Goal: Task Accomplishment & Management: Use online tool/utility

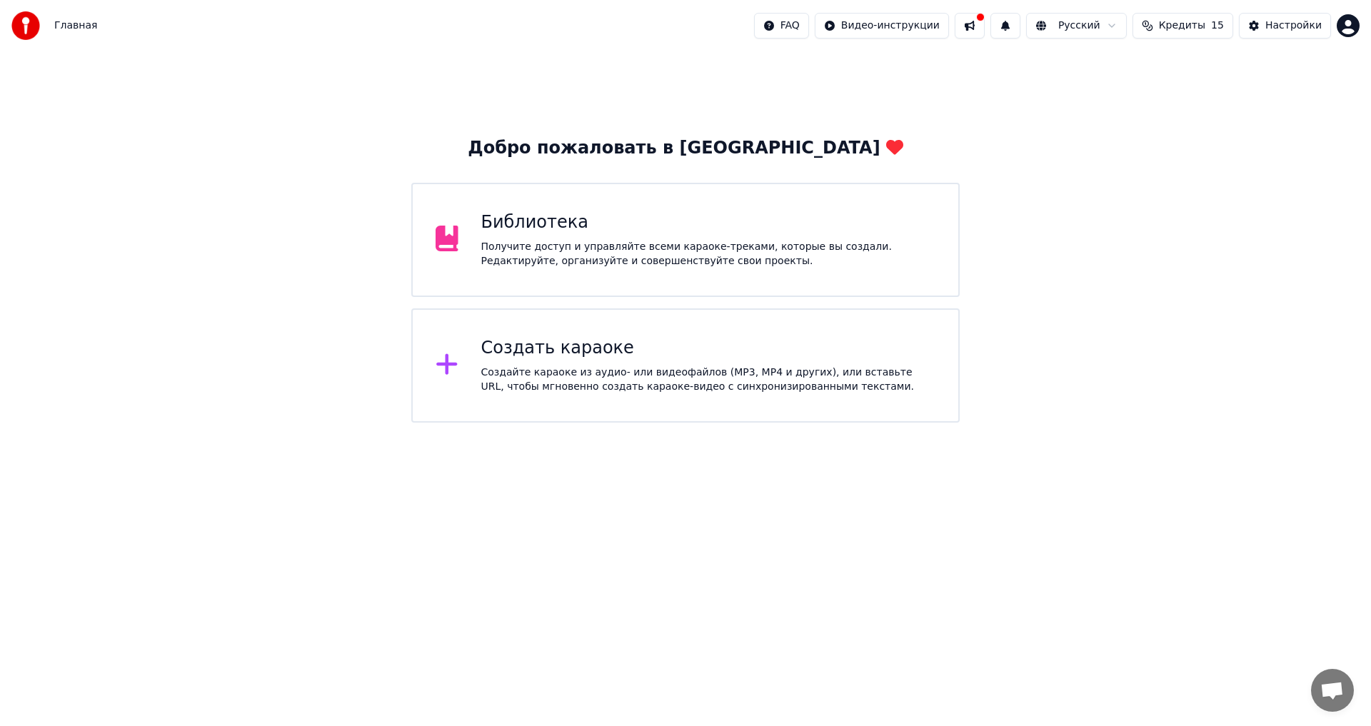
click at [546, 373] on div "Создайте караоке из аудио- или видеофайлов (MP3, MP4 и других), или вставьте UR…" at bounding box center [708, 380] width 455 height 29
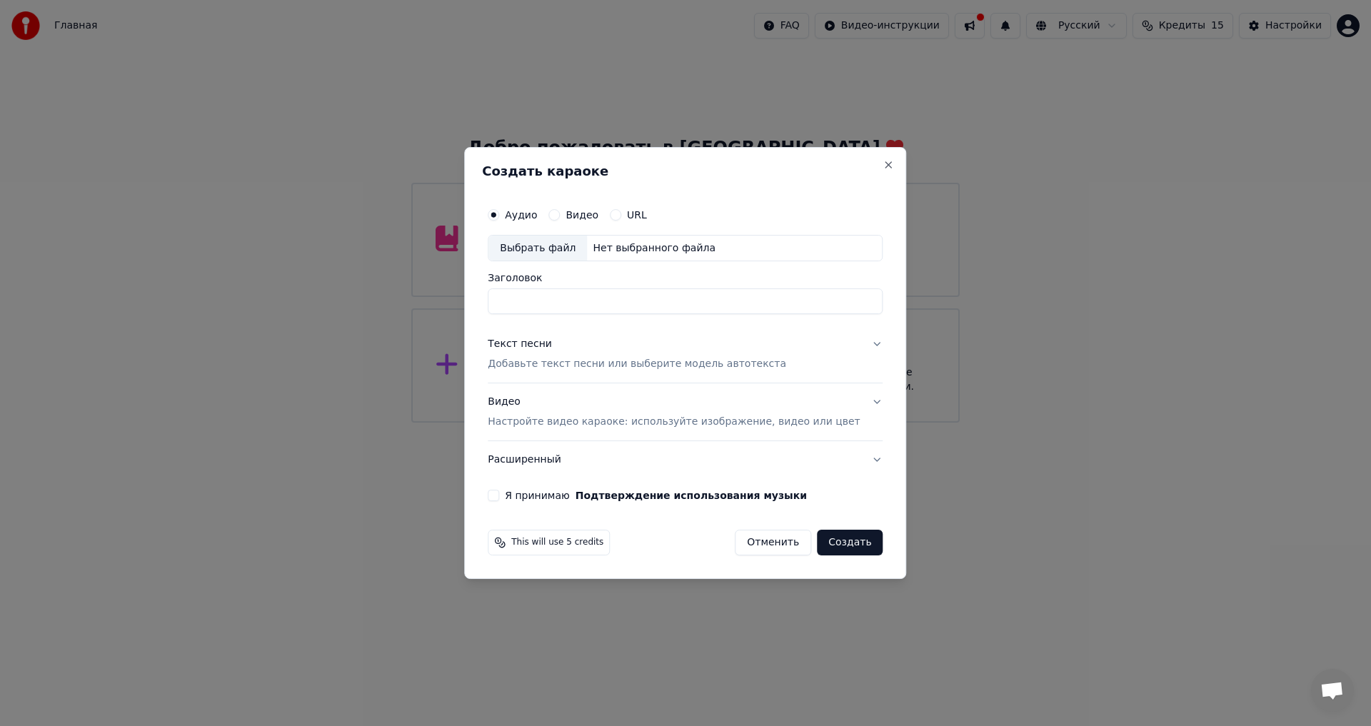
click at [578, 243] on div "Выбрать файл" at bounding box center [537, 249] width 99 height 26
type input "**********"
click at [612, 361] on p "Добавьте текст песни или выберите модель автотекста" at bounding box center [637, 365] width 298 height 14
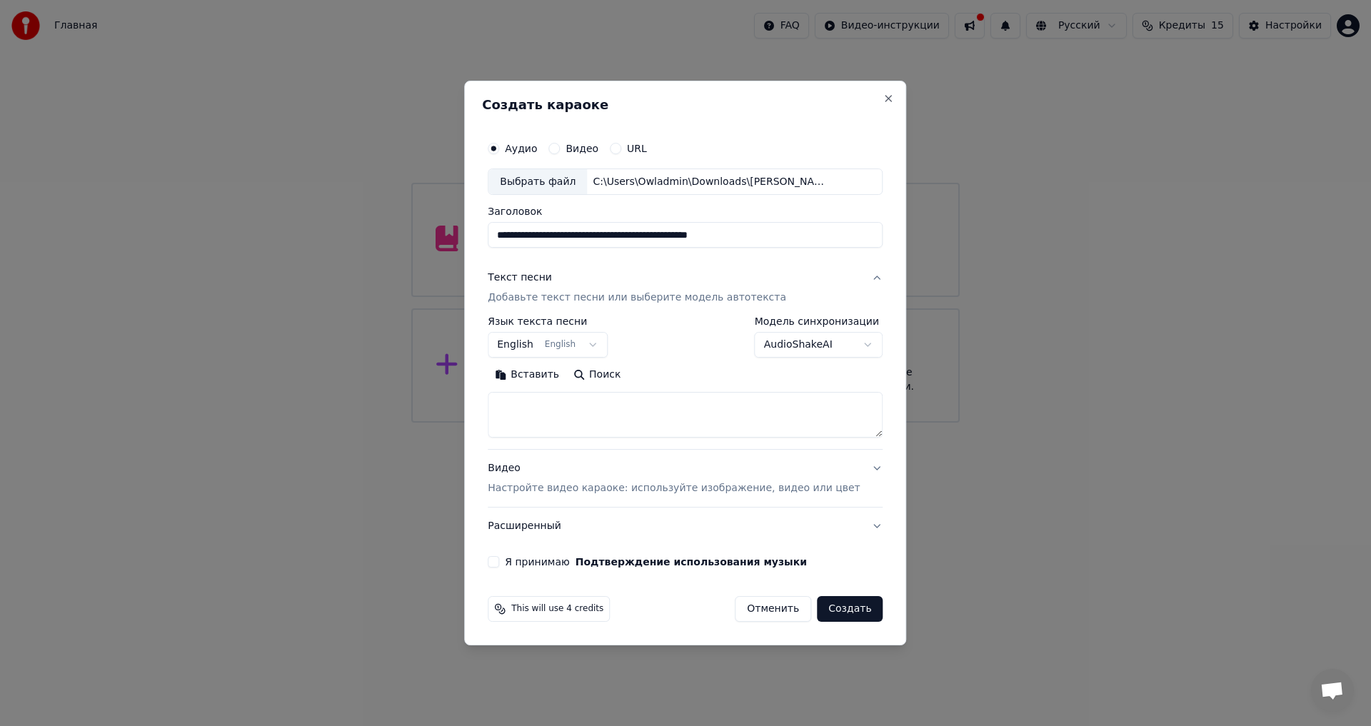
click at [590, 418] on textarea at bounding box center [685, 416] width 395 height 46
paste textarea "**********"
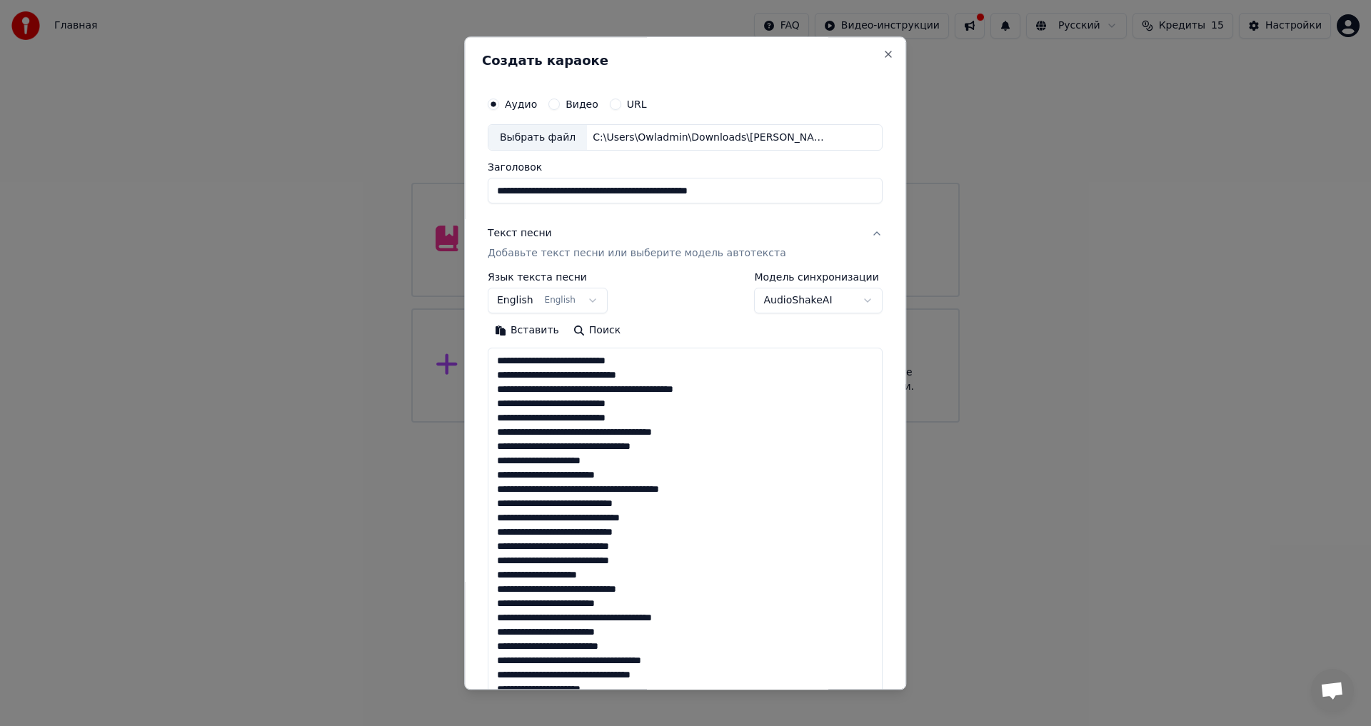
scroll to position [432, 0]
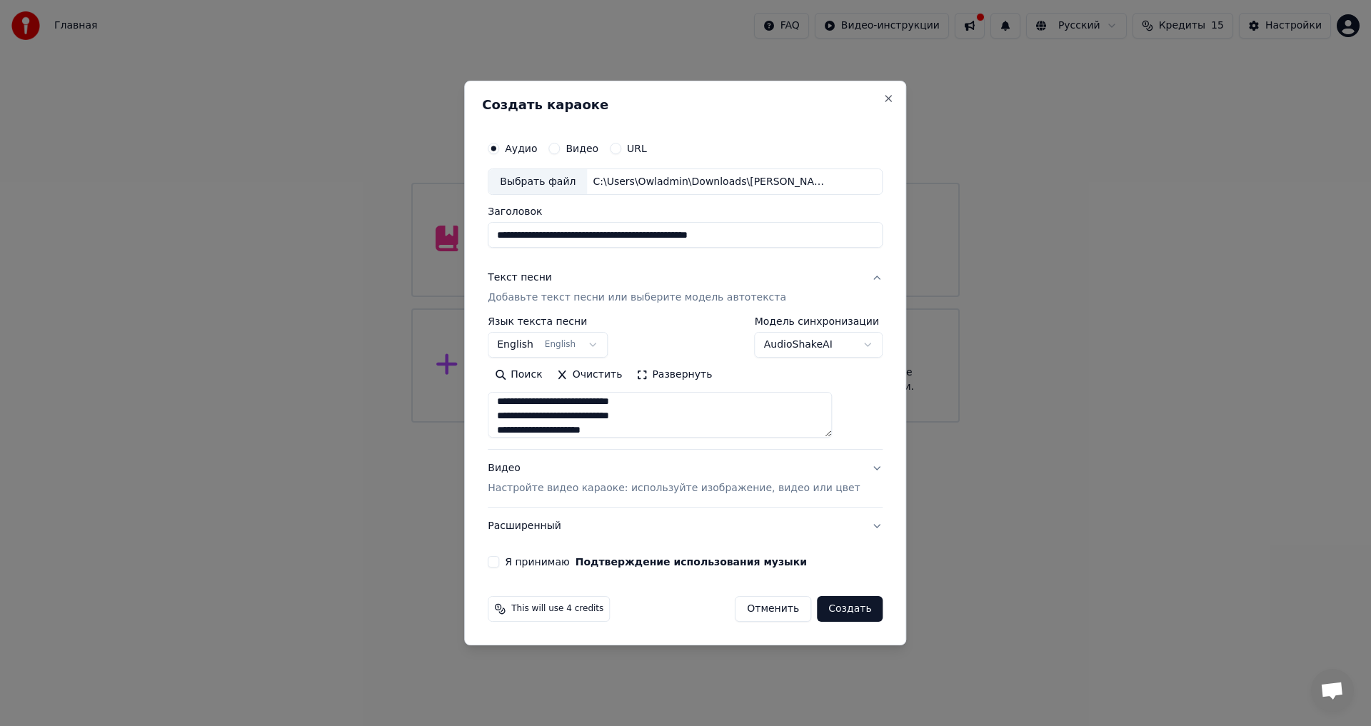
type textarea "**********"
click at [588, 343] on body "**********" at bounding box center [685, 211] width 1371 height 423
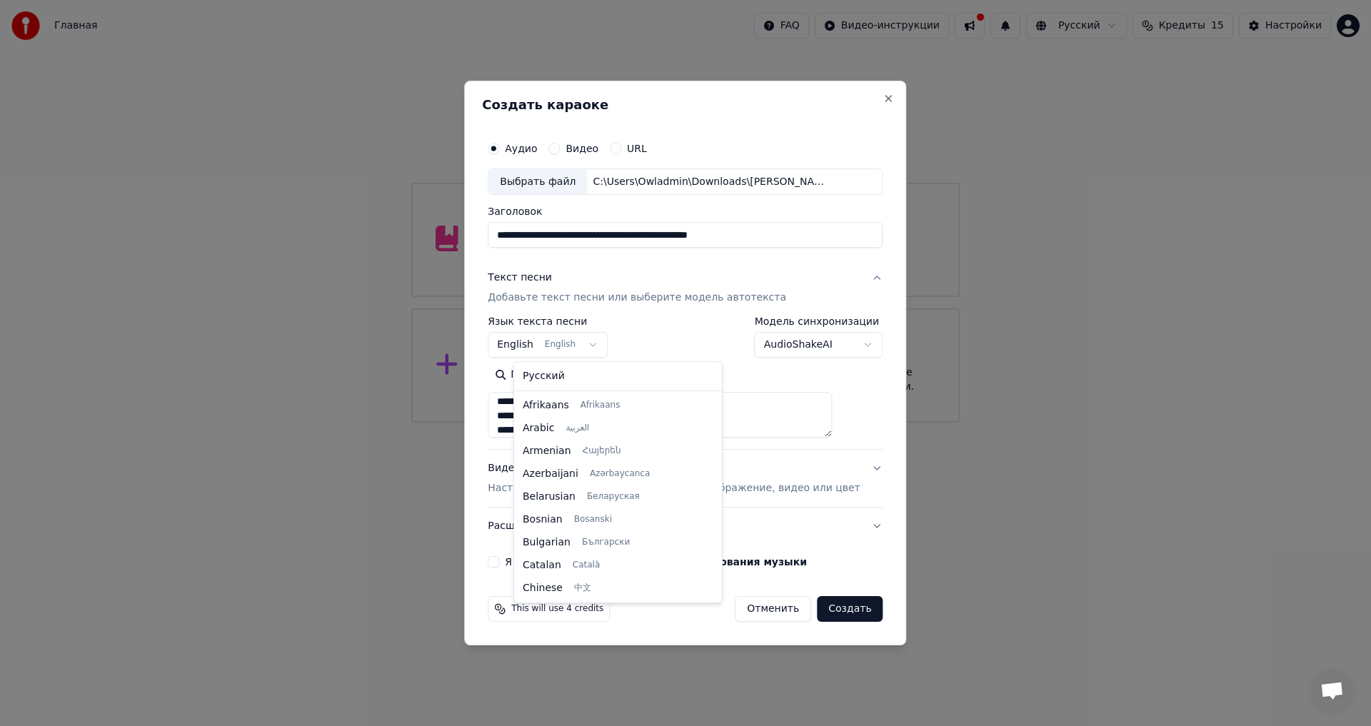
scroll to position [114, 0]
select select "**"
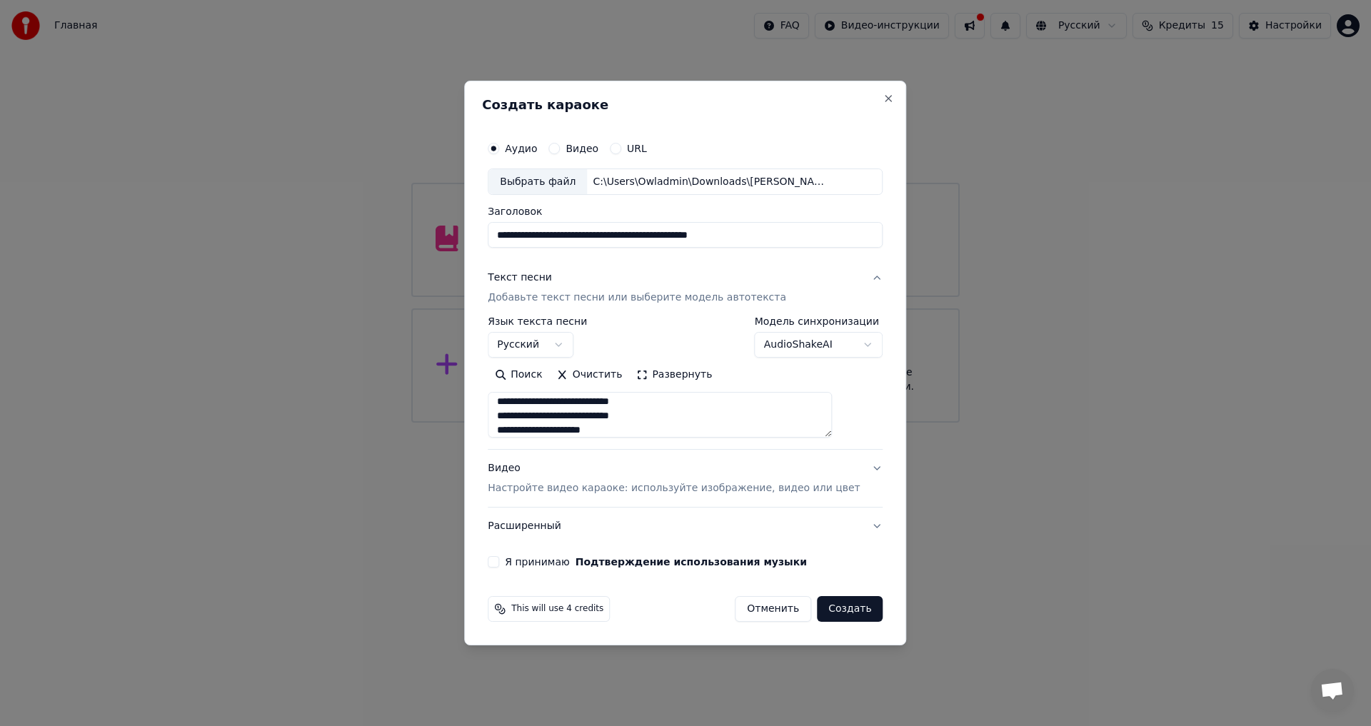
click at [799, 483] on p "Настройте видео караоке: используйте изображение, видео или цвет" at bounding box center [674, 488] width 372 height 14
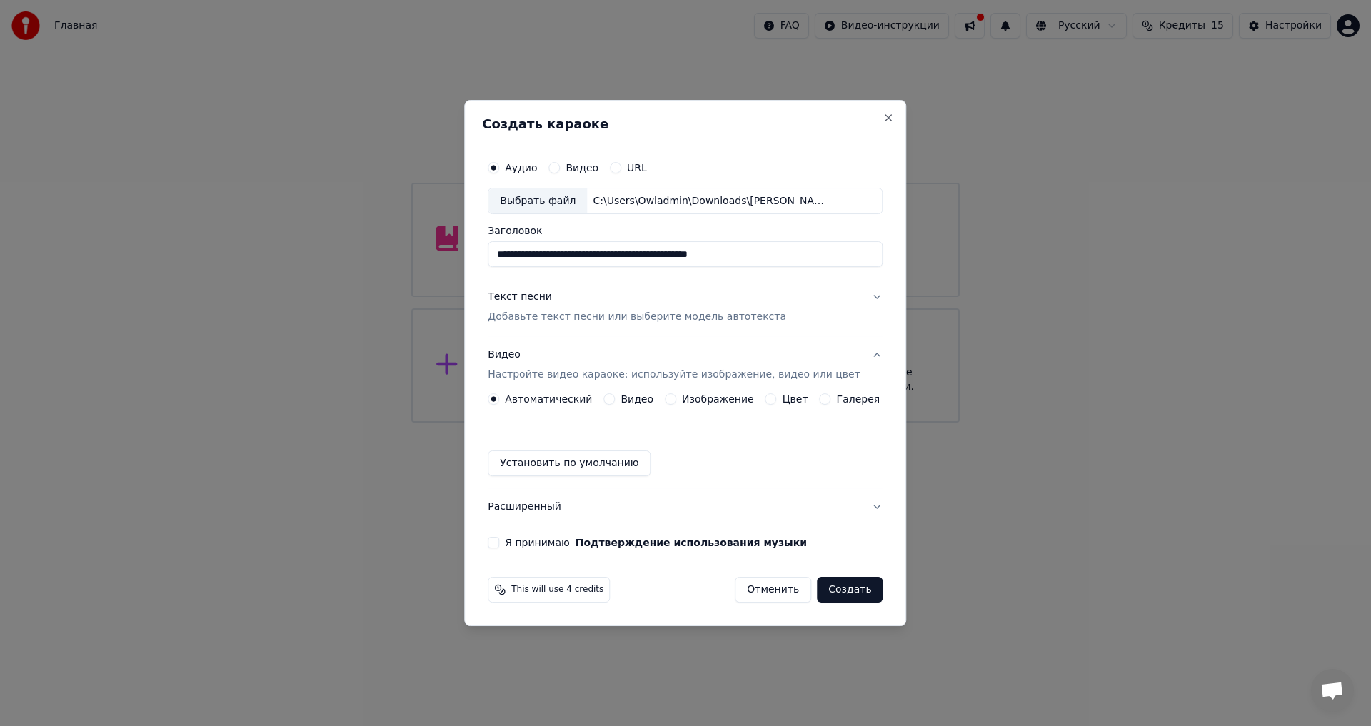
click at [822, 401] on button "Галерея" at bounding box center [825, 398] width 11 height 11
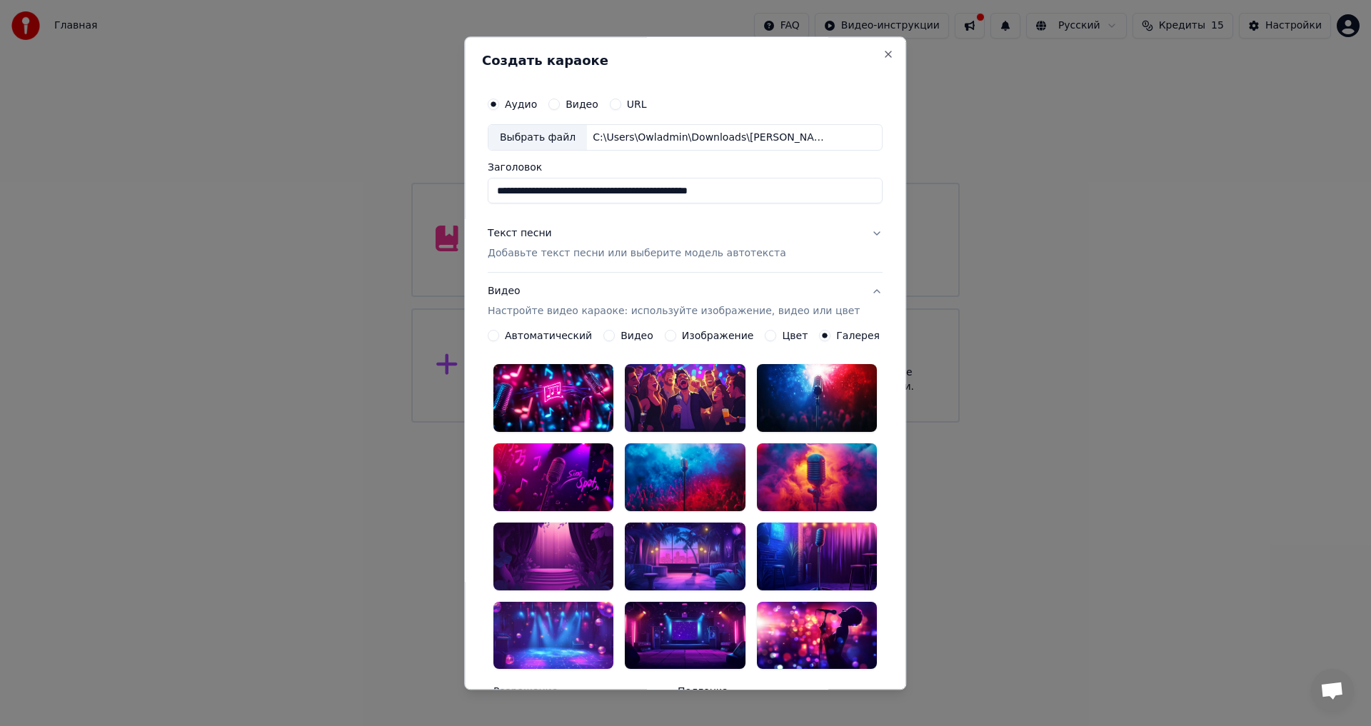
click at [832, 536] on div at bounding box center [817, 557] width 120 height 68
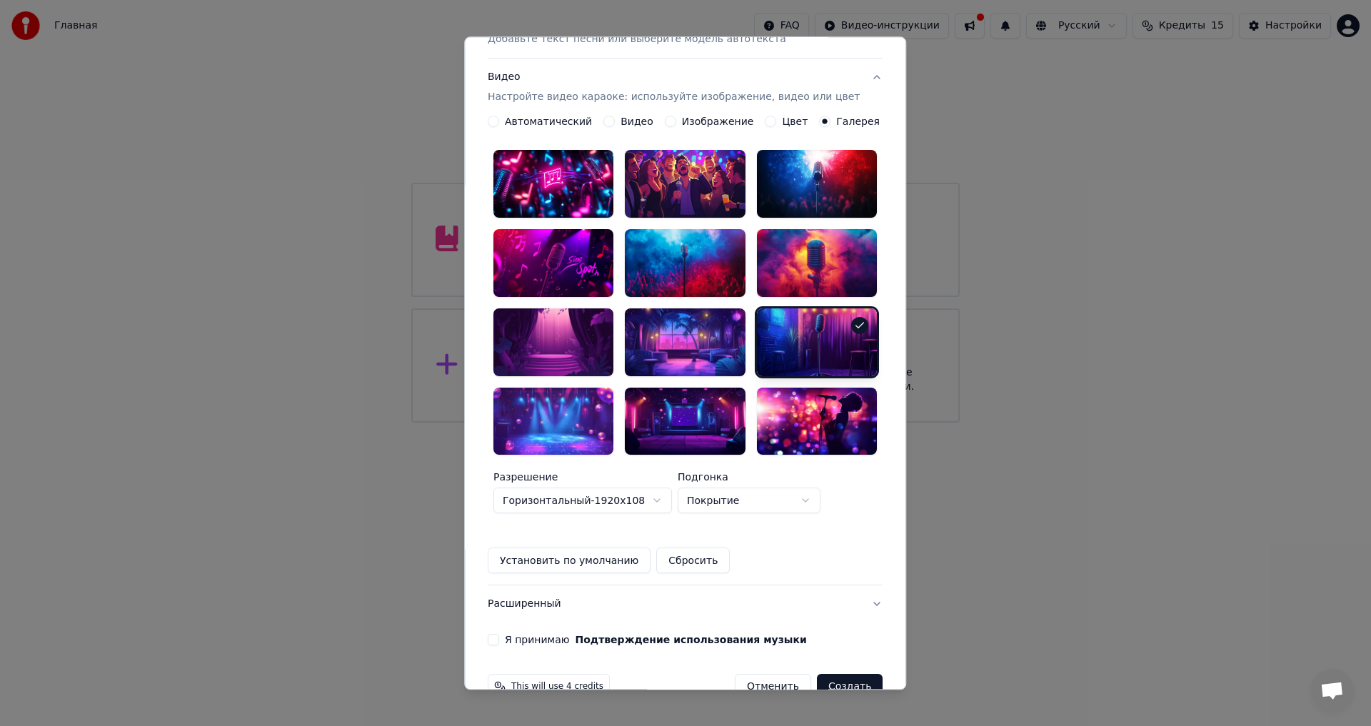
click at [532, 621] on div "**********" at bounding box center [685, 261] width 406 height 782
click at [520, 635] on label "Я принимаю Подтверждение использования музыки" at bounding box center [656, 640] width 302 height 10
click at [499, 635] on button "Я принимаю Подтверждение использования музыки" at bounding box center [493, 640] width 11 height 11
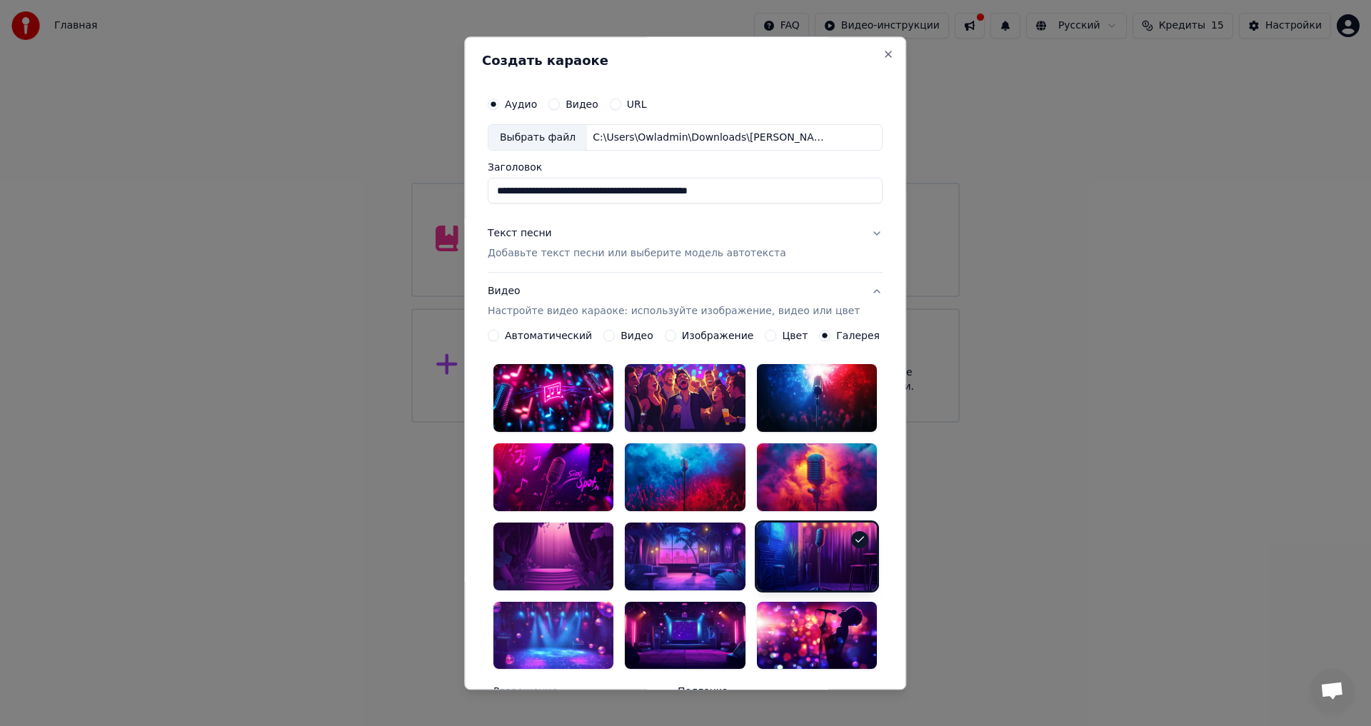
click at [630, 263] on button "Текст песни Добавьте текст песни или выберите модель автотекста" at bounding box center [685, 244] width 395 height 57
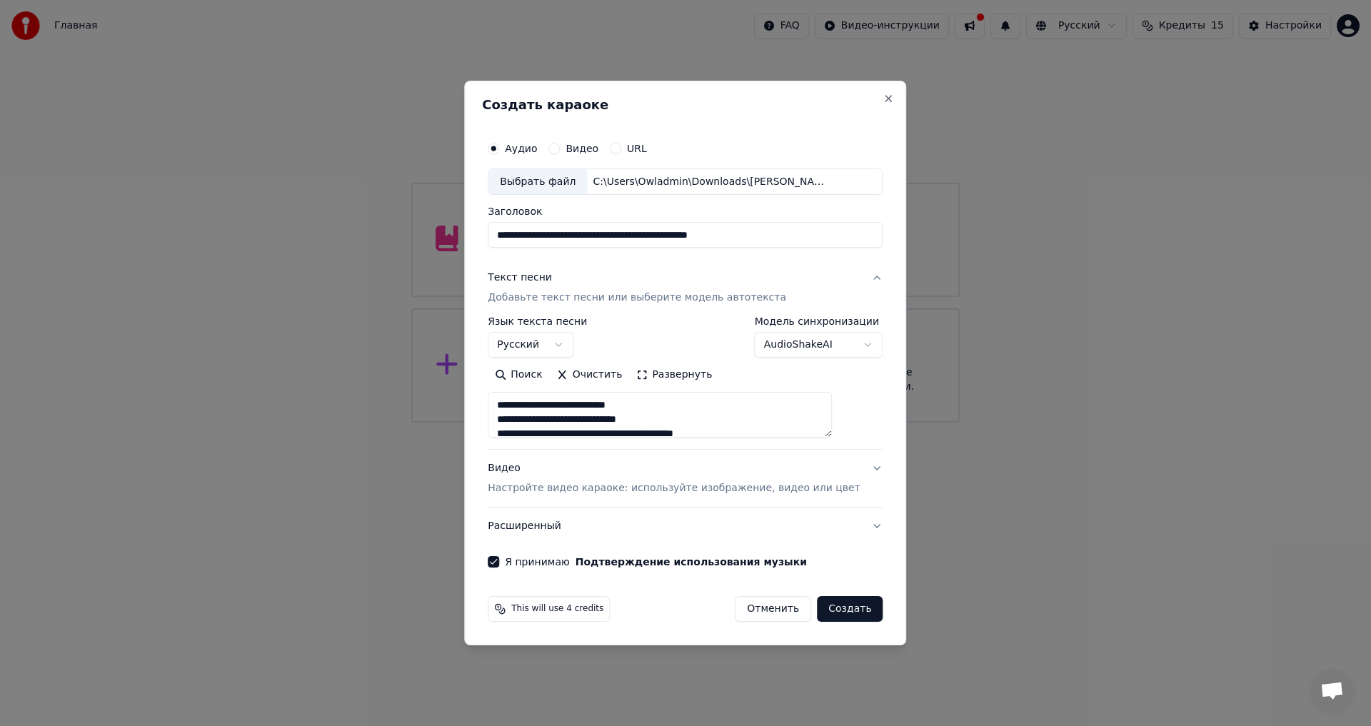
click at [631, 407] on textarea at bounding box center [660, 416] width 344 height 46
click at [825, 613] on button "Создать" at bounding box center [850, 609] width 66 height 26
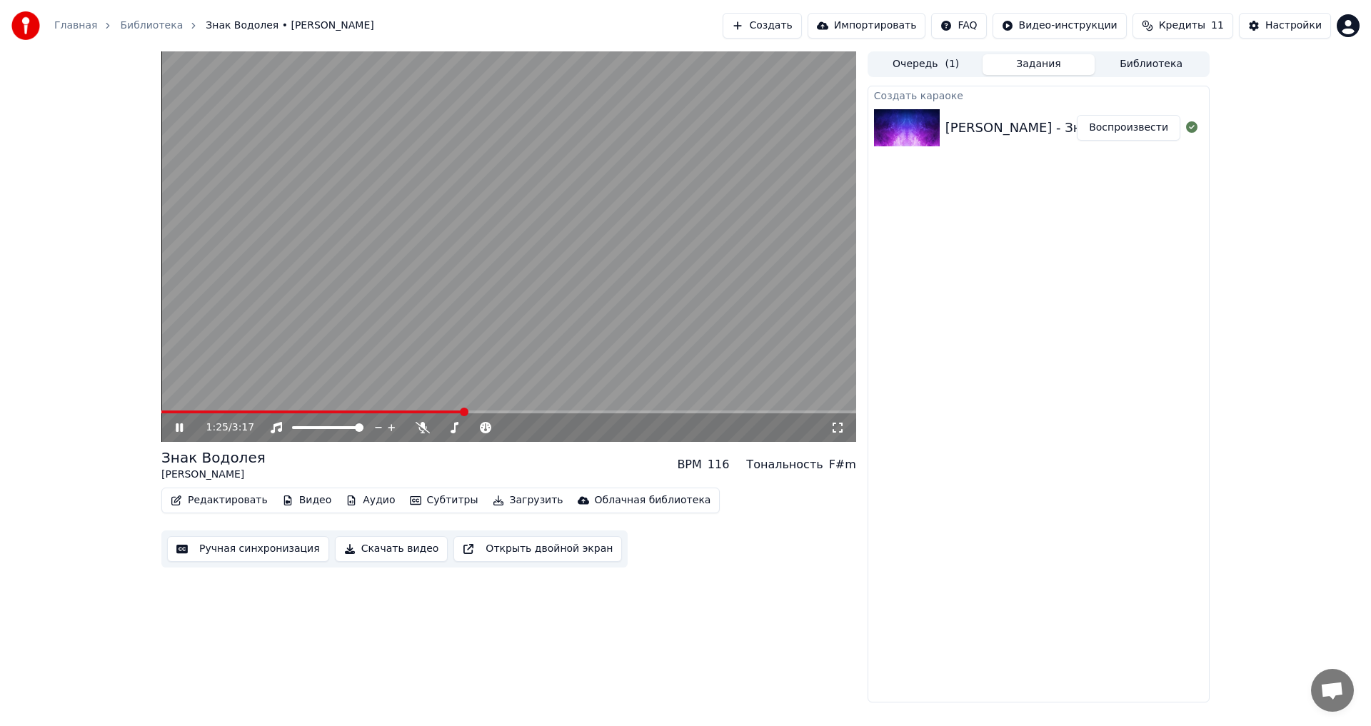
click at [515, 326] on video at bounding box center [508, 246] width 695 height 391
click at [231, 216] on video at bounding box center [508, 246] width 695 height 391
click at [498, 361] on video at bounding box center [508, 246] width 695 height 391
click at [240, 493] on button "Редактировать" at bounding box center [219, 500] width 109 height 20
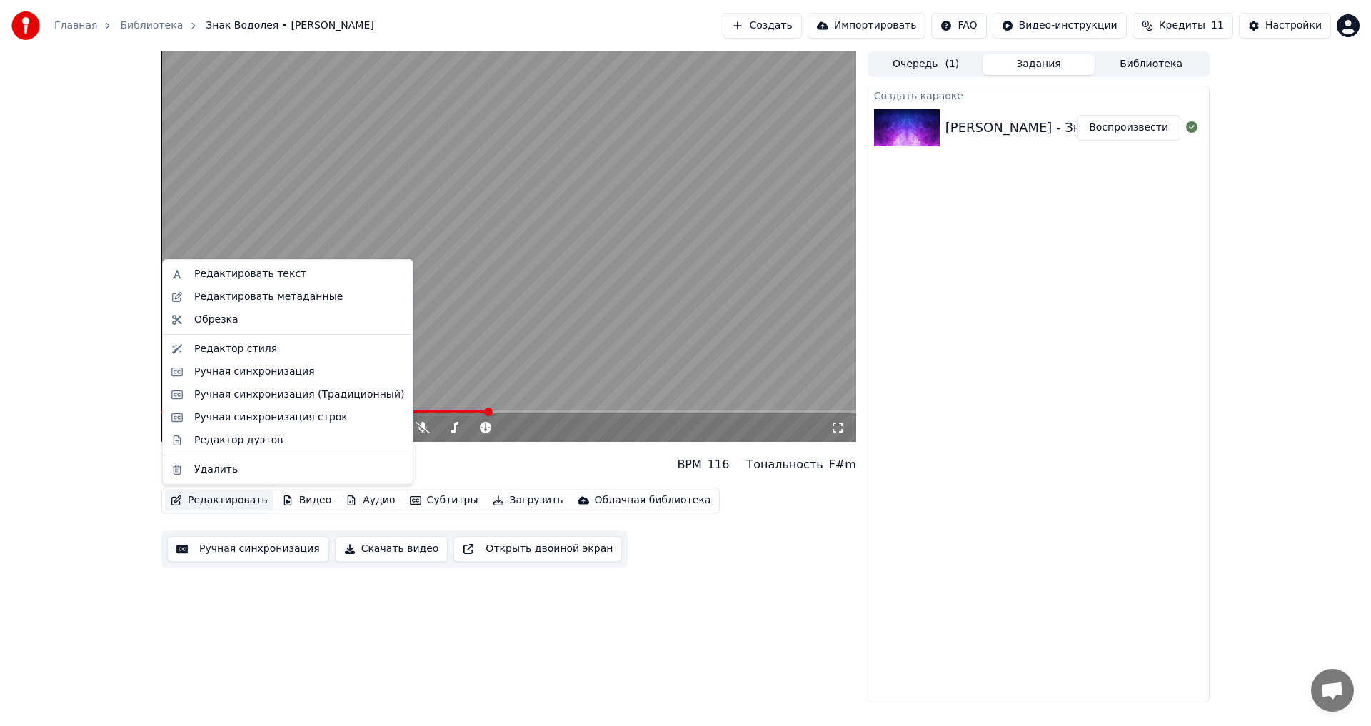
drag, startPoint x: 248, startPoint y: 354, endPoint x: 253, endPoint y: 369, distance: 15.8
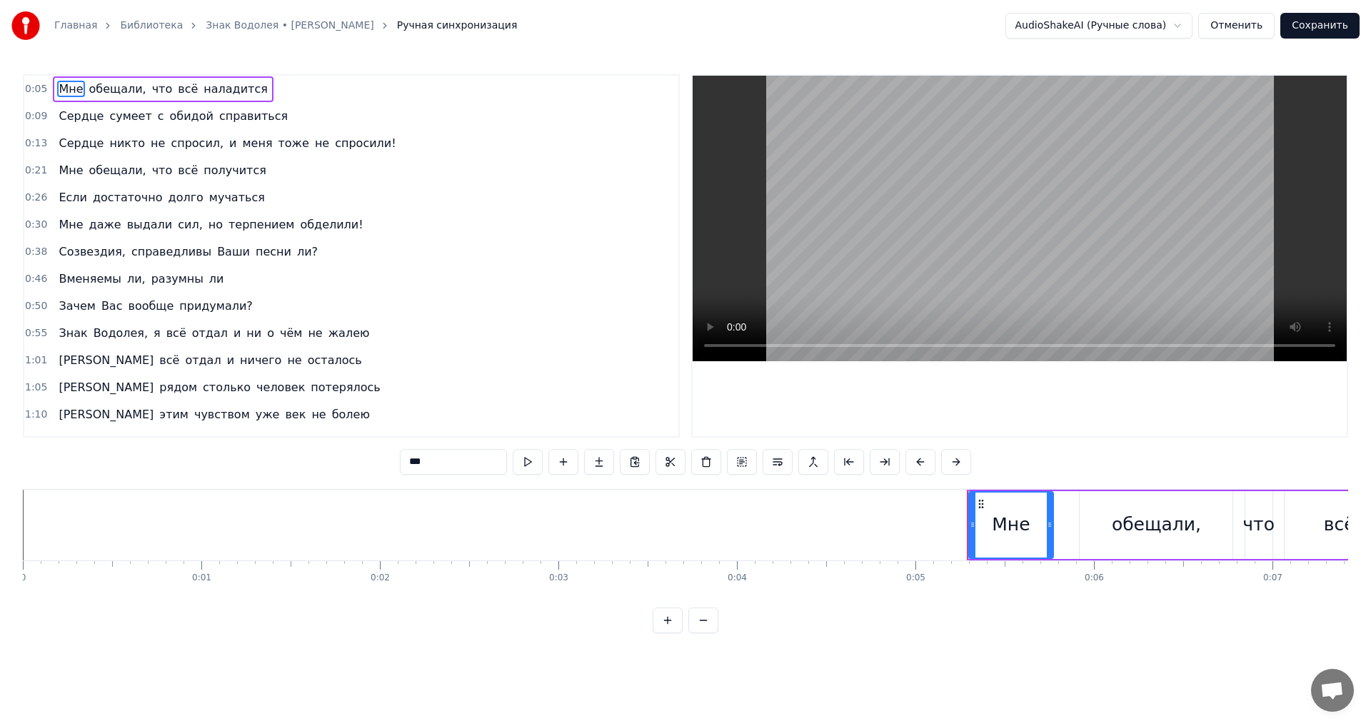
click at [66, 96] on span "Мне" at bounding box center [70, 89] width 27 height 16
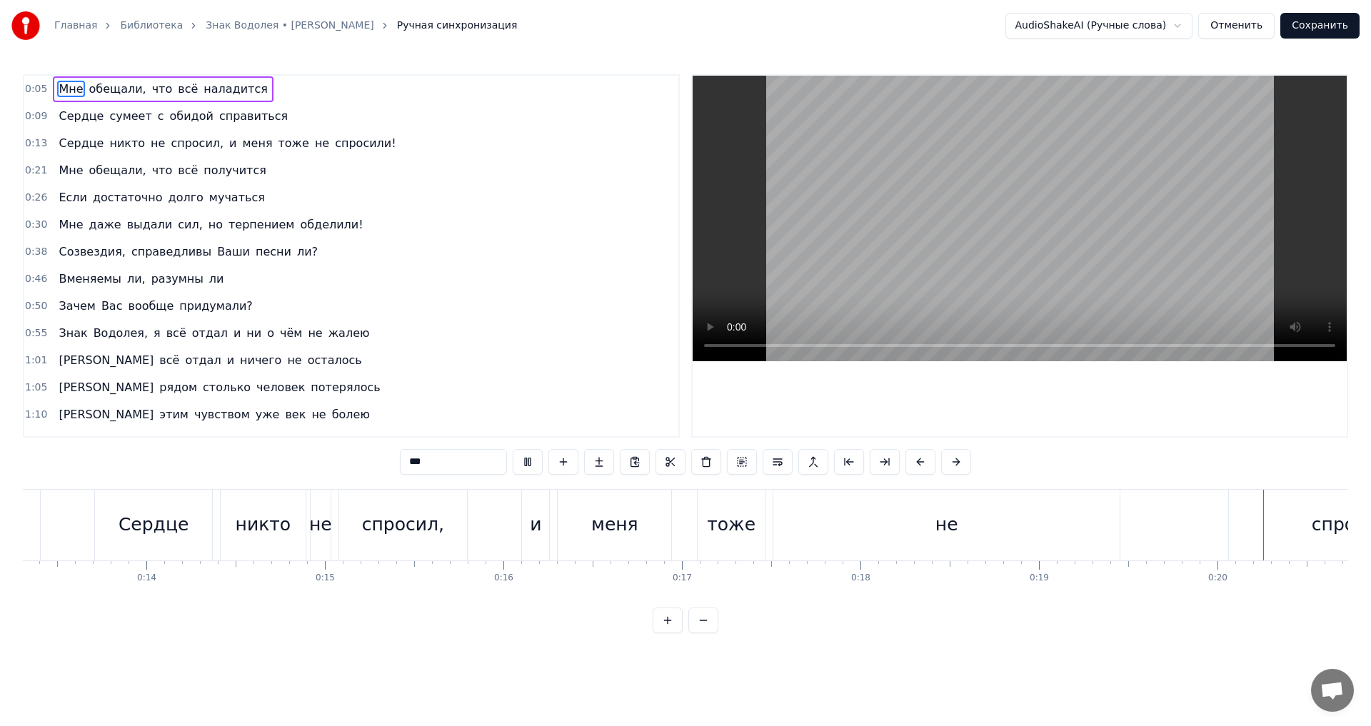
scroll to position [0, 3563]
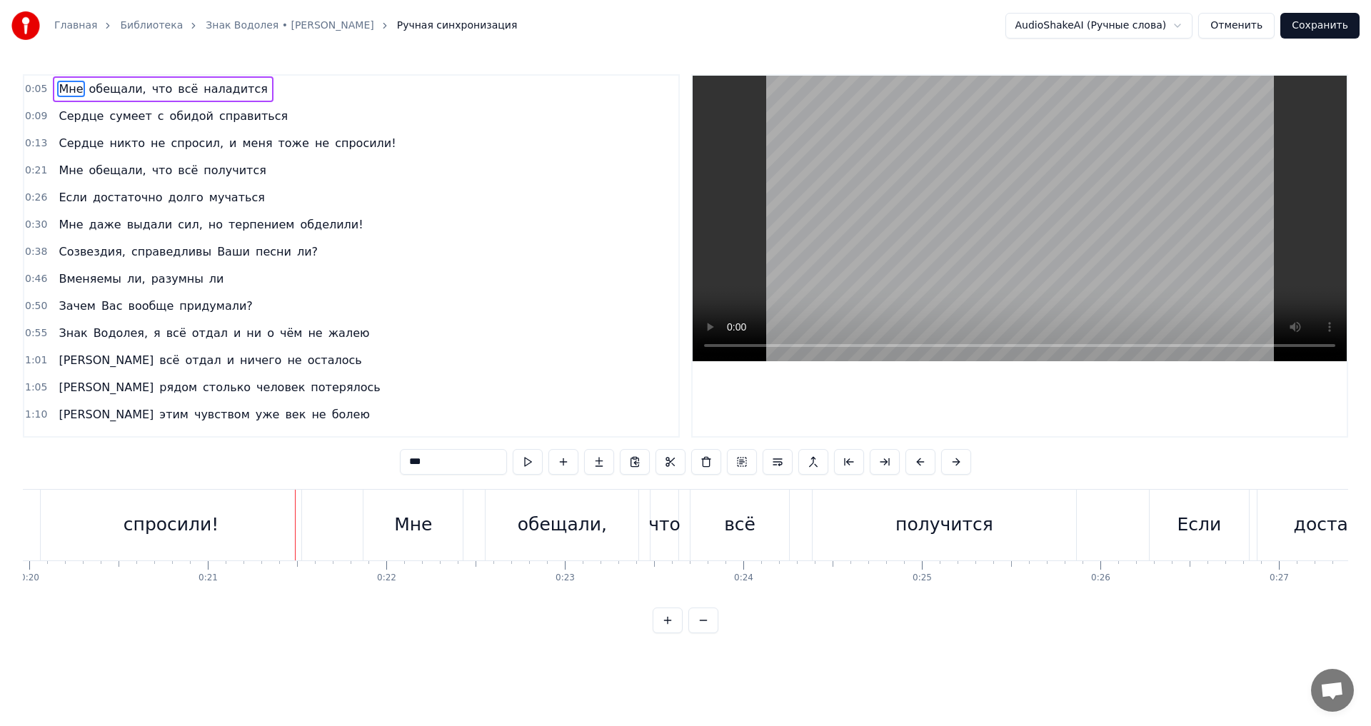
click at [247, 532] on div "спросили!" at bounding box center [171, 525] width 261 height 71
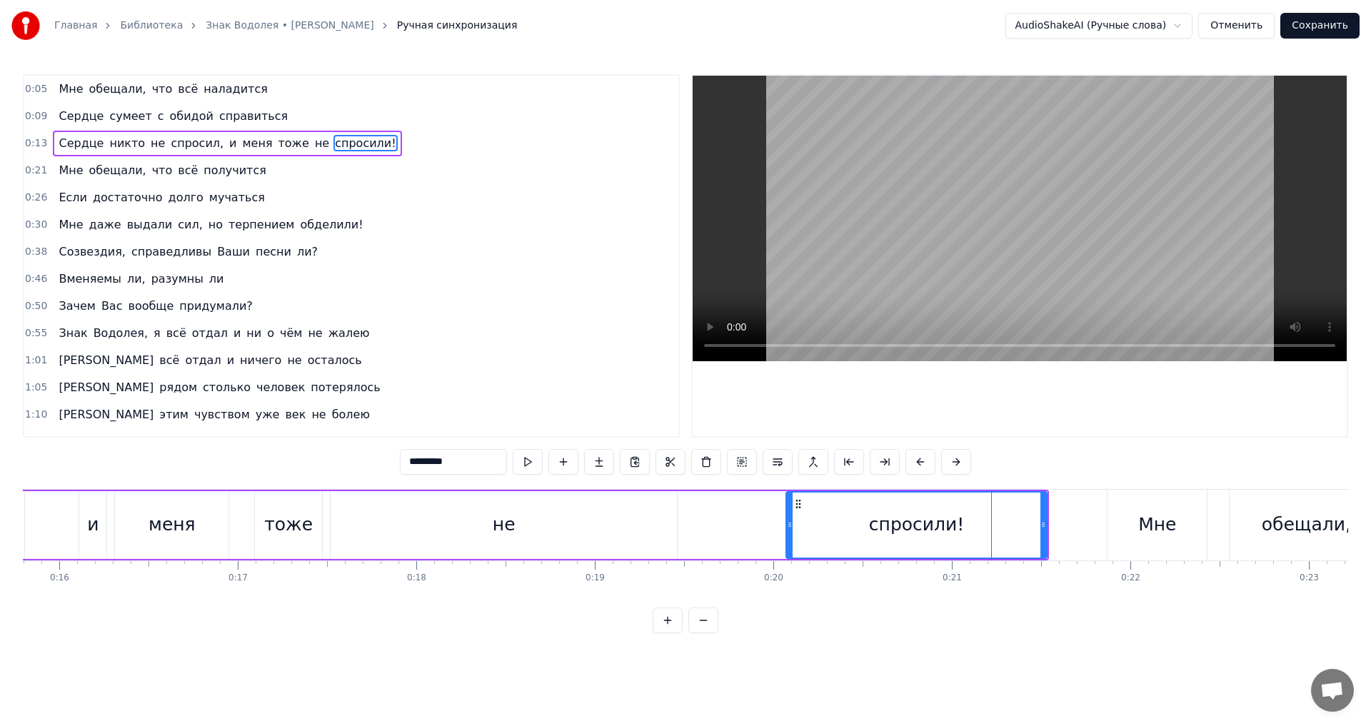
scroll to position [0, 2916]
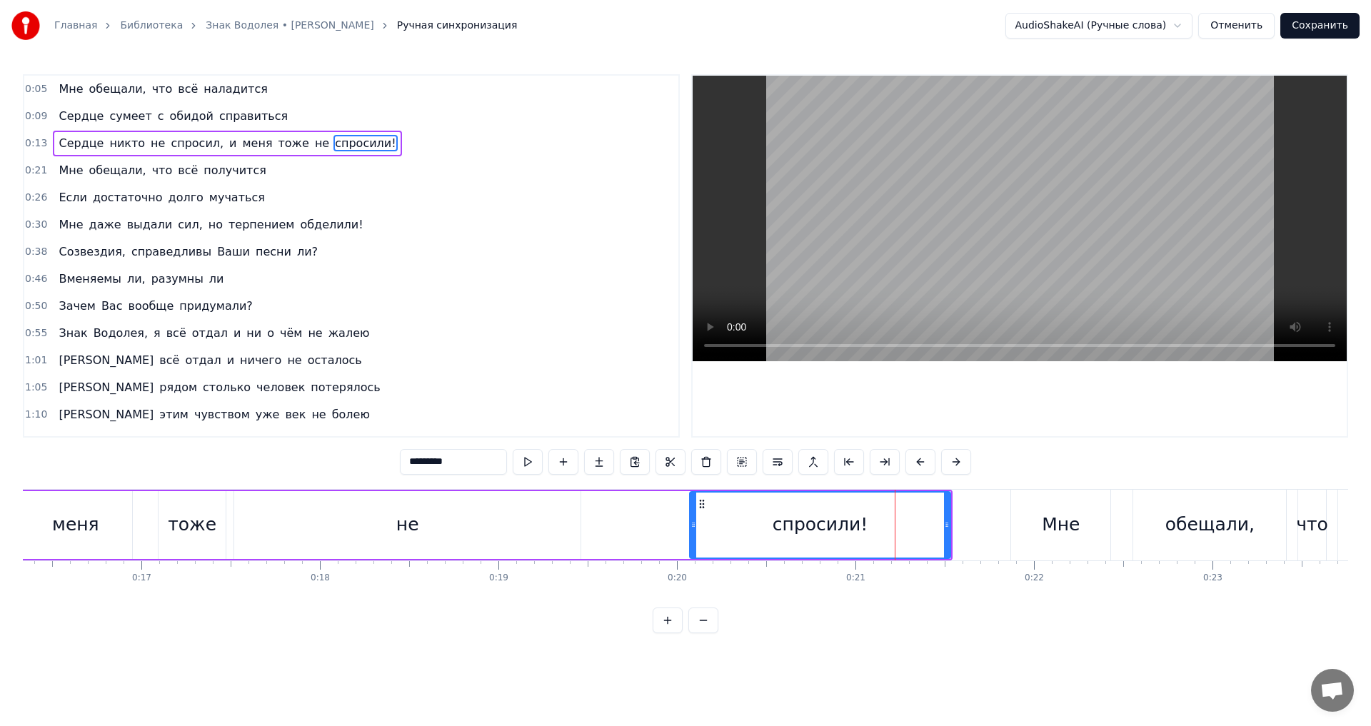
click at [427, 520] on div "не" at bounding box center [407, 525] width 346 height 68
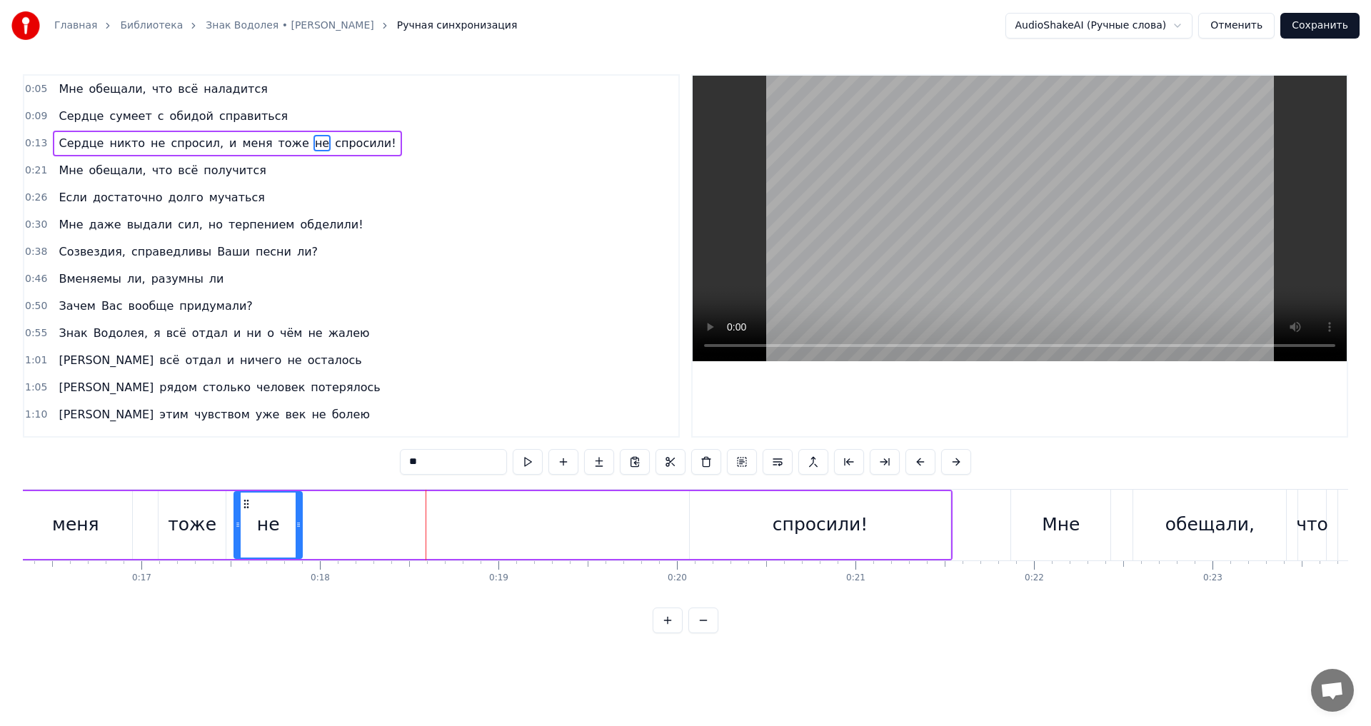
drag, startPoint x: 575, startPoint y: 528, endPoint x: 297, endPoint y: 525, distance: 278.4
click at [297, 525] on icon at bounding box center [299, 524] width 6 height 11
click at [754, 516] on div "спросили!" at bounding box center [820, 525] width 261 height 68
type input "*********"
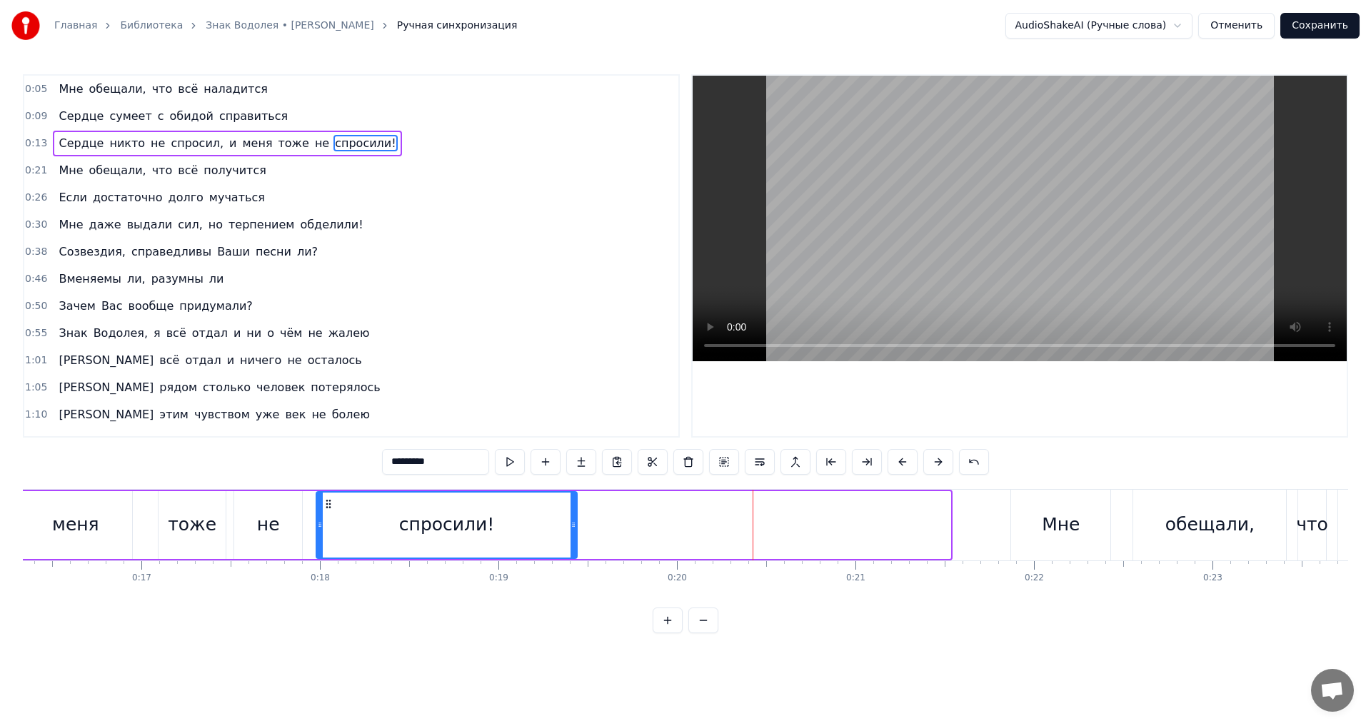
drag, startPoint x: 698, startPoint y: 503, endPoint x: 325, endPoint y: 478, distance: 374.2
click at [325, 478] on div "0:05 Мне обещали, что всё наладится 0:09 [PERSON_NAME] сумеет с обидой справить…" at bounding box center [685, 353] width 1325 height 559
click at [305, 490] on div "Сердце никто не спросил, и меня тоже не спросили!" at bounding box center [66, 525] width 1025 height 71
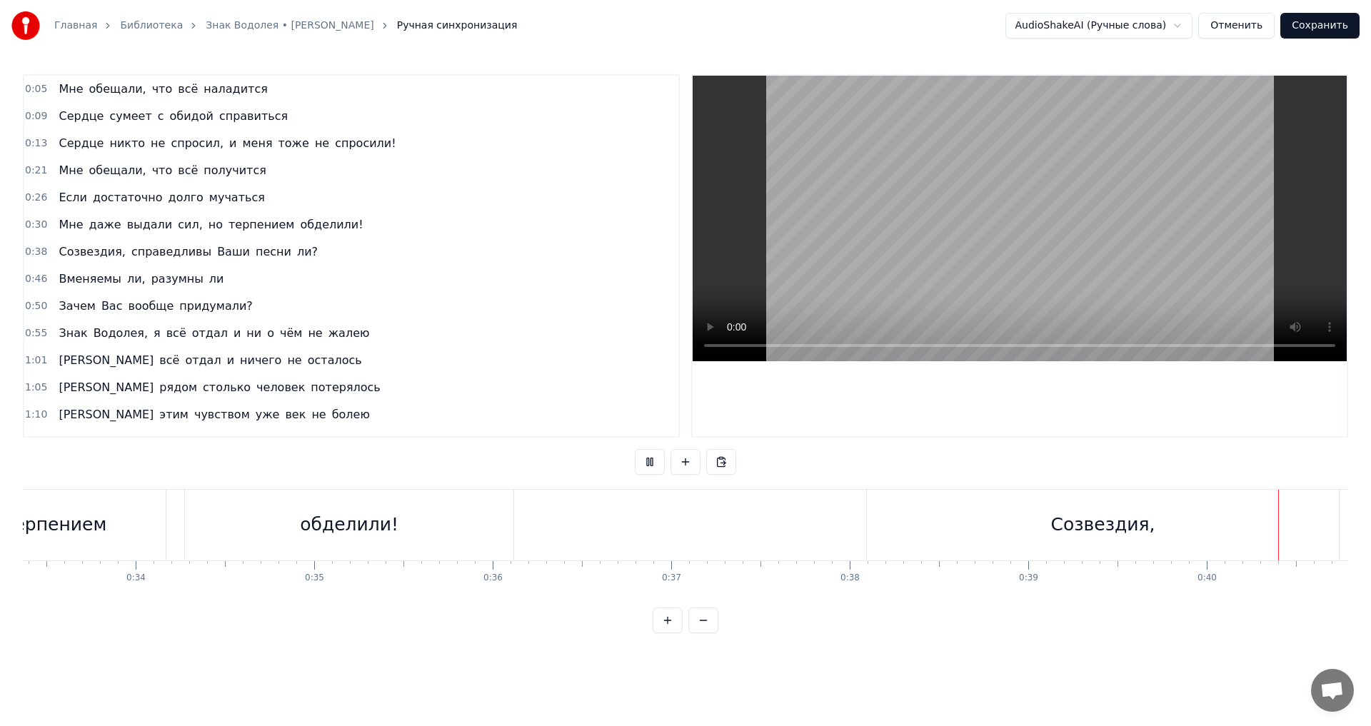
scroll to position [0, 7140]
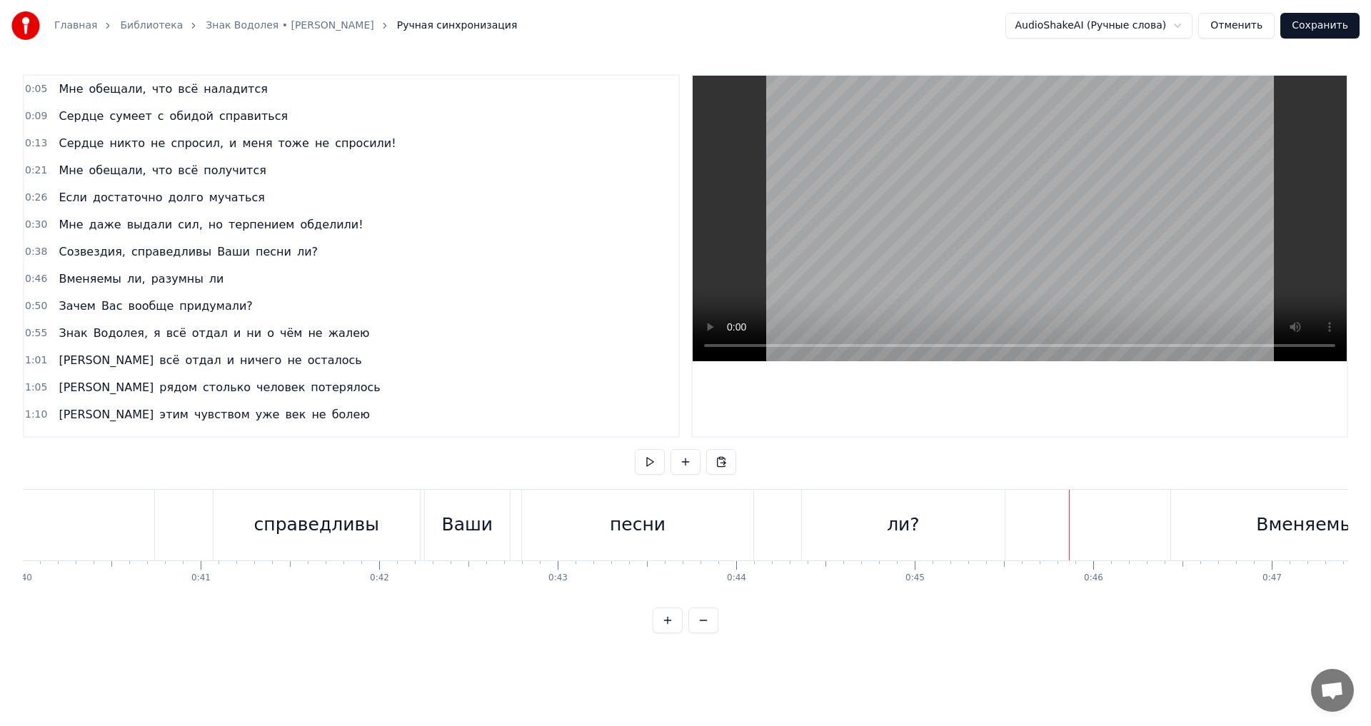
click at [1304, 31] on button "Сохранить" at bounding box center [1319, 26] width 79 height 26
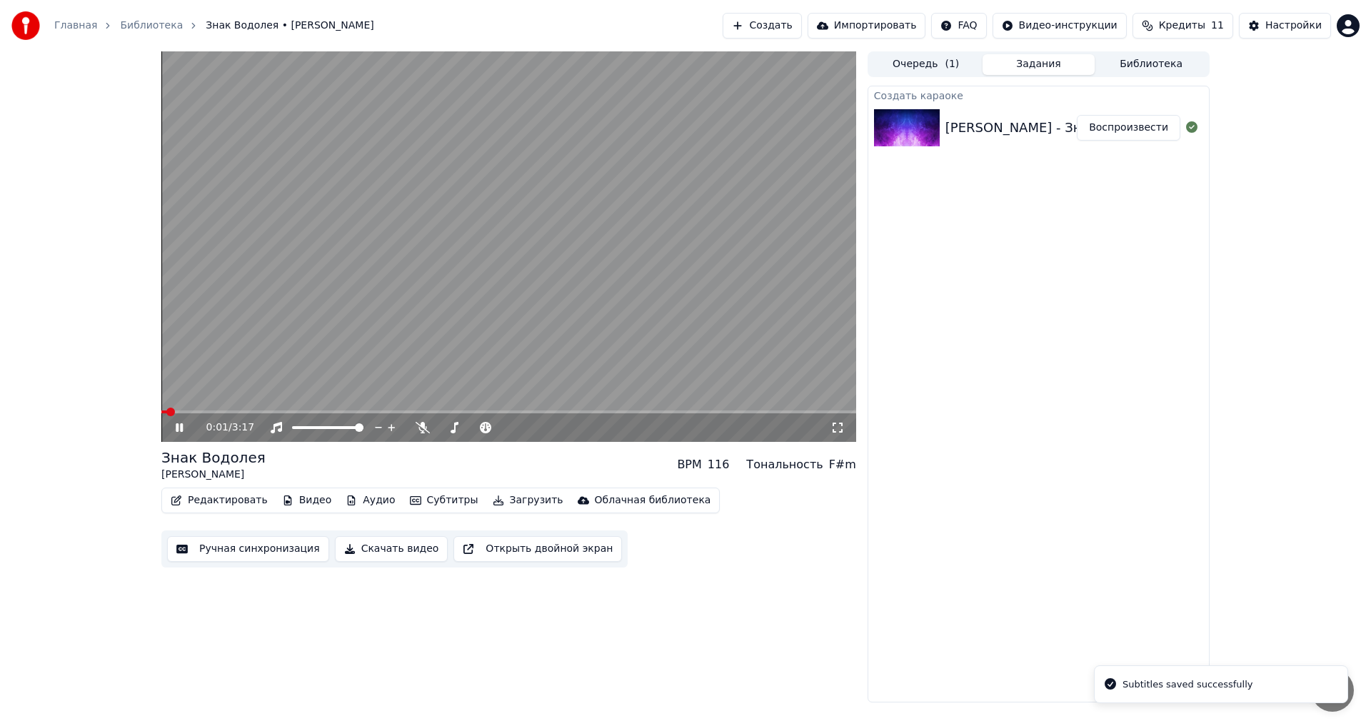
click at [315, 308] on video at bounding box center [508, 246] width 695 height 391
click at [353, 494] on button "Аудио" at bounding box center [370, 500] width 61 height 20
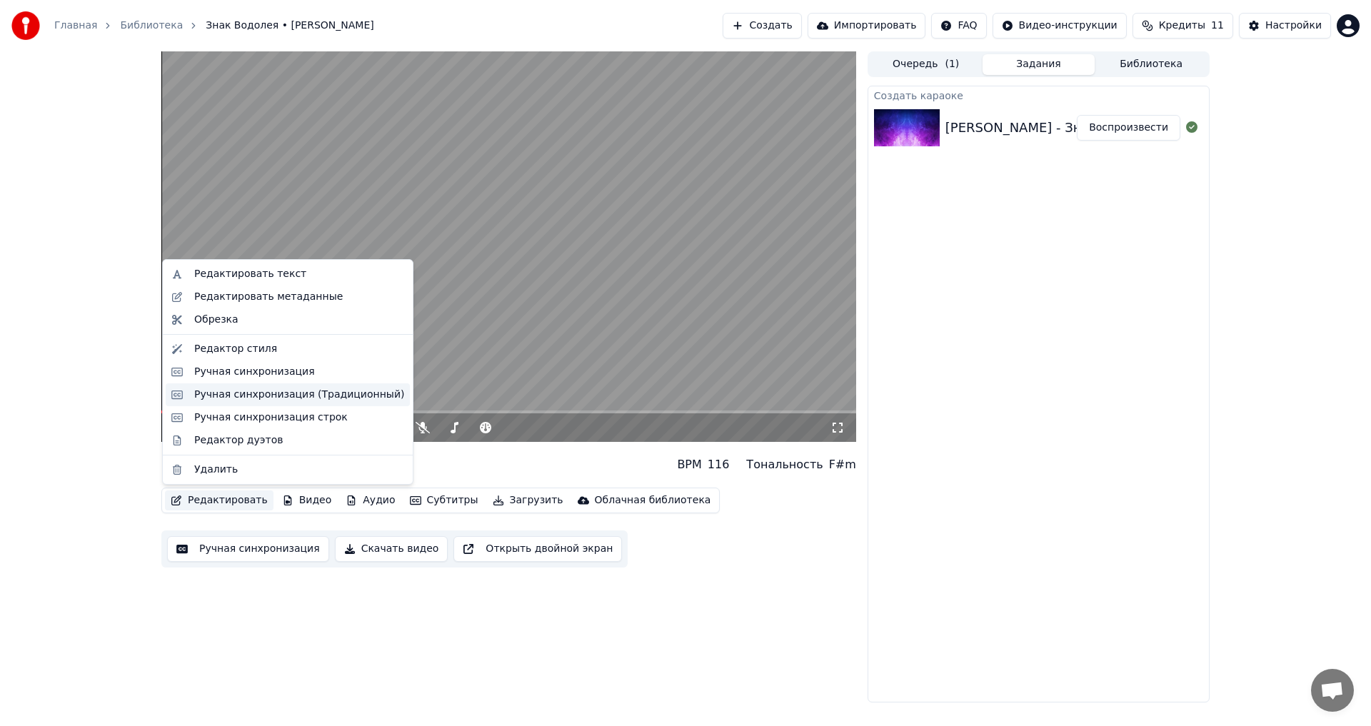
click at [284, 398] on div "Ручная синхронизация (Традиционный)" at bounding box center [299, 395] width 210 height 14
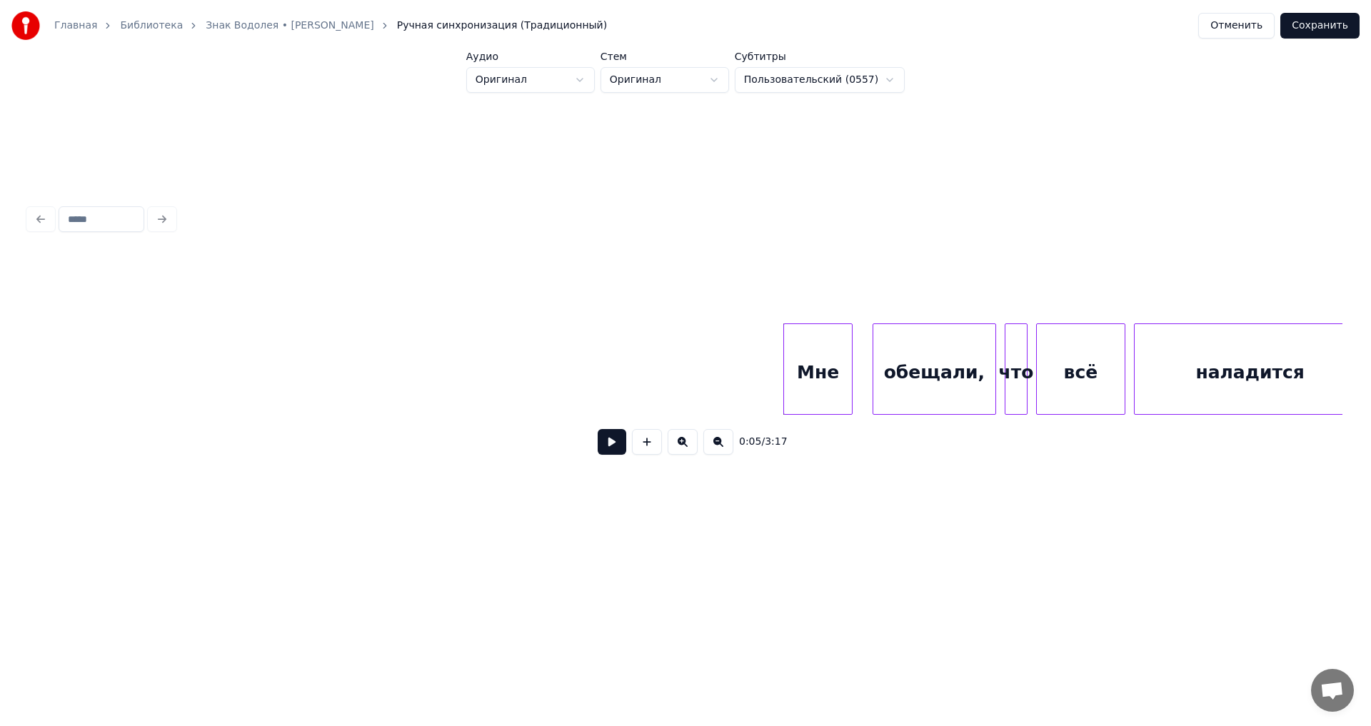
click at [747, 225] on div at bounding box center [685, 218] width 1325 height 31
click at [617, 445] on button at bounding box center [612, 442] width 29 height 26
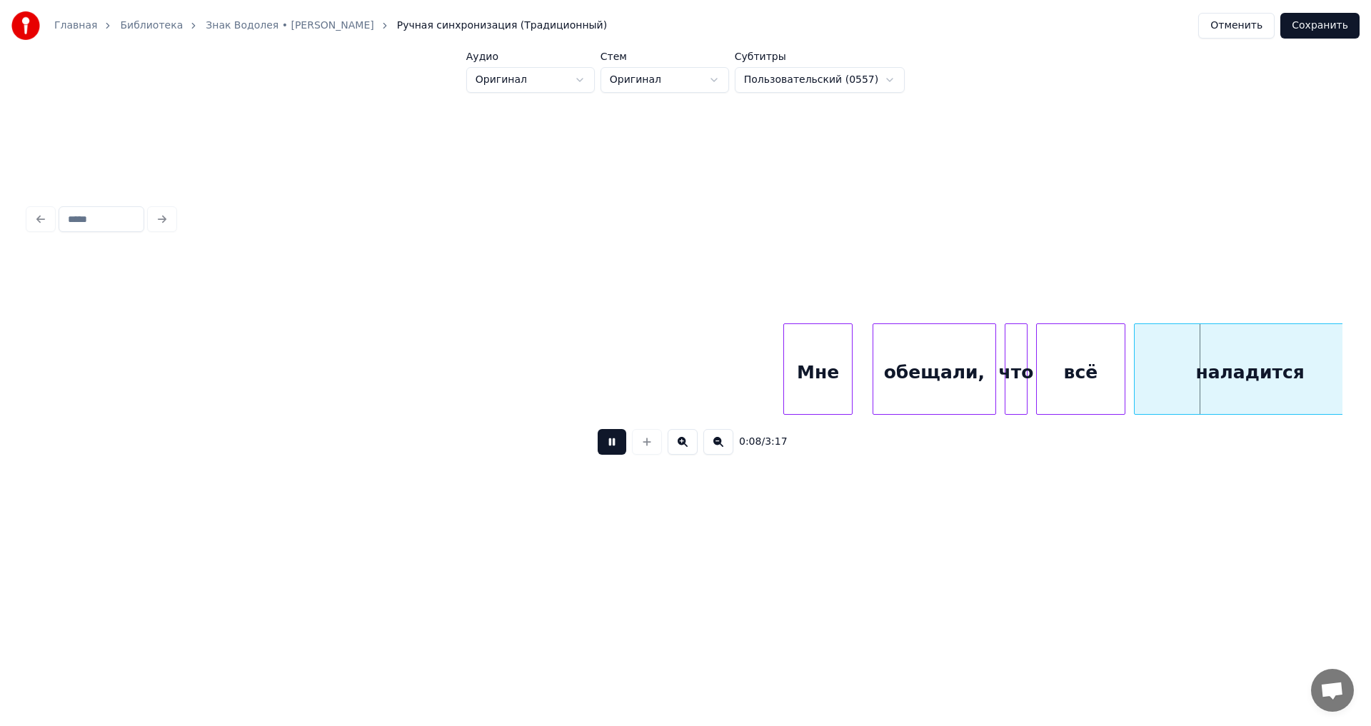
click at [617, 445] on button at bounding box center [612, 442] width 29 height 26
click at [693, 94] on div "Главная Библиотека Знак Водолея • [PERSON_NAME] Ручная синхронизация (Традицион…" at bounding box center [685, 275] width 1371 height 551
click at [692, 86] on html "Главная Библиотека Знак Водолея • [PERSON_NAME] Ручная синхронизация (Традицион…" at bounding box center [685, 287] width 1371 height 574
click at [580, 84] on html "Главная Библиотека Знак Водолея • [PERSON_NAME] Ручная синхронизация (Традицион…" at bounding box center [685, 287] width 1371 height 574
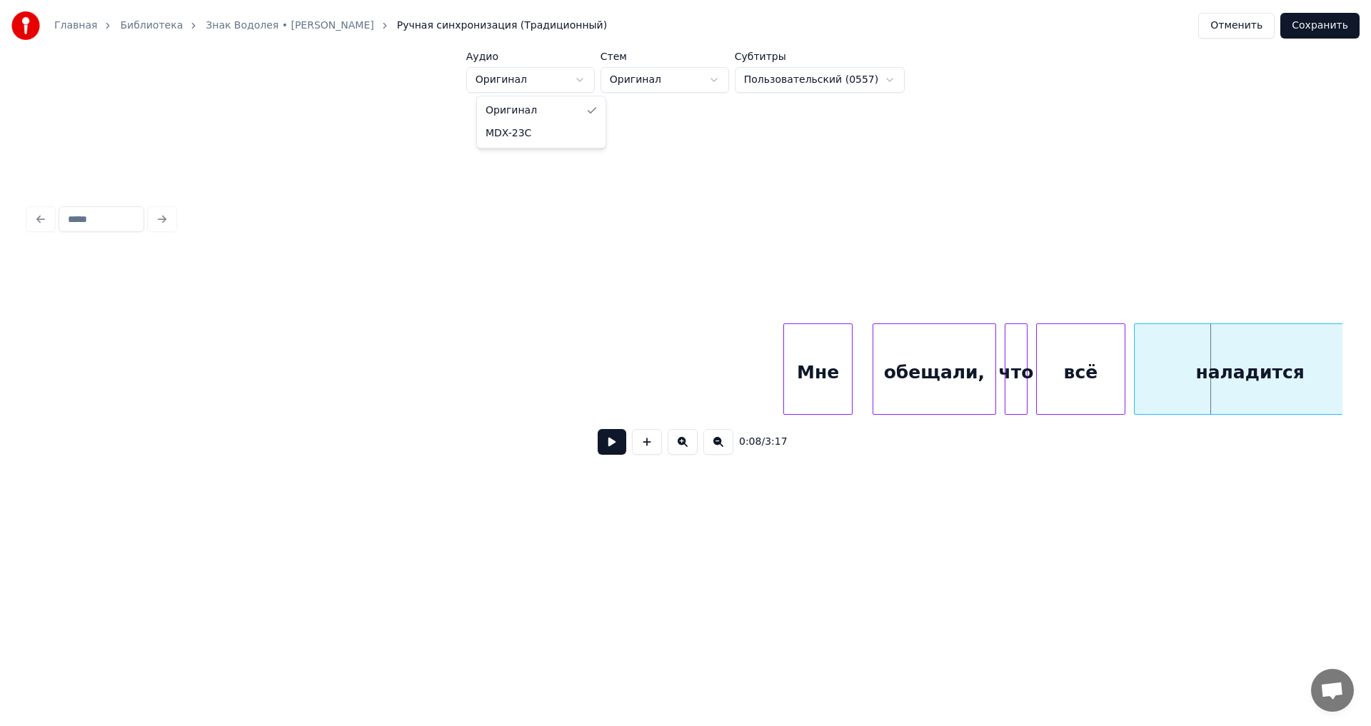
click at [580, 84] on html "Главная Библиотека Знак Водолея • [PERSON_NAME] Ручная синхронизация (Традицион…" at bounding box center [685, 287] width 1371 height 574
click at [805, 79] on html "Главная Библиотека Знак Водолея • [PERSON_NAME] Ручная синхронизация (Традицион…" at bounding box center [685, 287] width 1371 height 574
click at [1006, 69] on html "Главная Библиотека Знак Водолея • [PERSON_NAME] Ручная синхронизация (Традицион…" at bounding box center [685, 287] width 1371 height 574
click at [1229, 30] on button "Отменить" at bounding box center [1236, 26] width 76 height 26
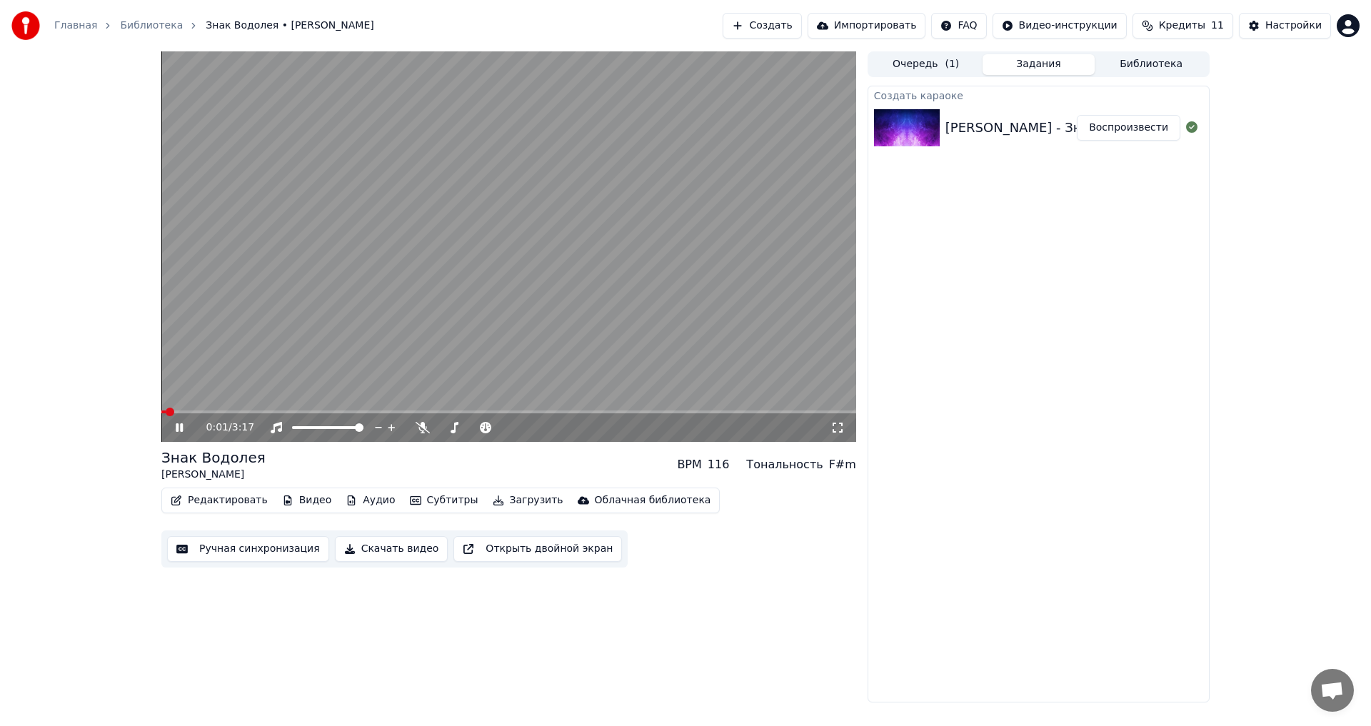
click at [176, 428] on icon at bounding box center [179, 427] width 7 height 9
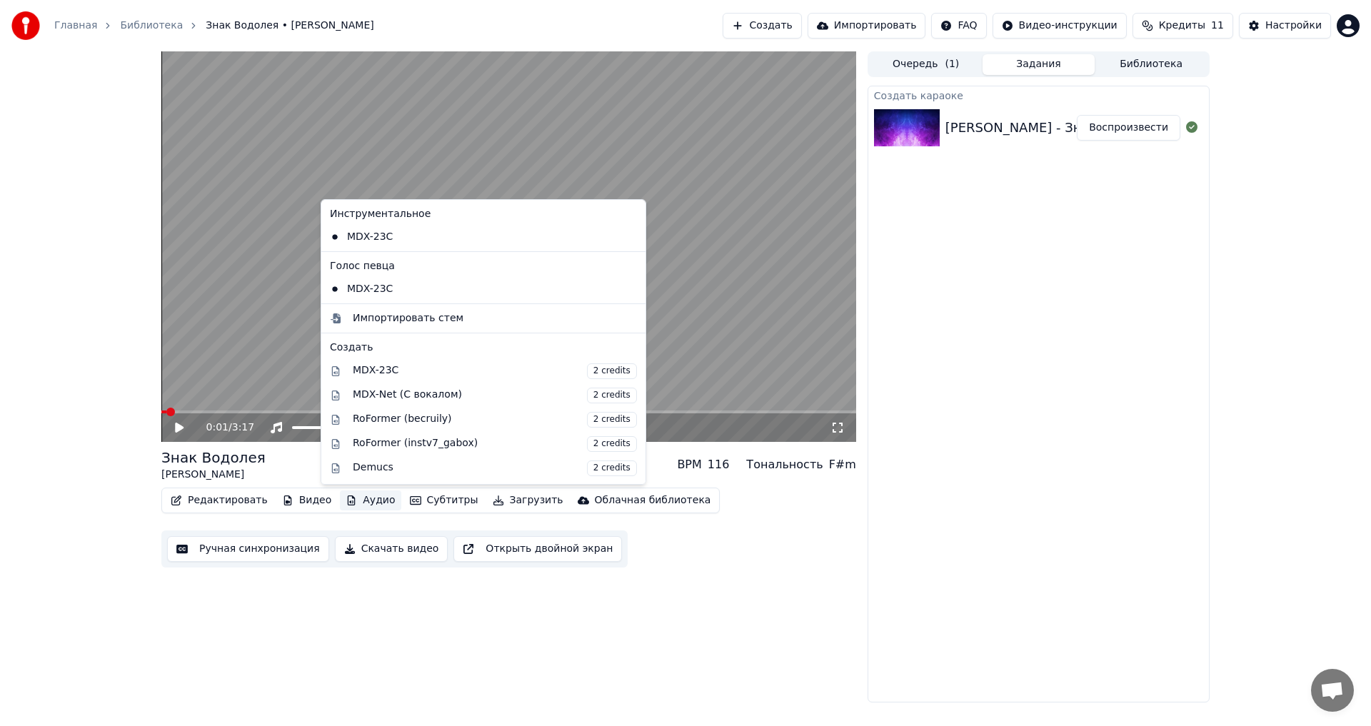
click at [349, 502] on button "Аудио" at bounding box center [370, 500] width 61 height 20
click at [381, 431] on div "RoFormer (becruily) 2 credits" at bounding box center [483, 420] width 318 height 24
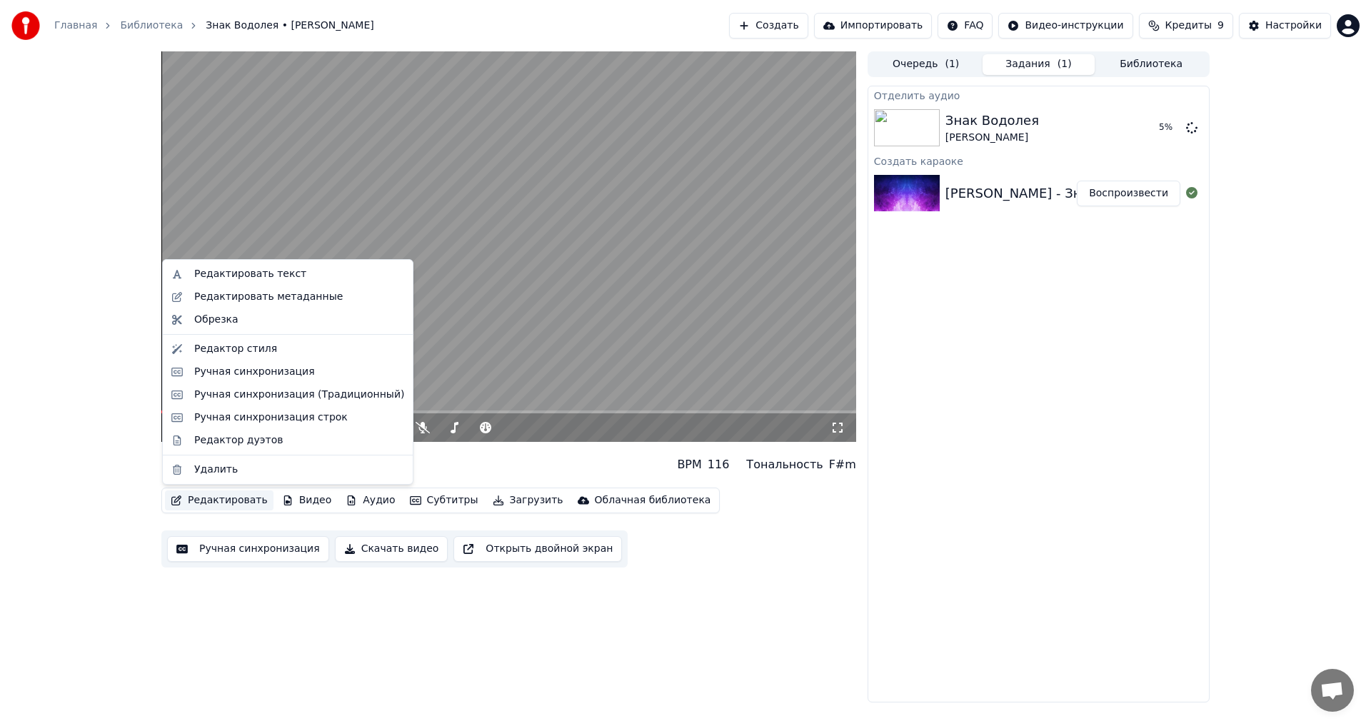
click at [236, 501] on button "Редактировать" at bounding box center [219, 500] width 109 height 20
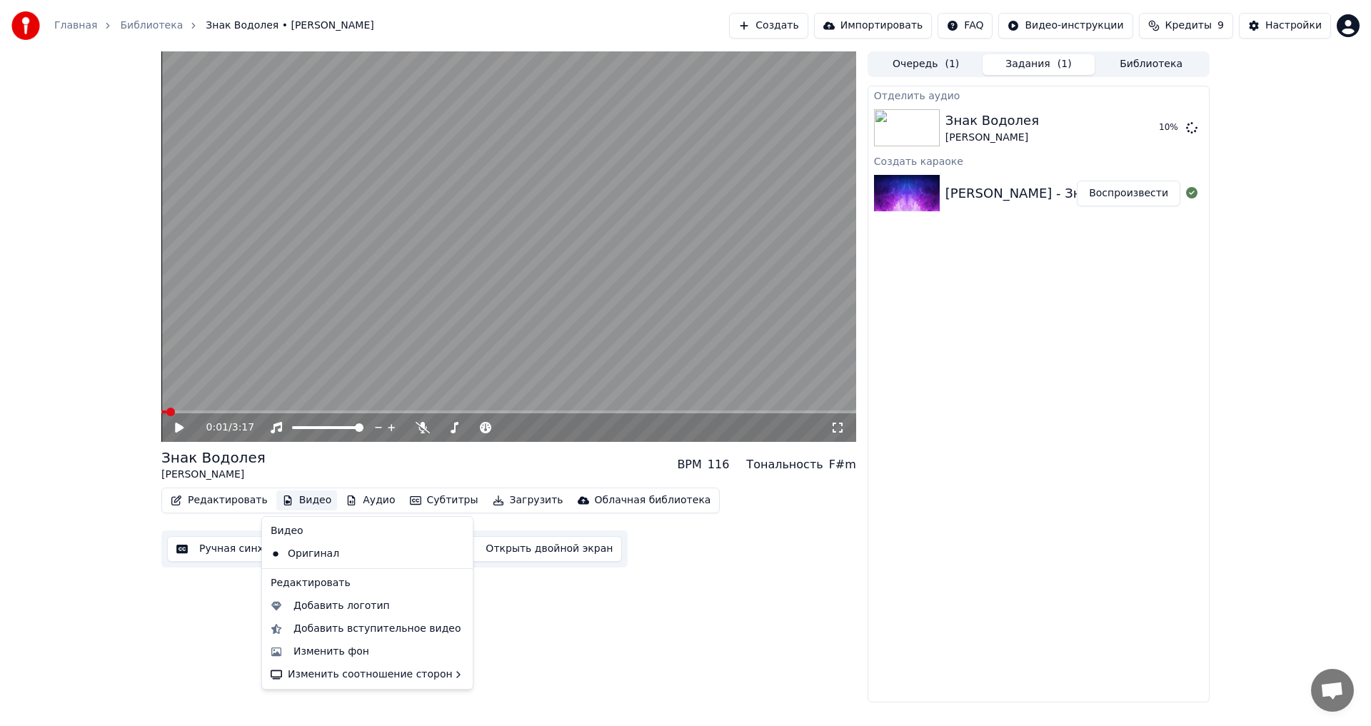
click at [120, 534] on div "0:01 / 3:17 Знак Водолея [PERSON_NAME] BPM 116 Тональность F#m Редактировать Ви…" at bounding box center [685, 376] width 1371 height 651
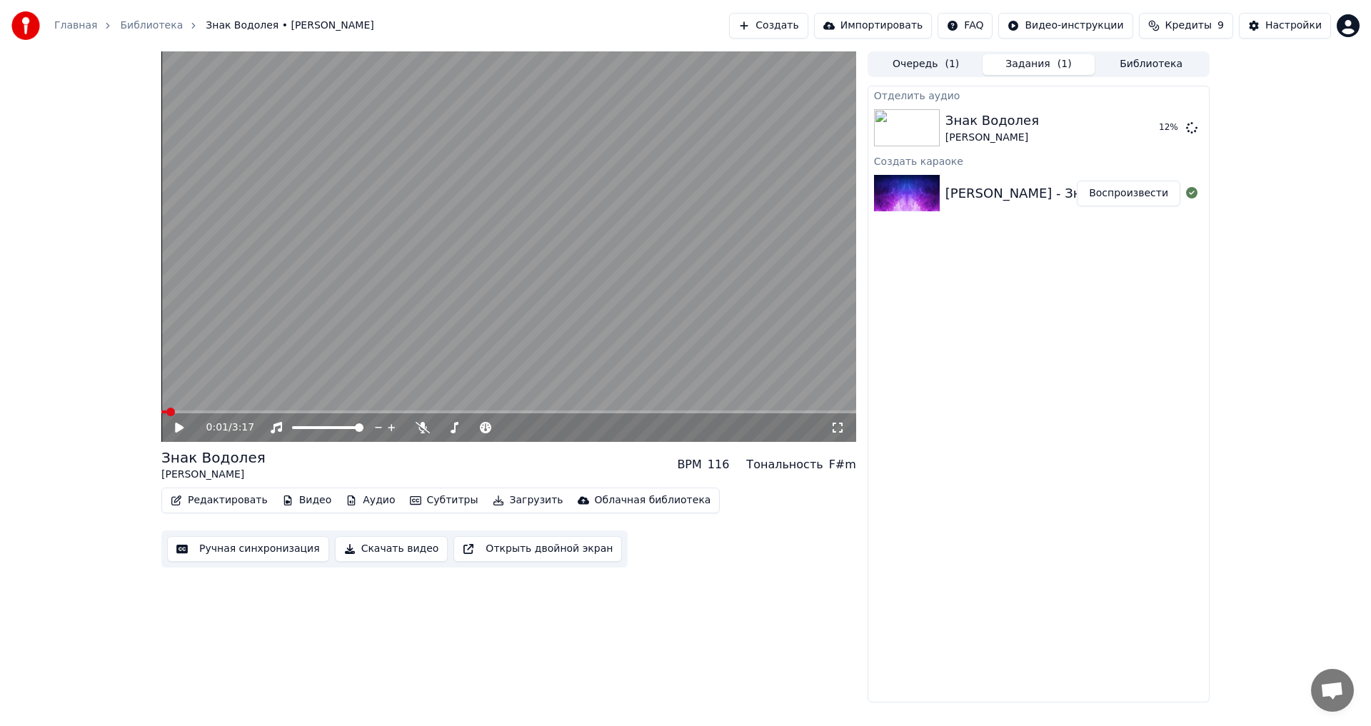
click at [208, 504] on button "Редактировать" at bounding box center [219, 500] width 109 height 20
click at [111, 495] on div "0:01 / 3:17 Знак Водолея [PERSON_NAME] BPM 116 Тональность F#m Редактировать Ви…" at bounding box center [685, 376] width 1371 height 651
click at [397, 423] on icon at bounding box center [392, 428] width 14 height 14
click at [379, 425] on icon at bounding box center [379, 428] width 14 height 14
click at [392, 428] on icon at bounding box center [391, 427] width 7 height 7
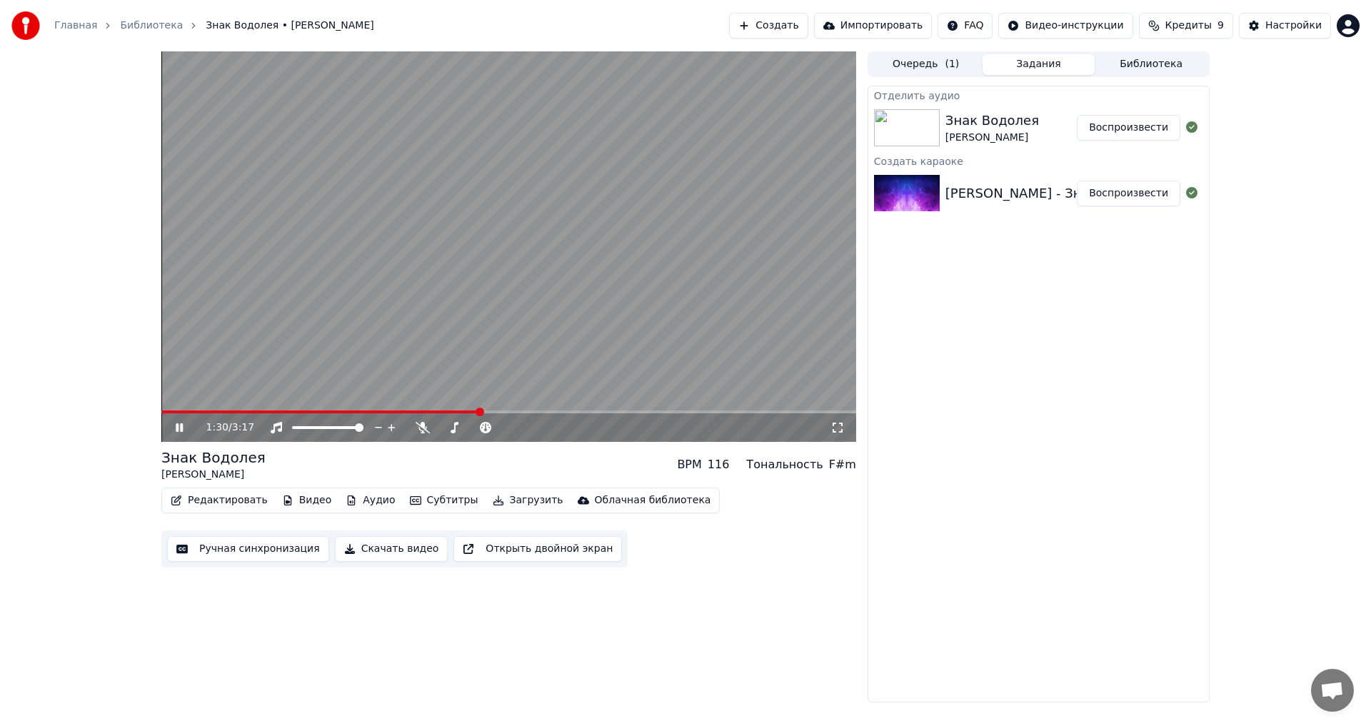
click at [174, 425] on icon at bounding box center [190, 427] width 34 height 11
click at [224, 555] on button "Ручная синхронизация" at bounding box center [248, 549] width 162 height 26
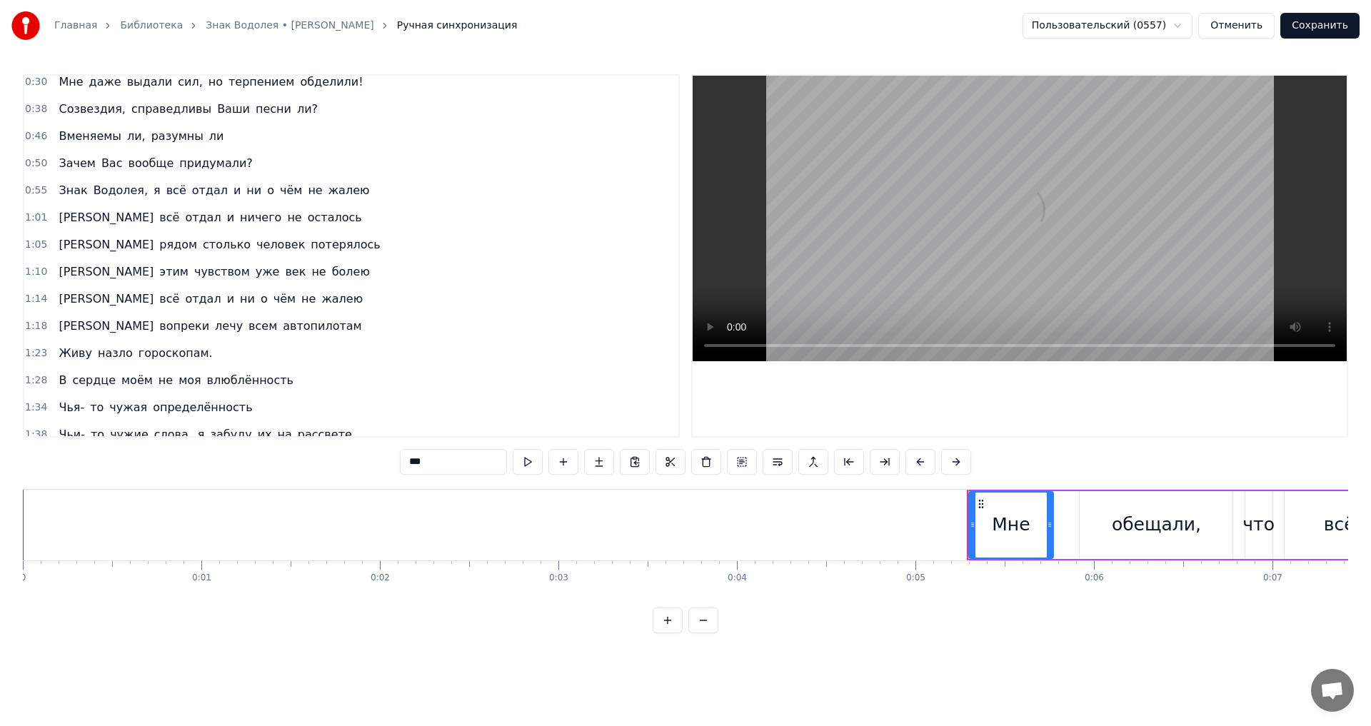
scroll to position [214, 0]
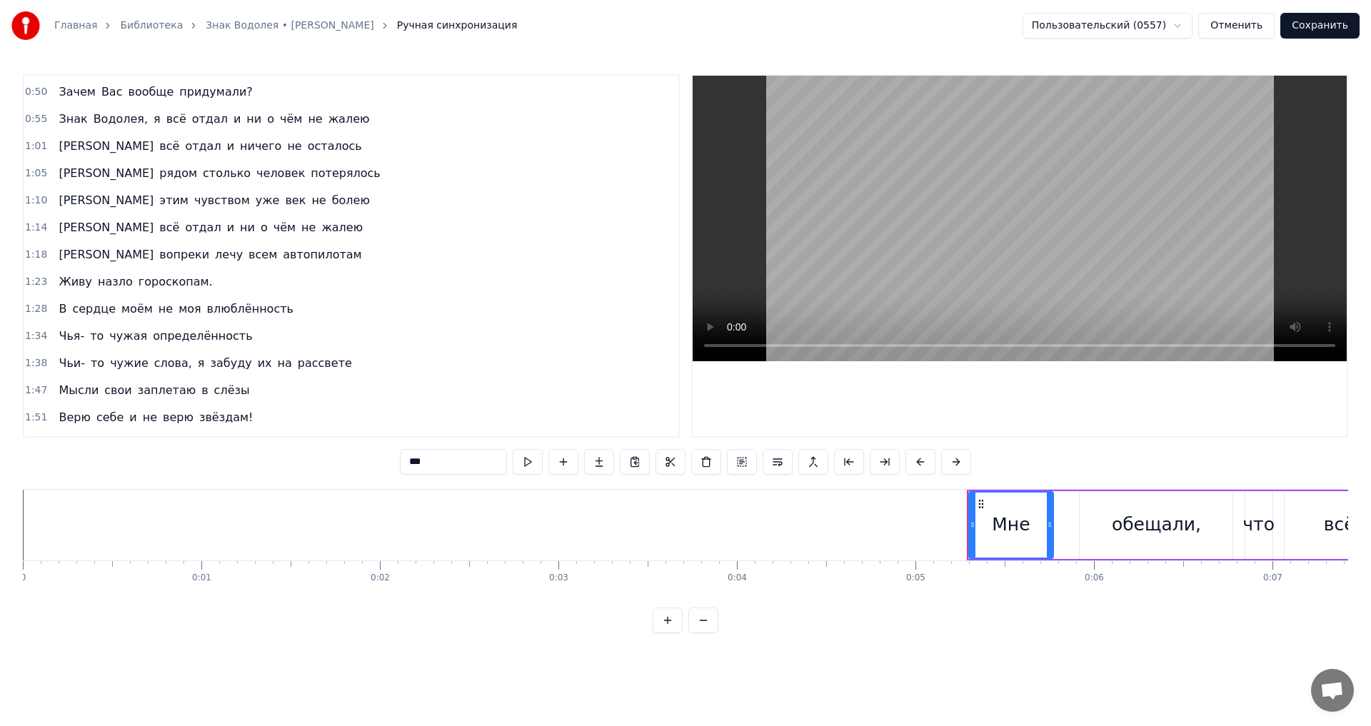
click at [86, 315] on span "сердце" at bounding box center [94, 309] width 46 height 16
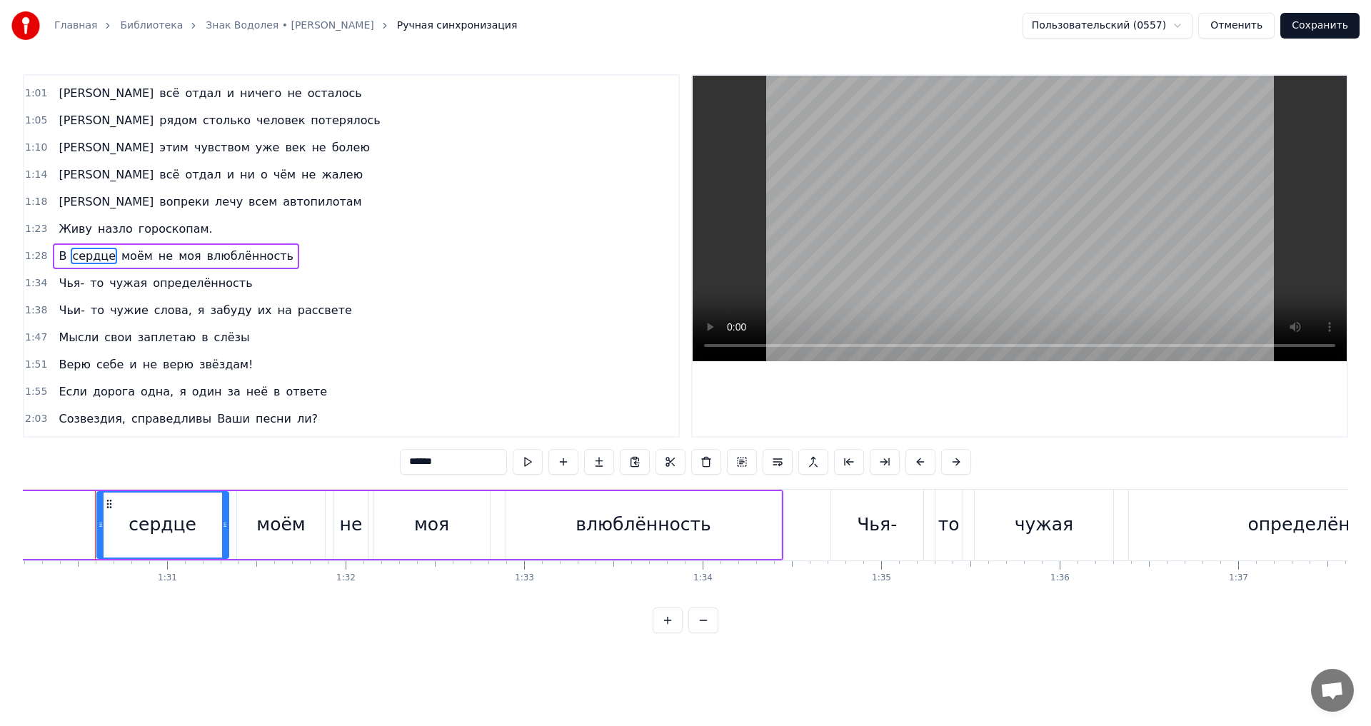
click at [62, 256] on span "В" at bounding box center [62, 256] width 11 height 16
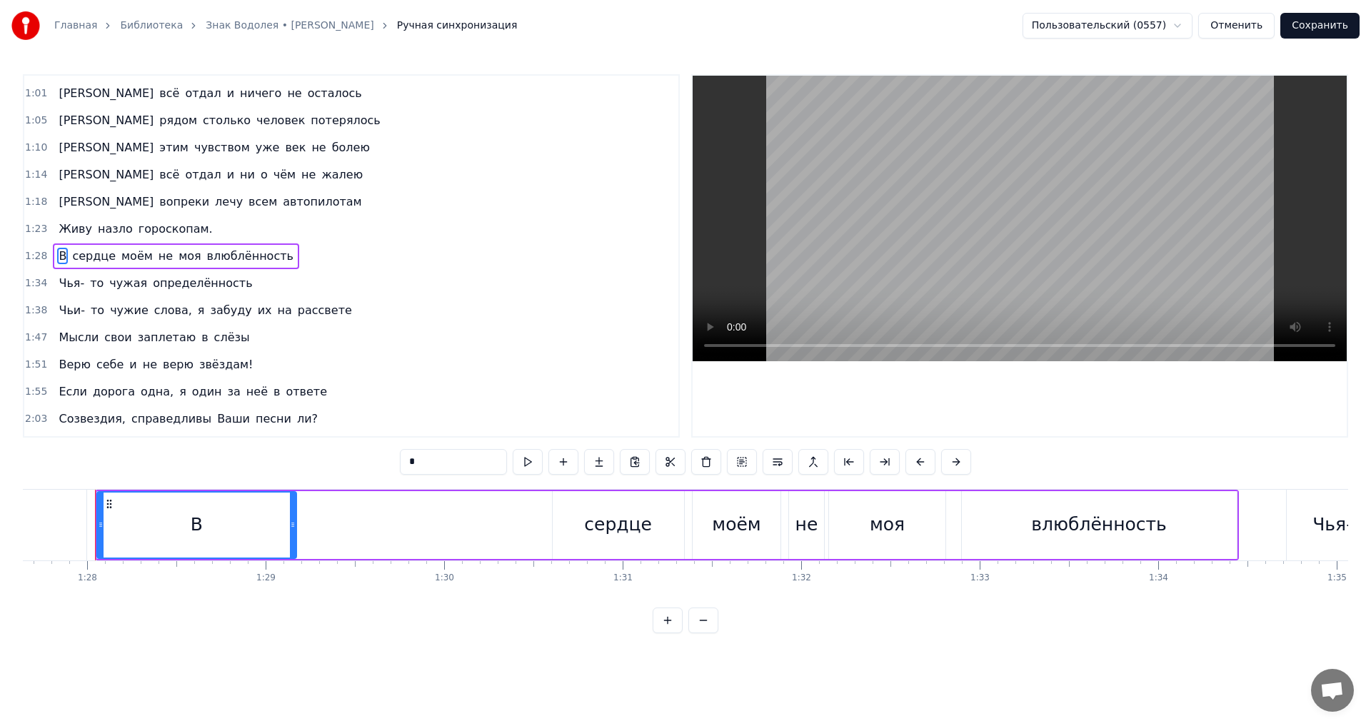
click at [189, 529] on div "В" at bounding box center [197, 525] width 198 height 65
drag, startPoint x: 292, startPoint y: 521, endPoint x: 148, endPoint y: 510, distance: 143.9
click at [159, 511] on div at bounding box center [162, 525] width 6 height 65
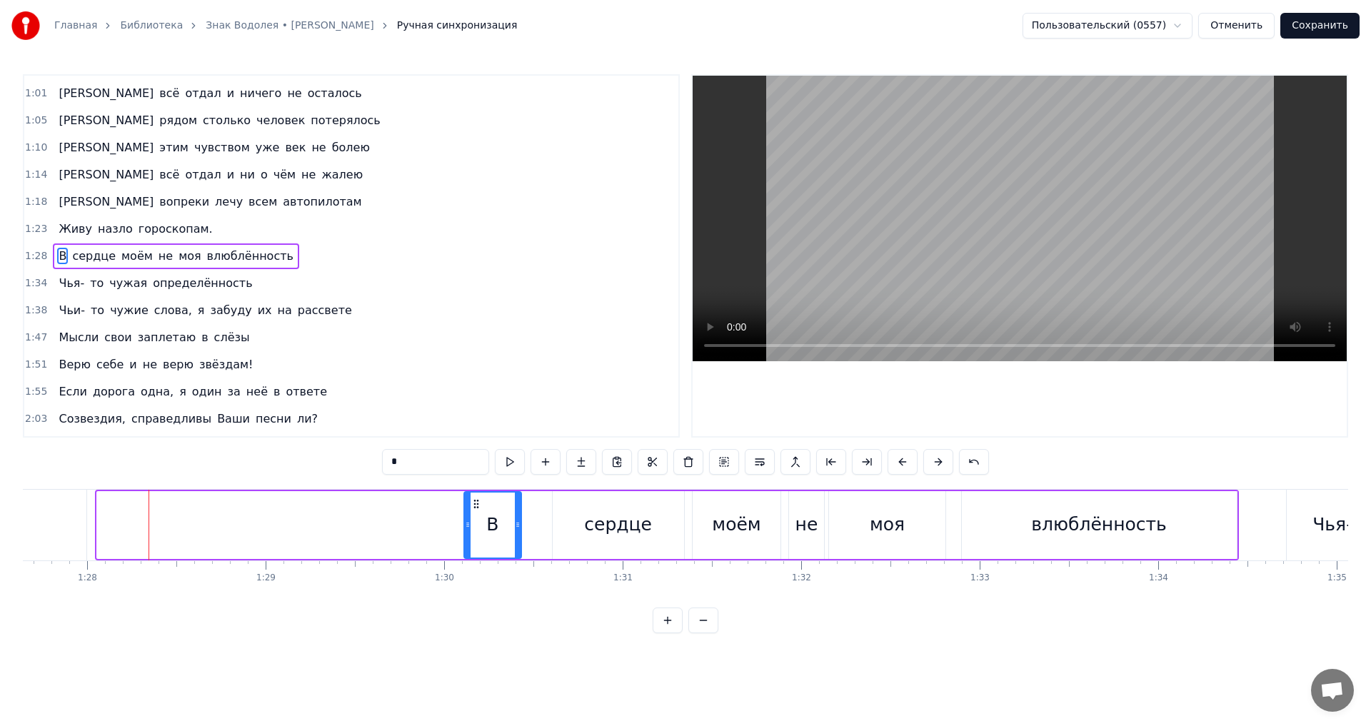
drag, startPoint x: 107, startPoint y: 500, endPoint x: 475, endPoint y: 505, distance: 367.7
click at [475, 505] on icon at bounding box center [475, 503] width 11 height 11
click at [650, 511] on div "сердце" at bounding box center [618, 525] width 131 height 68
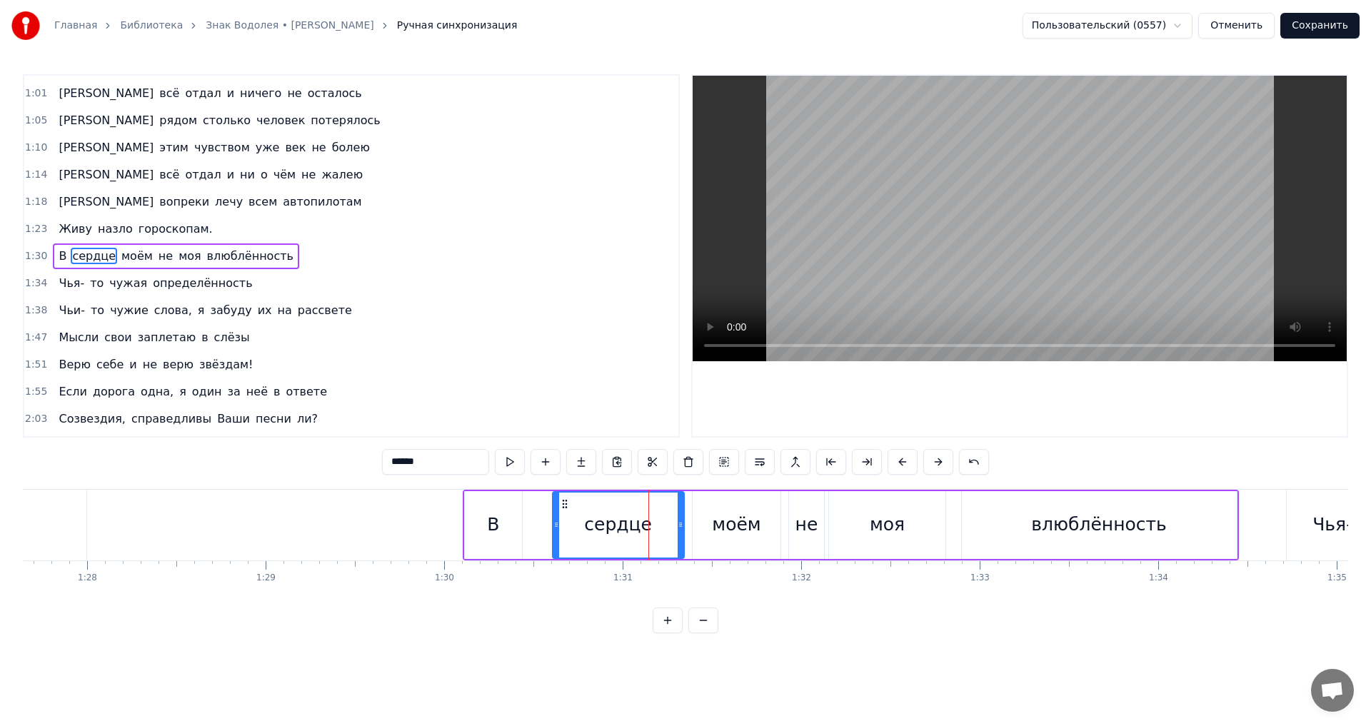
click at [498, 520] on div "В" at bounding box center [493, 524] width 12 height 27
type input "*"
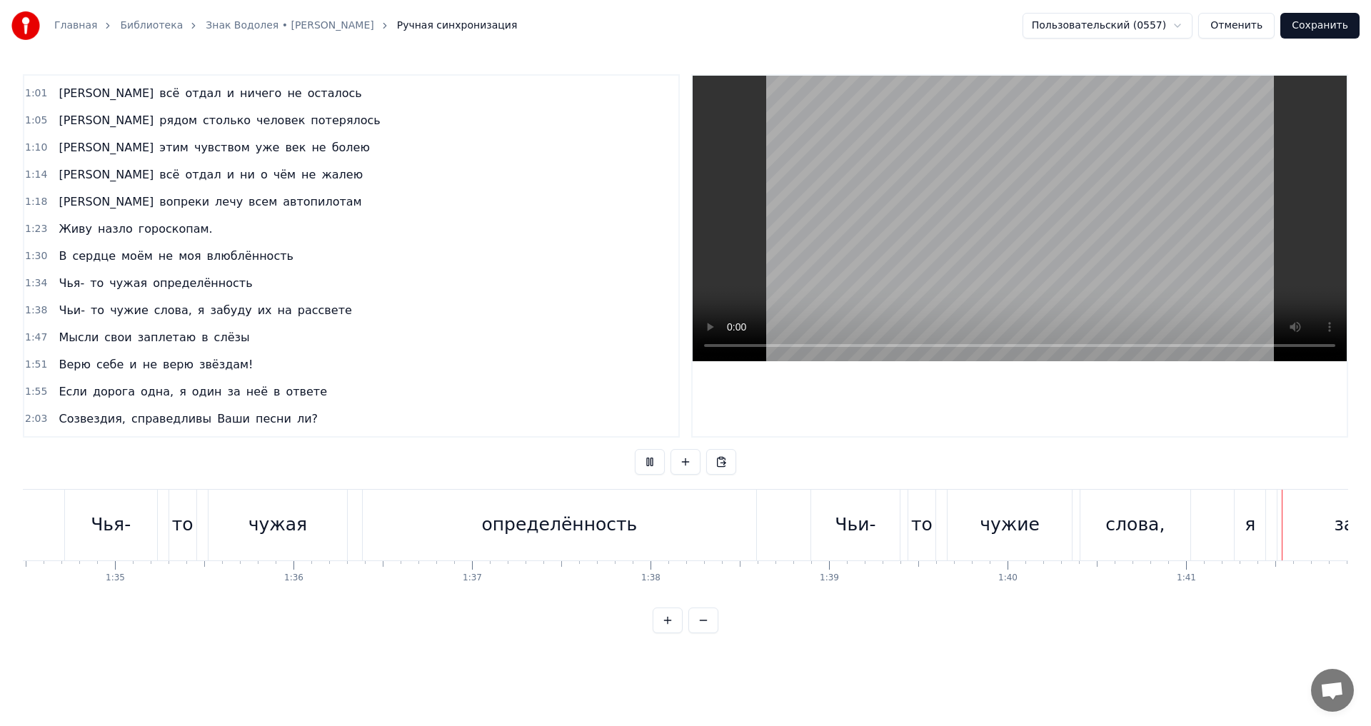
scroll to position [0, 18048]
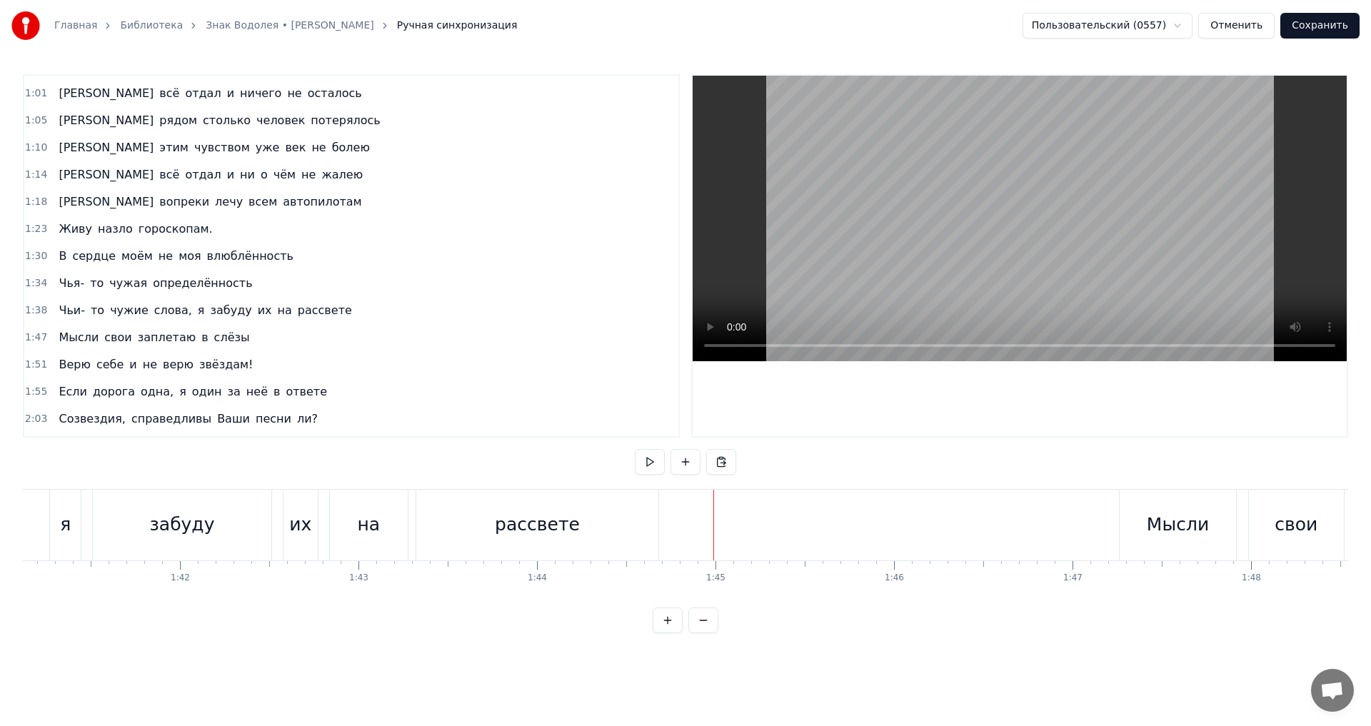
click at [1299, 27] on button "Сохранить" at bounding box center [1319, 26] width 79 height 26
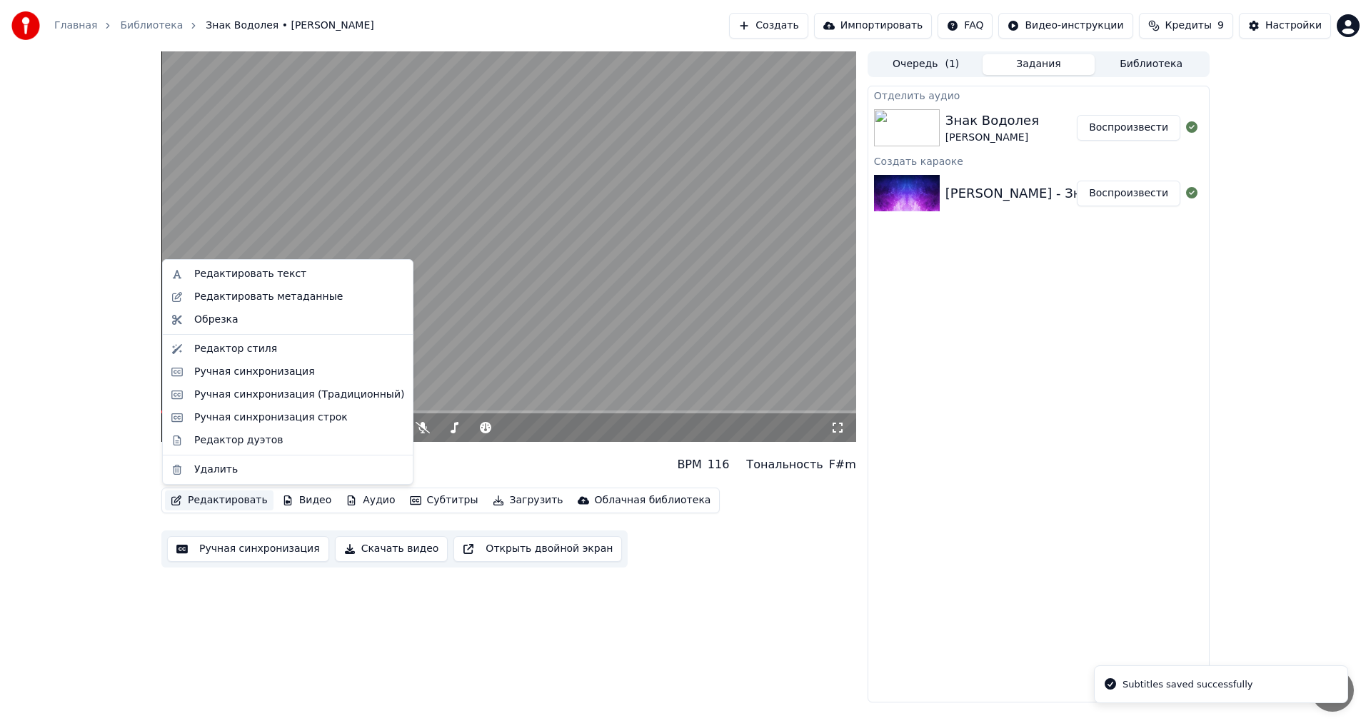
click at [227, 503] on button "Редактировать" at bounding box center [219, 500] width 109 height 20
click at [257, 694] on div "0:01 / 3:17 Знак Водолея [PERSON_NAME] BPM 116 Тональность F#m Редактировать Ви…" at bounding box center [508, 376] width 695 height 651
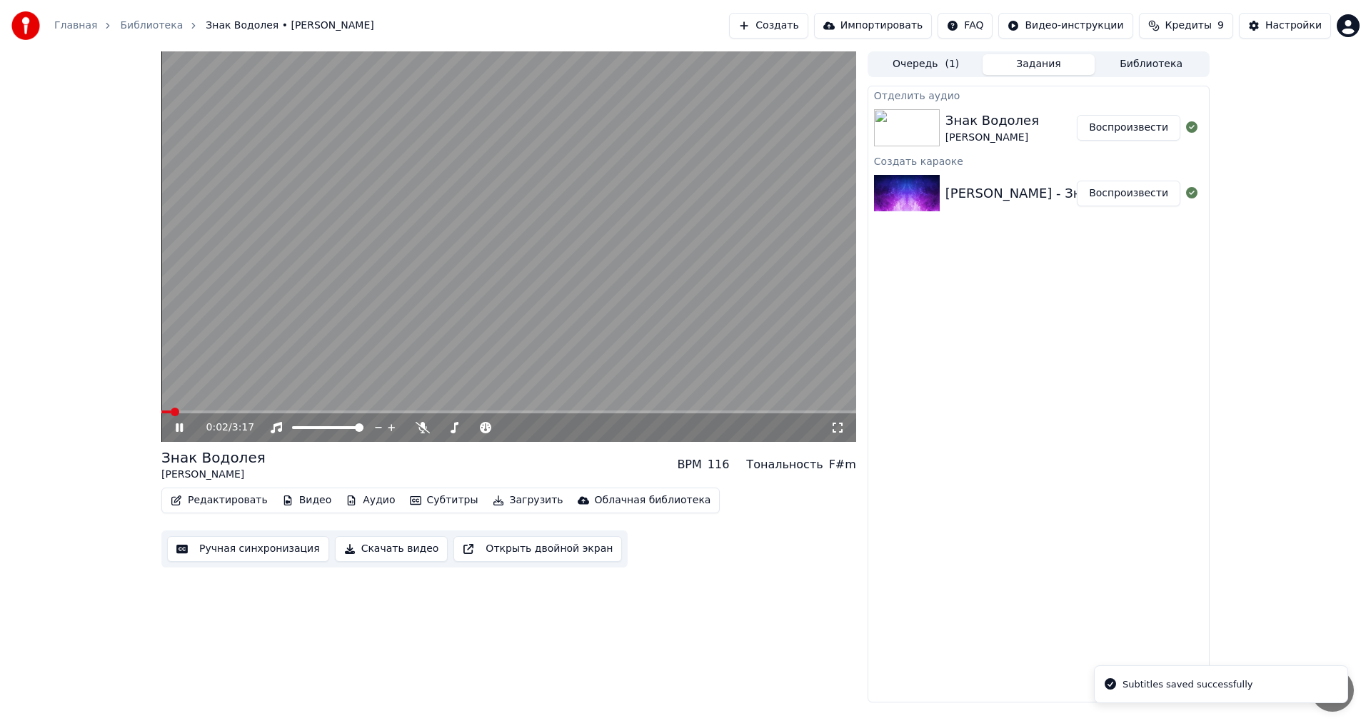
click at [178, 428] on icon at bounding box center [179, 427] width 7 height 9
click at [196, 500] on button "Редактировать" at bounding box center [219, 500] width 109 height 20
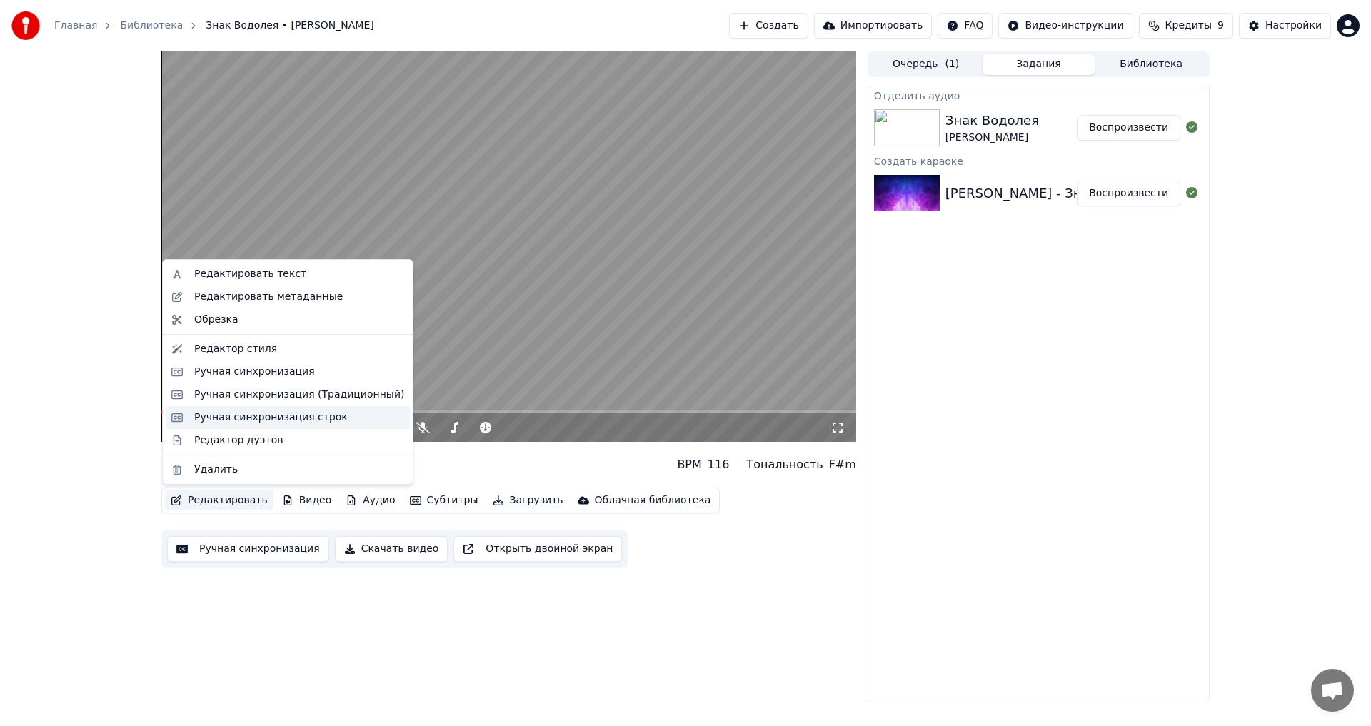
click at [227, 414] on div "Ручная синхронизация строк" at bounding box center [270, 418] width 153 height 14
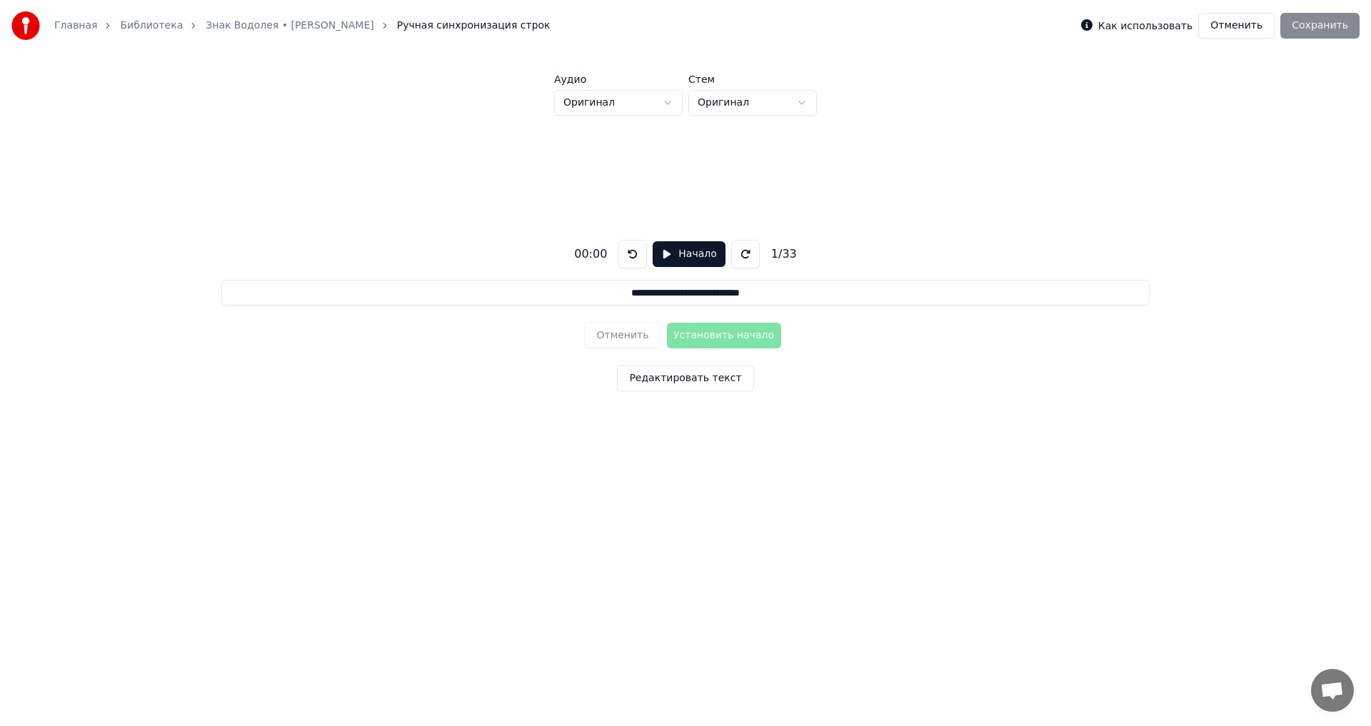
click at [695, 253] on button "Начало" at bounding box center [689, 254] width 72 height 26
click at [695, 253] on button "Пауза" at bounding box center [688, 254] width 65 height 26
click at [626, 250] on button at bounding box center [632, 254] width 29 height 29
click at [657, 248] on button "Начало" at bounding box center [689, 254] width 72 height 26
click at [657, 248] on button "Пауза" at bounding box center [688, 254] width 65 height 26
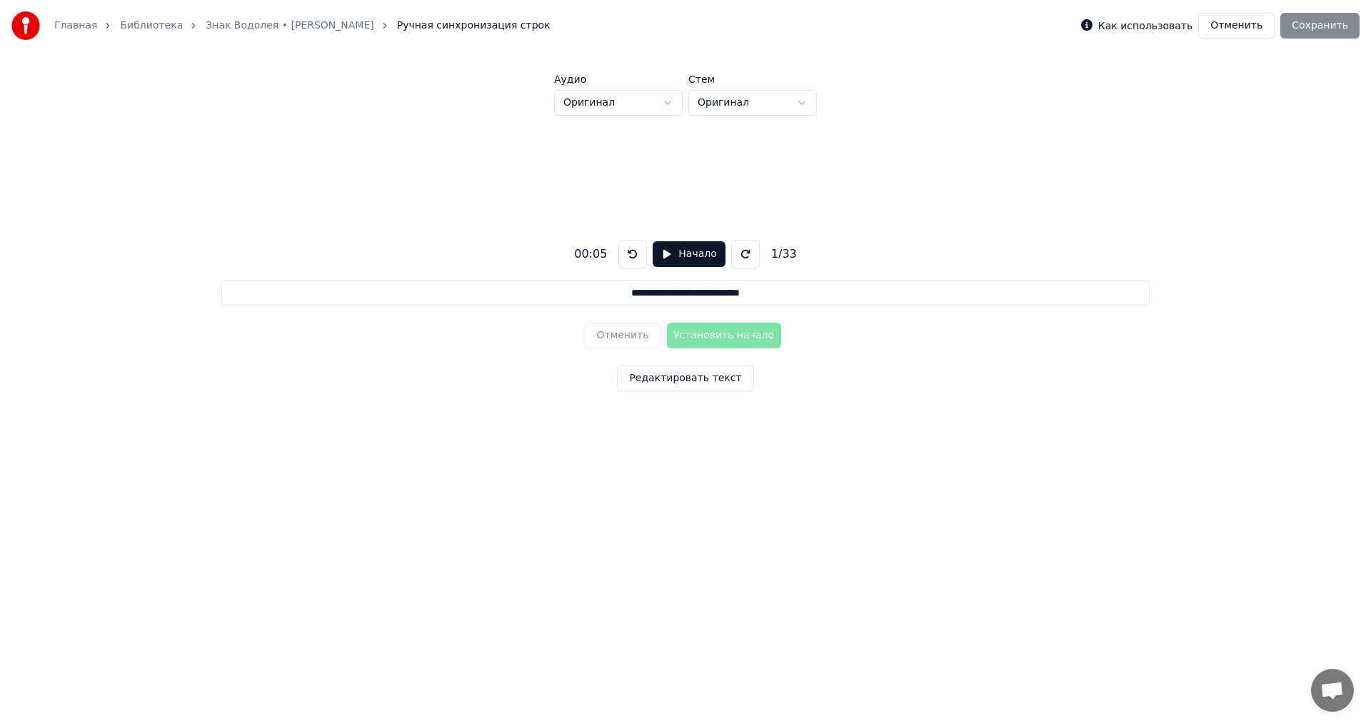
click at [633, 251] on button at bounding box center [632, 254] width 29 height 29
click at [1254, 22] on button "Отменить" at bounding box center [1236, 26] width 76 height 26
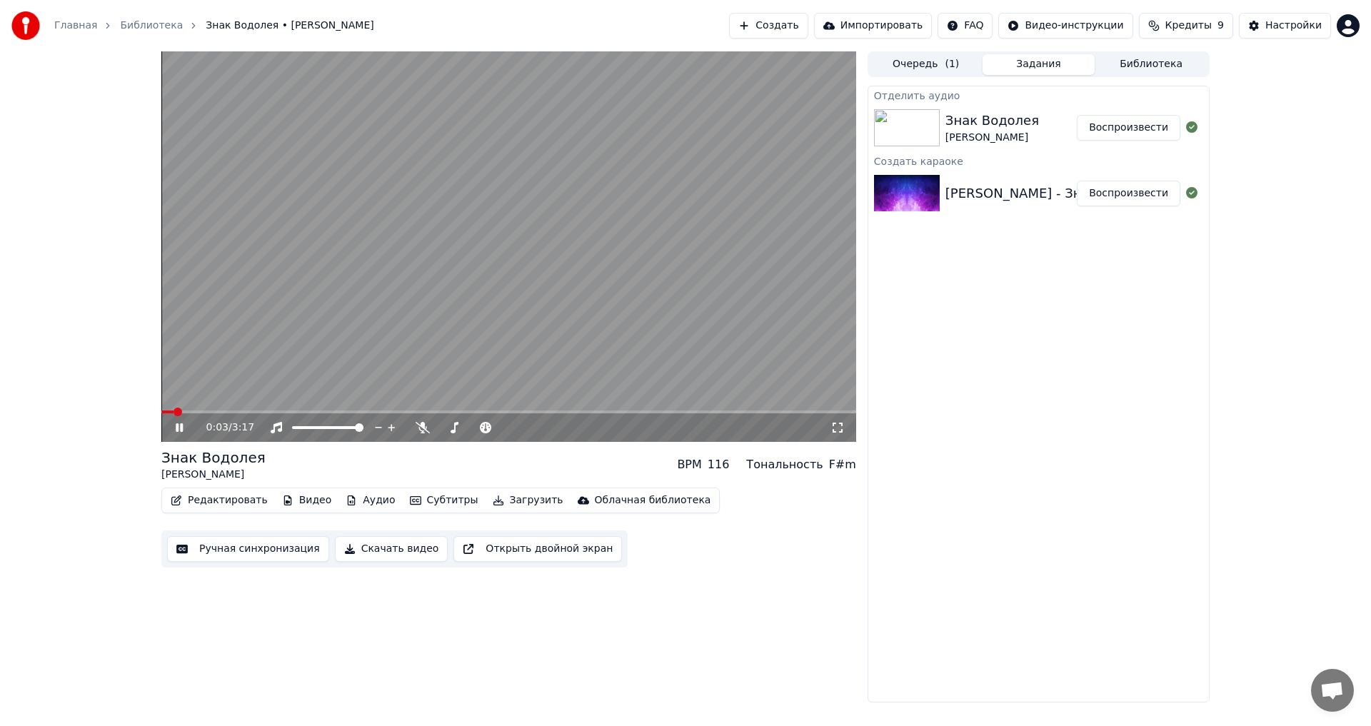
click at [176, 427] on icon at bounding box center [190, 427] width 34 height 11
click at [507, 546] on button "Открыть двойной экран" at bounding box center [537, 549] width 168 height 26
click at [426, 298] on video at bounding box center [508, 246] width 695 height 391
click at [451, 412] on span at bounding box center [508, 412] width 695 height 3
click at [186, 432] on icon at bounding box center [190, 427] width 34 height 11
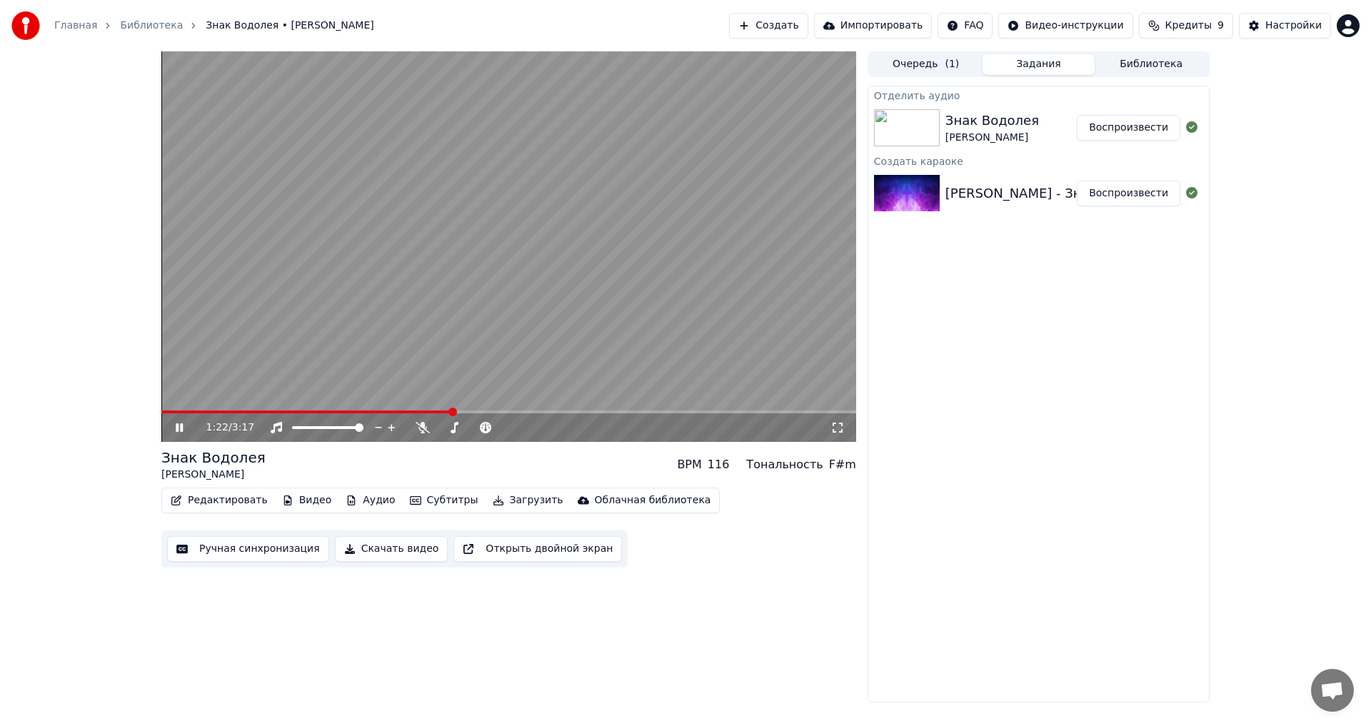
click at [186, 432] on icon at bounding box center [190, 427] width 34 height 11
click at [210, 489] on div "Редактировать Видео Аудио Субтитры Загрузить Облачная библиотека" at bounding box center [440, 501] width 558 height 26
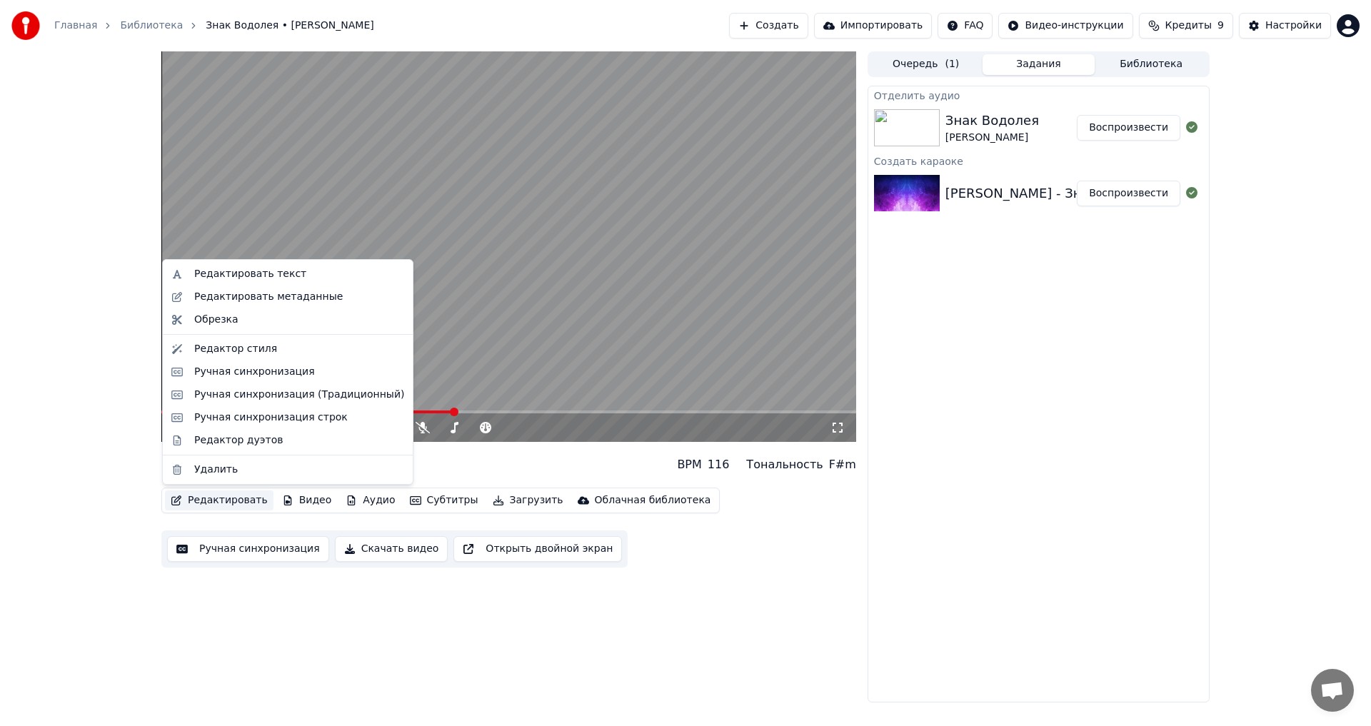
click at [216, 503] on button "Редактировать" at bounding box center [219, 500] width 109 height 20
click at [261, 375] on div "Ручная синхронизация" at bounding box center [254, 372] width 121 height 14
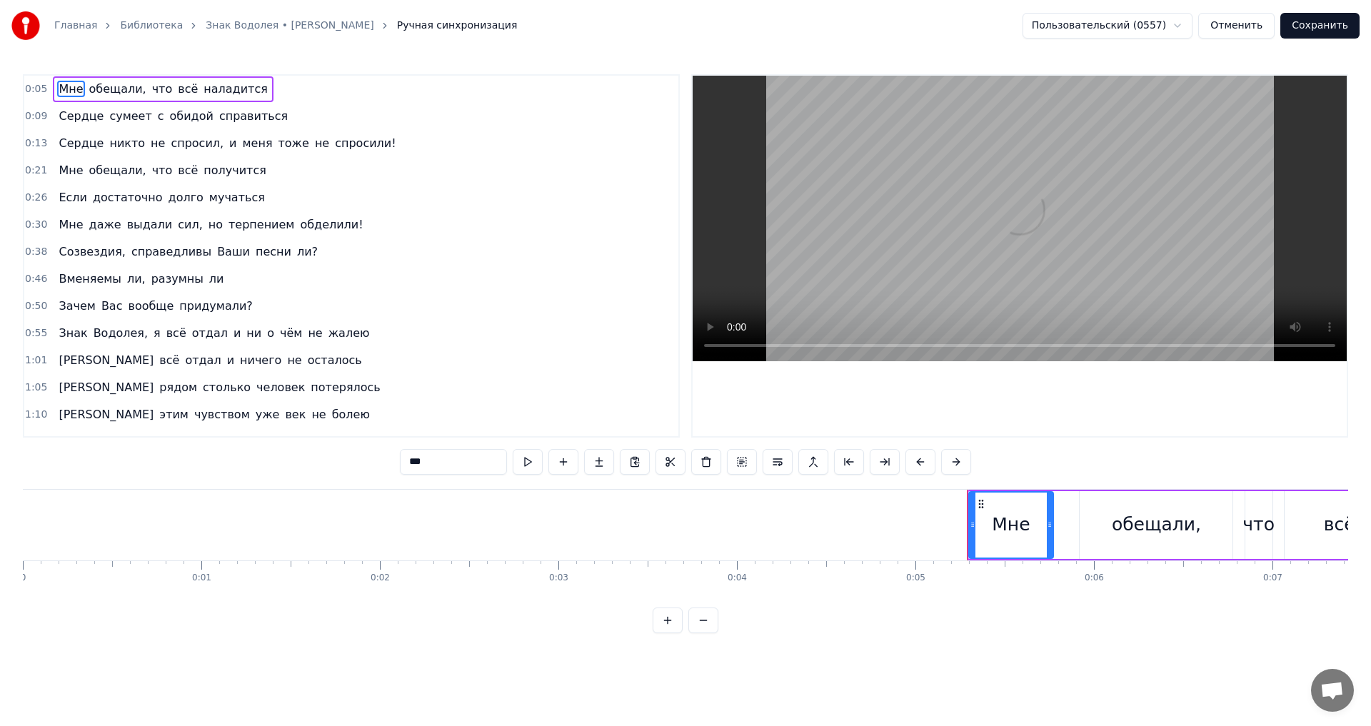
scroll to position [143, 0]
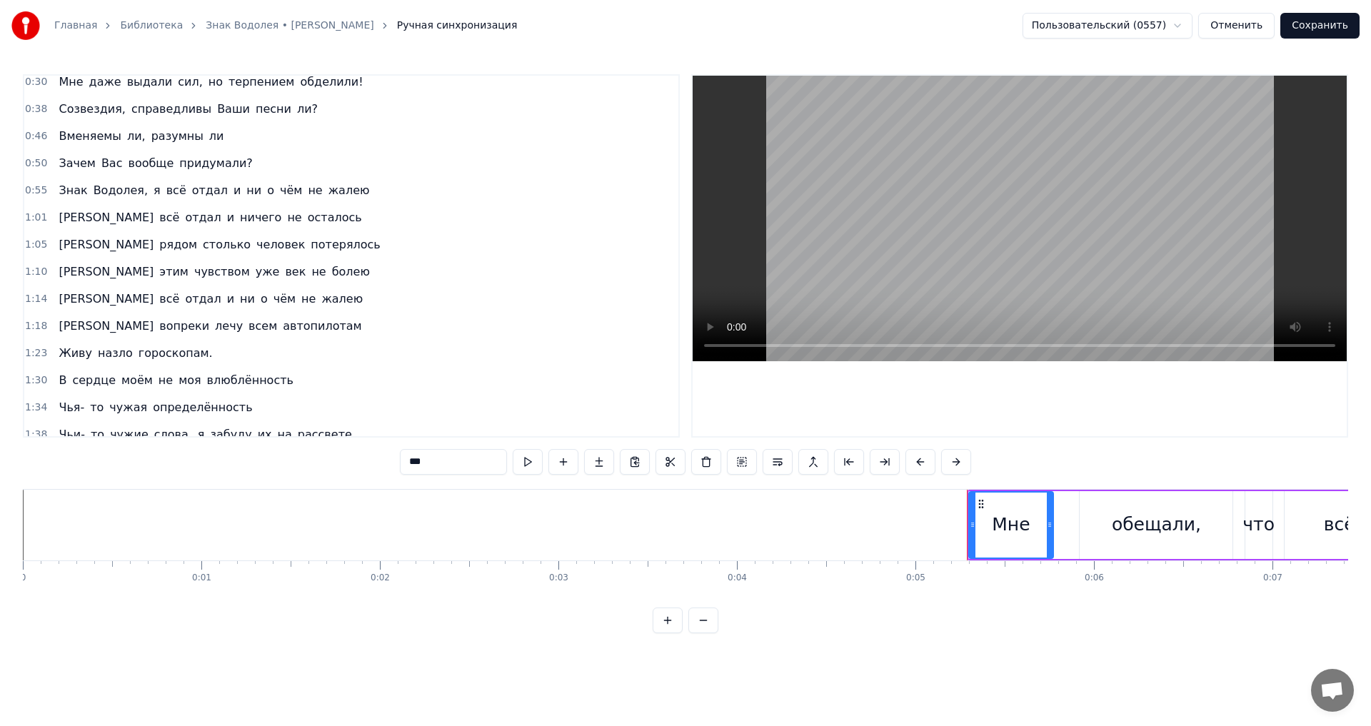
click at [59, 373] on span "В" at bounding box center [62, 380] width 11 height 16
type input "*"
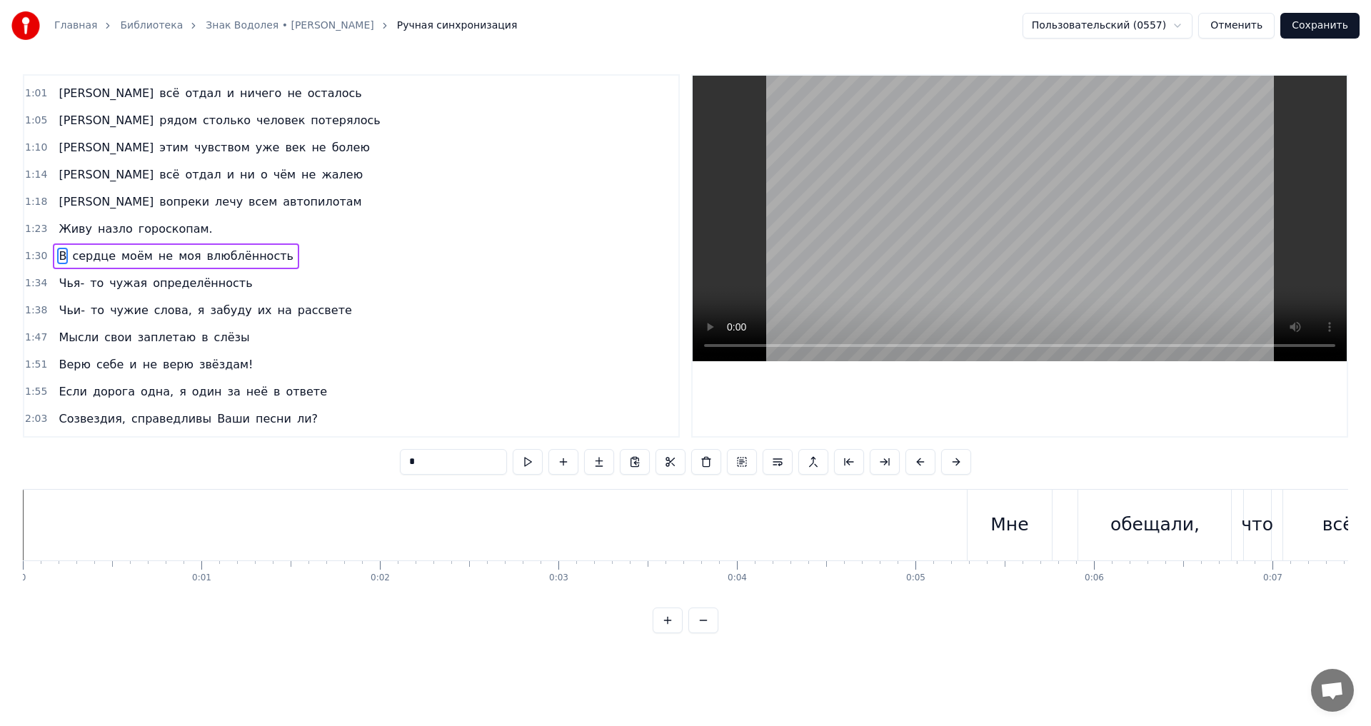
scroll to position [0, 16010]
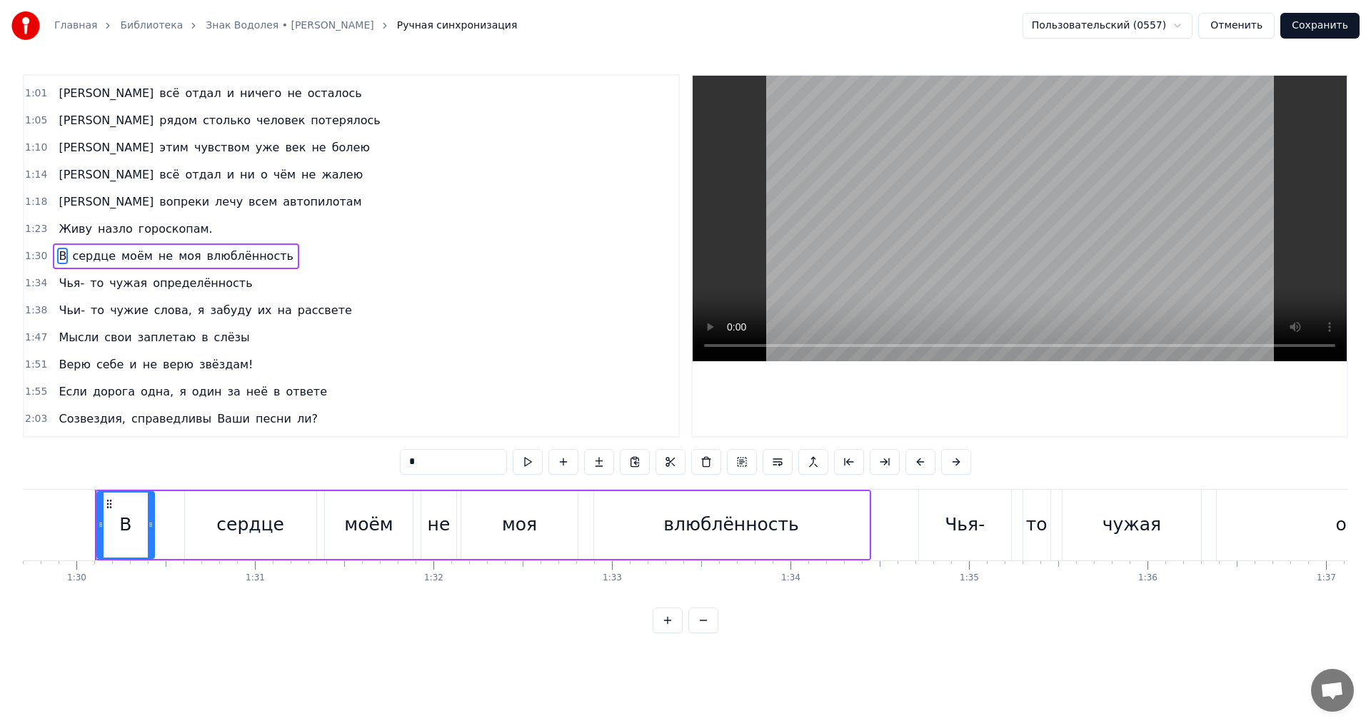
click at [90, 246] on div "В сердце моём не моя влюблённость" at bounding box center [176, 256] width 246 height 26
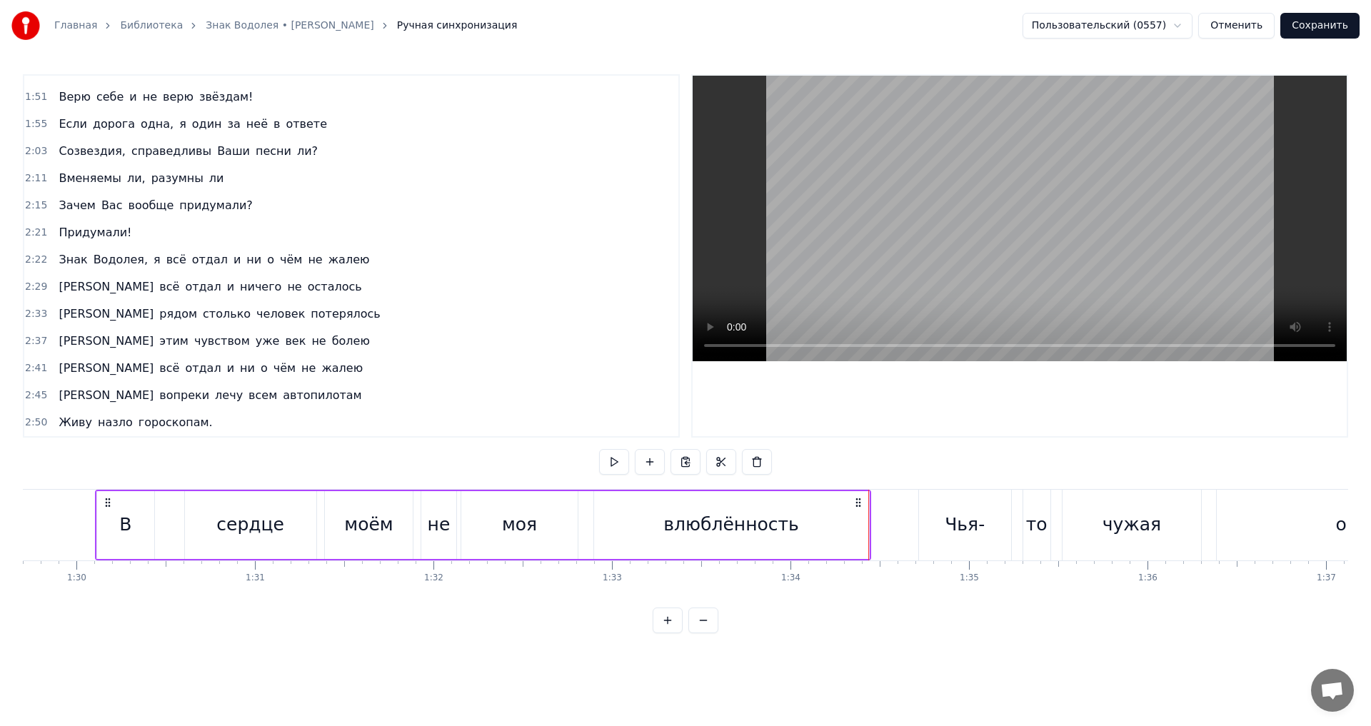
click at [752, 514] on div "влюблённость" at bounding box center [731, 524] width 136 height 27
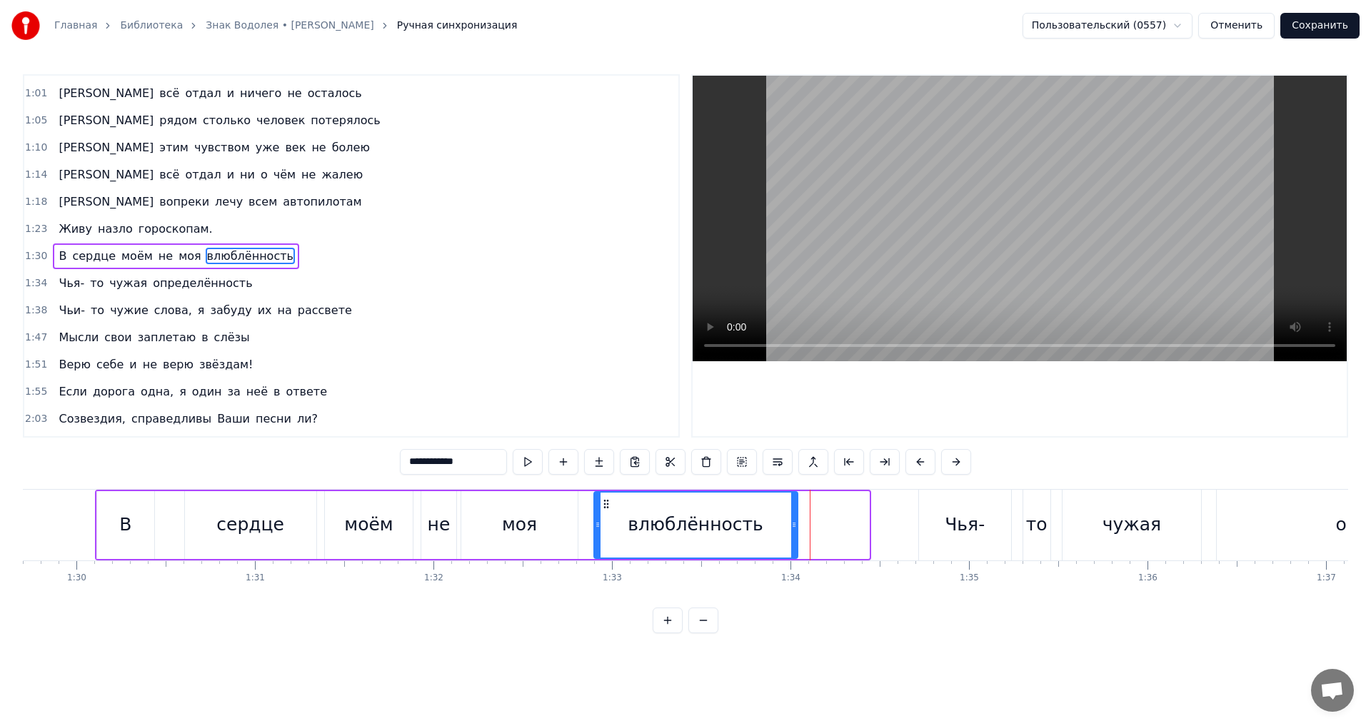
drag, startPoint x: 862, startPoint y: 535, endPoint x: 790, endPoint y: 535, distance: 71.4
click at [791, 535] on div at bounding box center [794, 525] width 6 height 65
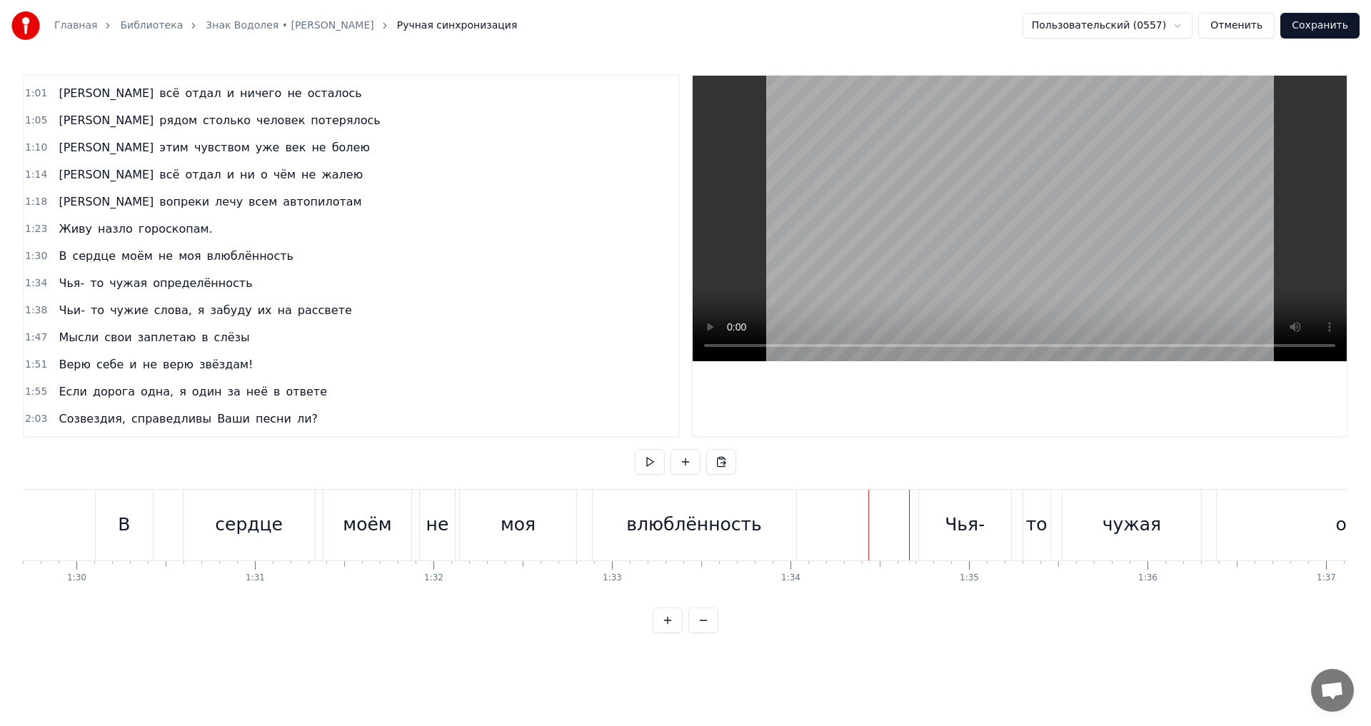
click at [930, 495] on div "Чья-" at bounding box center [965, 525] width 92 height 71
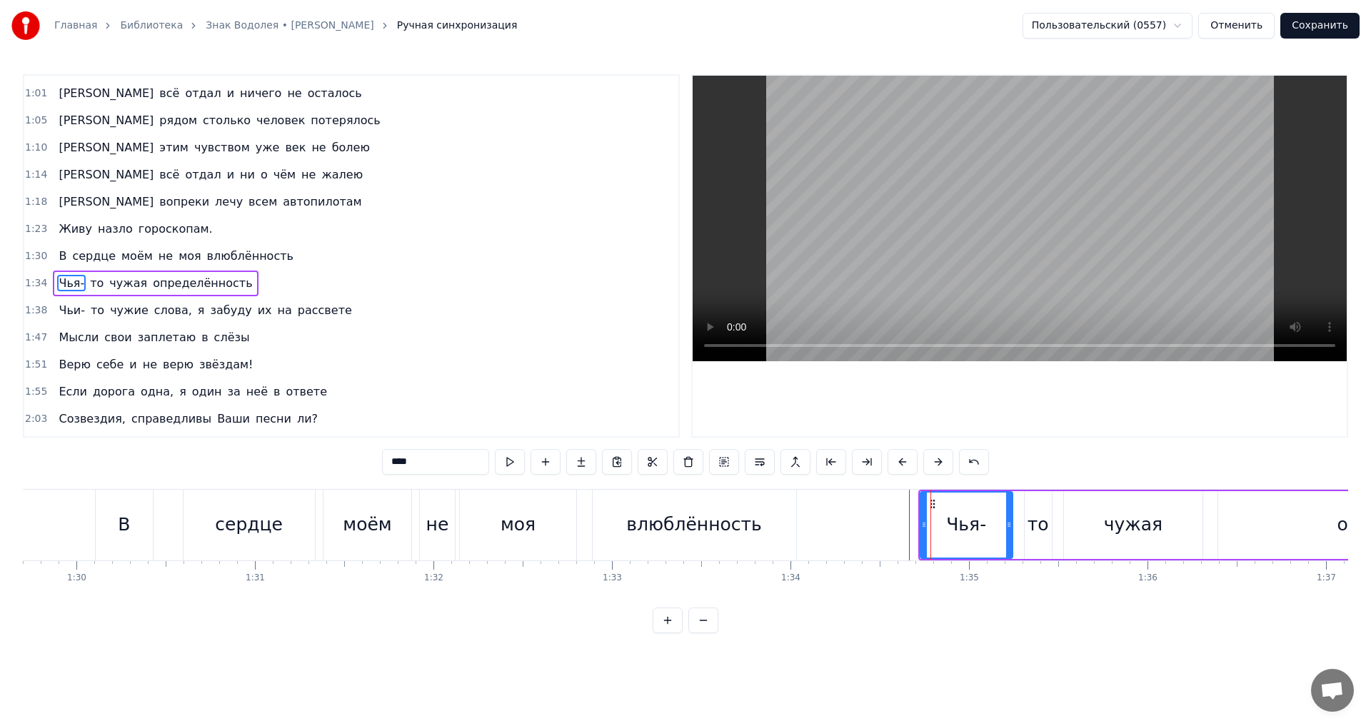
scroll to position [294, 0]
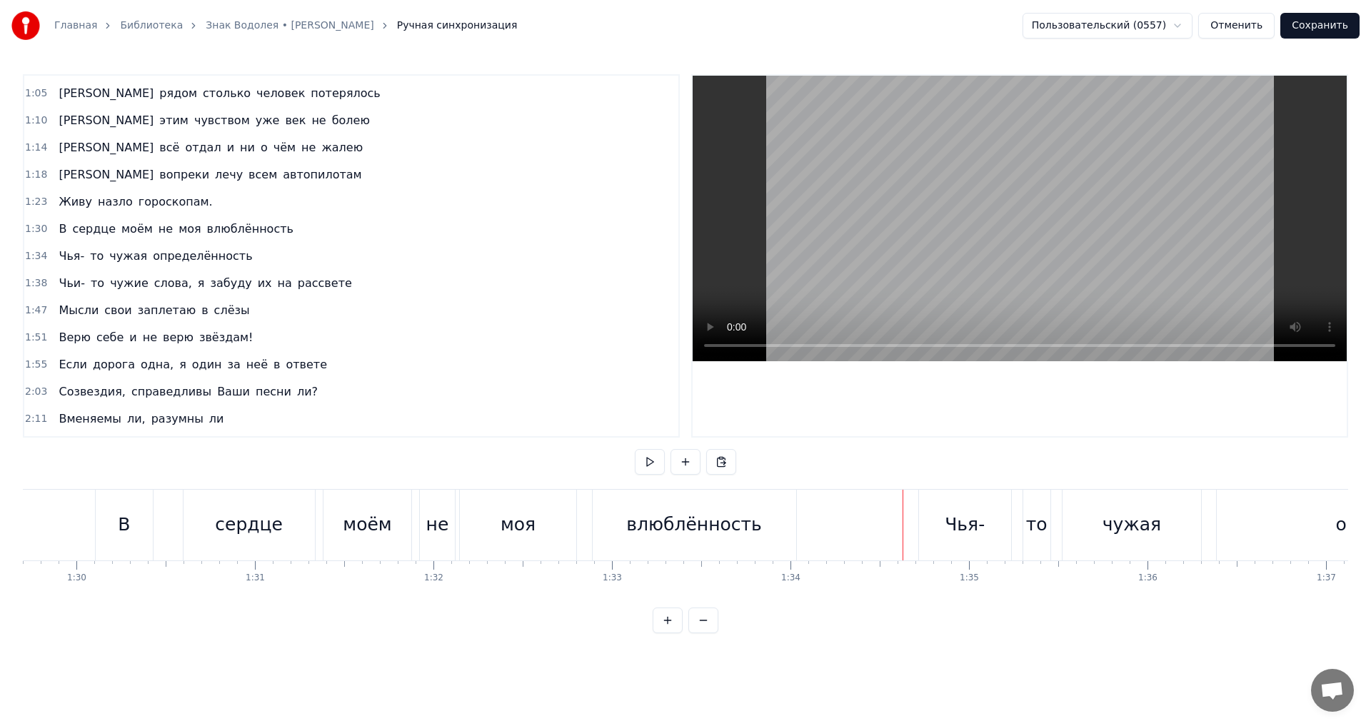
click at [96, 272] on div "Чьи- то чужие слова, я забуду их на рассвете" at bounding box center [205, 284] width 304 height 26
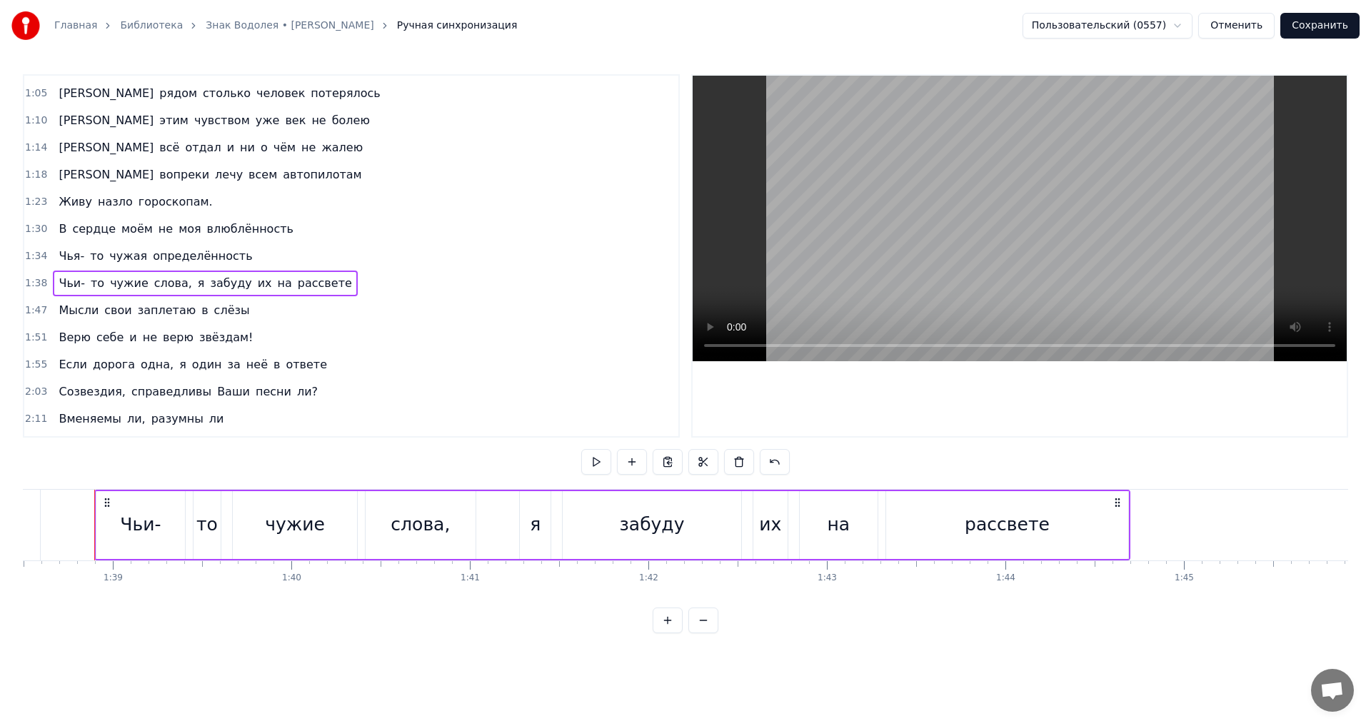
click at [98, 246] on div "Чья- то чужая определённость" at bounding box center [155, 256] width 205 height 26
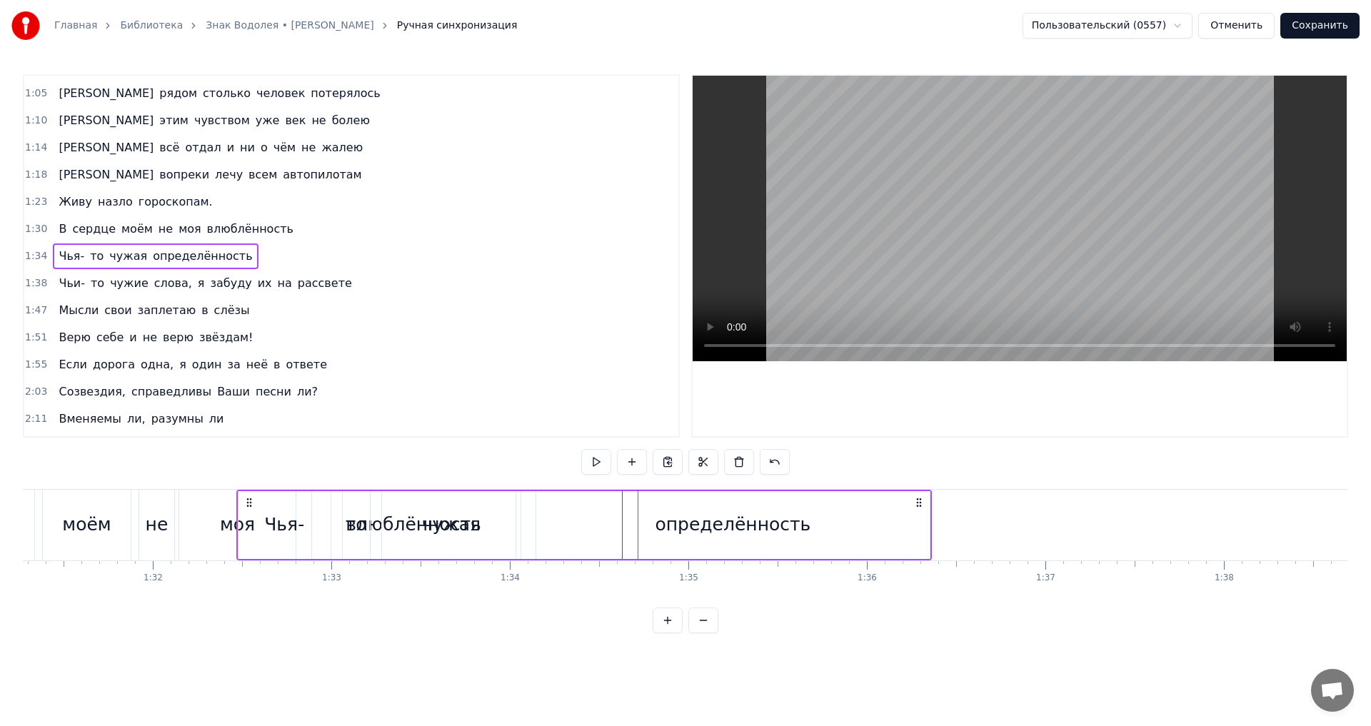
scroll to position [0, 16283]
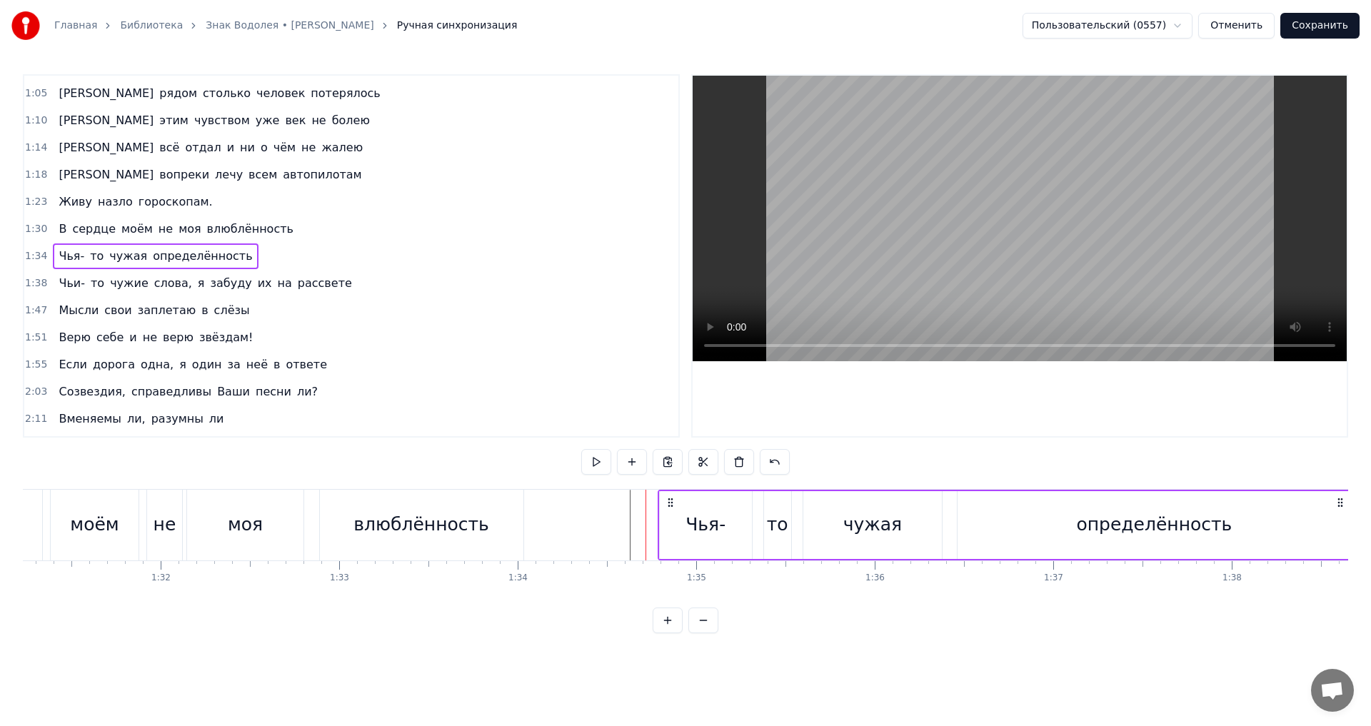
drag, startPoint x: 104, startPoint y: 501, endPoint x: 665, endPoint y: 514, distance: 562.0
click at [665, 514] on div "Чья- то чужая определённость" at bounding box center [1005, 525] width 695 height 71
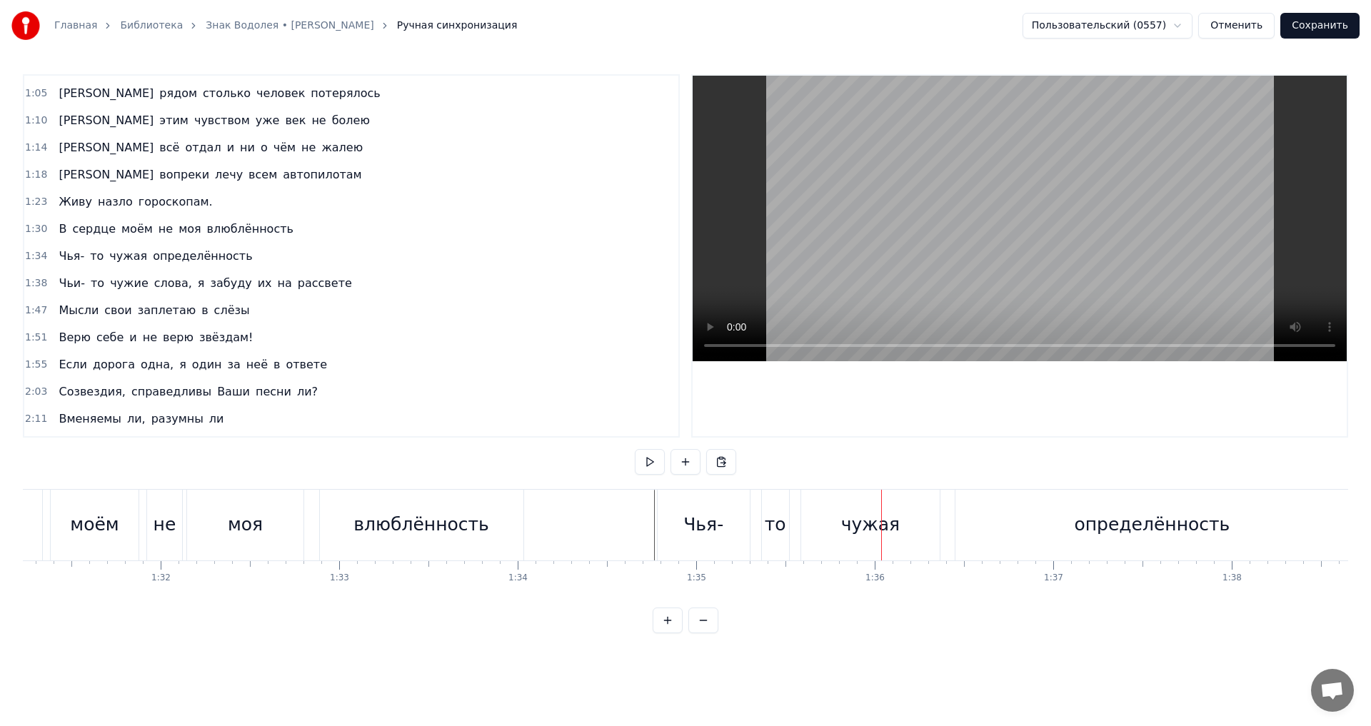
click at [650, 507] on div at bounding box center [1326, 525] width 35173 height 71
click at [546, 494] on div at bounding box center [1326, 525] width 35173 height 71
click at [658, 503] on div "Чья-" at bounding box center [704, 525] width 92 height 71
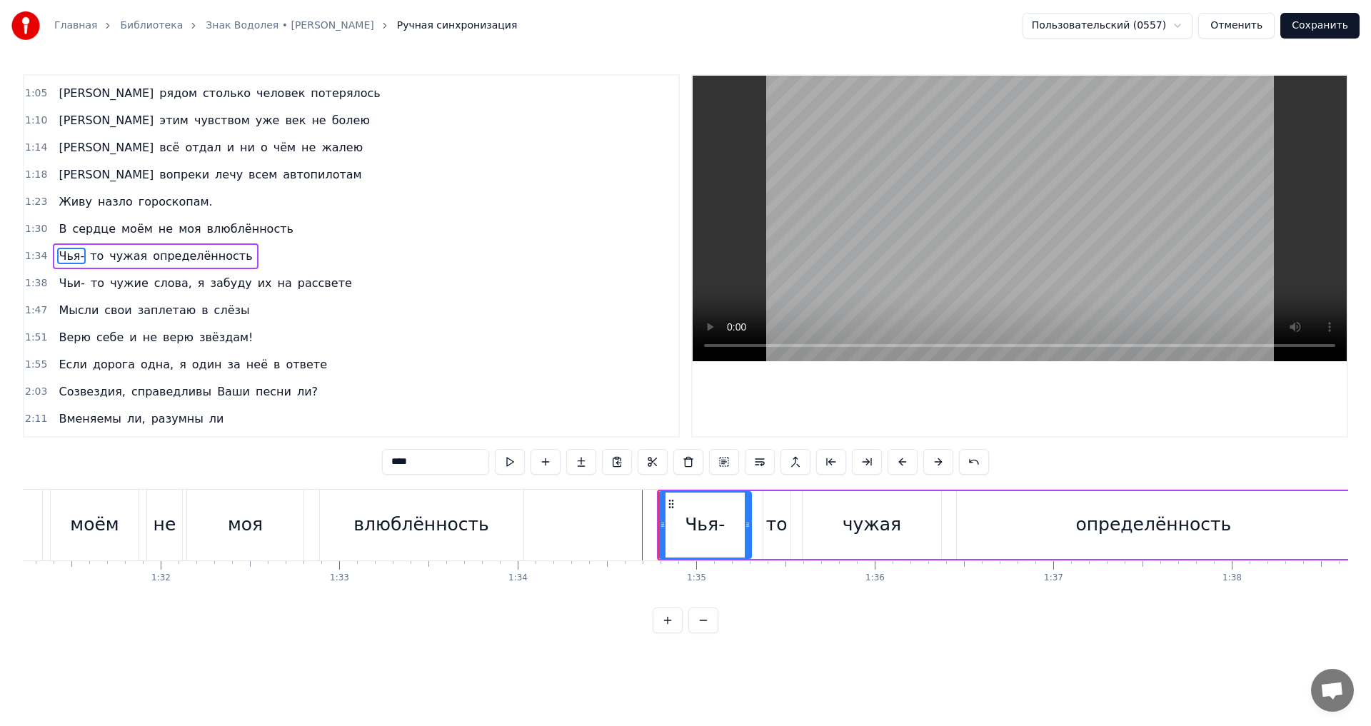
click at [773, 491] on div "то" at bounding box center [776, 525] width 29 height 68
type input "**"
click at [760, 490] on div "Чья- то чужая определённость" at bounding box center [1004, 525] width 695 height 71
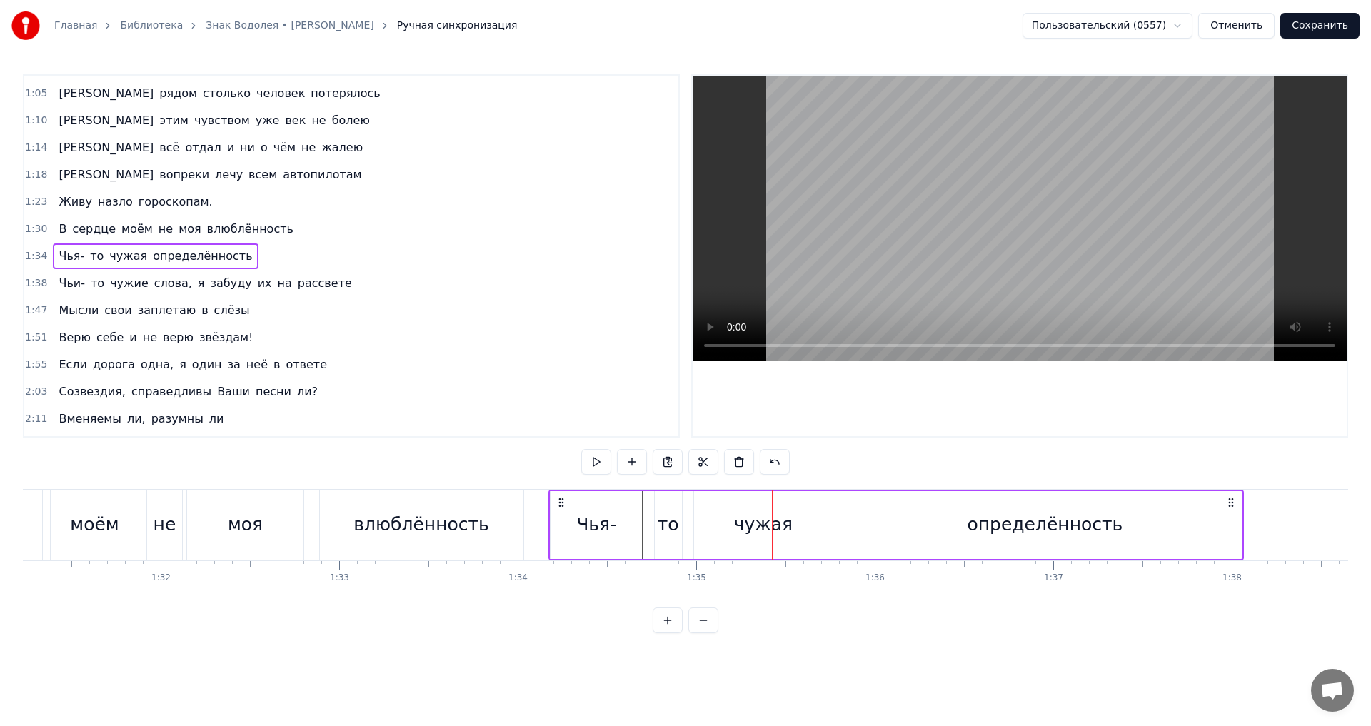
drag, startPoint x: 671, startPoint y: 500, endPoint x: 563, endPoint y: 500, distance: 108.5
click at [563, 499] on circle at bounding box center [562, 498] width 1 height 1
click at [515, 500] on div "влюблённость" at bounding box center [421, 525] width 203 height 71
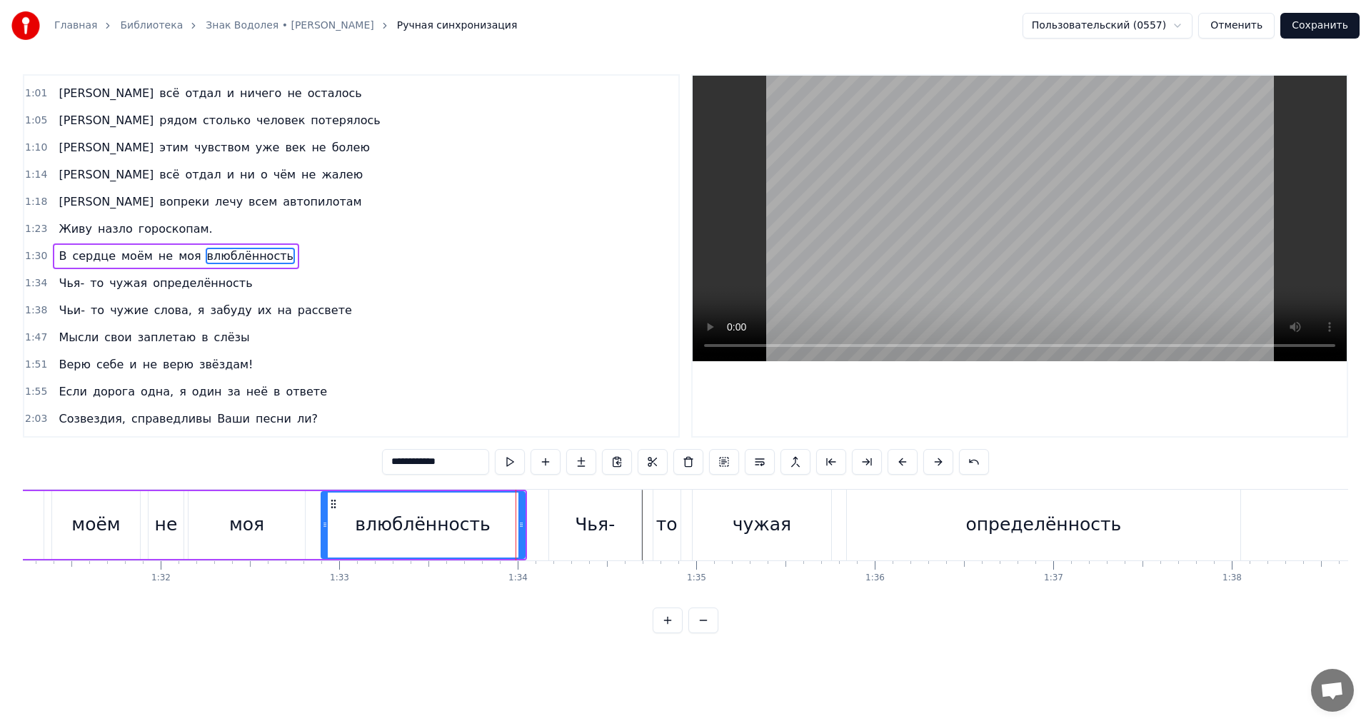
click at [533, 508] on div at bounding box center [1326, 525] width 35173 height 71
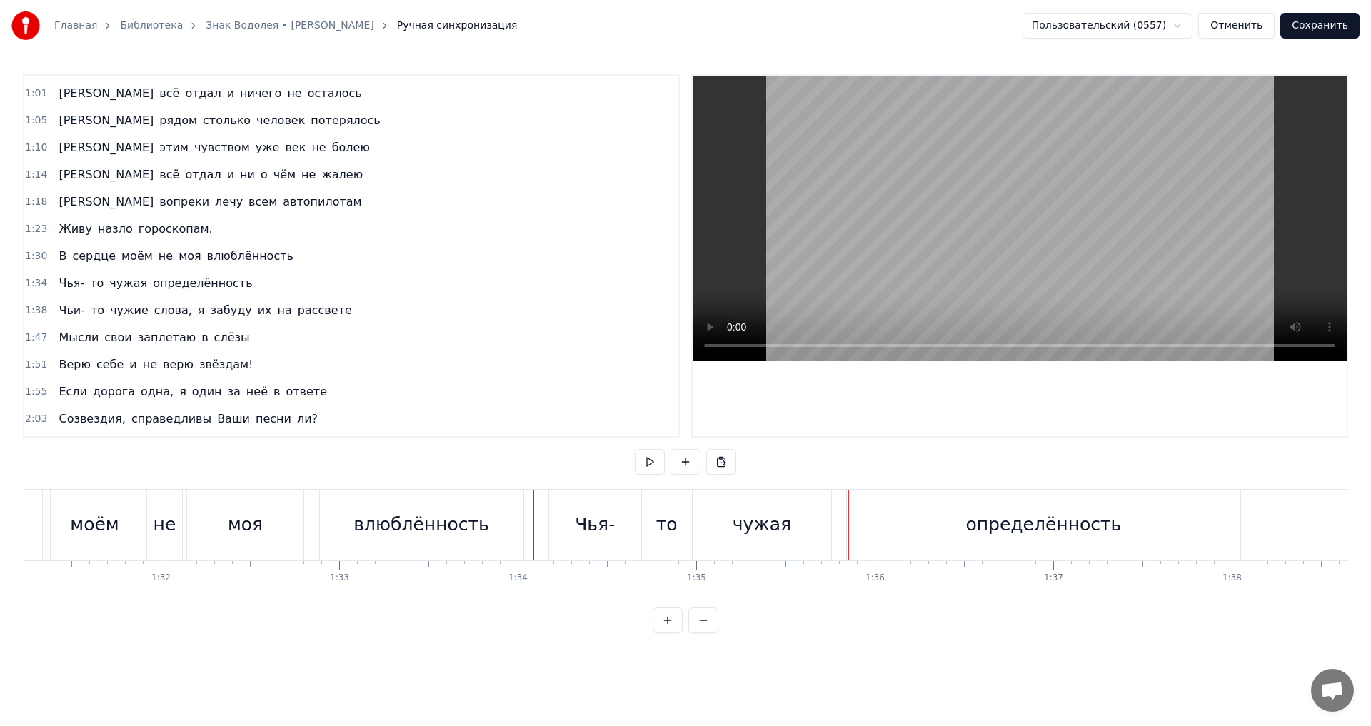
click at [53, 256] on div "В сердце моём не моя влюблённость" at bounding box center [176, 256] width 246 height 26
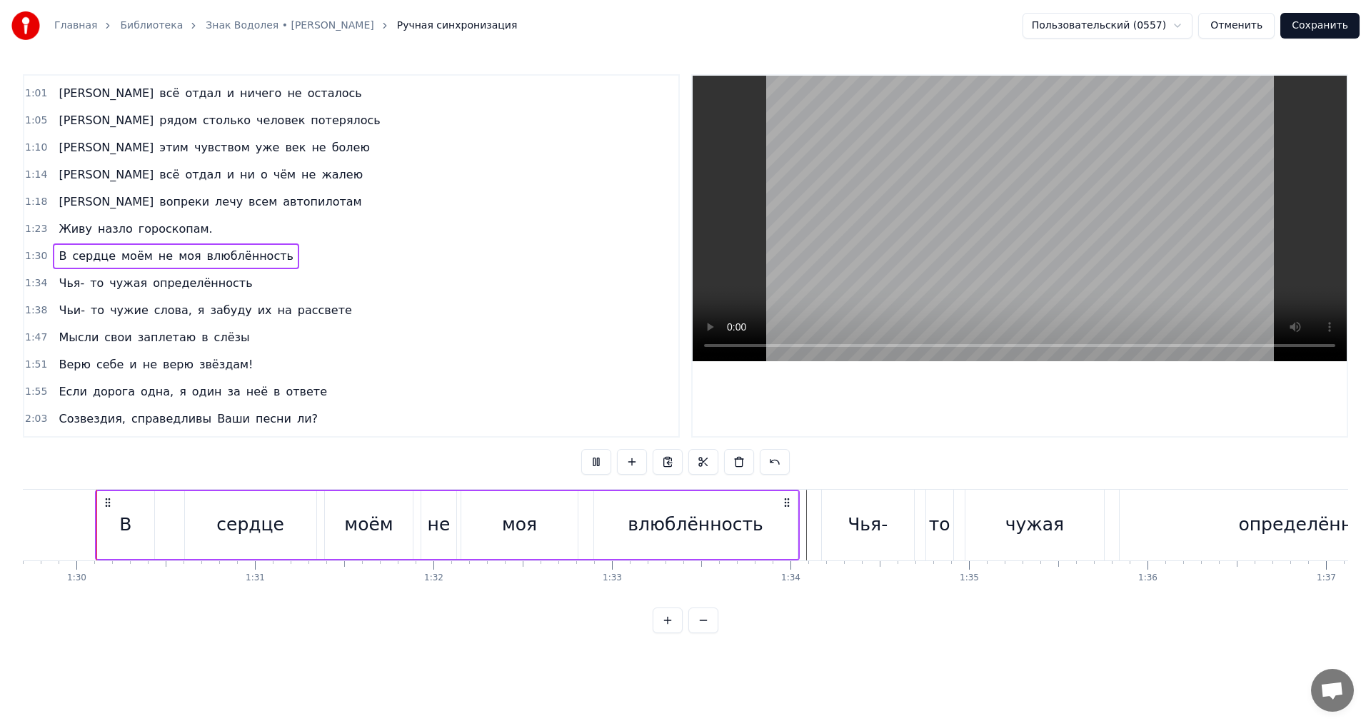
scroll to position [535, 0]
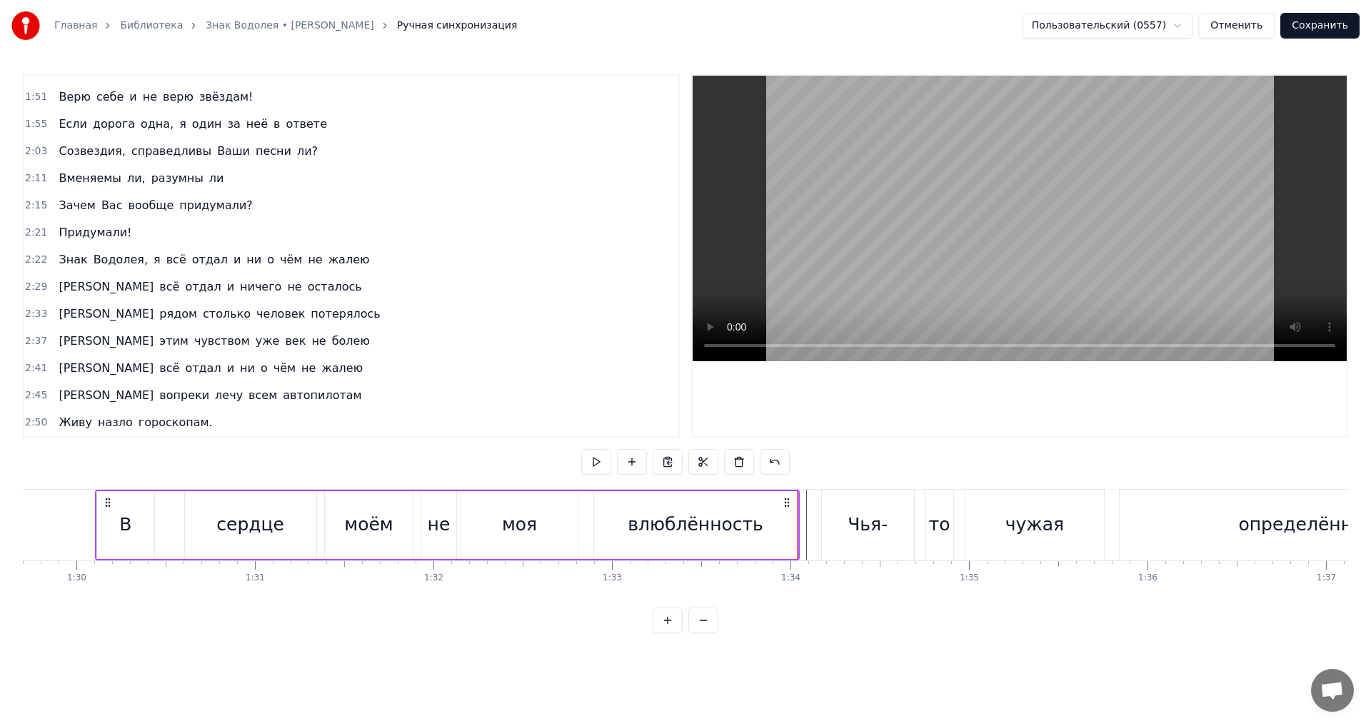
click at [796, 480] on div "0:05 Мне обещали, что всё наладится 0:09 [PERSON_NAME] сумеет с обидой справить…" at bounding box center [685, 353] width 1325 height 559
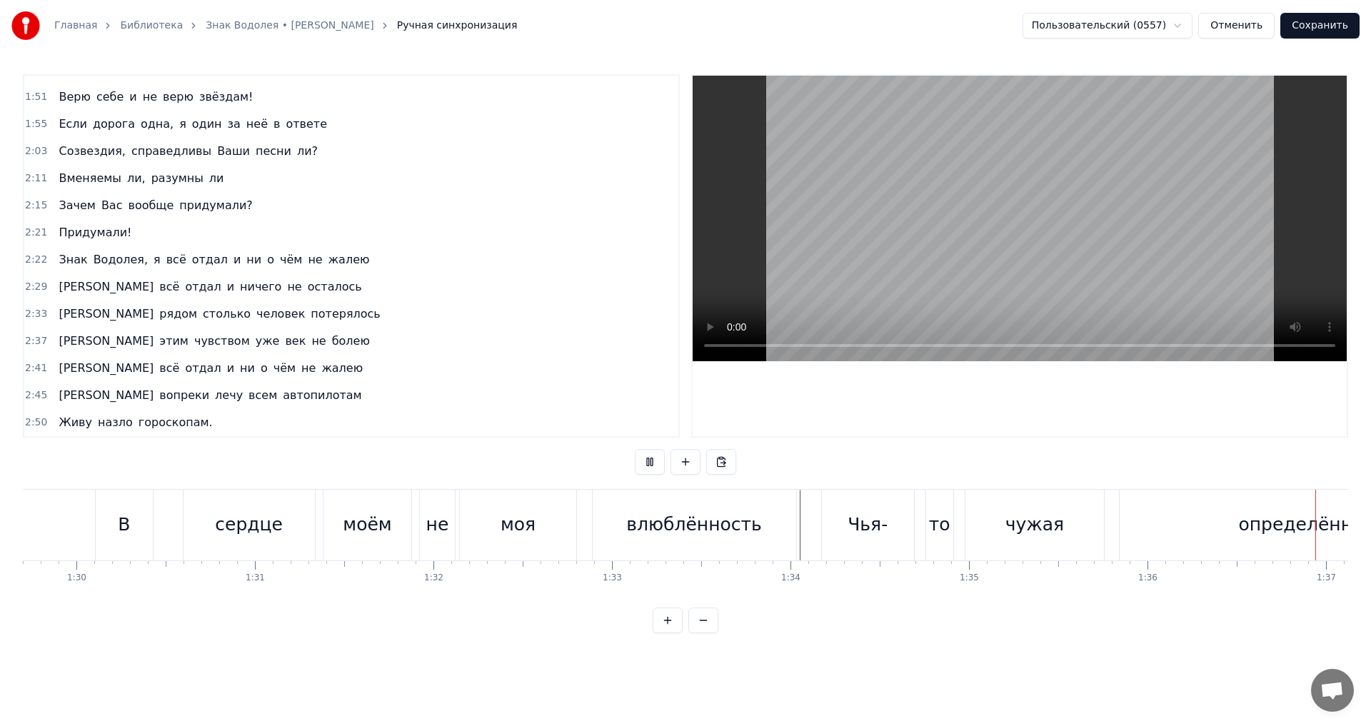
scroll to position [0, 17225]
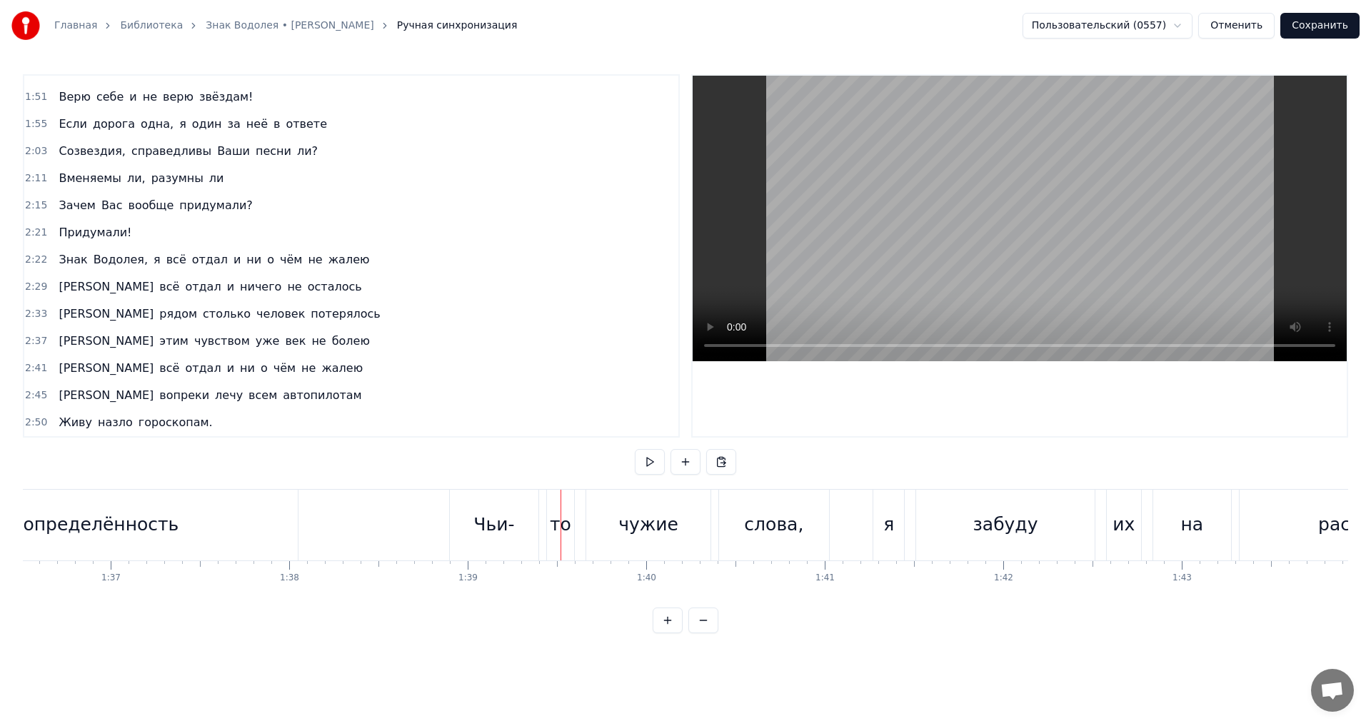
click at [461, 513] on div "Чьи-" at bounding box center [494, 525] width 89 height 71
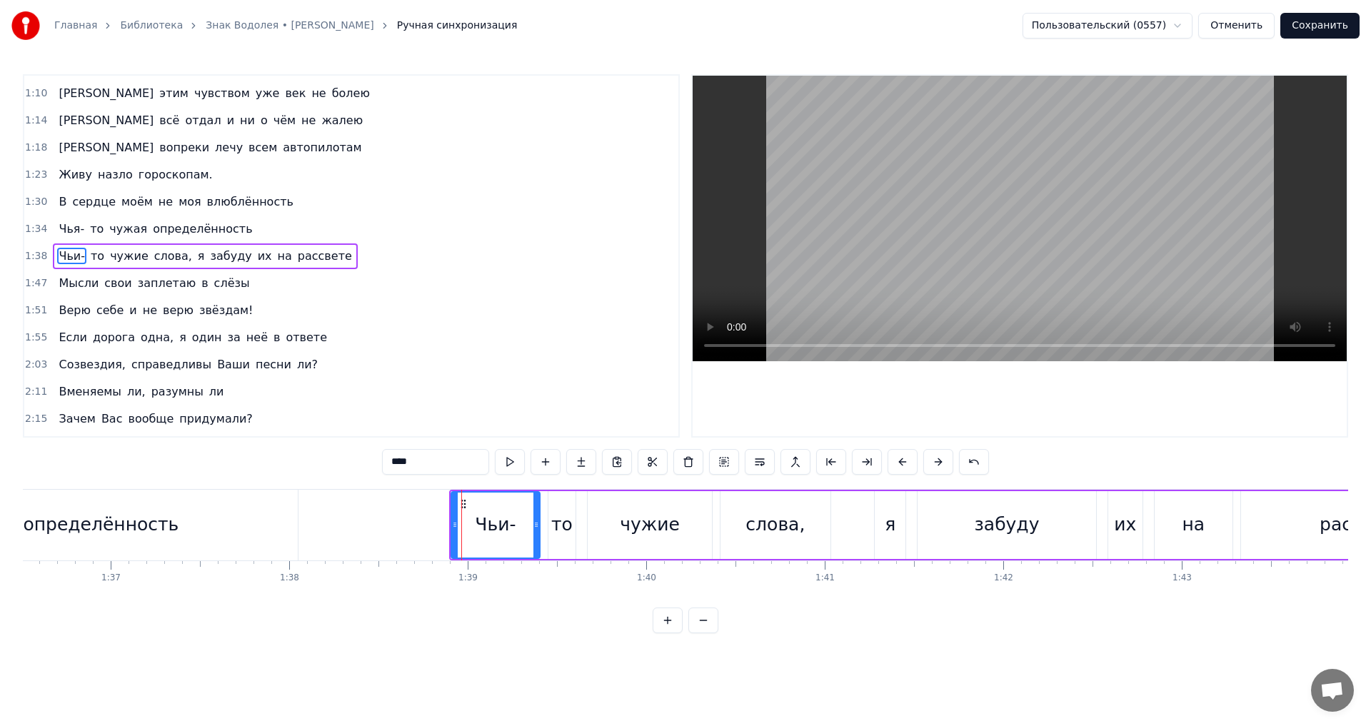
click at [453, 511] on div at bounding box center [455, 525] width 6 height 65
click at [57, 264] on span "Чьи-" at bounding box center [71, 256] width 29 height 17
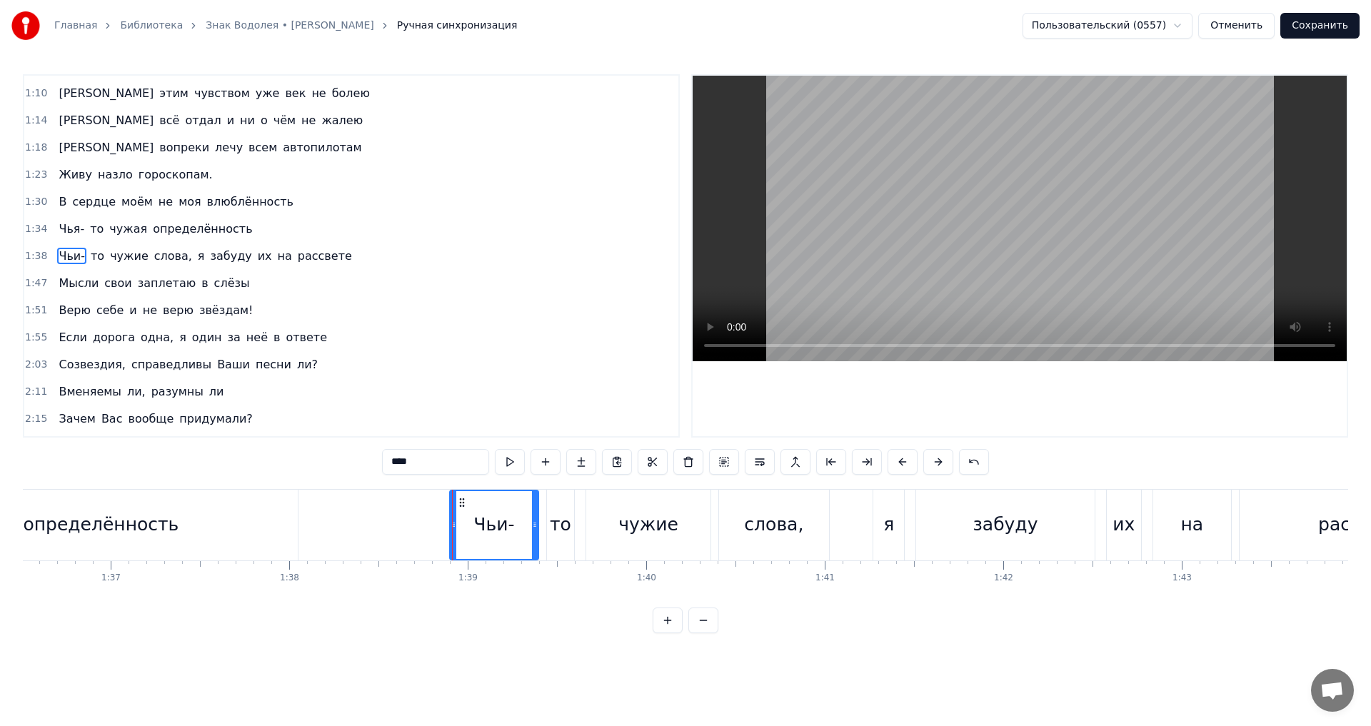
click at [54, 267] on div "Чьи- то чужие слова, я забуду их на рассвете" at bounding box center [205, 256] width 304 height 26
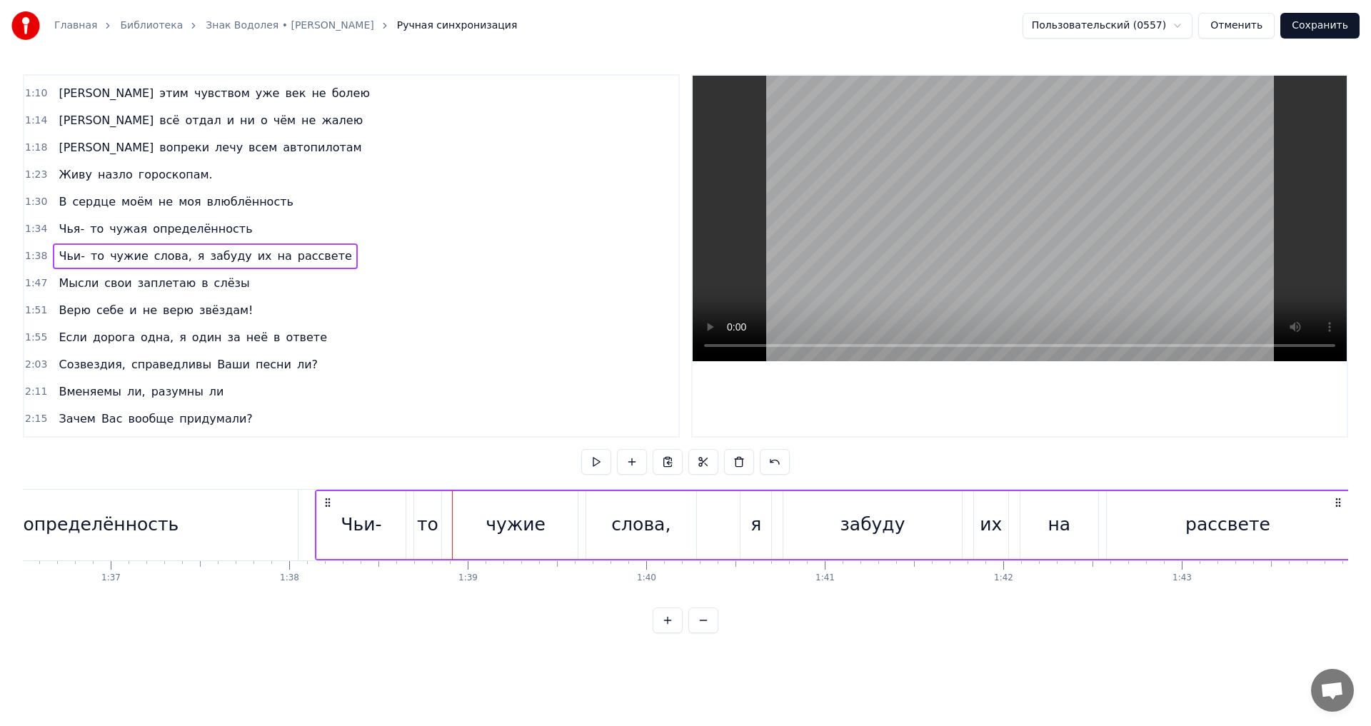
drag, startPoint x: 460, startPoint y: 503, endPoint x: 326, endPoint y: 503, distance: 134.2
click at [326, 503] on icon at bounding box center [327, 502] width 11 height 11
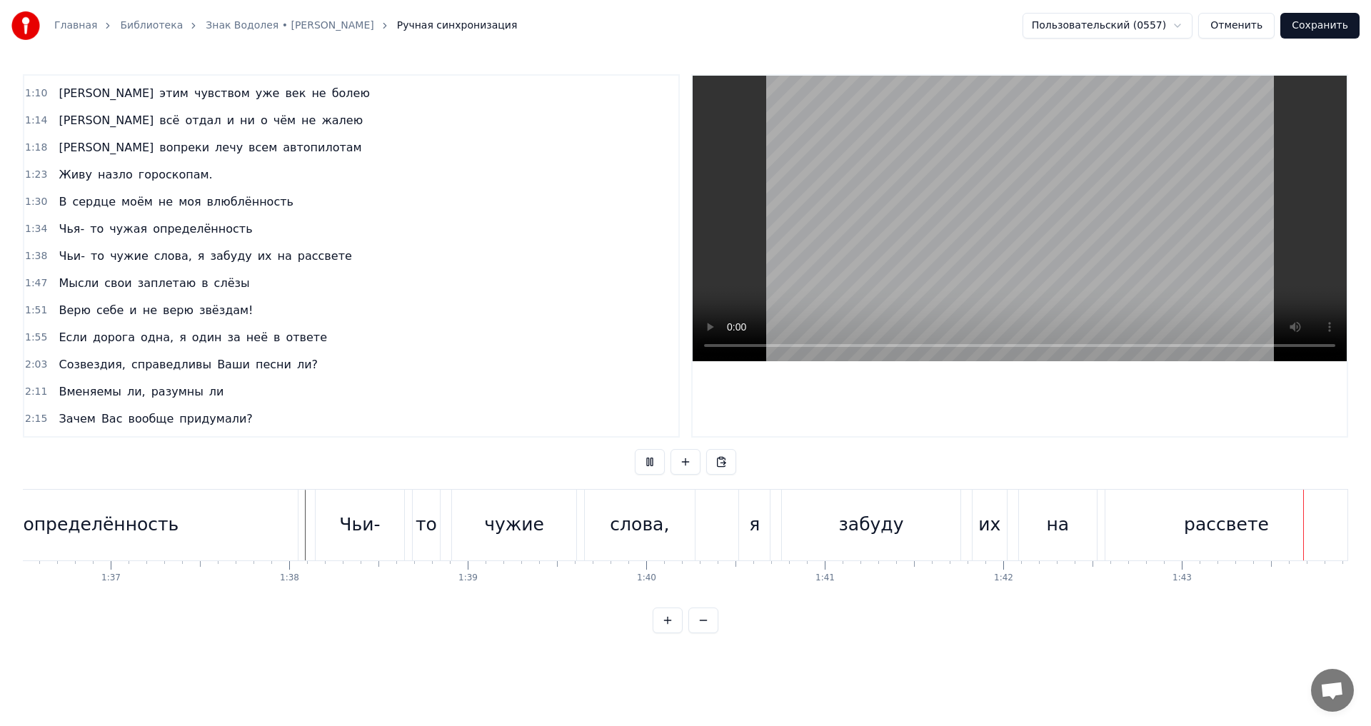
scroll to position [0, 18420]
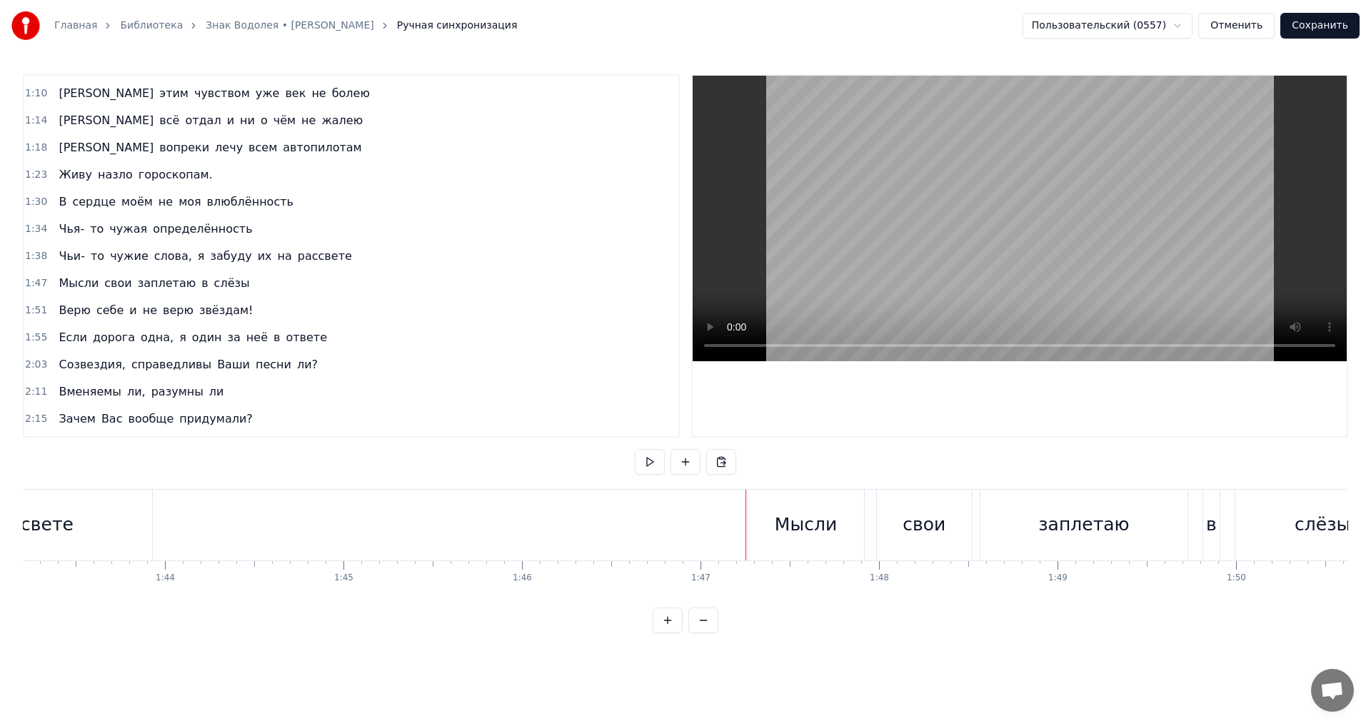
click at [752, 526] on div "Мысли" at bounding box center [805, 525] width 117 height 71
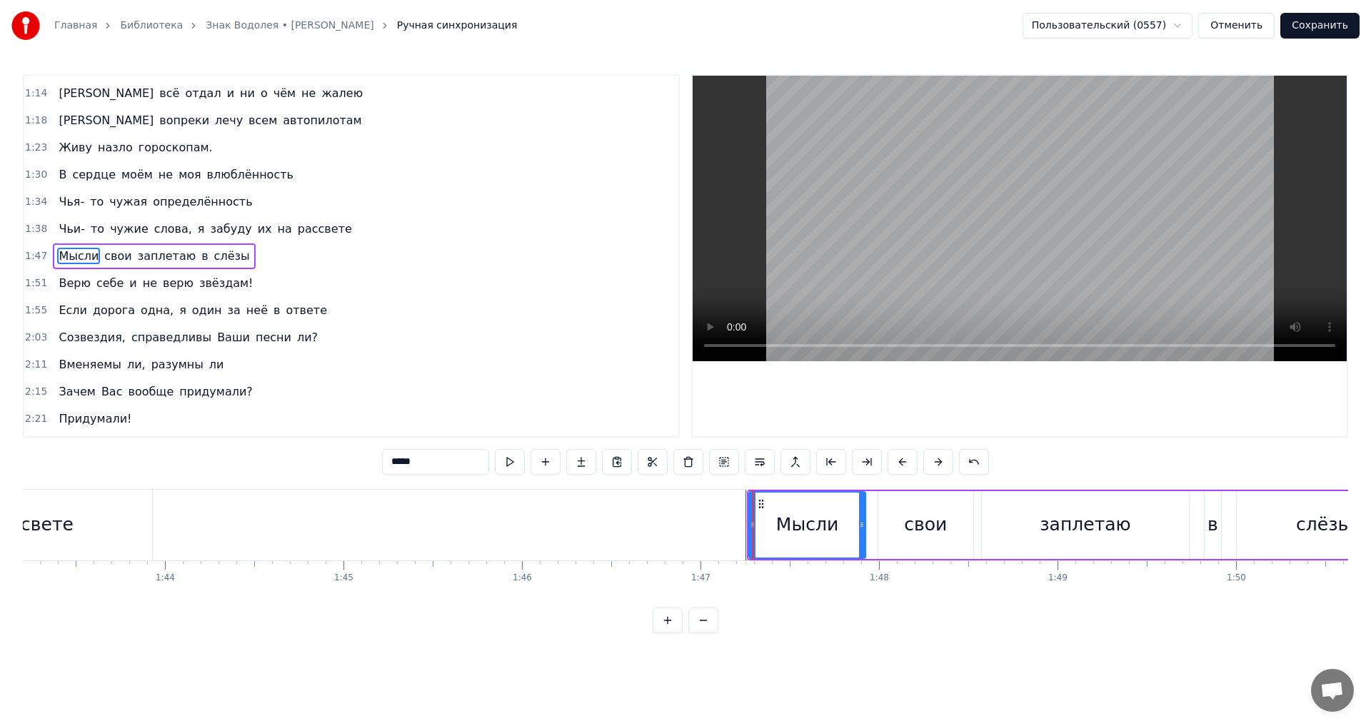
click at [129, 268] on div "Мысли свои заплетаю в слёзы" at bounding box center [154, 256] width 202 height 26
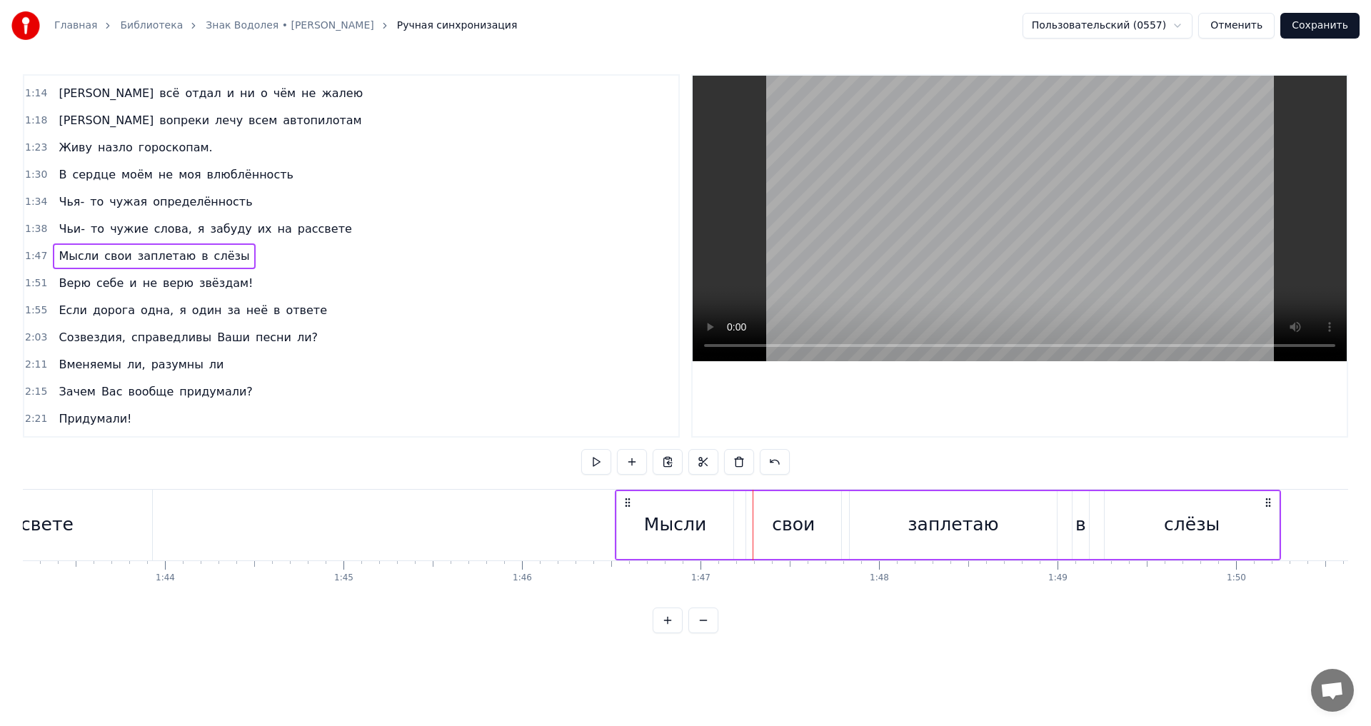
drag, startPoint x: 760, startPoint y: 500, endPoint x: 628, endPoint y: 503, distance: 132.1
click at [628, 503] on icon at bounding box center [627, 502] width 11 height 11
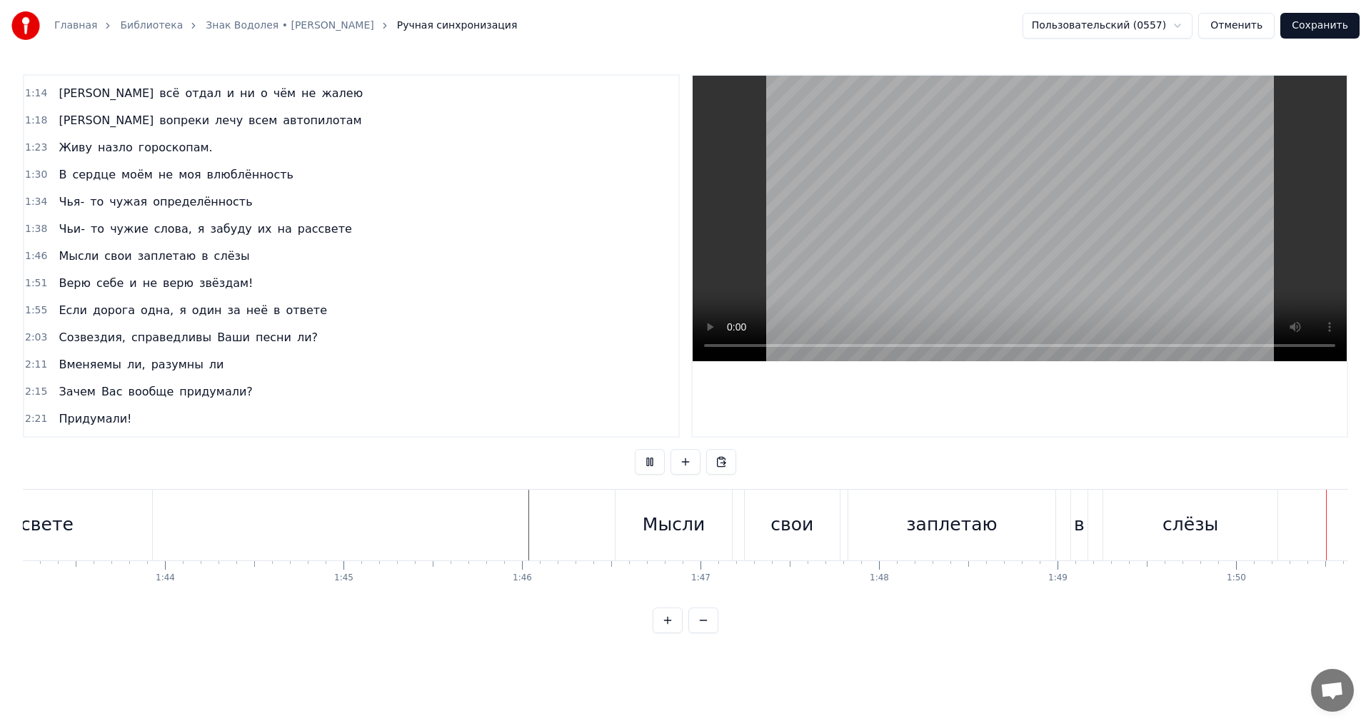
scroll to position [0, 19649]
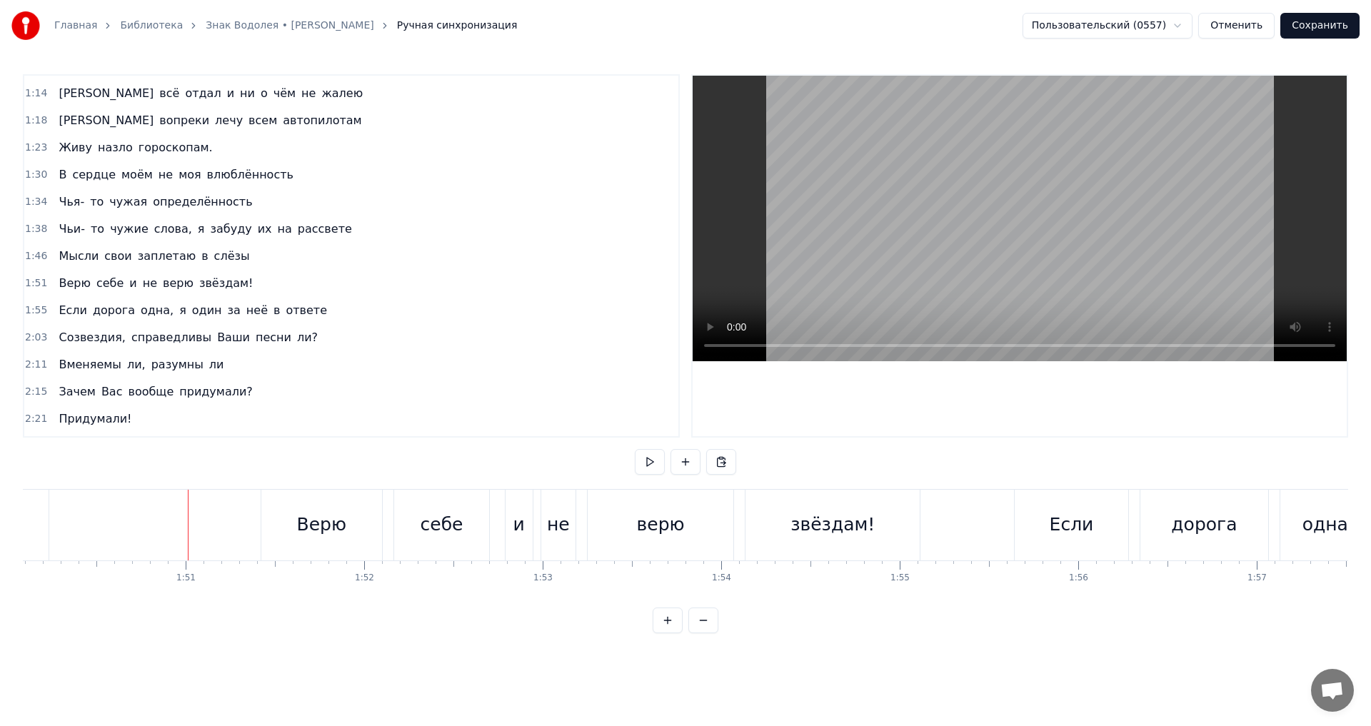
click at [53, 276] on div "Верю себе и не верю звёздам!" at bounding box center [156, 284] width 206 height 26
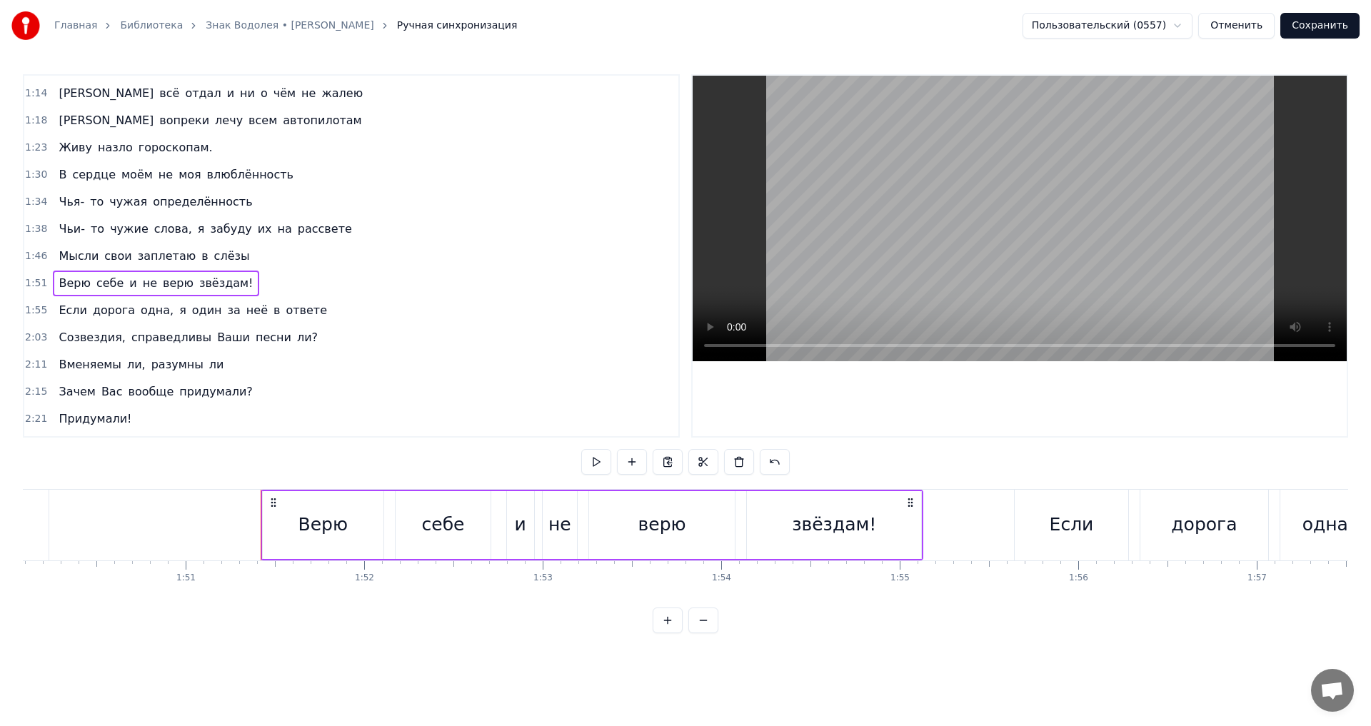
click at [245, 311] on span "неё" at bounding box center [257, 310] width 24 height 16
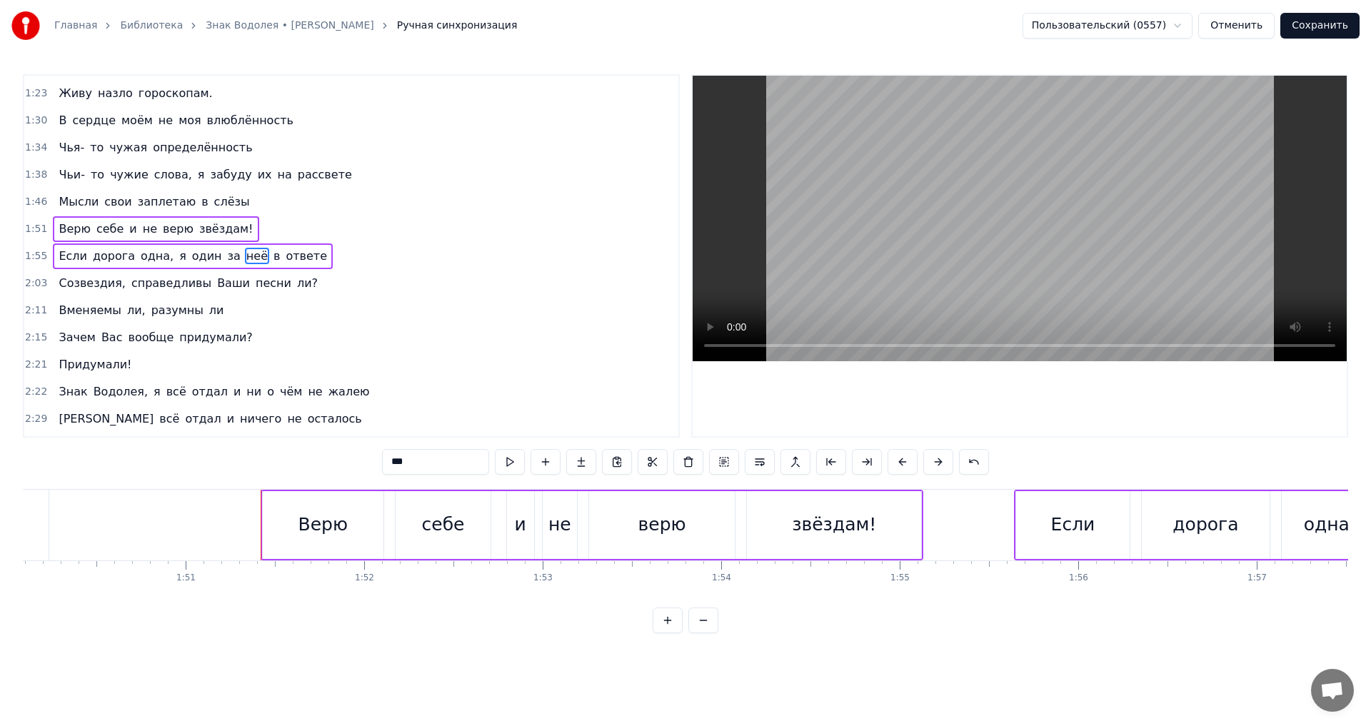
click at [180, 281] on span "справедливы" at bounding box center [171, 283] width 83 height 16
click at [178, 311] on span "разумны" at bounding box center [177, 310] width 55 height 16
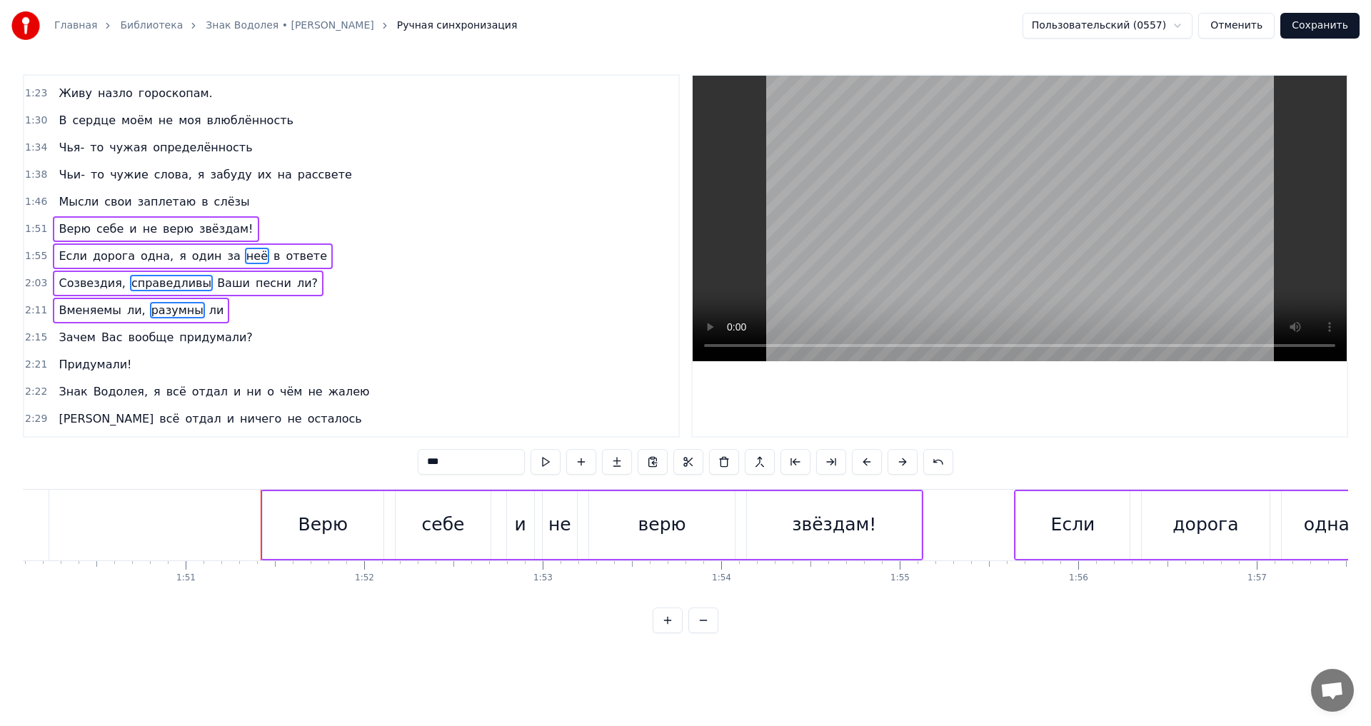
click at [146, 347] on div "Зачем Вас вообще придумали?" at bounding box center [155, 338] width 205 height 26
click at [103, 361] on span "Придумали!" at bounding box center [95, 364] width 76 height 16
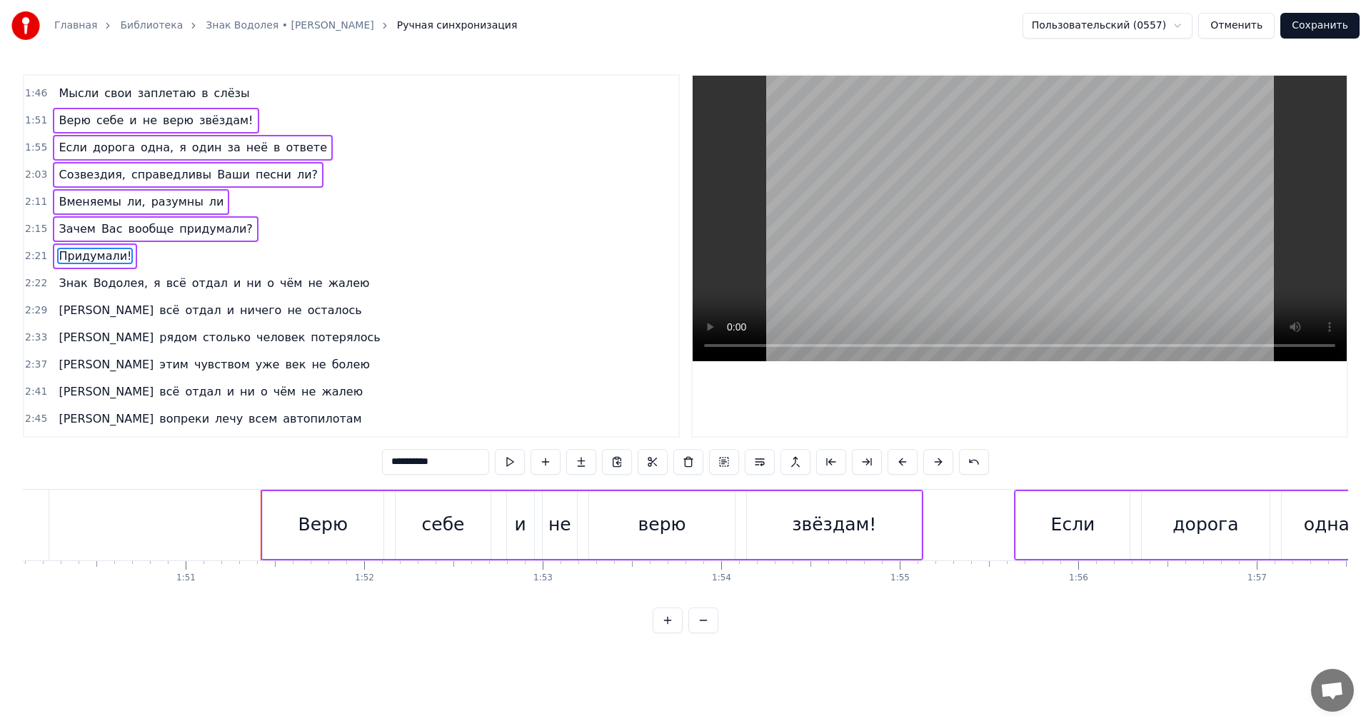
click at [129, 295] on div "Знак Водолея, я всё отдал и ни о чём не жалею" at bounding box center [214, 284] width 322 height 26
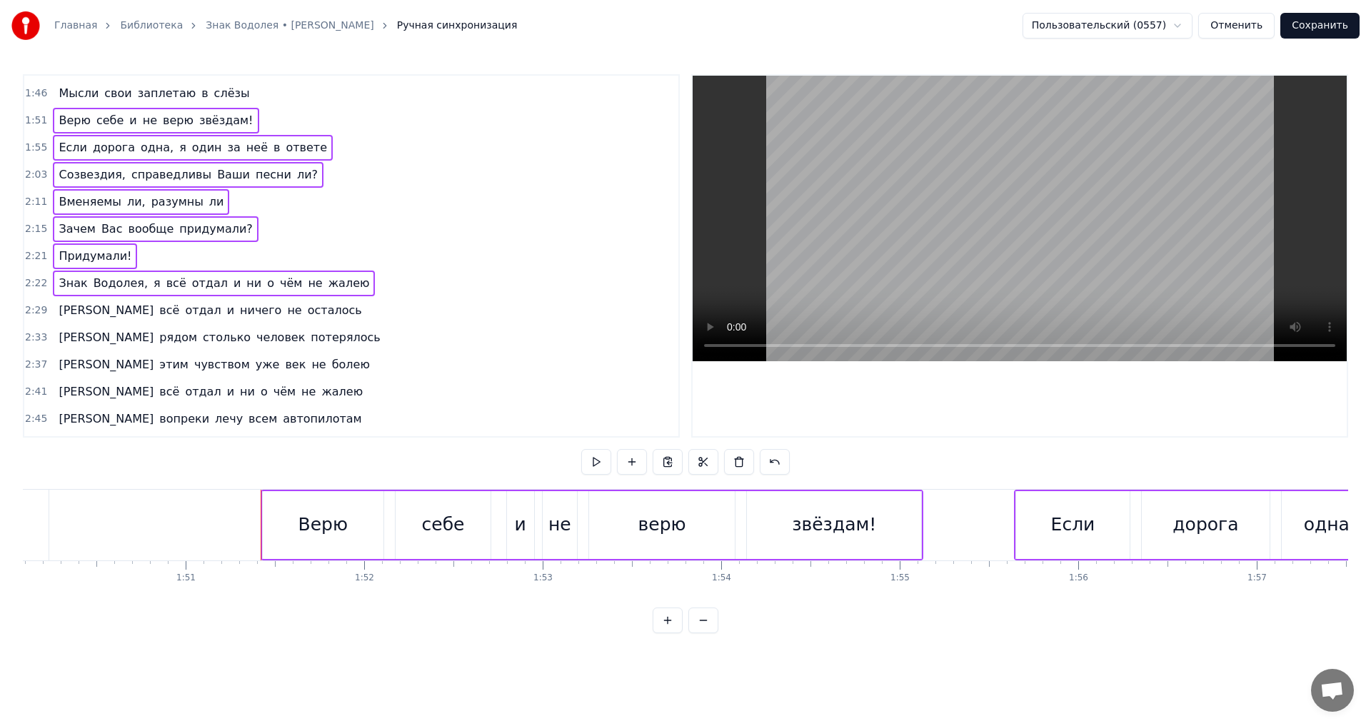
click at [148, 320] on div "Я всё отдал и ничего не осталось" at bounding box center [210, 311] width 314 height 26
click at [201, 343] on span "столько" at bounding box center [226, 337] width 51 height 16
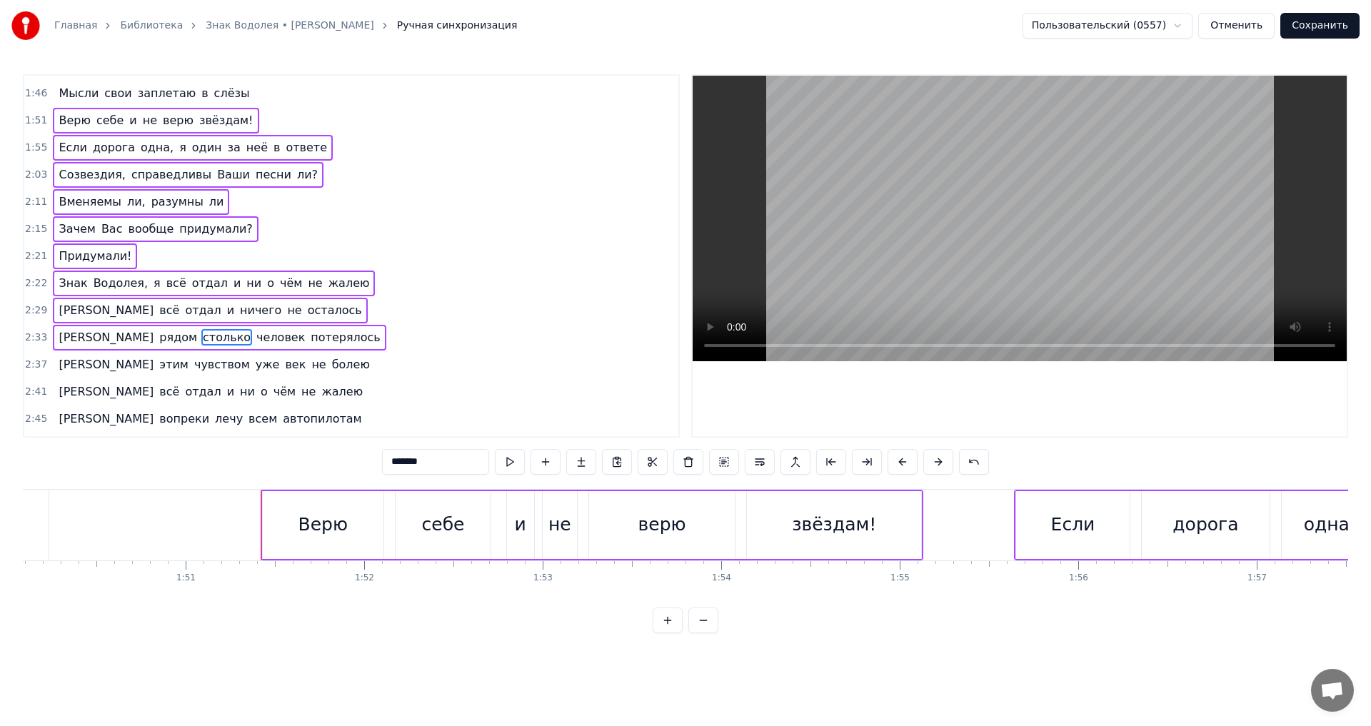
scroll to position [535, 0]
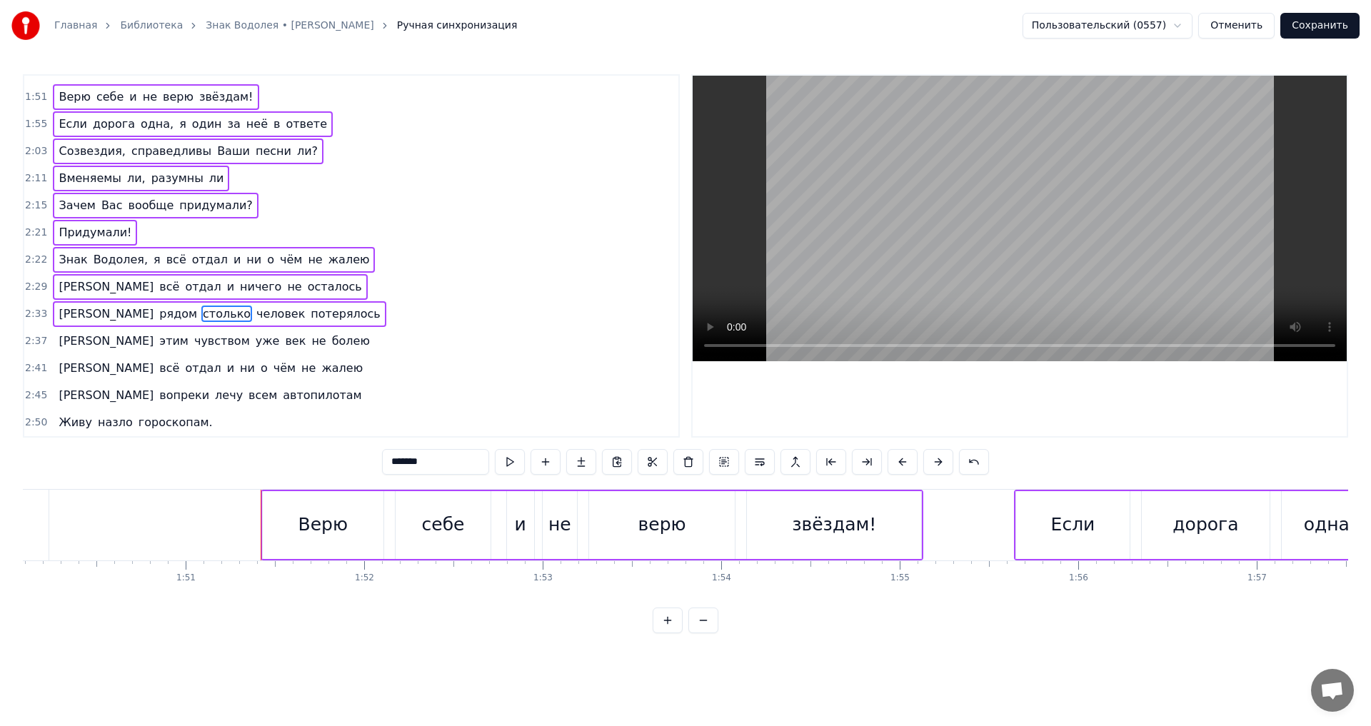
click at [193, 338] on span "чувством" at bounding box center [222, 341] width 59 height 16
click at [226, 363] on span "и" at bounding box center [231, 368] width 10 height 16
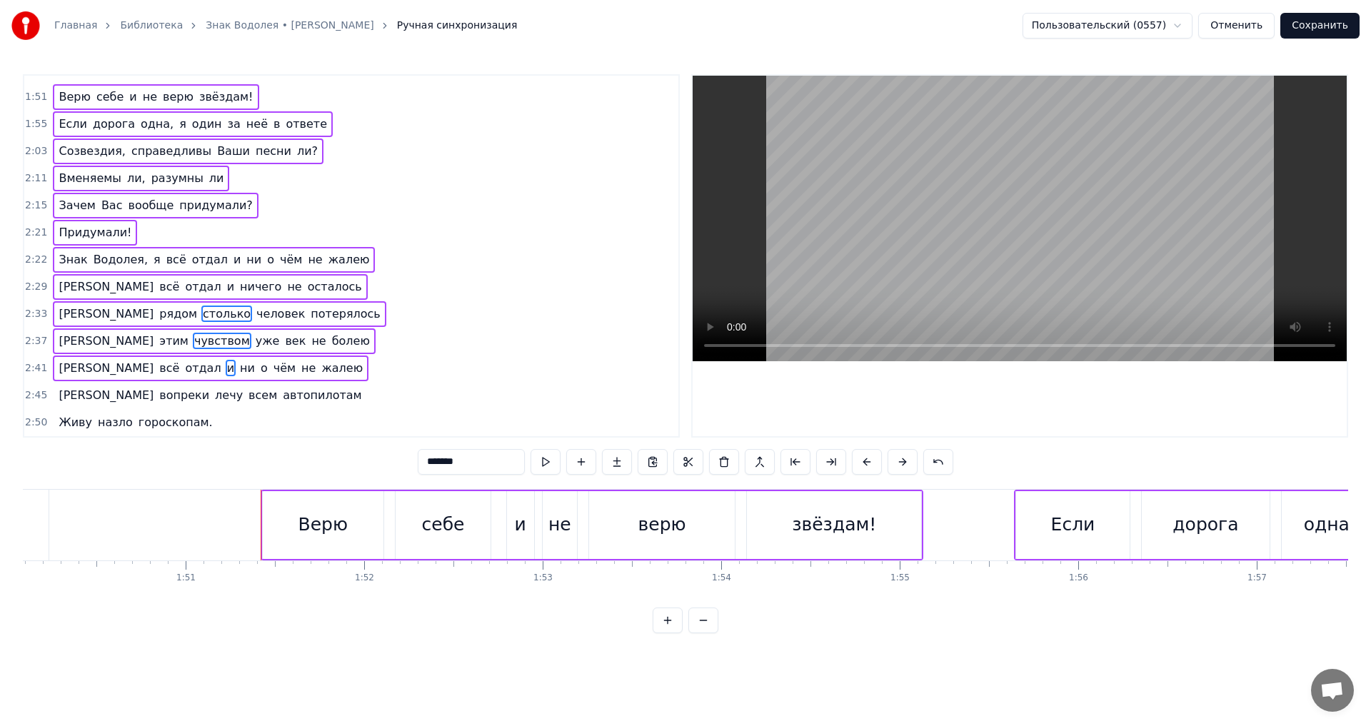
click at [213, 388] on span "лечу" at bounding box center [228, 395] width 31 height 16
click at [137, 418] on span "гороскопам." at bounding box center [175, 422] width 77 height 16
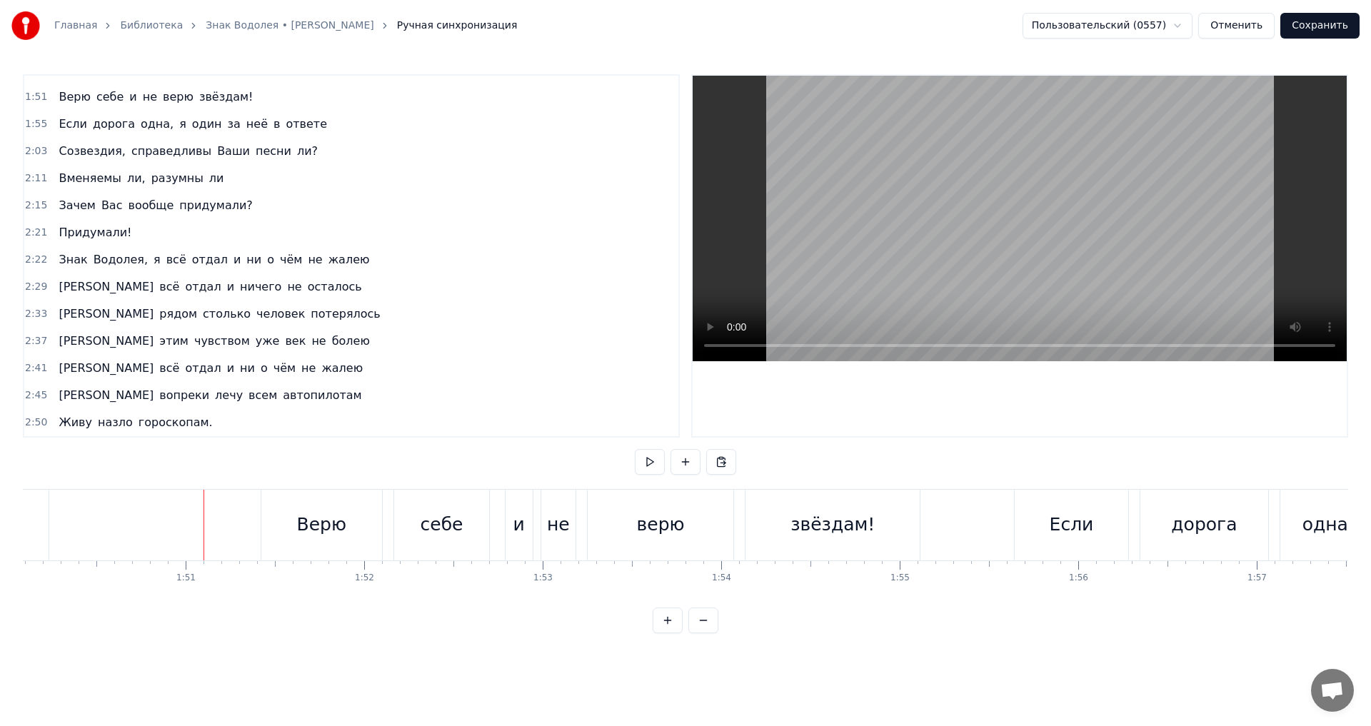
drag, startPoint x: 341, startPoint y: 423, endPoint x: 118, endPoint y: 237, distance: 290.5
click at [118, 237] on div "0:05 Мне обещали, что всё наладится 0:09 [PERSON_NAME] сумеет с обидой справить…" at bounding box center [351, 255] width 657 height 363
drag, startPoint x: 168, startPoint y: 489, endPoint x: 342, endPoint y: 557, distance: 186.3
drag, startPoint x: 215, startPoint y: 460, endPoint x: 546, endPoint y: 587, distance: 354.5
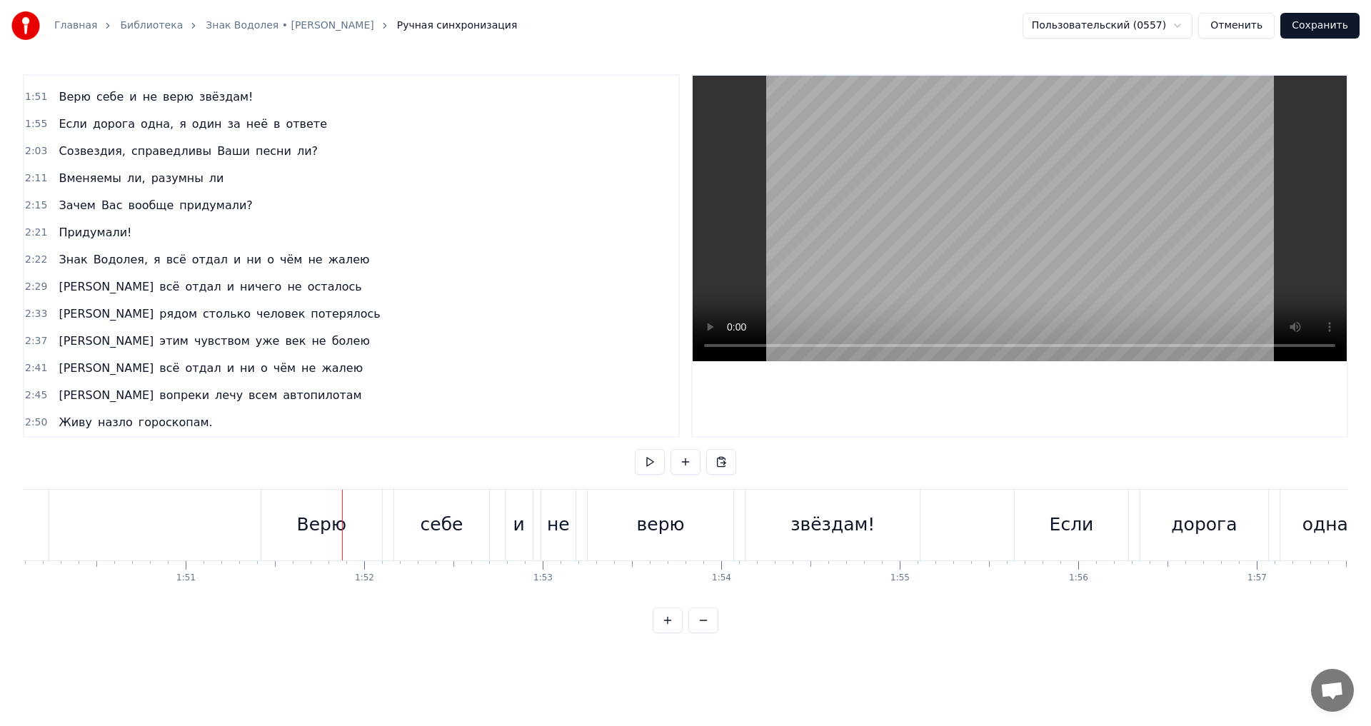
click at [580, 598] on div "0:05 Мне обещали, что всё наладится 0:09 [PERSON_NAME] сумеет с обидой справить…" at bounding box center [685, 353] width 1325 height 559
click at [311, 511] on div "Верю" at bounding box center [320, 524] width 49 height 27
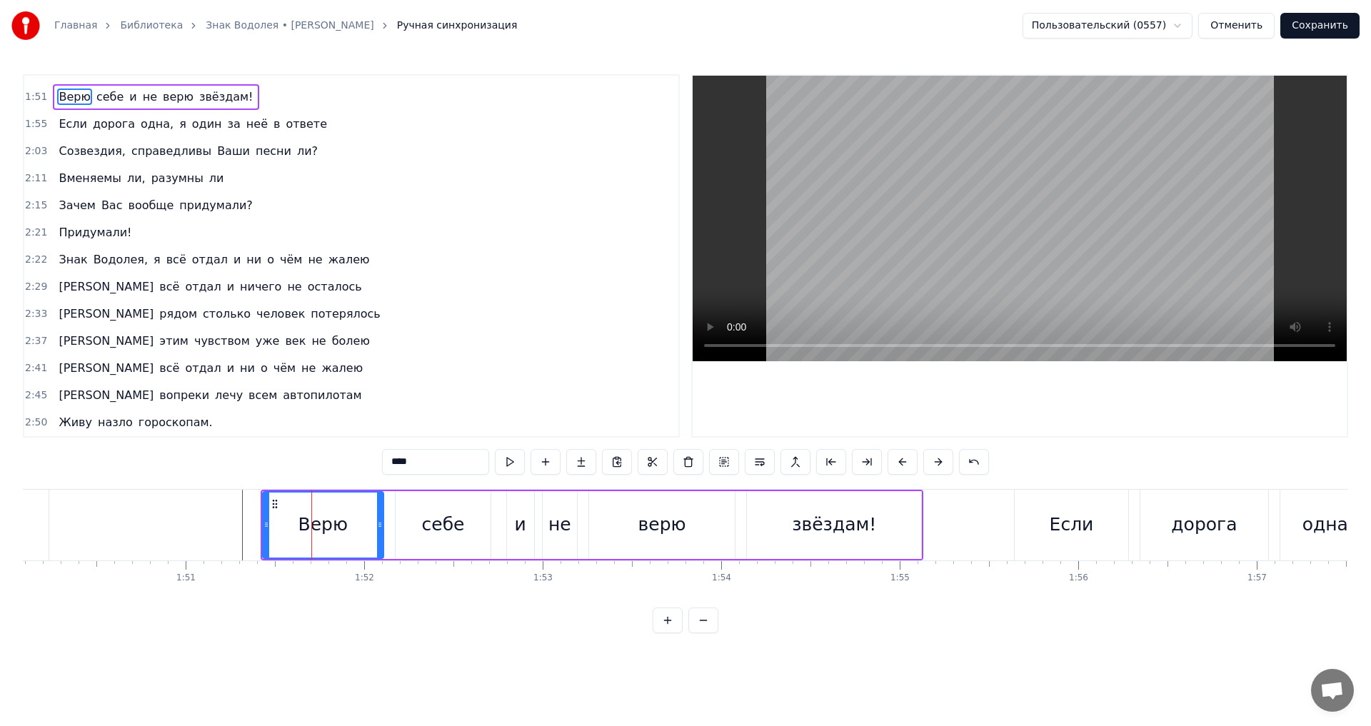
scroll to position [376, 0]
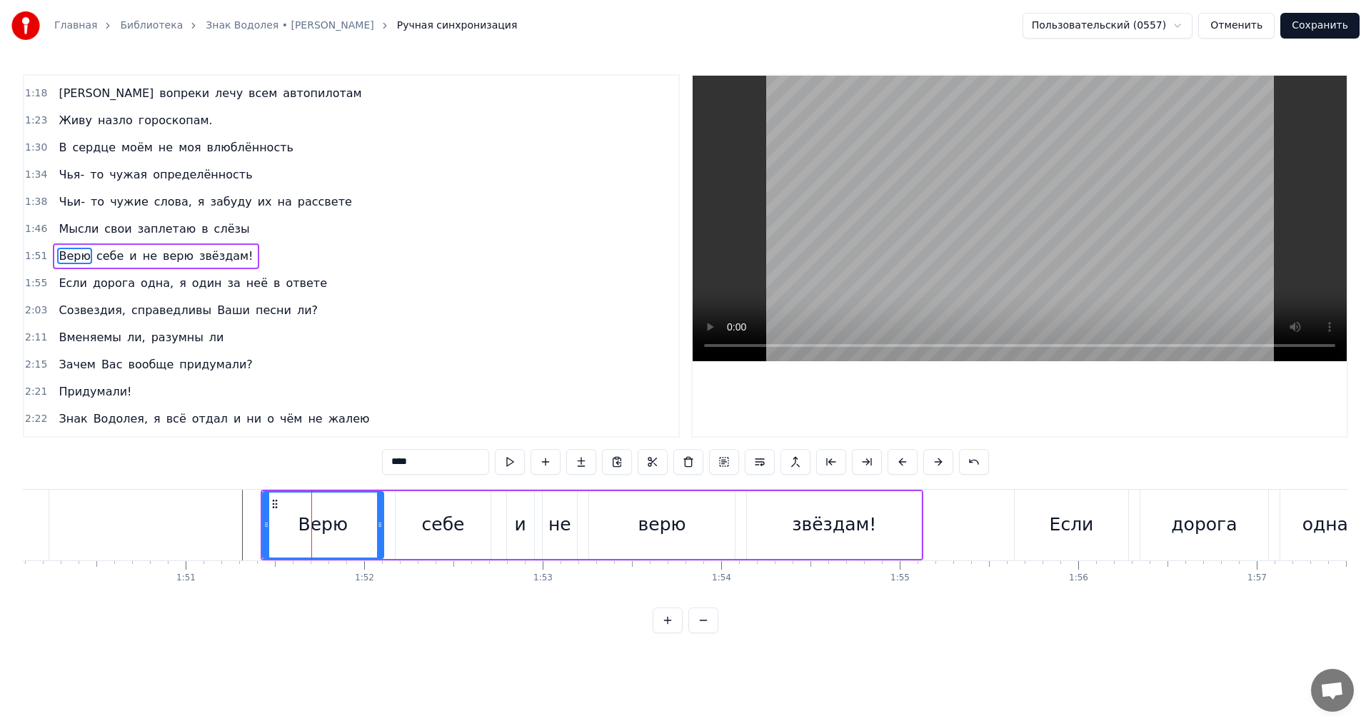
click at [79, 268] on div "Верю себе и не верю звёздам!" at bounding box center [156, 256] width 206 height 26
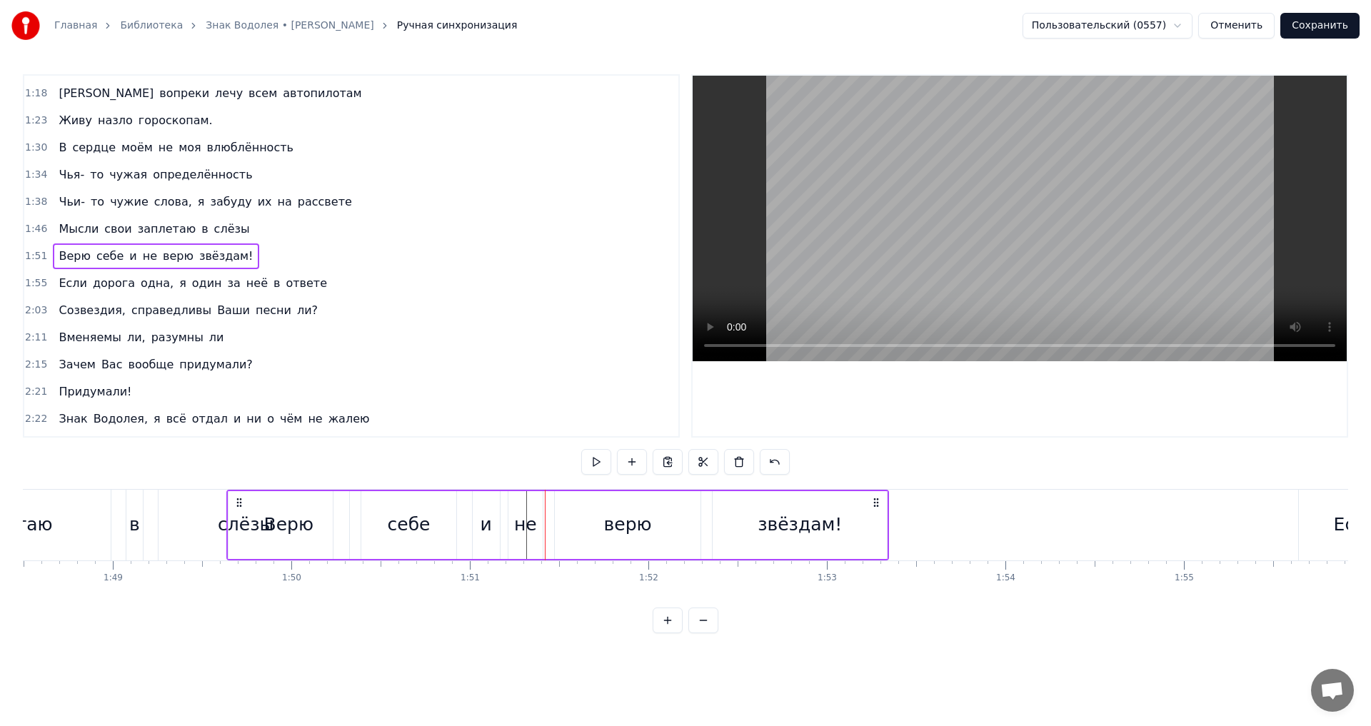
scroll to position [0, 19362]
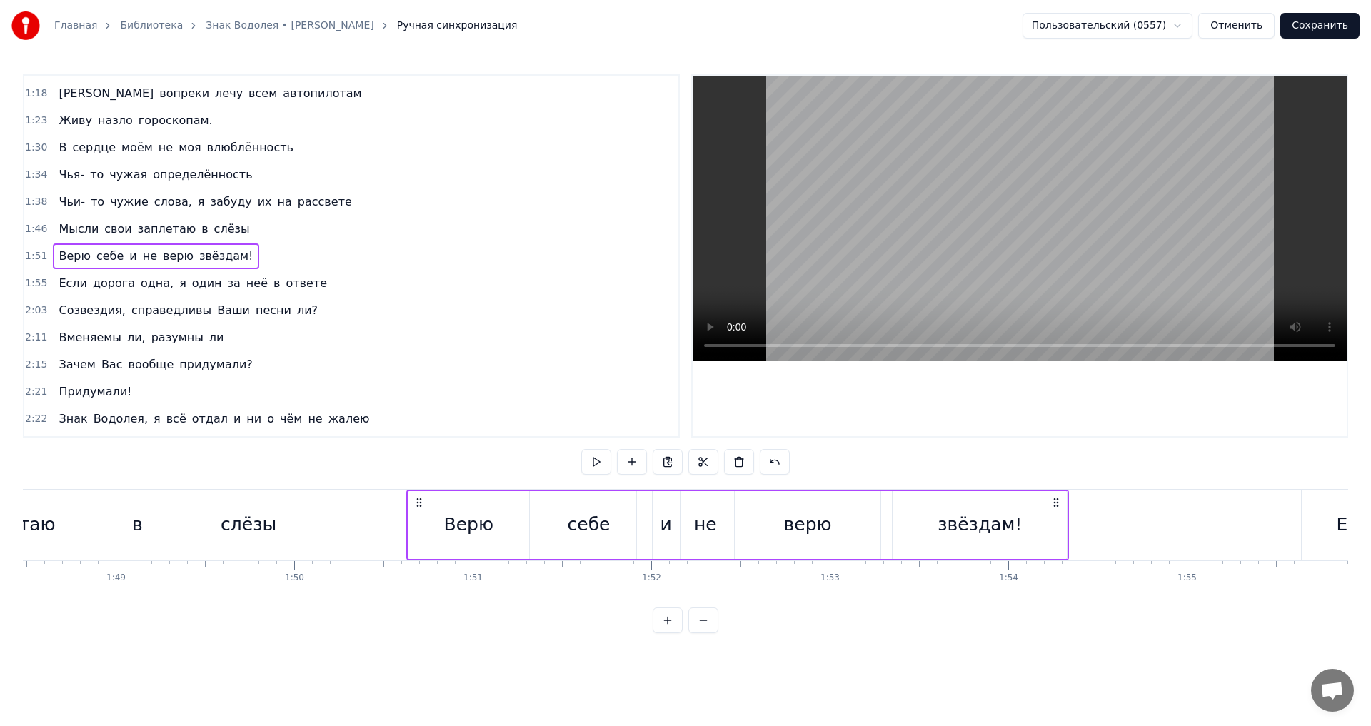
drag, startPoint x: 272, startPoint y: 501, endPoint x: 418, endPoint y: 503, distance: 145.7
click at [418, 503] on icon at bounding box center [418, 502] width 11 height 11
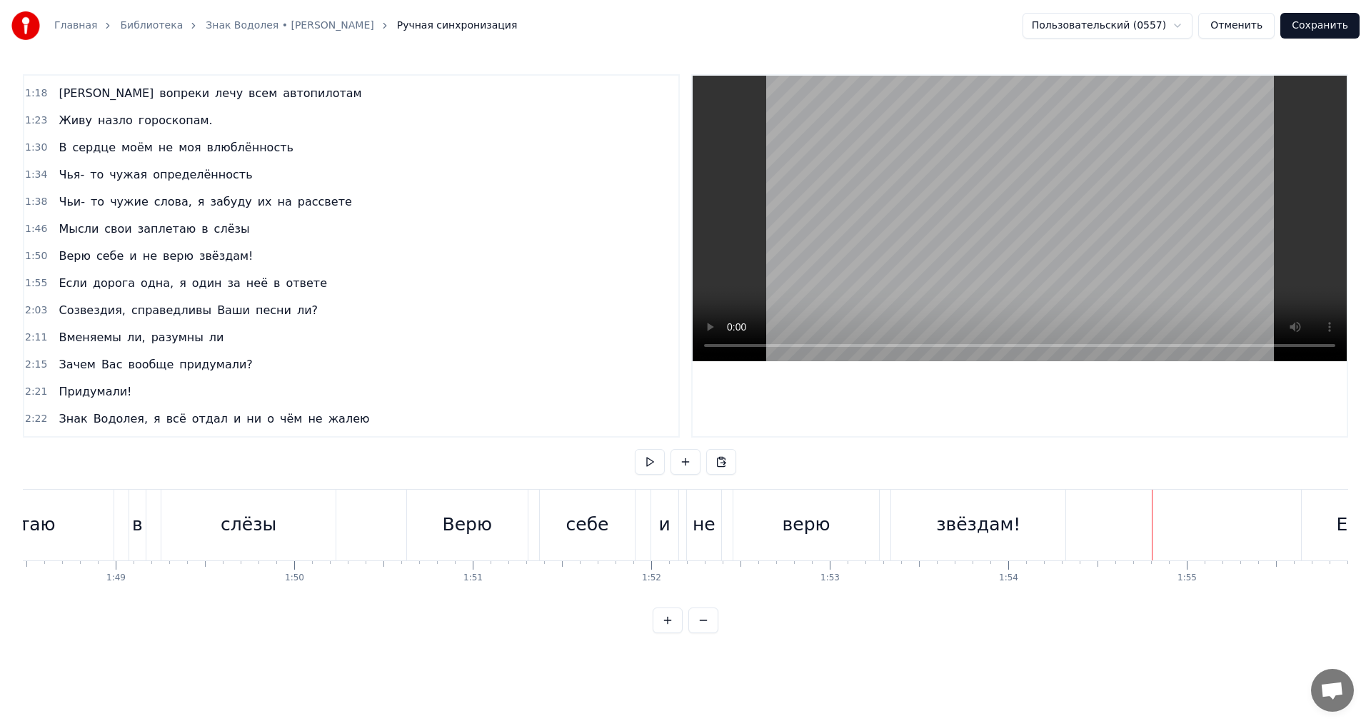
click at [69, 308] on span "Созвездия," at bounding box center [91, 310] width 69 height 16
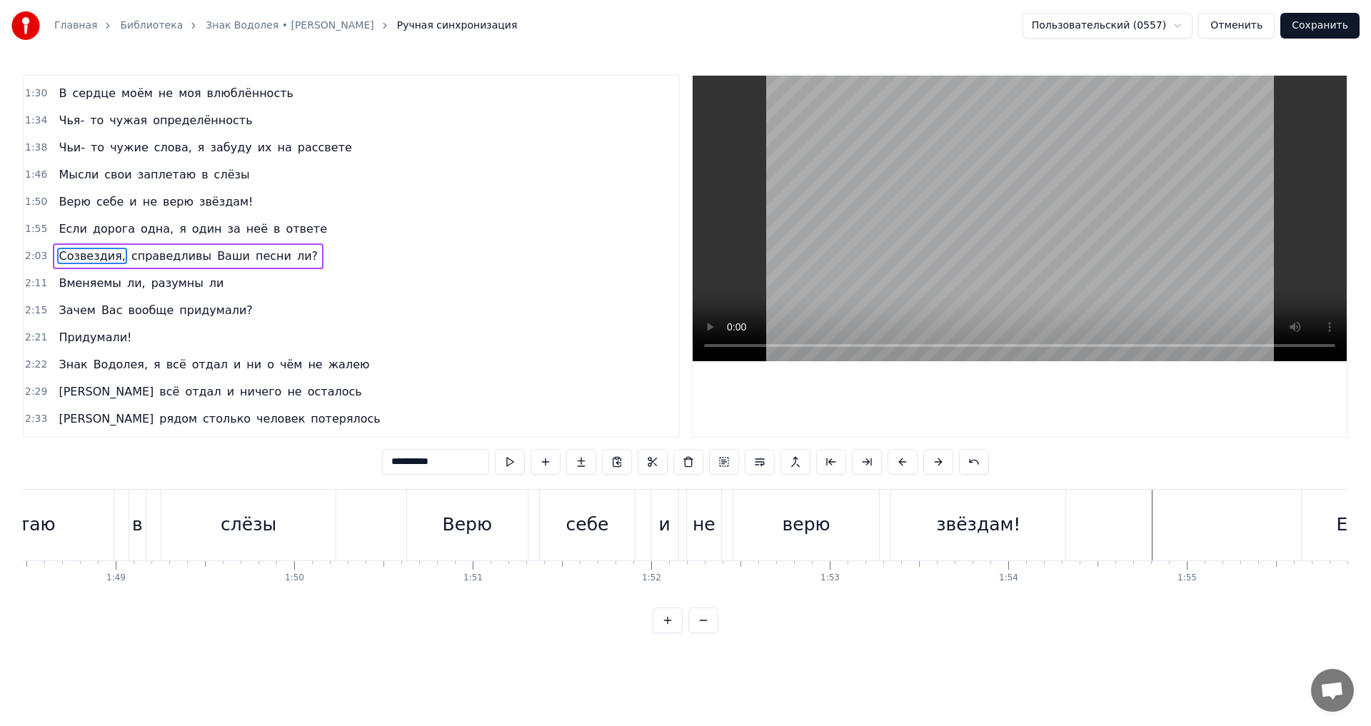
scroll to position [0, 21942]
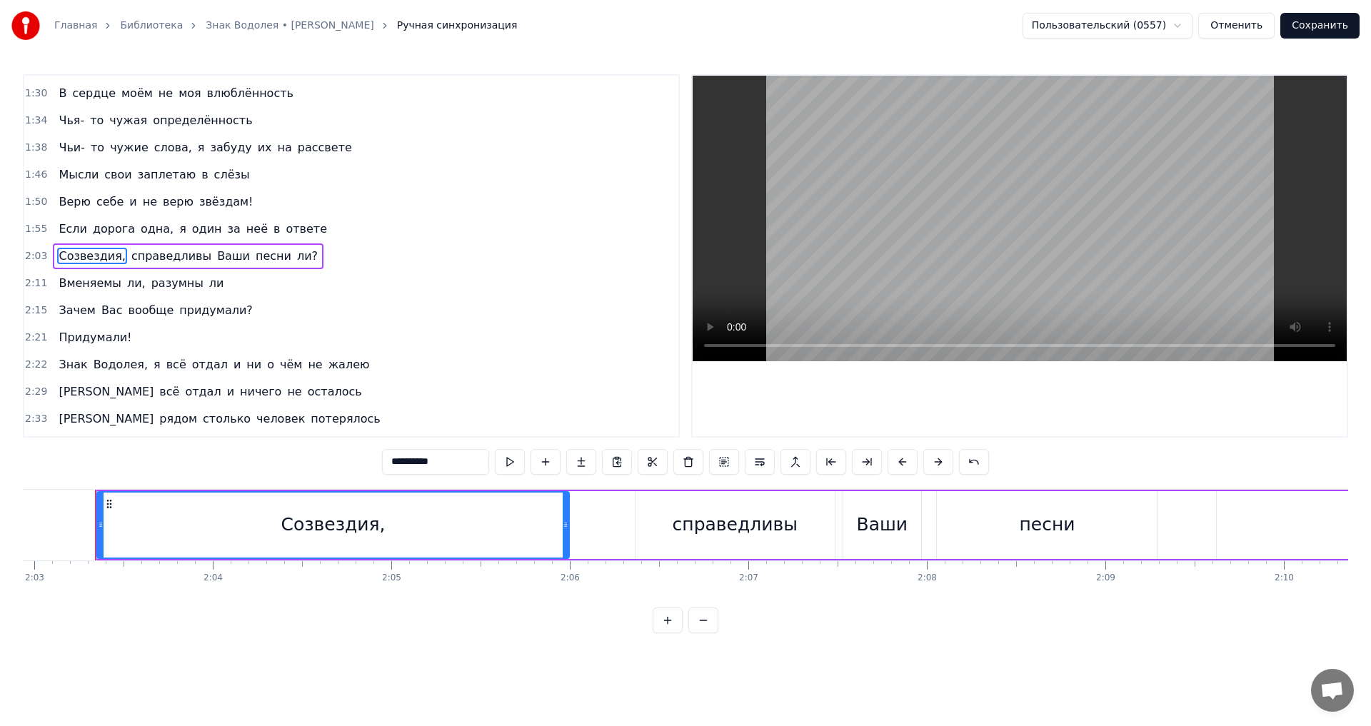
click at [91, 222] on span "дорога" at bounding box center [113, 229] width 45 height 16
type input "******"
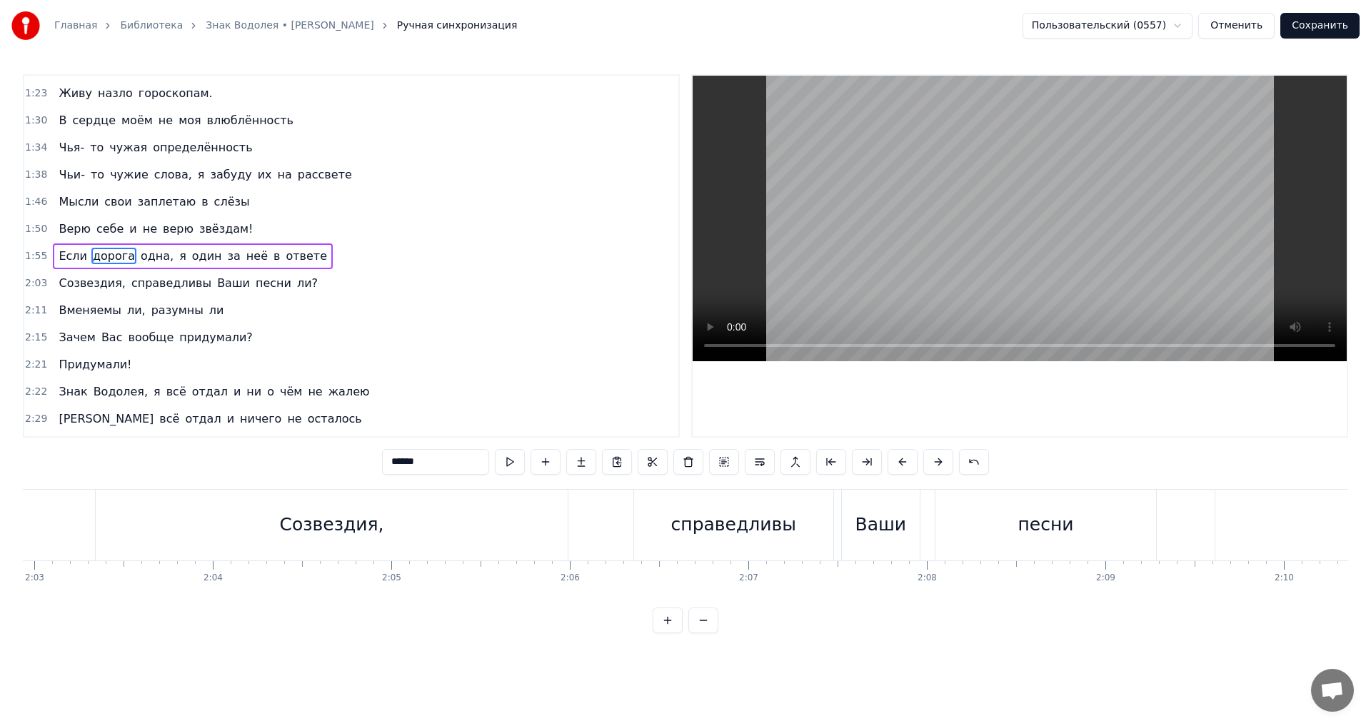
scroll to position [0, 20693]
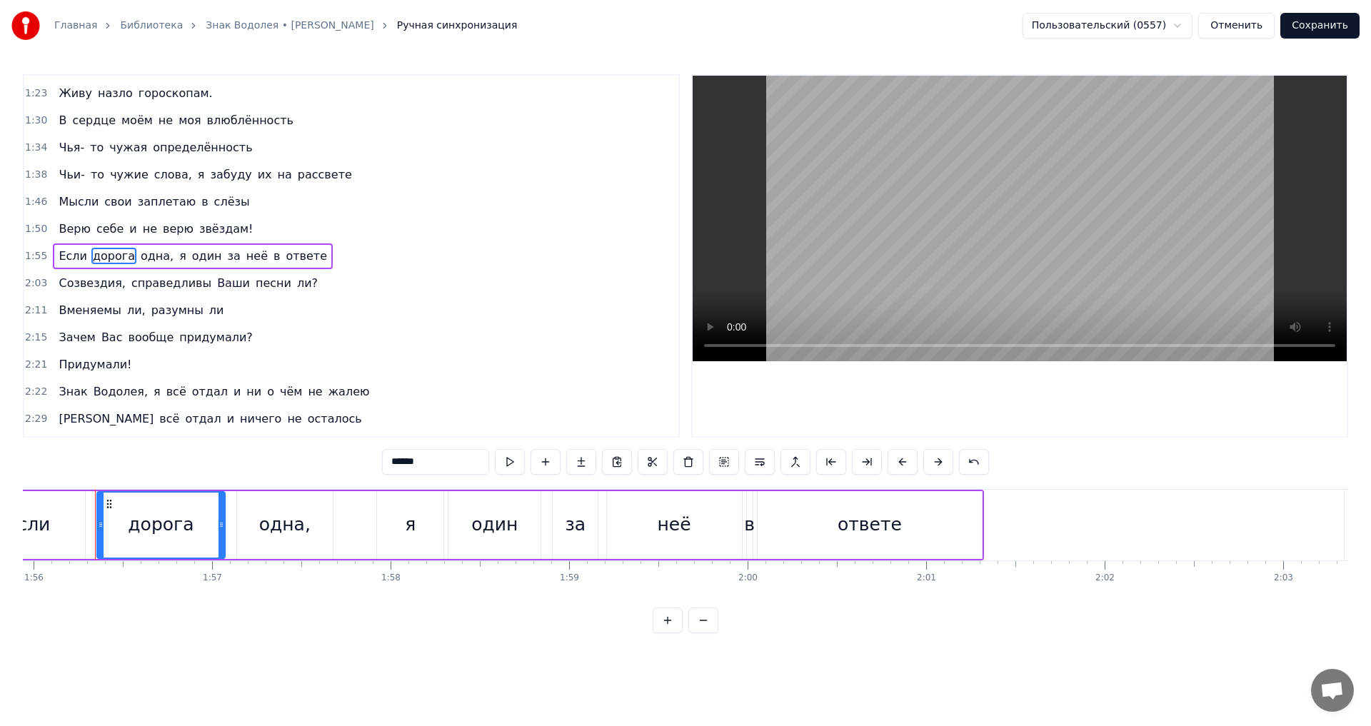
click at [71, 244] on div "Если дорога одна, я один за неё в ответе" at bounding box center [193, 256] width 280 height 26
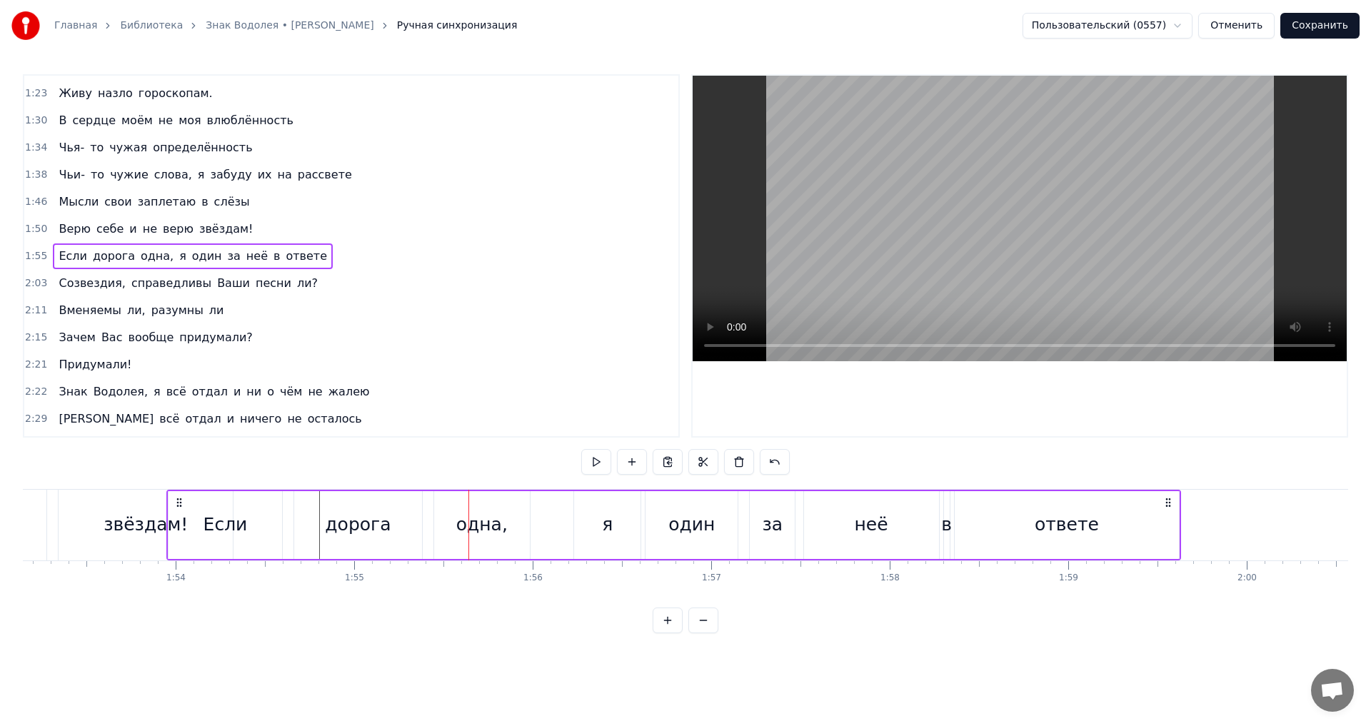
scroll to position [0, 20160]
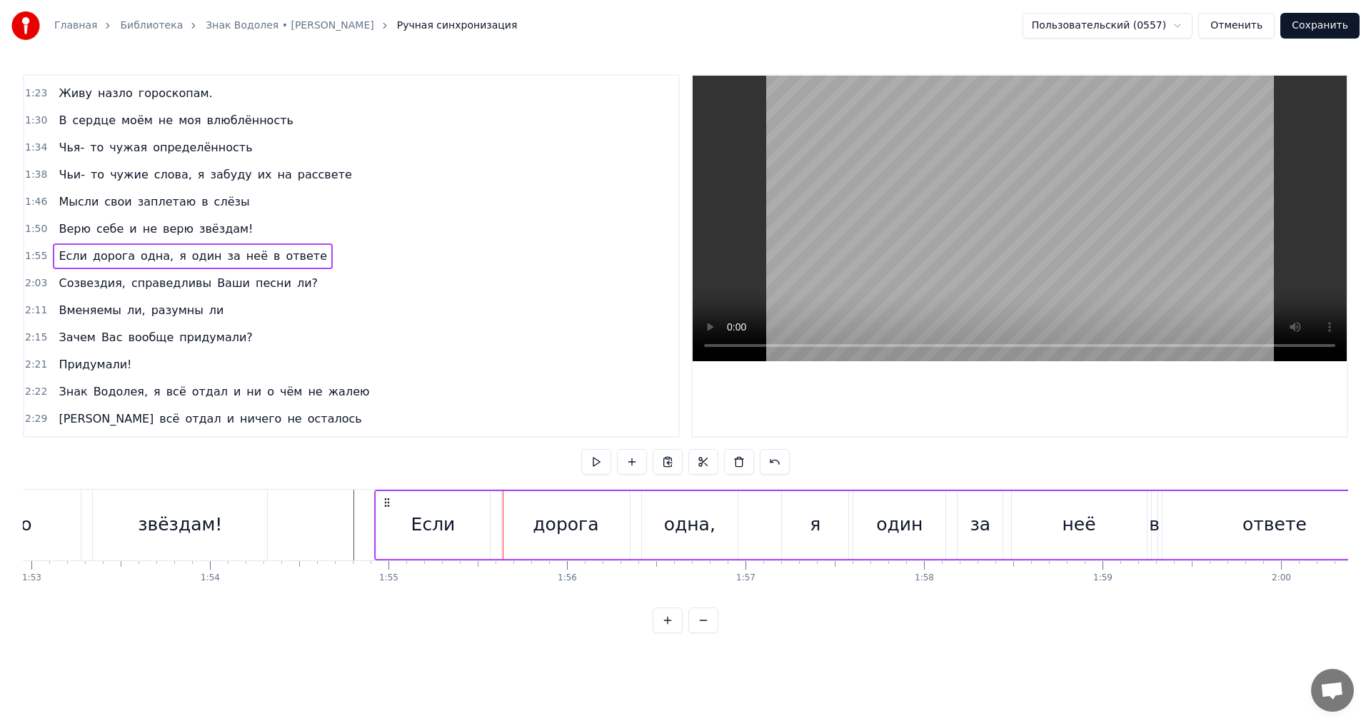
drag, startPoint x: 109, startPoint y: 499, endPoint x: 388, endPoint y: 522, distance: 280.8
click at [388, 522] on div "Если дорога одна, я один за неё в ответе" at bounding box center [881, 525] width 1014 height 71
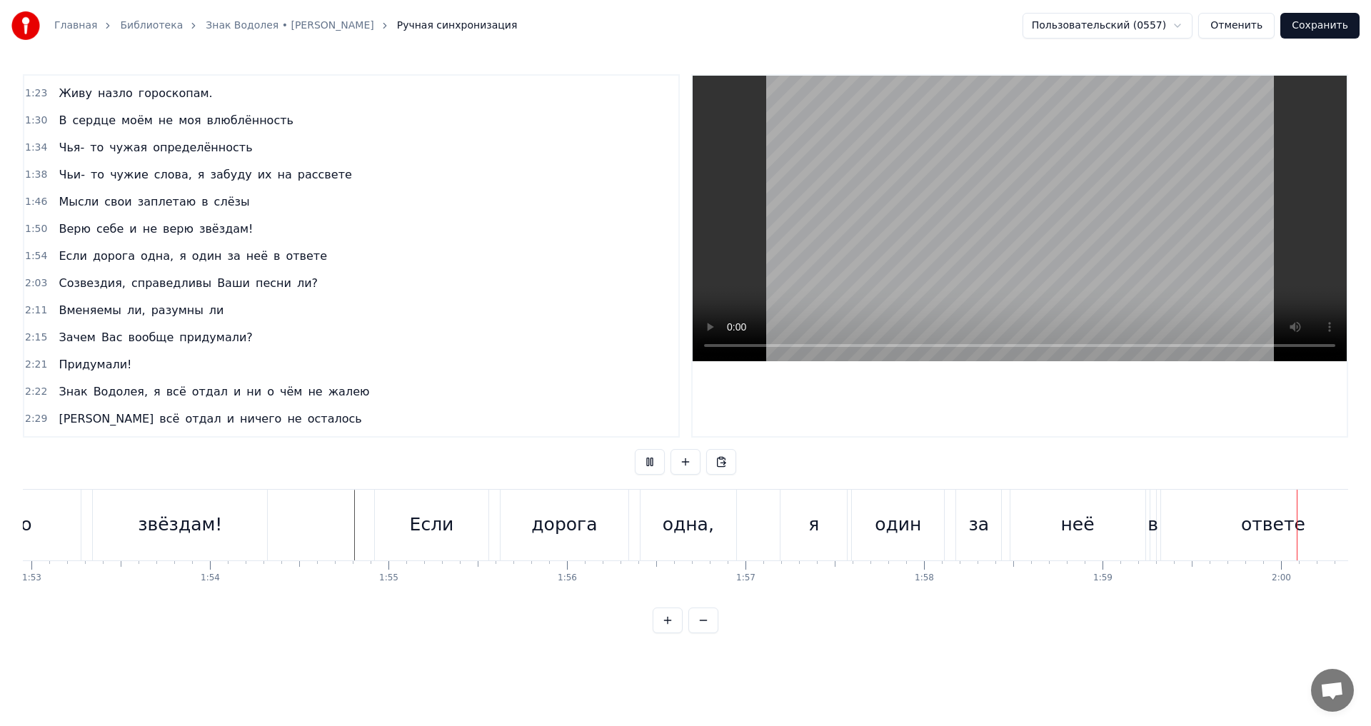
scroll to position [0, 21362]
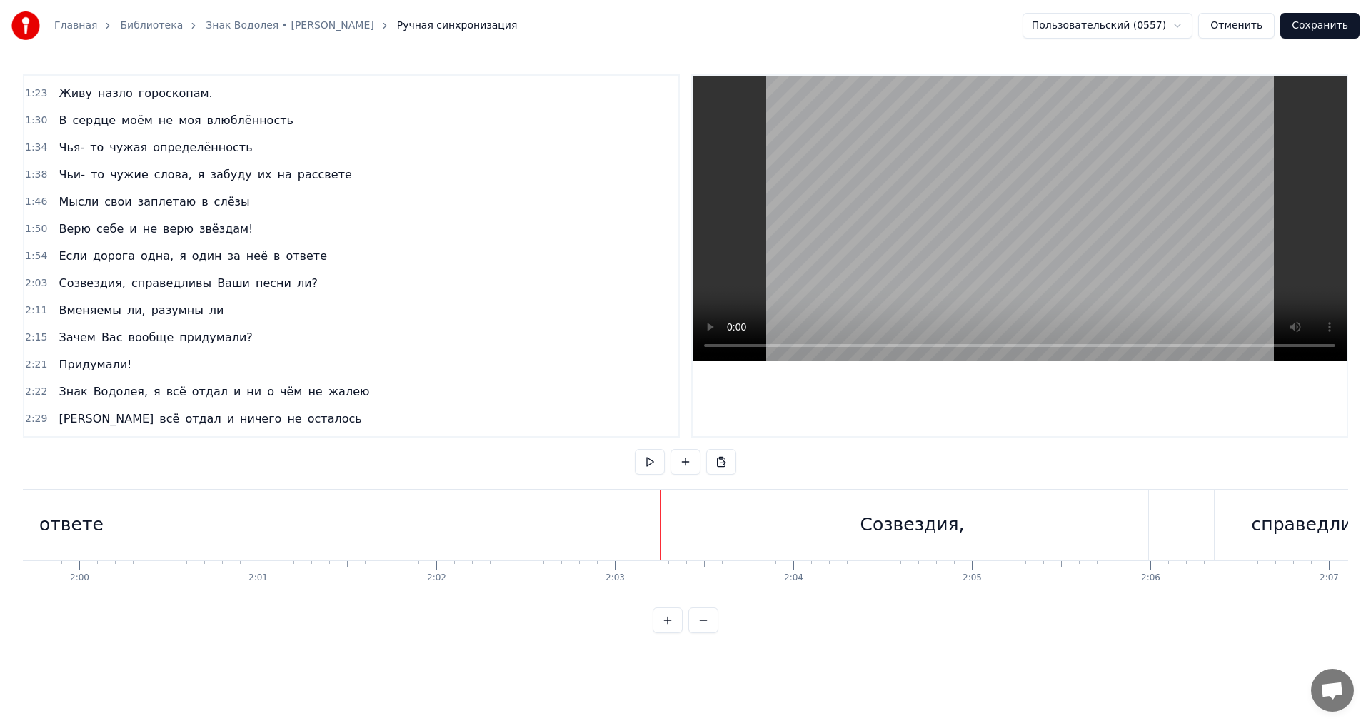
click at [789, 523] on div "Созвездия," at bounding box center [912, 525] width 472 height 71
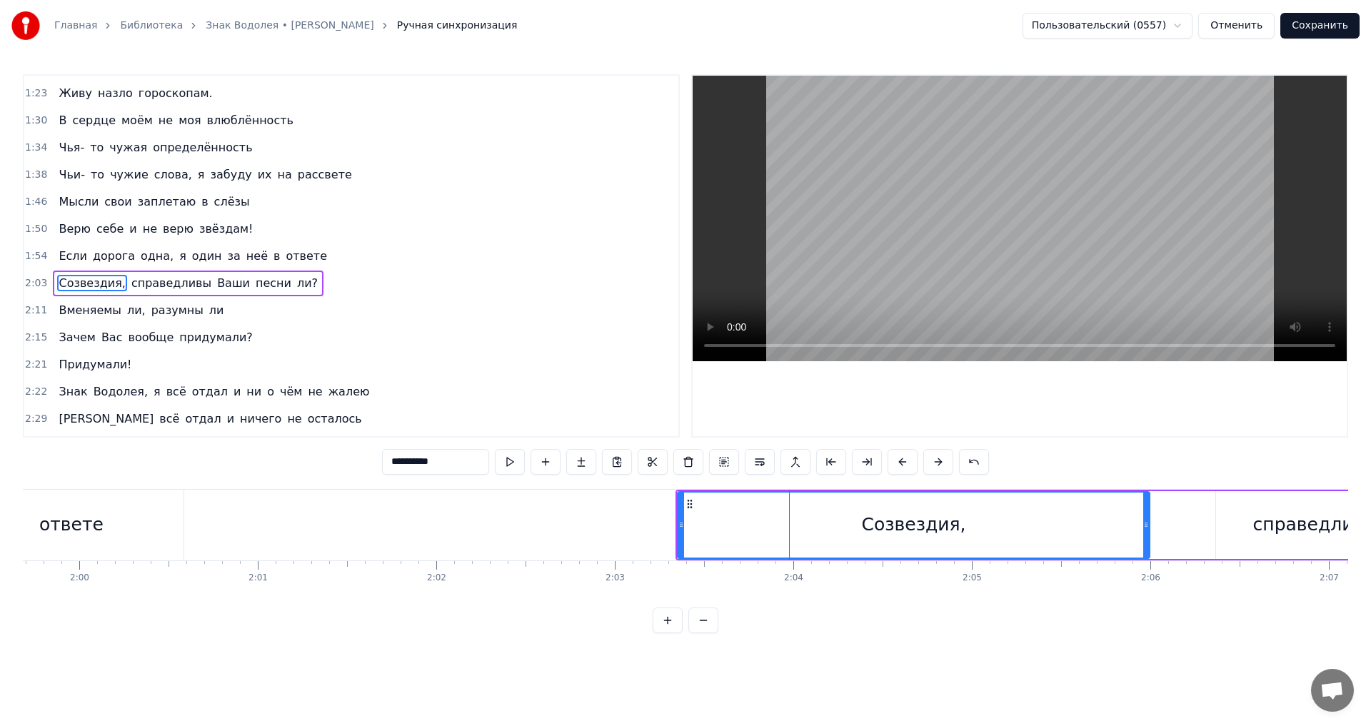
scroll to position [430, 0]
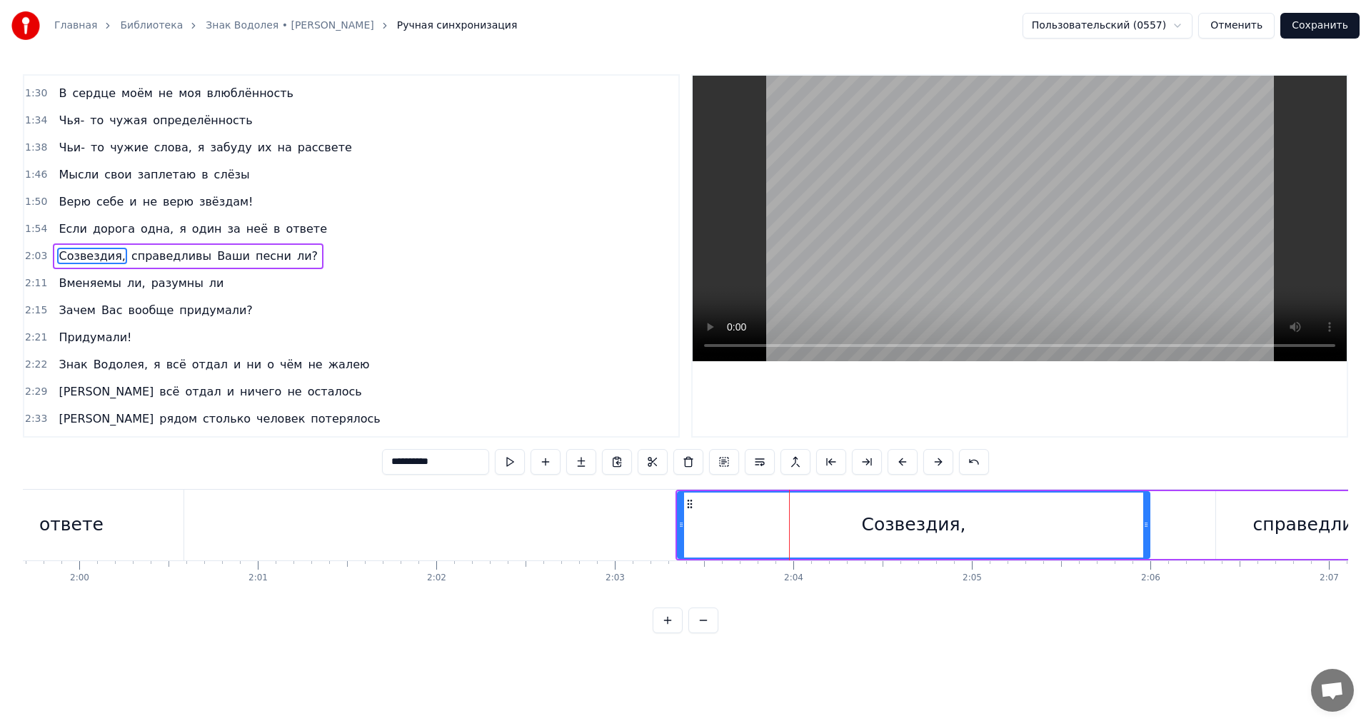
click at [686, 500] on icon at bounding box center [689, 503] width 11 height 11
click at [106, 268] on div "Созвездия, справедливы Ваши песни ли?" at bounding box center [188, 256] width 271 height 26
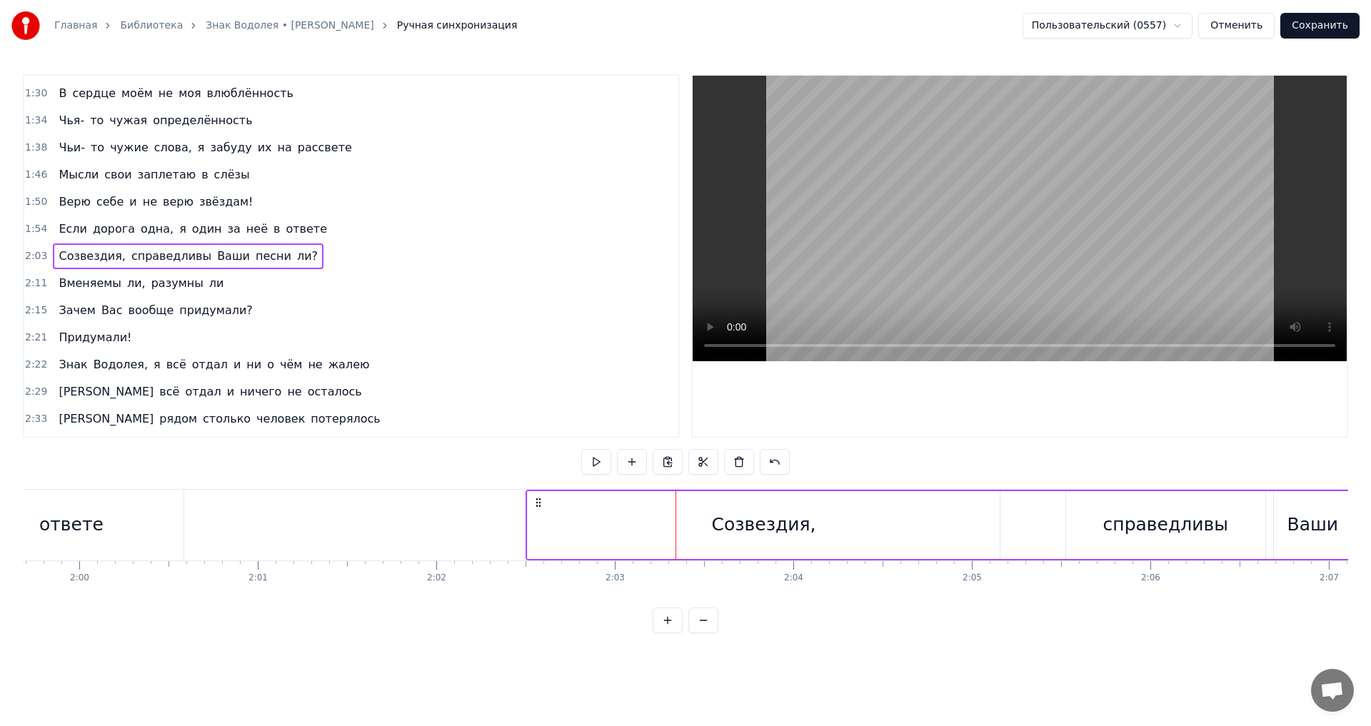
drag, startPoint x: 687, startPoint y: 502, endPoint x: 537, endPoint y: 503, distance: 149.9
click at [537, 503] on icon at bounding box center [538, 502] width 11 height 11
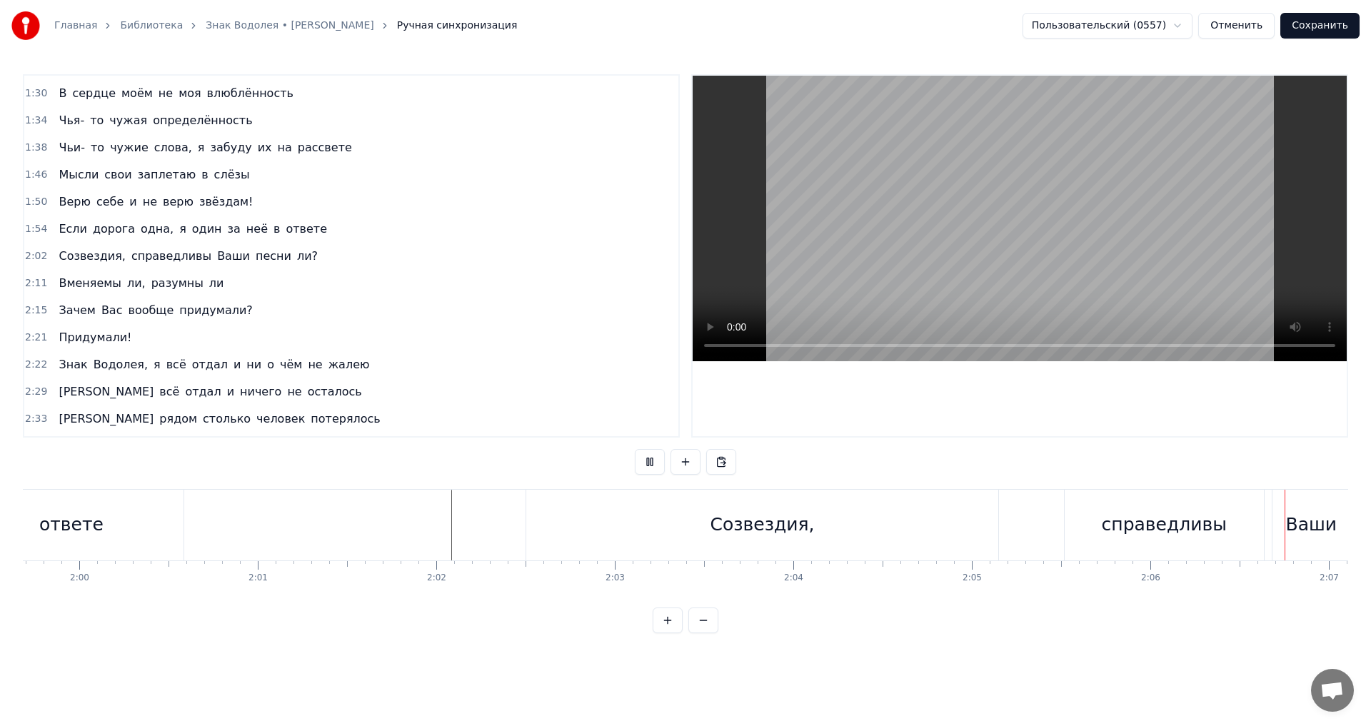
scroll to position [0, 22559]
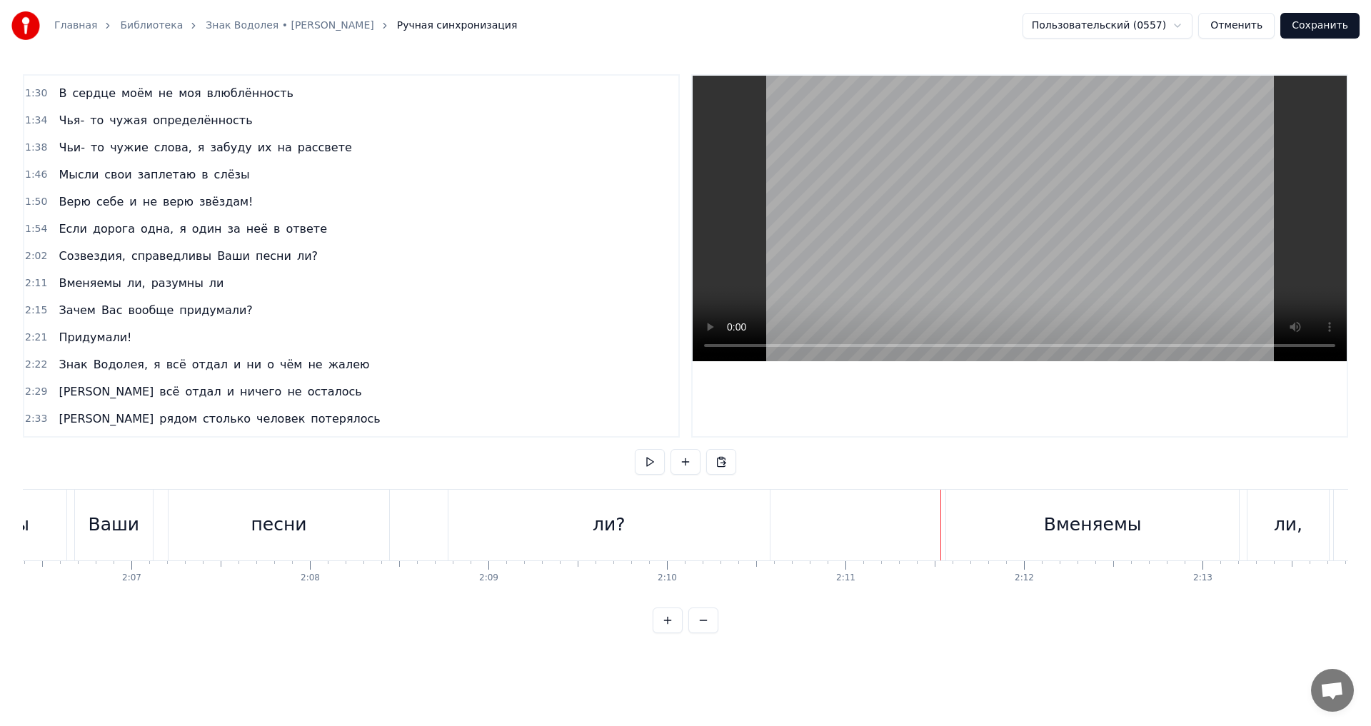
click at [57, 286] on span "Вменяемы" at bounding box center [90, 283] width 66 height 16
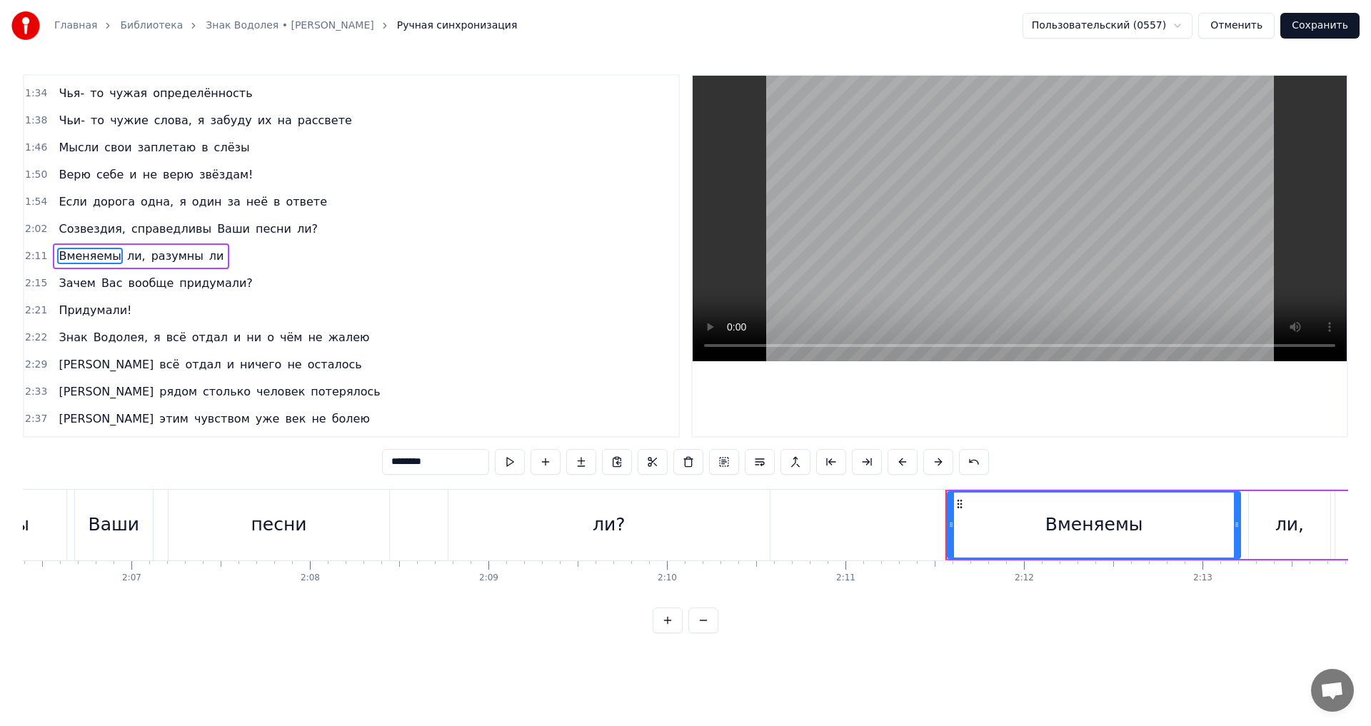
click at [1247, 490] on div "Вменяемы ли, разумны ли" at bounding box center [1287, 525] width 685 height 71
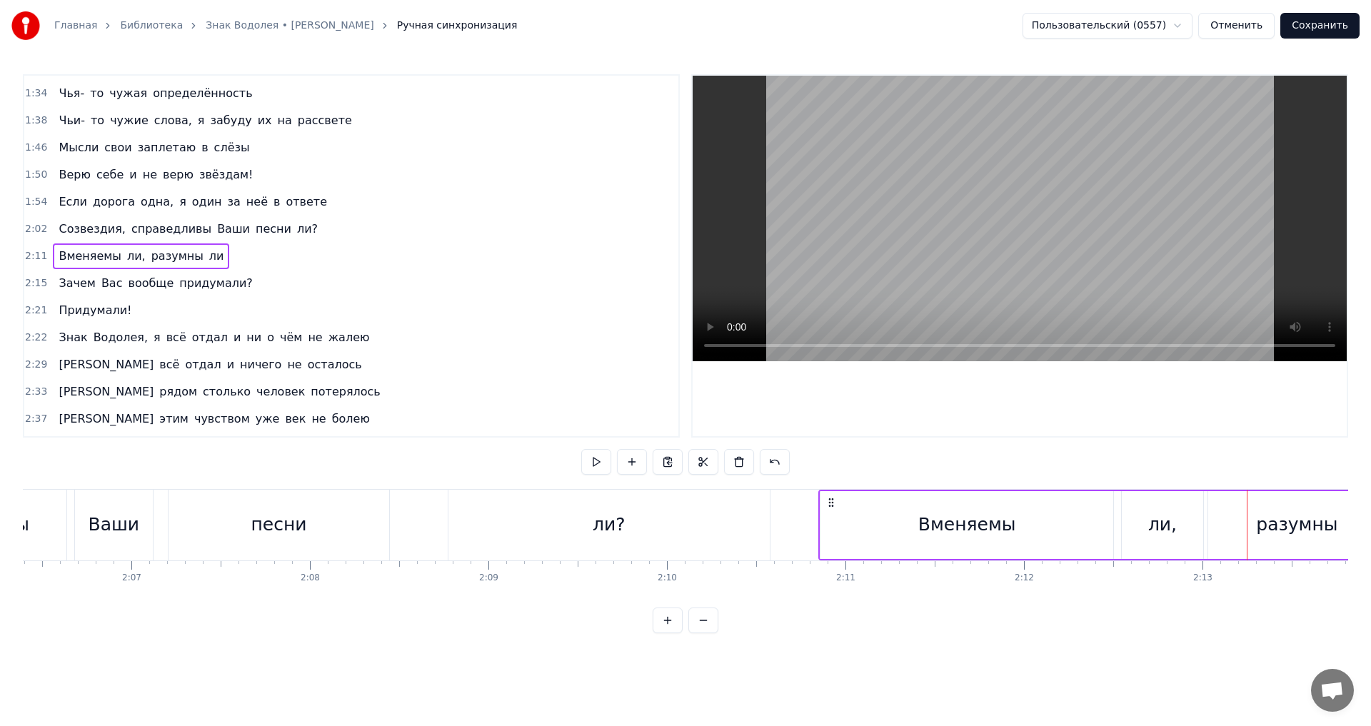
drag, startPoint x: 955, startPoint y: 504, endPoint x: 825, endPoint y: 500, distance: 129.3
click at [825, 500] on icon at bounding box center [830, 502] width 11 height 11
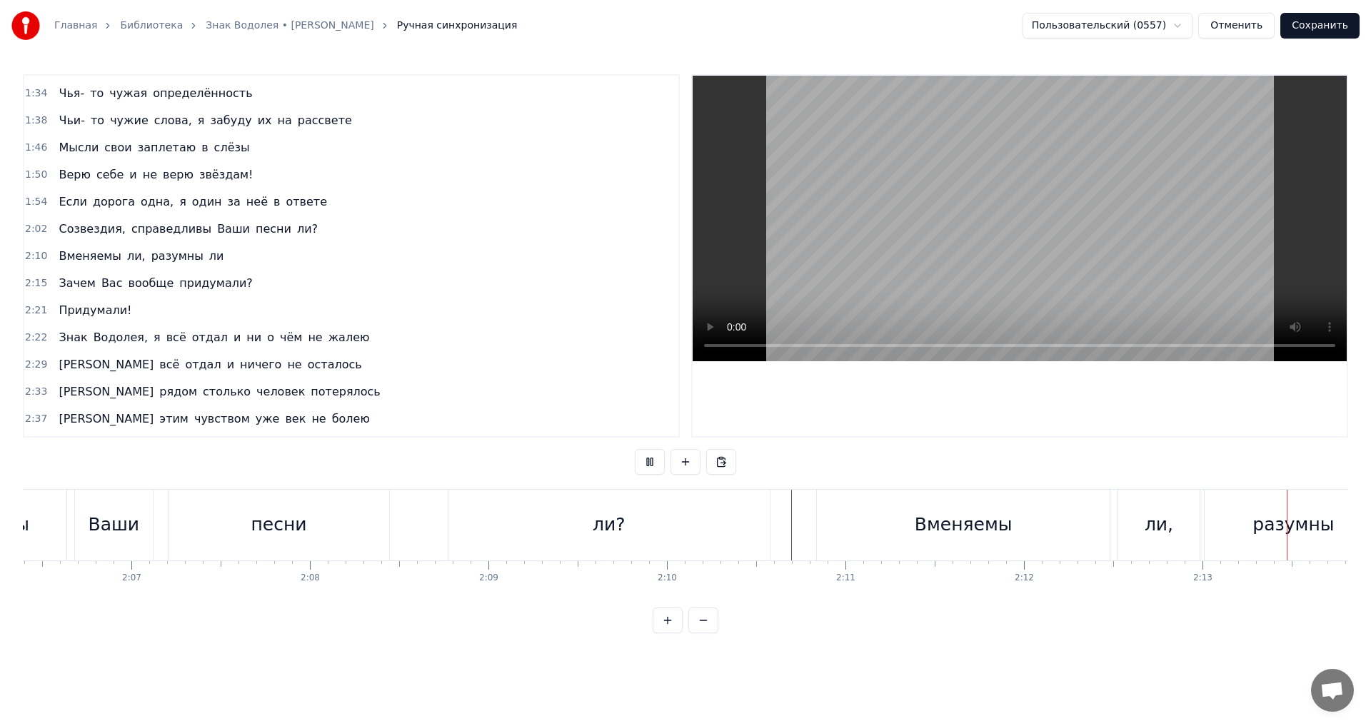
scroll to position [0, 23764]
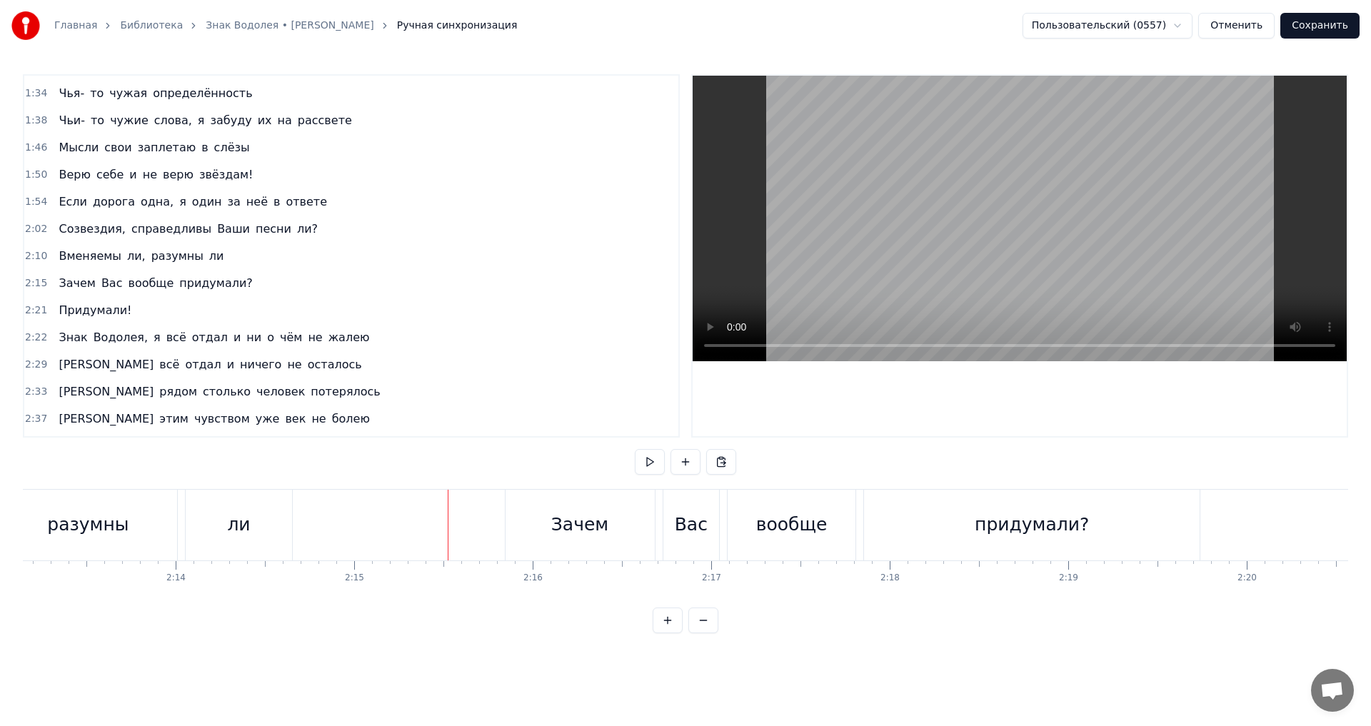
click at [62, 293] on div "Зачем Вас вообще придумали?" at bounding box center [155, 284] width 205 height 26
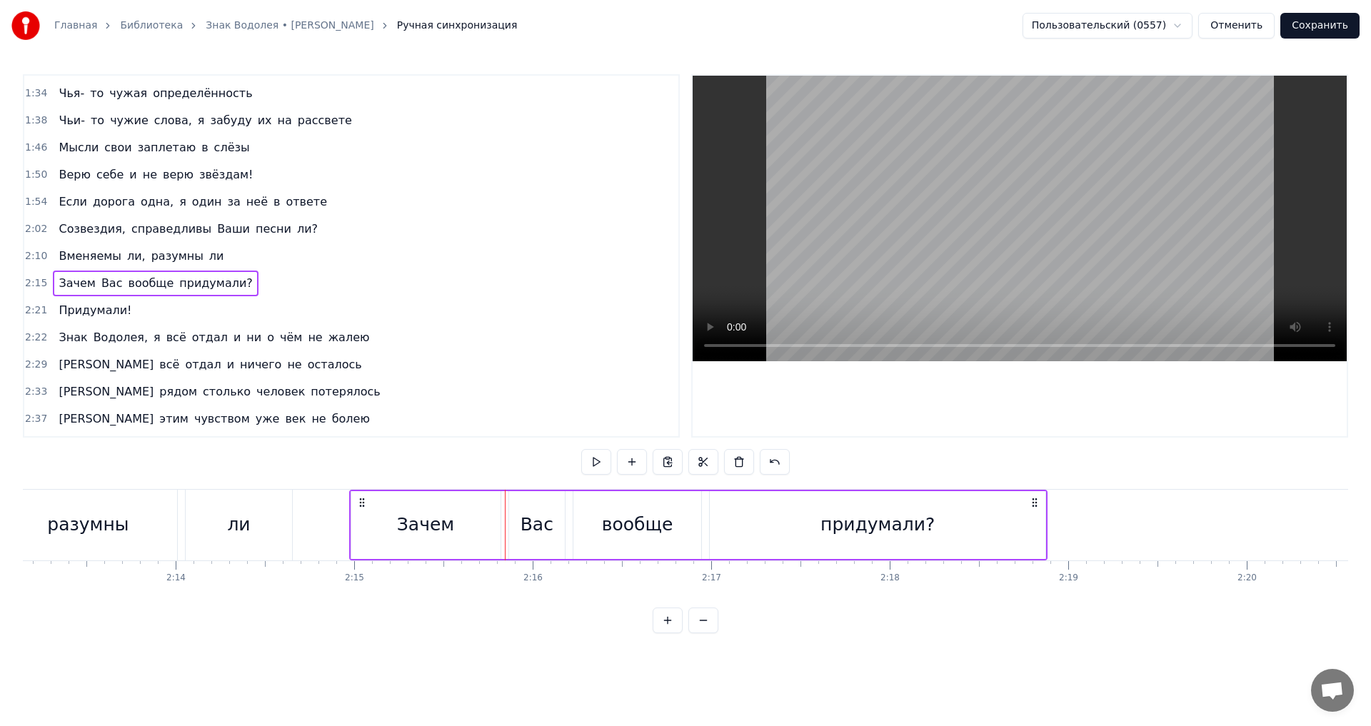
drag, startPoint x: 515, startPoint y: 500, endPoint x: 359, endPoint y: 498, distance: 155.6
click at [359, 498] on icon at bounding box center [361, 502] width 11 height 11
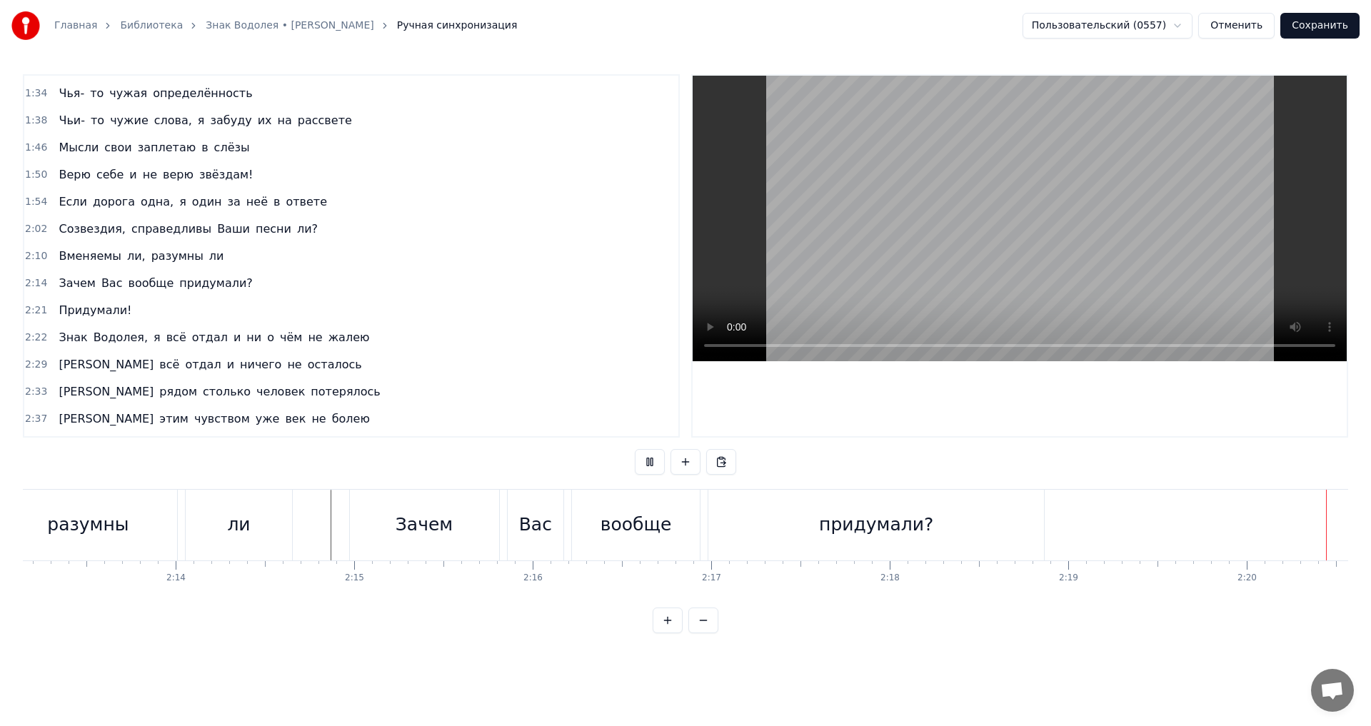
scroll to position [0, 24983]
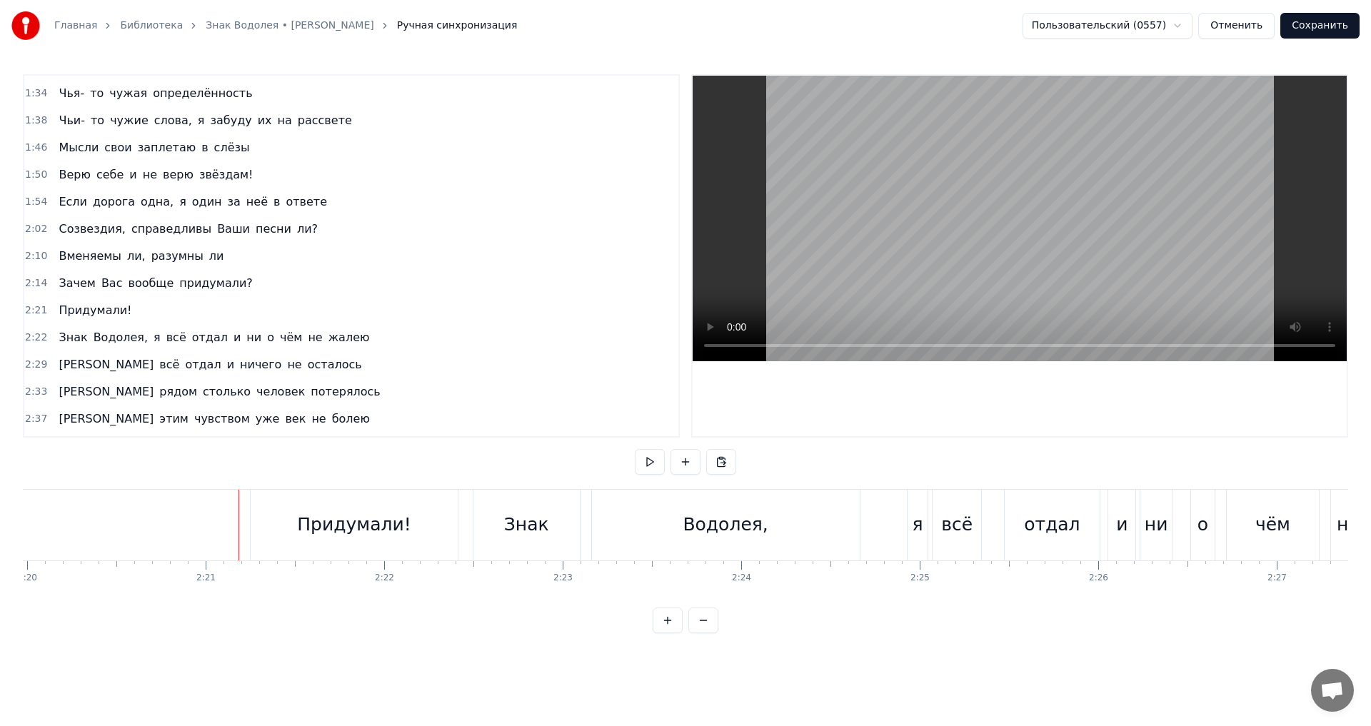
click at [292, 518] on div "Придумали!" at bounding box center [354, 525] width 206 height 71
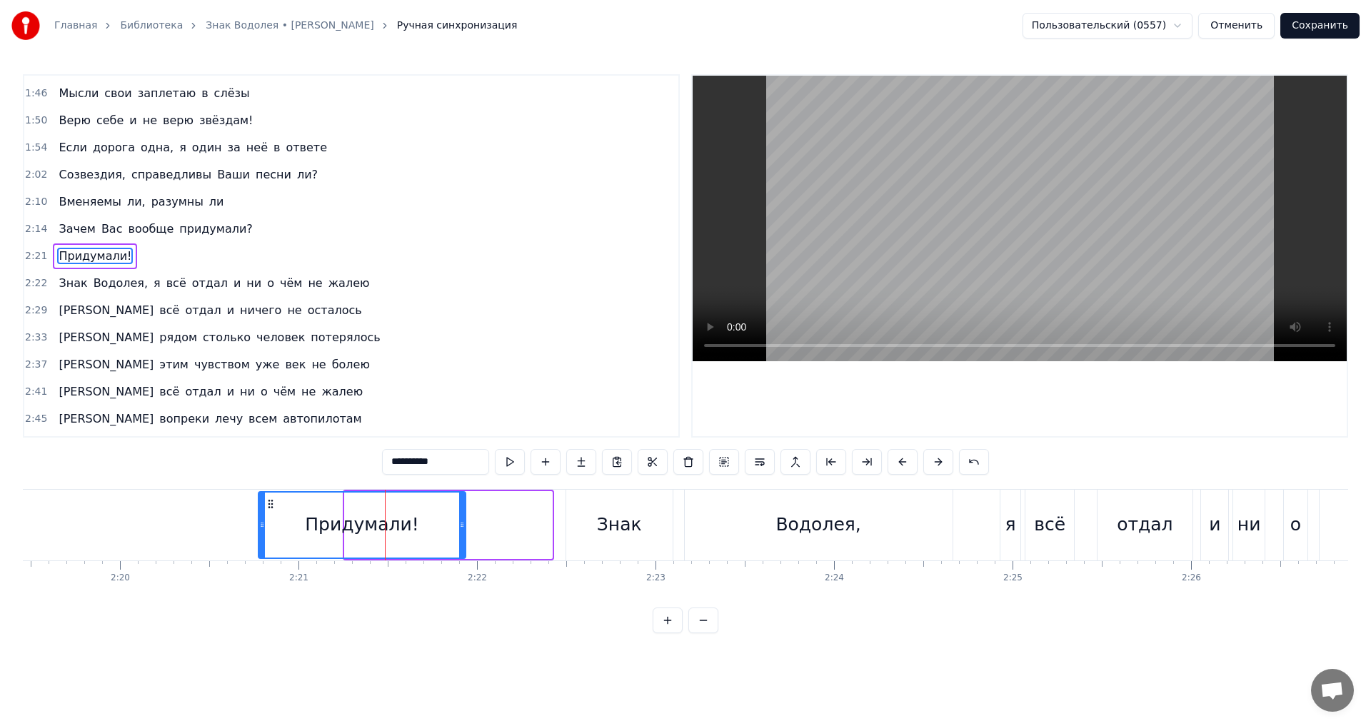
scroll to position [0, 24874]
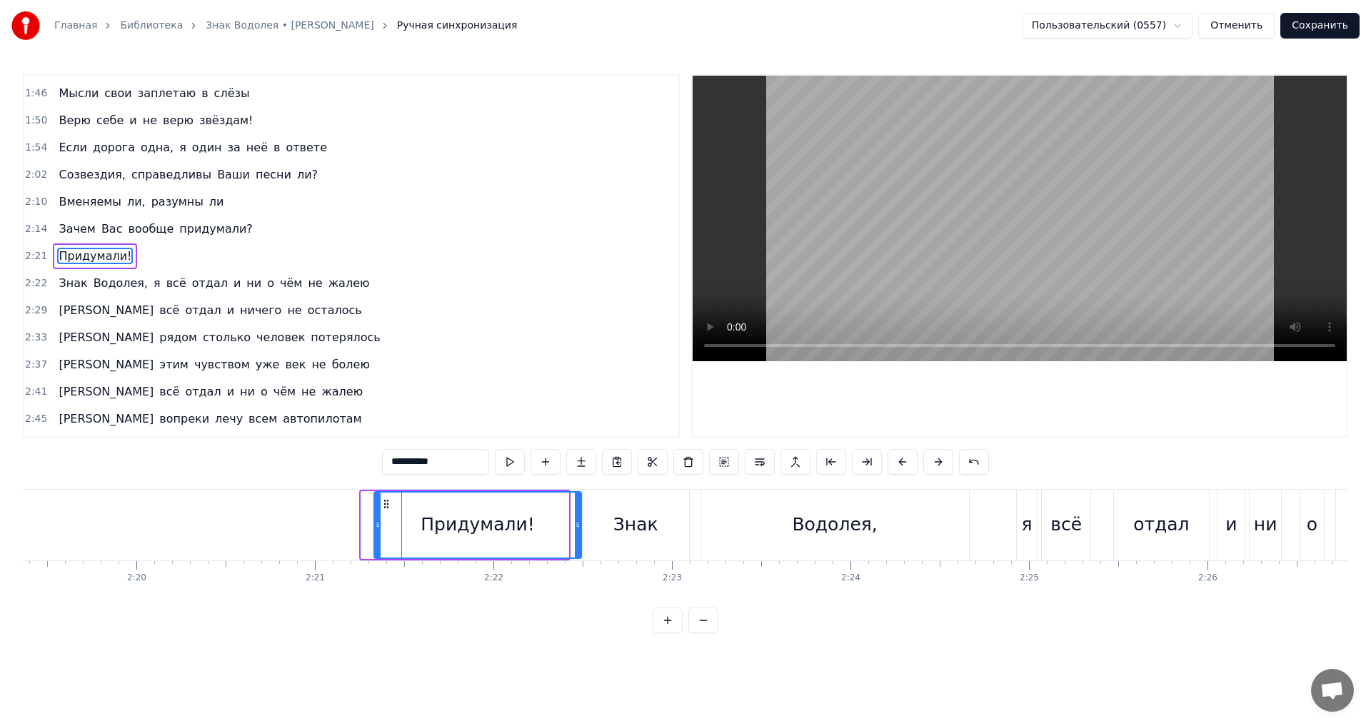
drag, startPoint x: 266, startPoint y: 503, endPoint x: 388, endPoint y: 510, distance: 122.3
click at [388, 510] on div "Придумали!" at bounding box center [477, 525] width 205 height 65
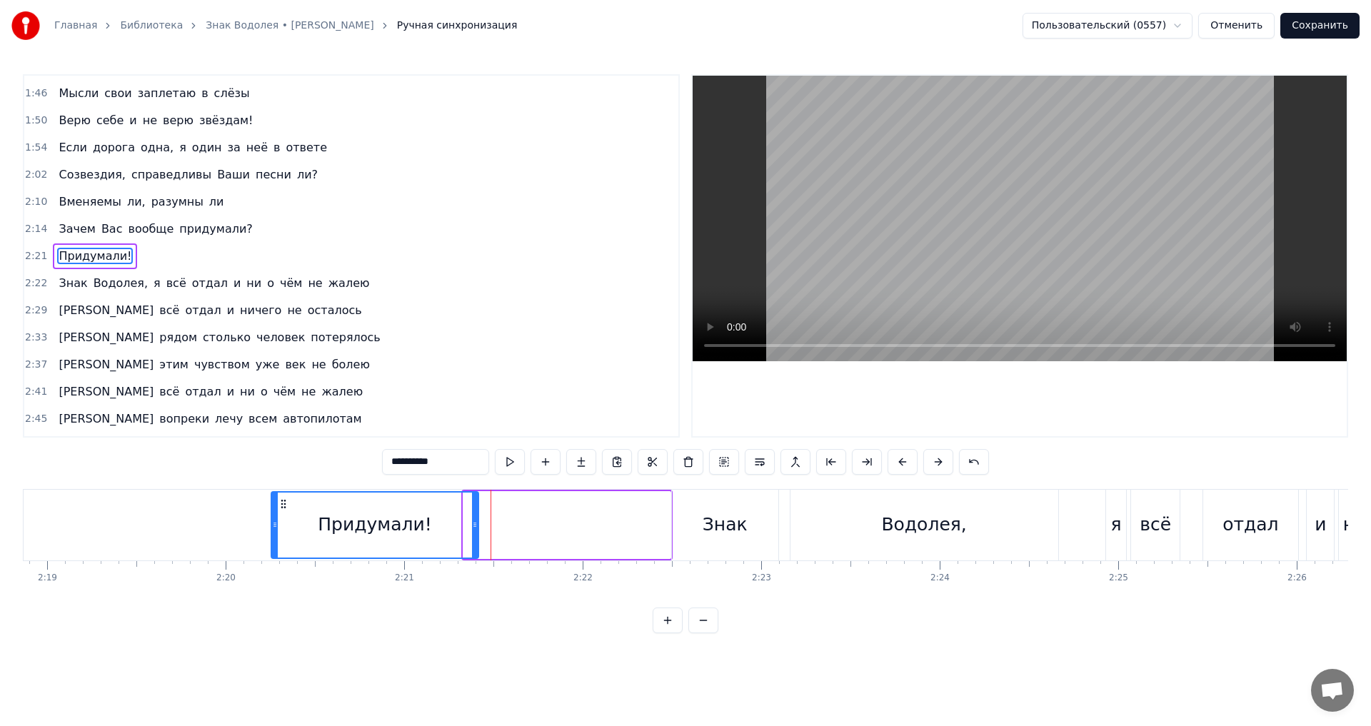
scroll to position [0, 24777]
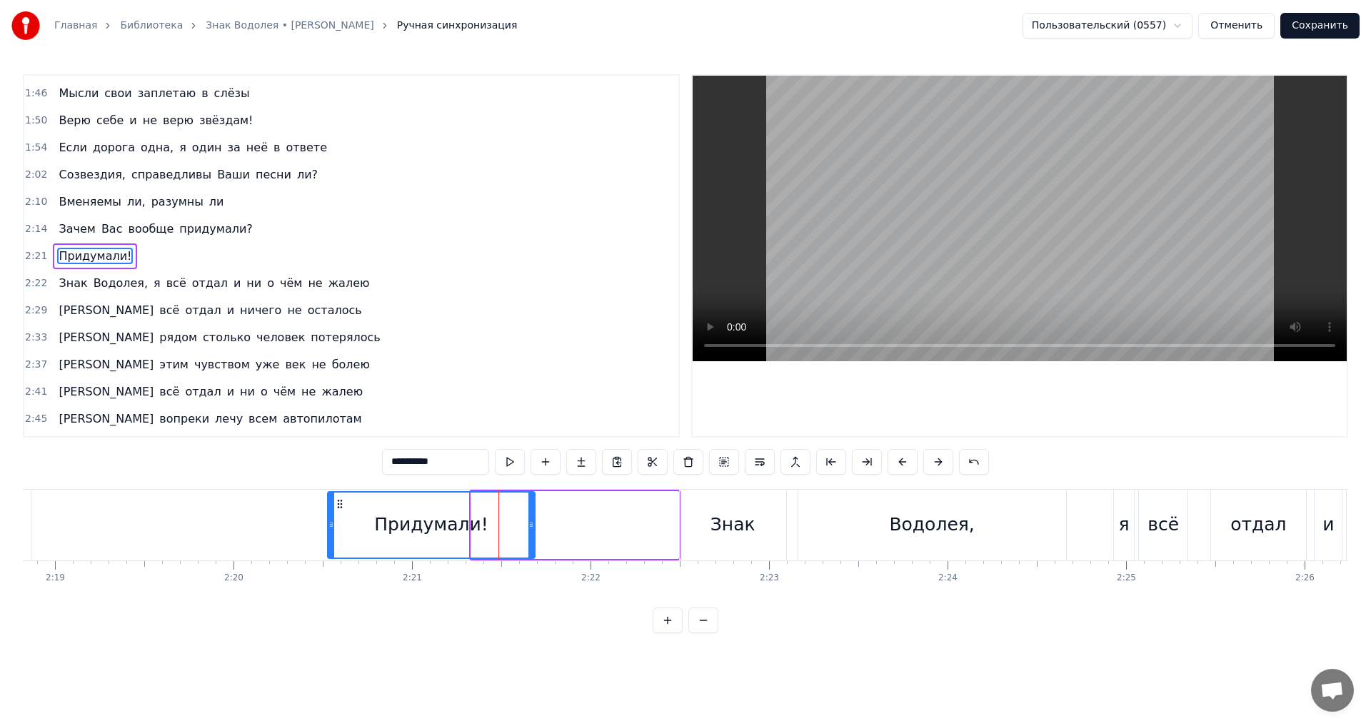
drag, startPoint x: 385, startPoint y: 504, endPoint x: 328, endPoint y: 507, distance: 57.2
click at [337, 507] on icon at bounding box center [339, 503] width 11 height 11
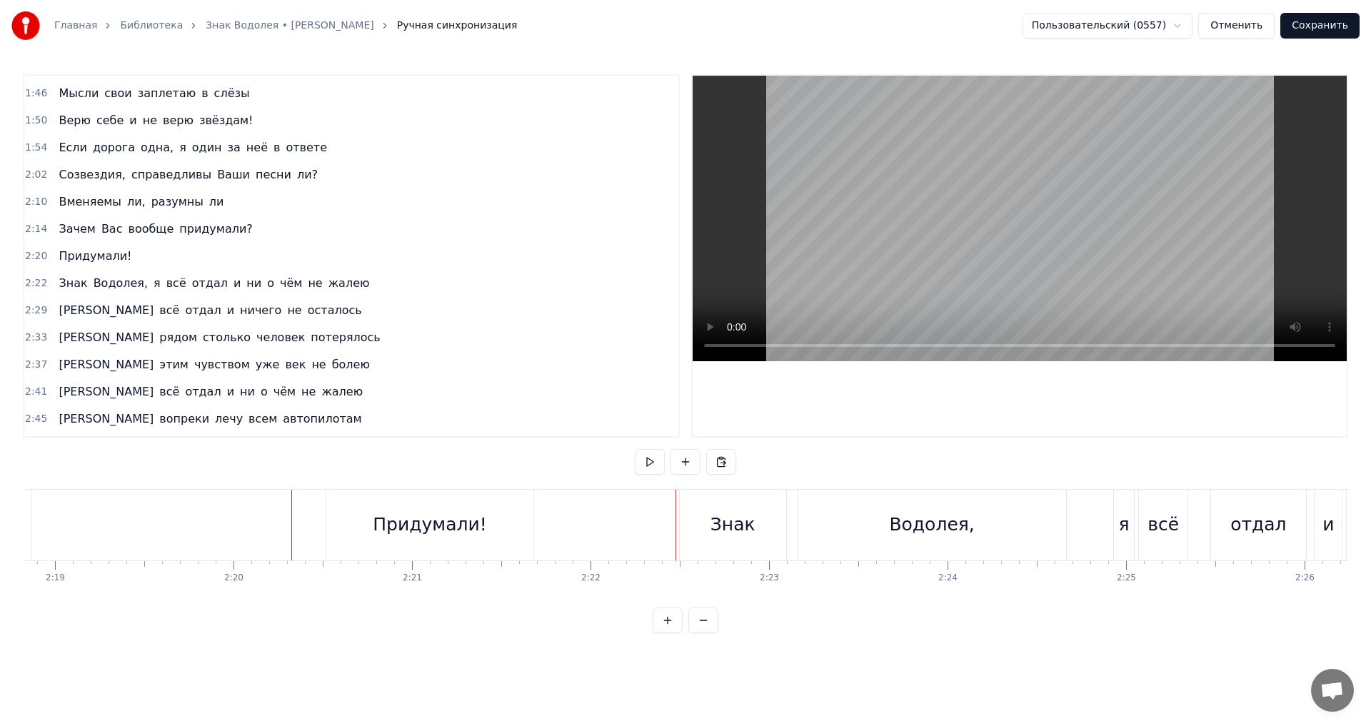
click at [91, 296] on div "Знак Водолея, я всё отдал и ни о чём не жалею" at bounding box center [214, 284] width 322 height 26
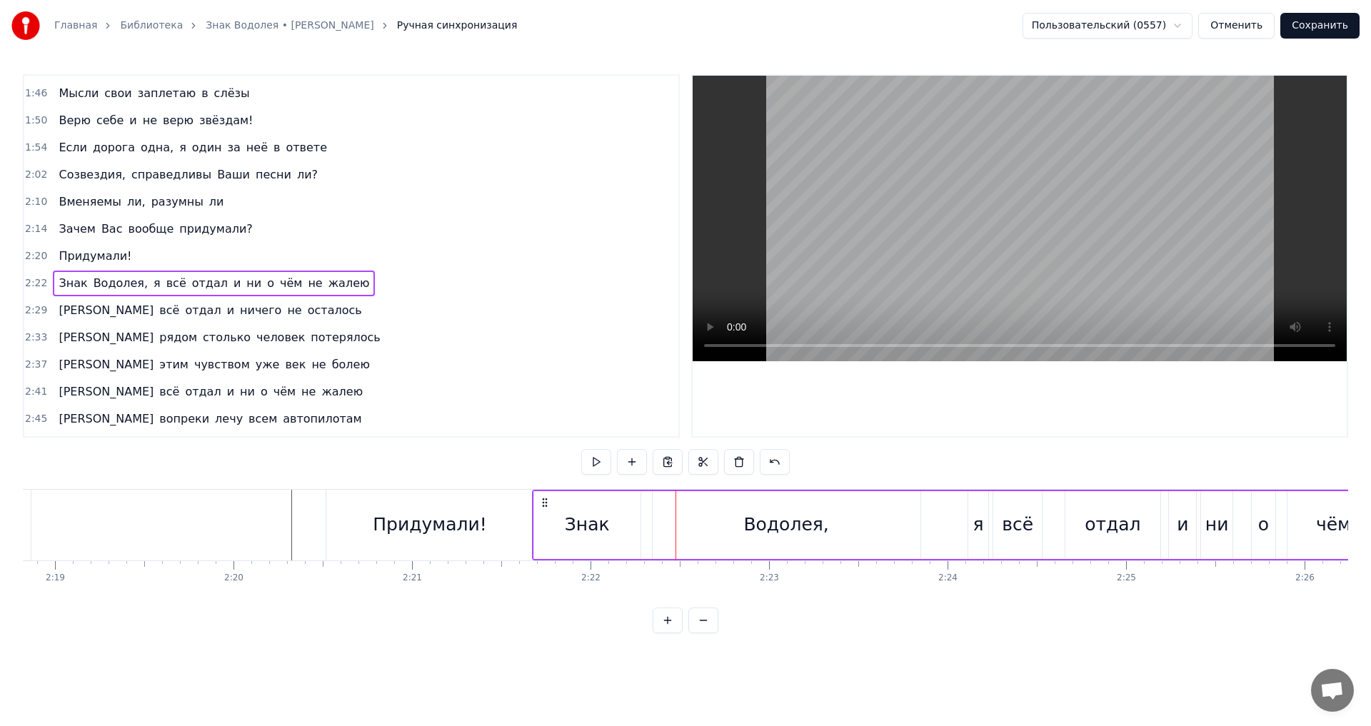
drag, startPoint x: 688, startPoint y: 500, endPoint x: 540, endPoint y: 505, distance: 147.2
click at [540, 505] on icon at bounding box center [544, 502] width 11 height 11
click at [508, 500] on div "Придумали!" at bounding box center [429, 525] width 206 height 71
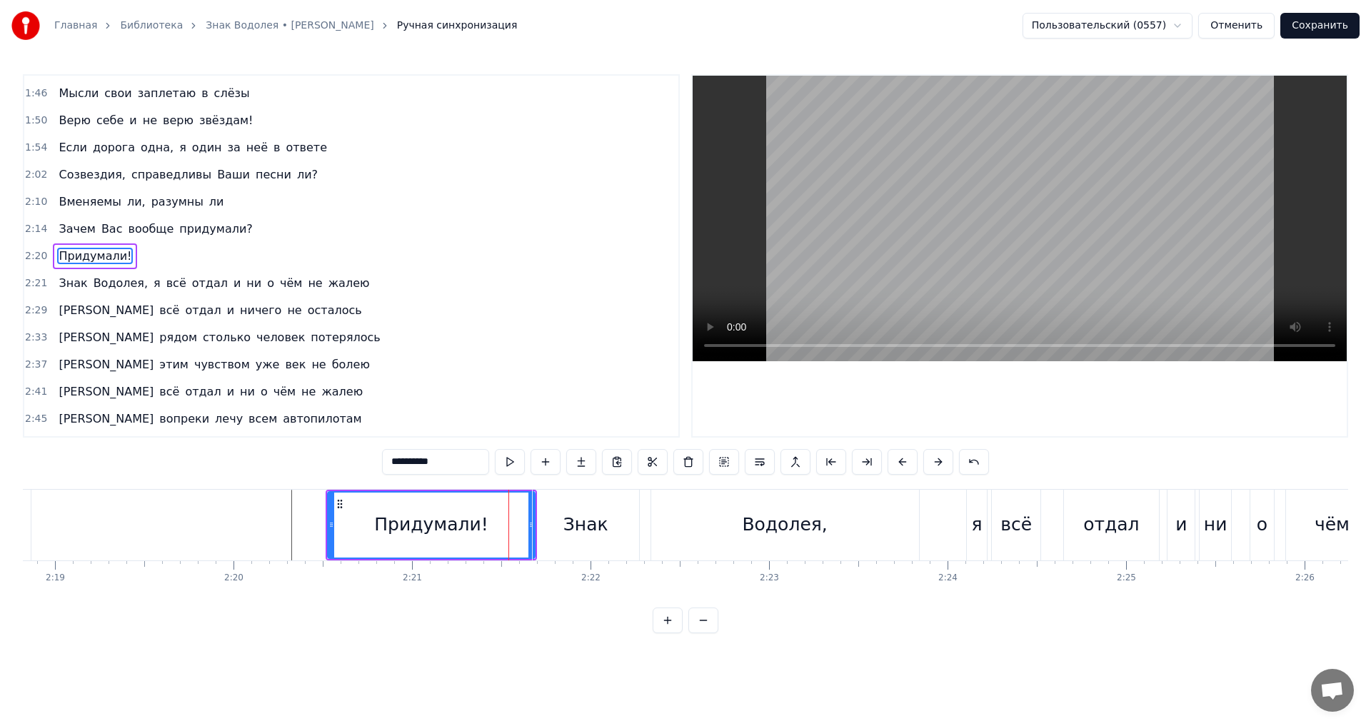
click at [541, 480] on div "0:05 Мне обещали, что всё наладится 0:09 [PERSON_NAME] сумеет с обидой справить…" at bounding box center [685, 353] width 1325 height 559
click at [550, 508] on div "Знак" at bounding box center [586, 525] width 106 height 71
type input "****"
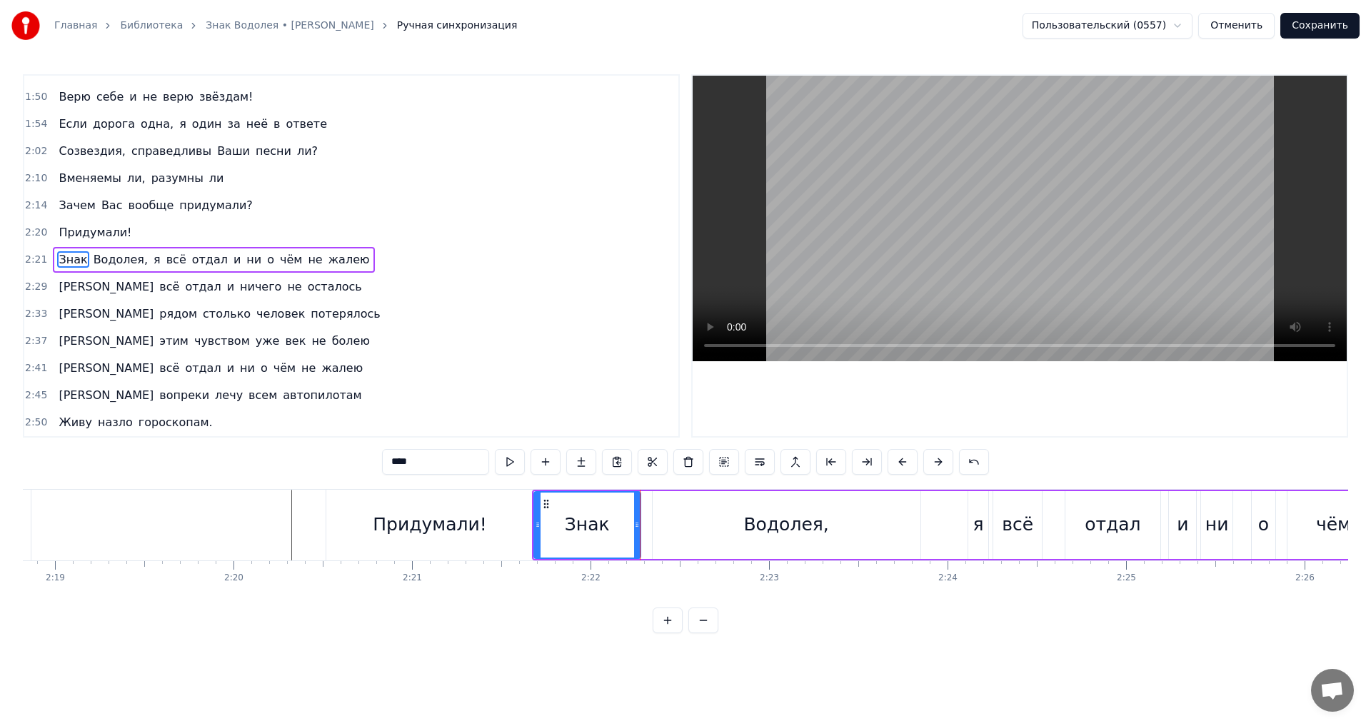
click at [95, 273] on div "2:21 Знак Водолея, я всё отдал и ни о чём не жалею" at bounding box center [351, 259] width 654 height 27
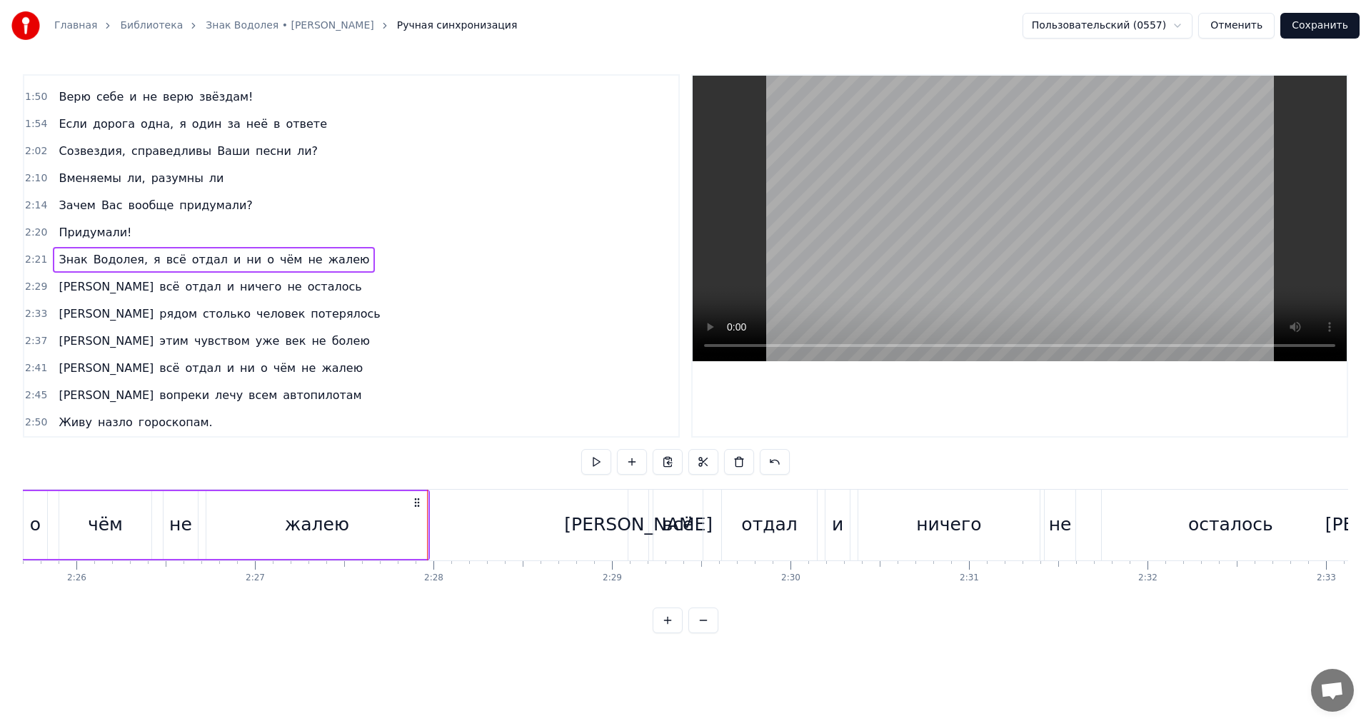
click at [54, 296] on div "Я всё отдал и ничего не осталось" at bounding box center [210, 287] width 314 height 26
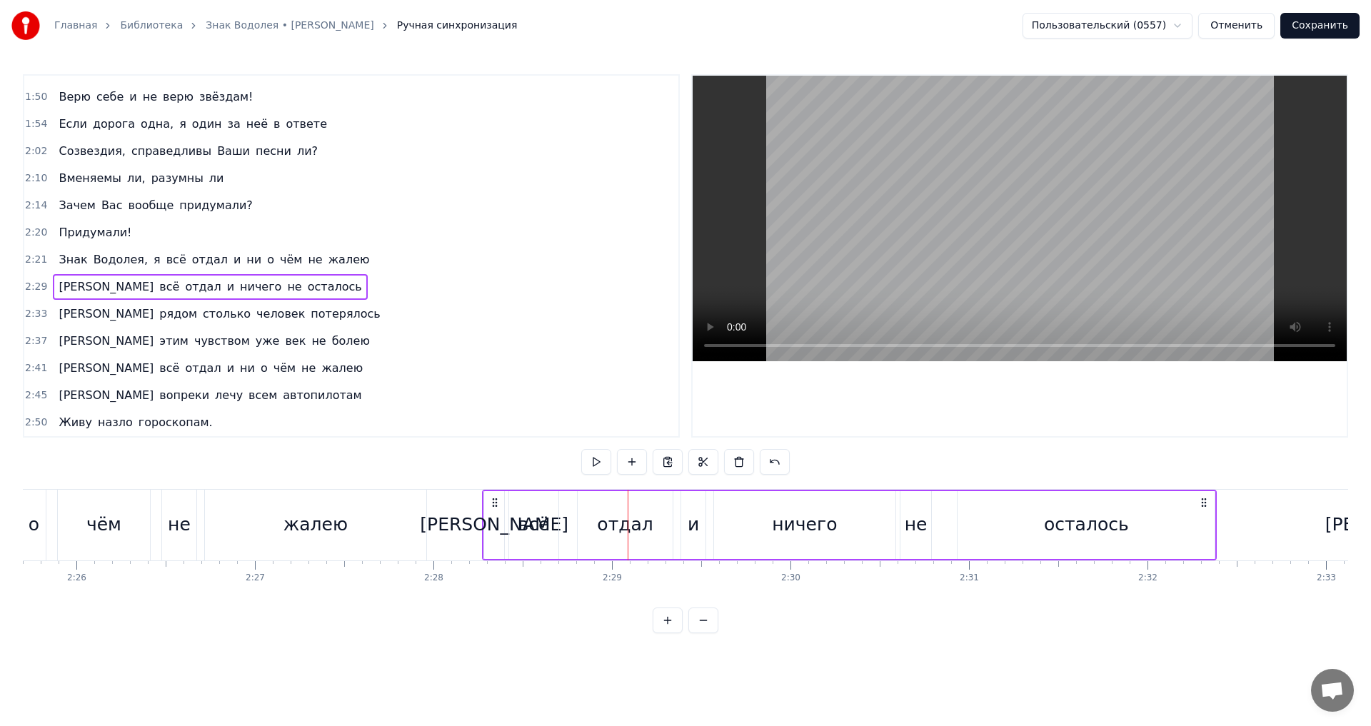
drag, startPoint x: 637, startPoint y: 505, endPoint x: 491, endPoint y: 504, distance: 145.6
click at [491, 504] on icon at bounding box center [494, 502] width 11 height 11
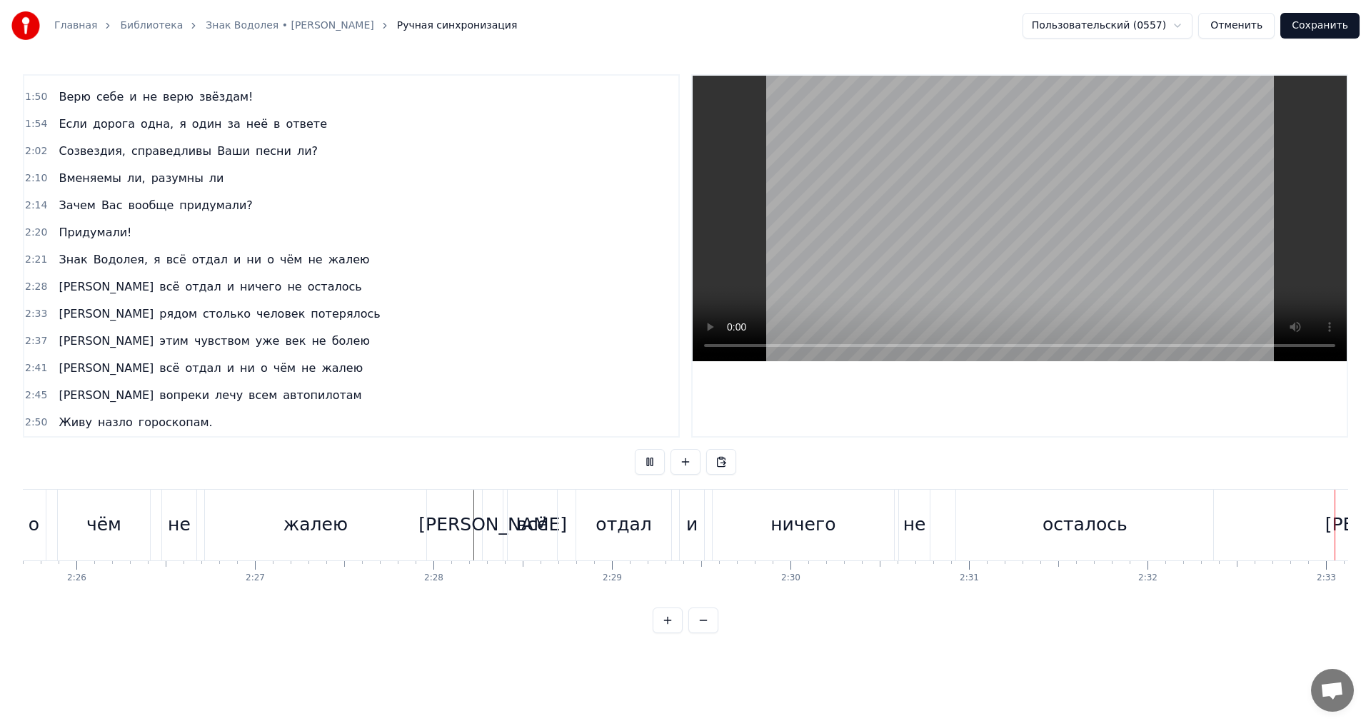
scroll to position [0, 27227]
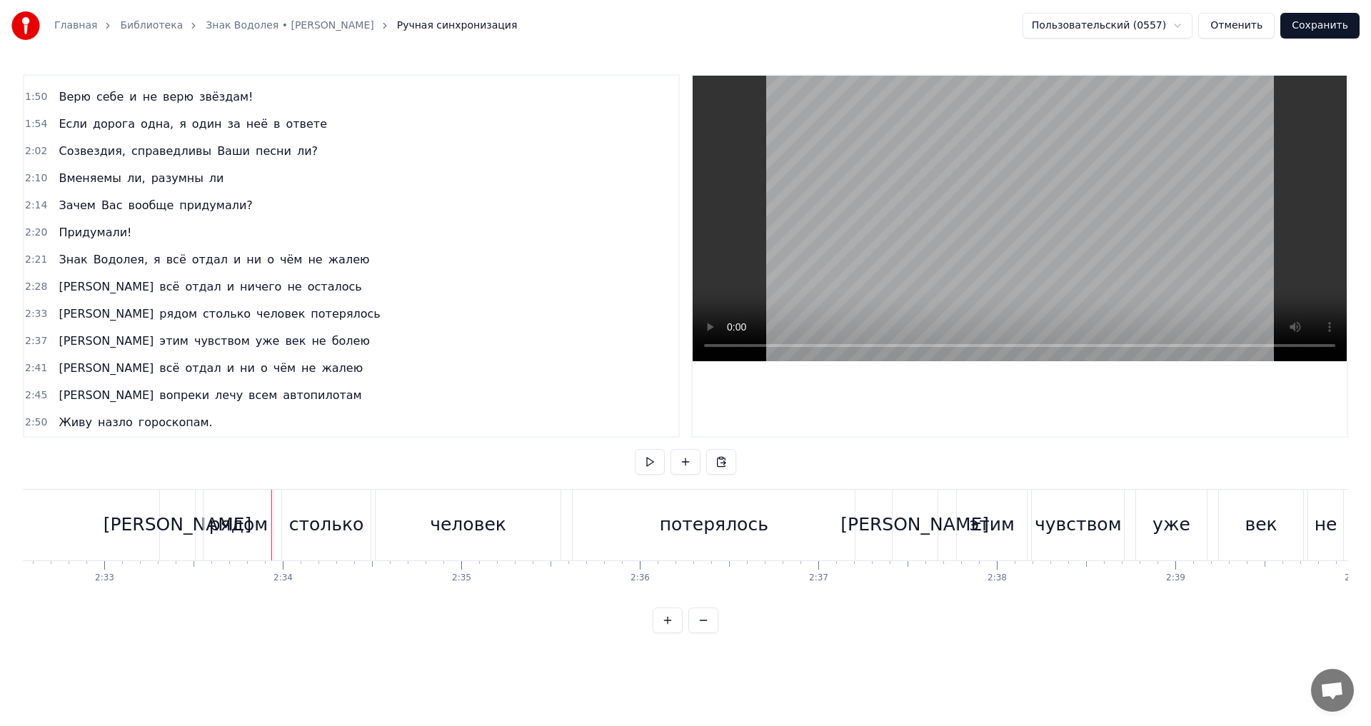
click at [57, 318] on span "[PERSON_NAME]" at bounding box center [106, 314] width 98 height 16
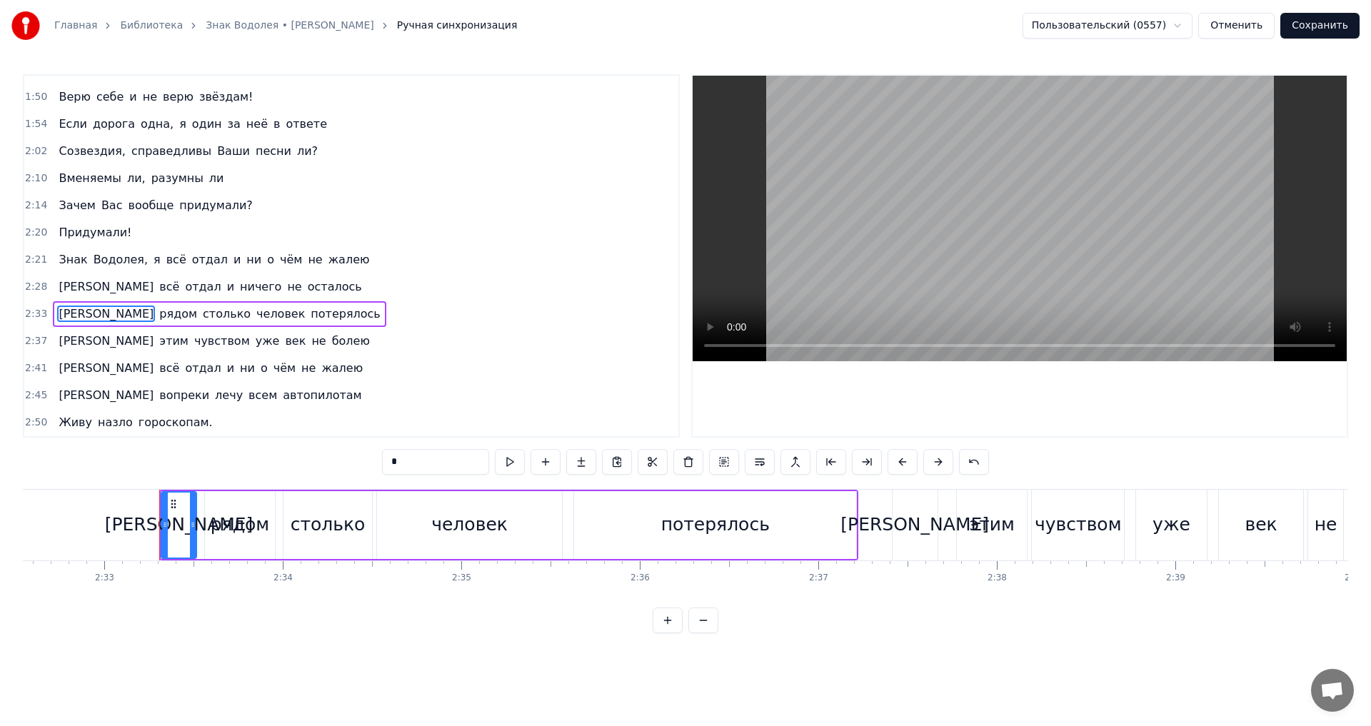
click at [53, 318] on div "А рядом столько человек потерялось" at bounding box center [219, 314] width 333 height 26
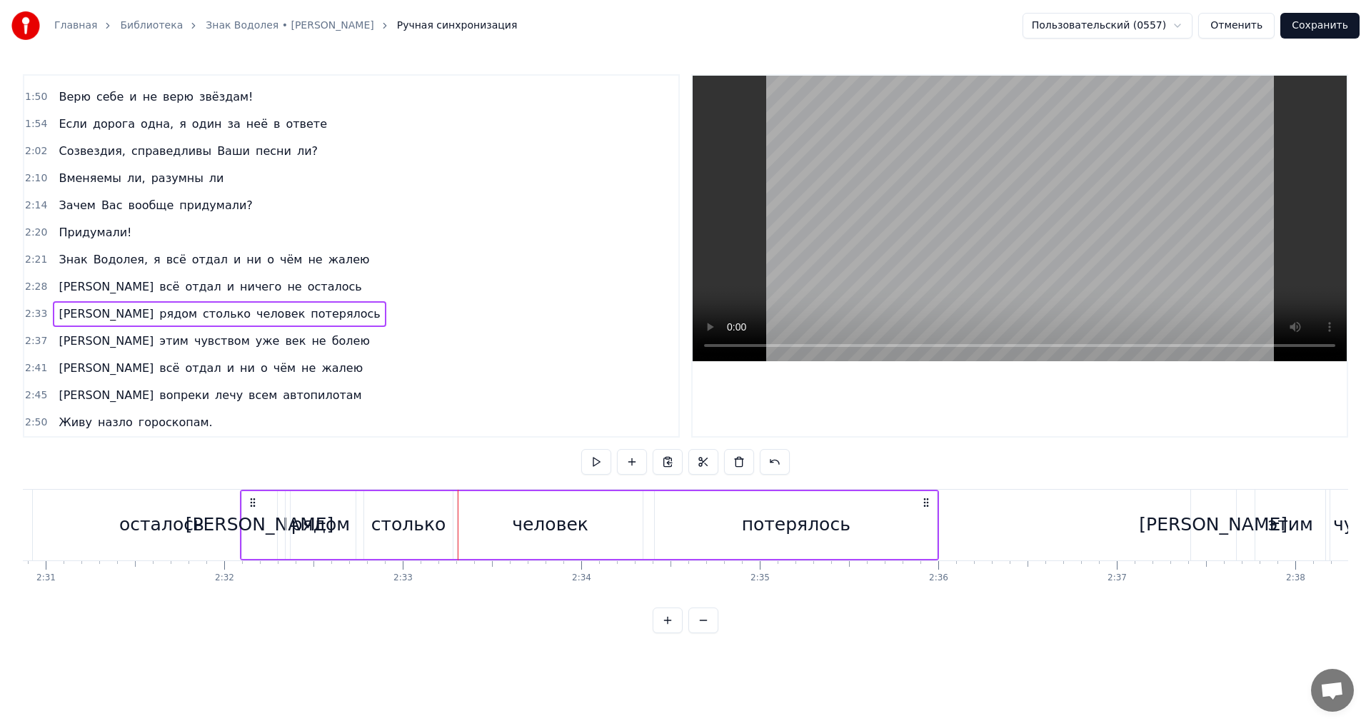
scroll to position [0, 26917]
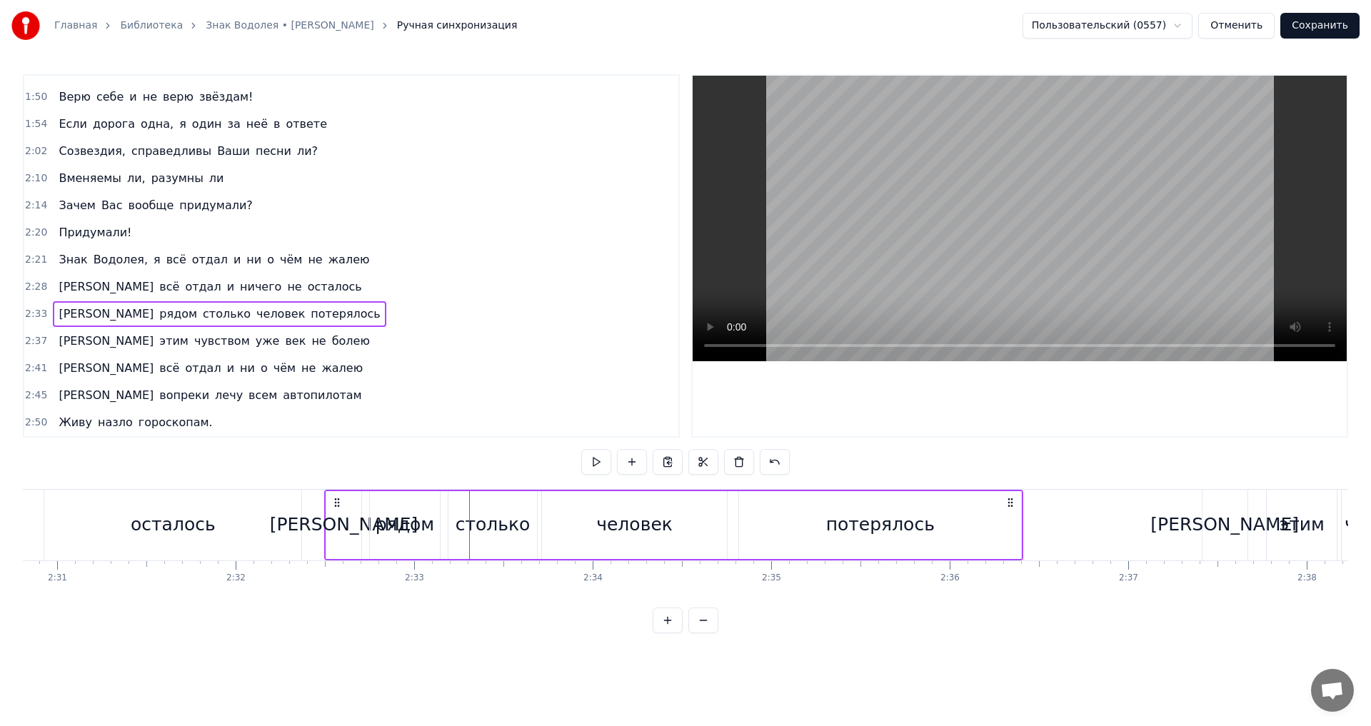
drag, startPoint x: 174, startPoint y: 498, endPoint x: 340, endPoint y: 521, distance: 167.2
click at [340, 521] on div "А рядом столько человек потерялось" at bounding box center [673, 525] width 699 height 71
click at [290, 500] on div "осталось" at bounding box center [172, 525] width 257 height 71
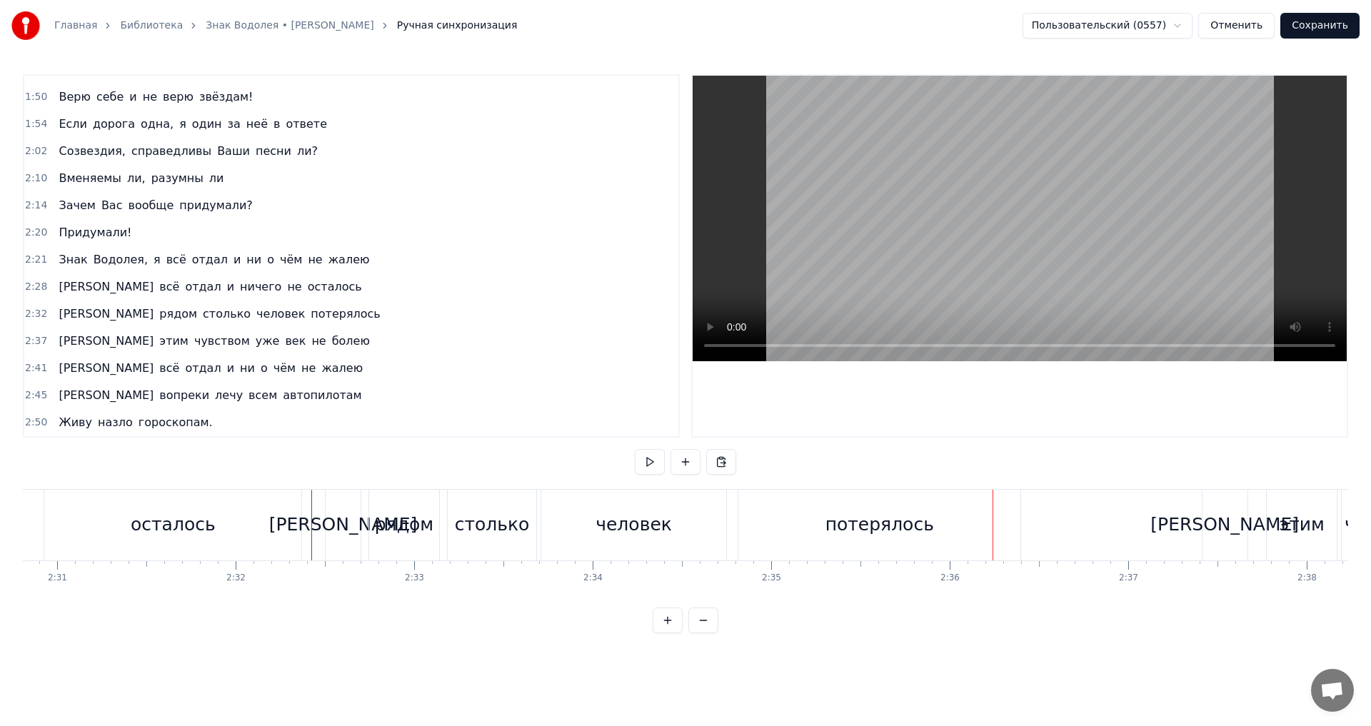
click at [59, 352] on div "Я этим чувством уже век не болею" at bounding box center [214, 341] width 322 height 26
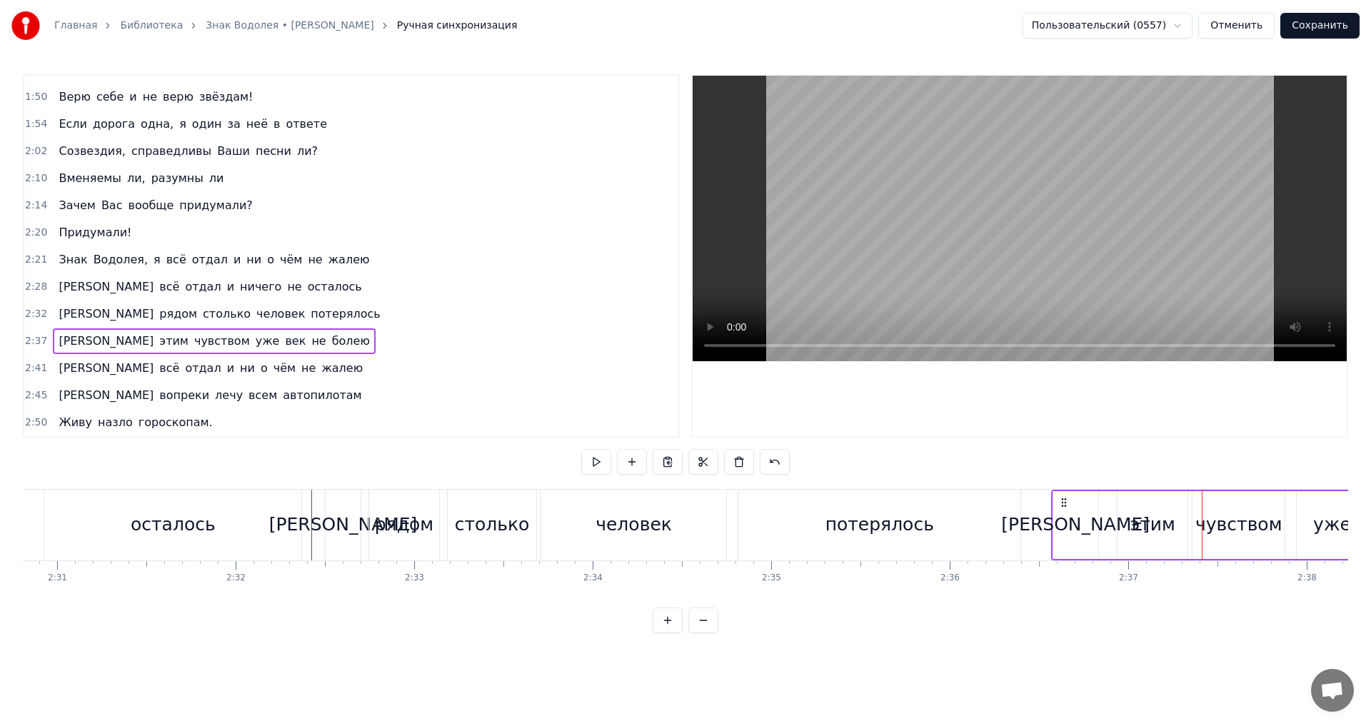
drag, startPoint x: 1211, startPoint y: 502, endPoint x: 1051, endPoint y: 518, distance: 160.8
click at [1059, 518] on div "Я этим чувством уже век не болею" at bounding box center [1393, 525] width 685 height 71
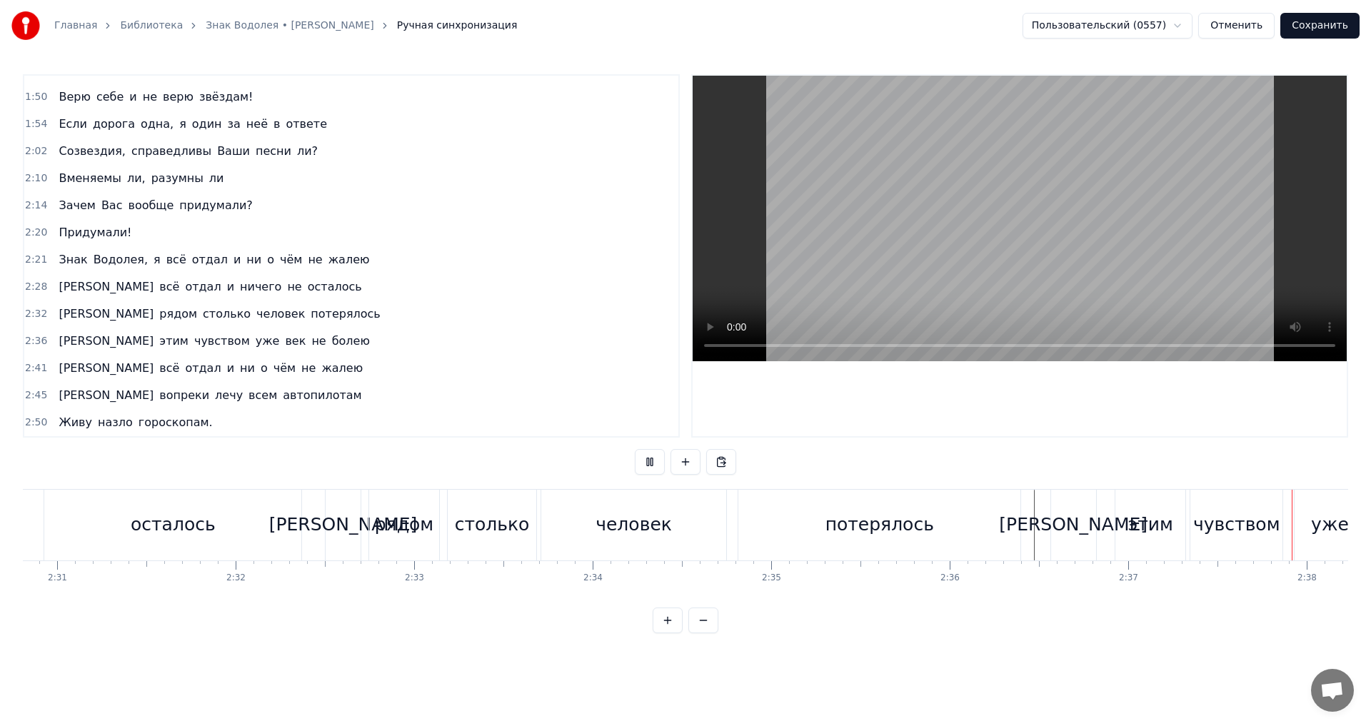
scroll to position [0, 28128]
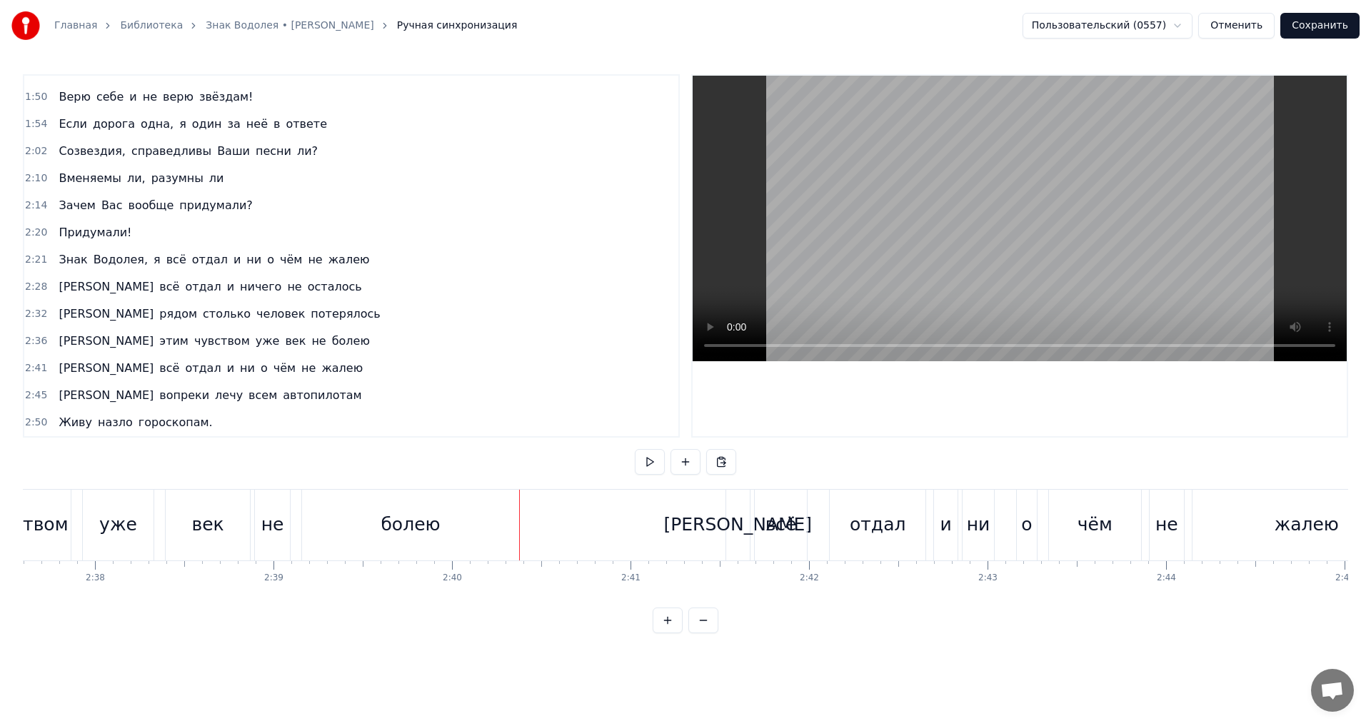
click at [74, 378] on div "Я всё отдал и ни о чём не жалею" at bounding box center [211, 369] width 316 height 26
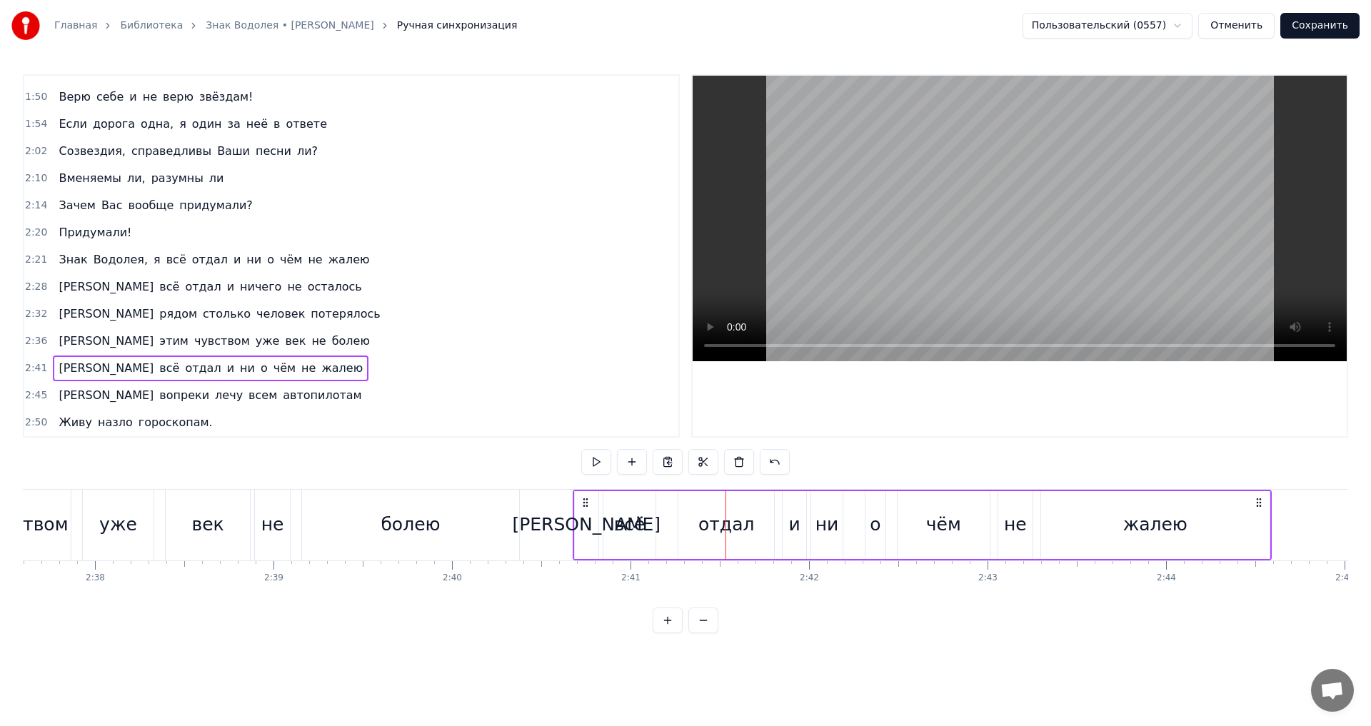
drag, startPoint x: 737, startPoint y: 504, endPoint x: 585, endPoint y: 504, distance: 152.8
click at [585, 504] on icon at bounding box center [585, 502] width 11 height 11
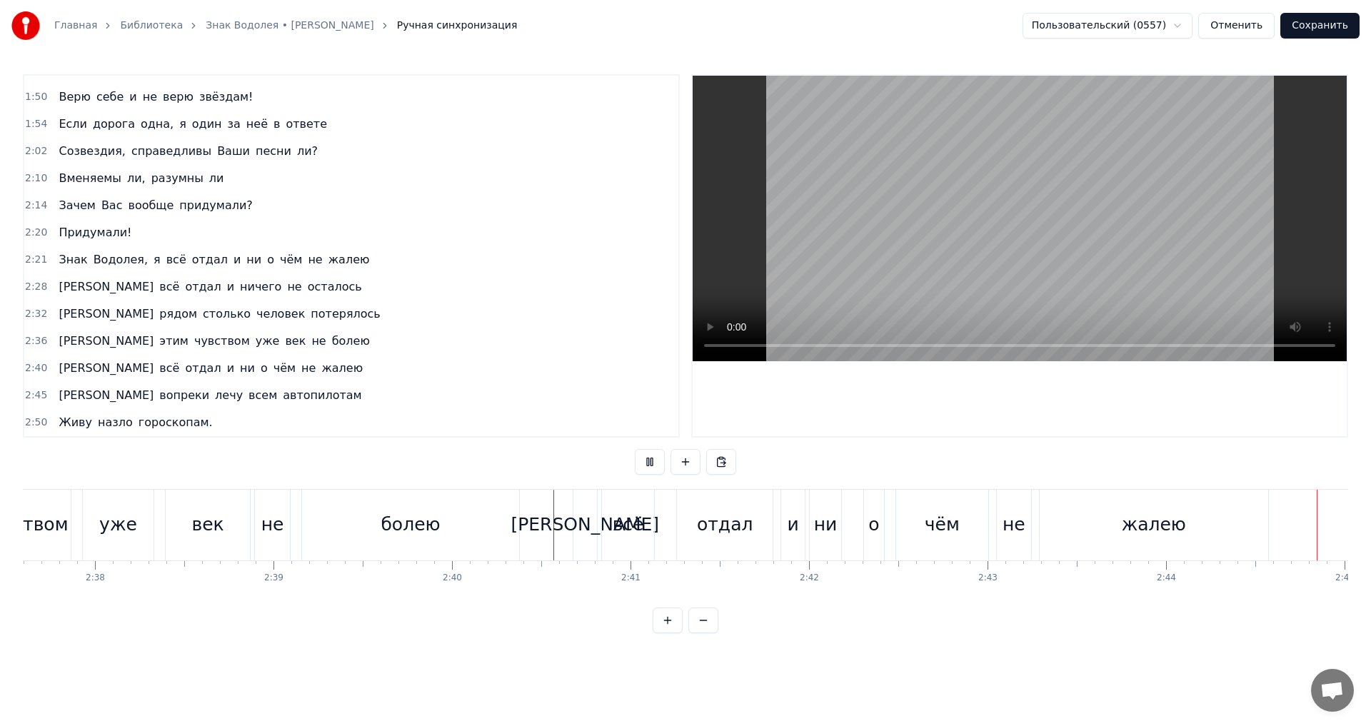
scroll to position [0, 29333]
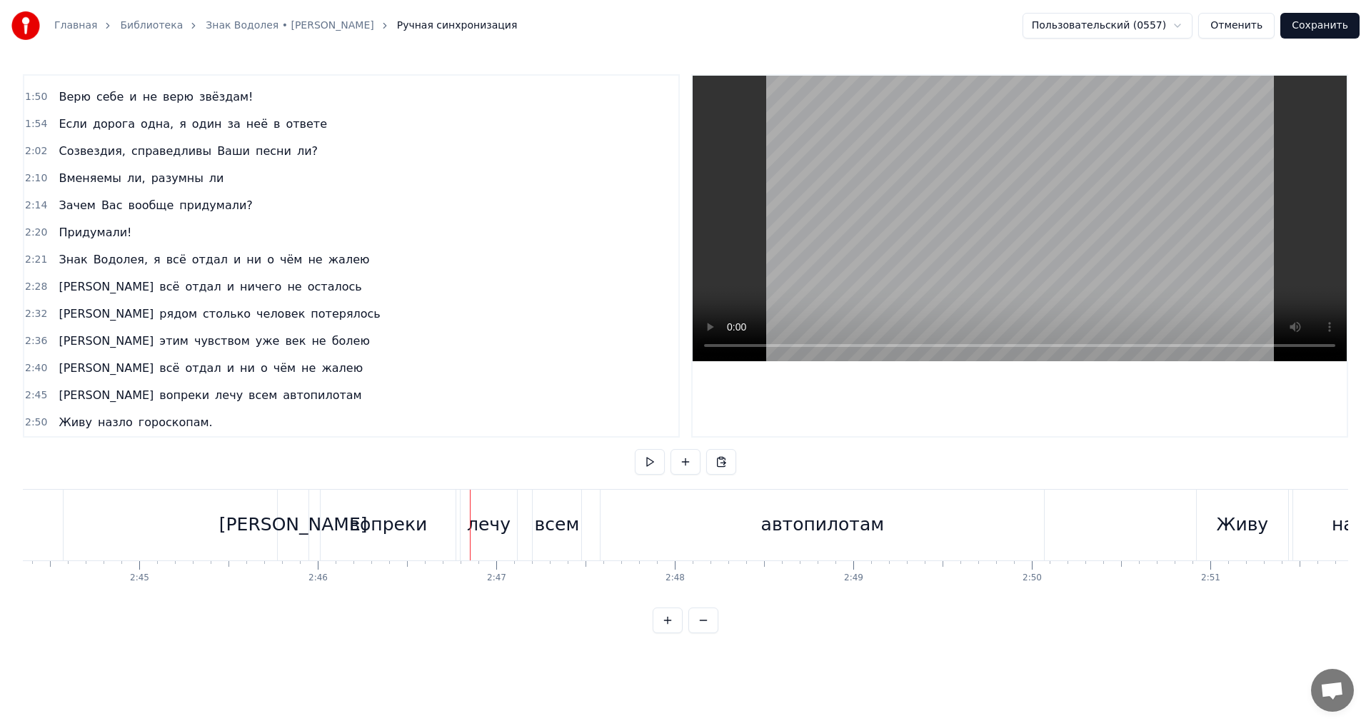
click at [64, 402] on span "[PERSON_NAME]" at bounding box center [106, 395] width 98 height 16
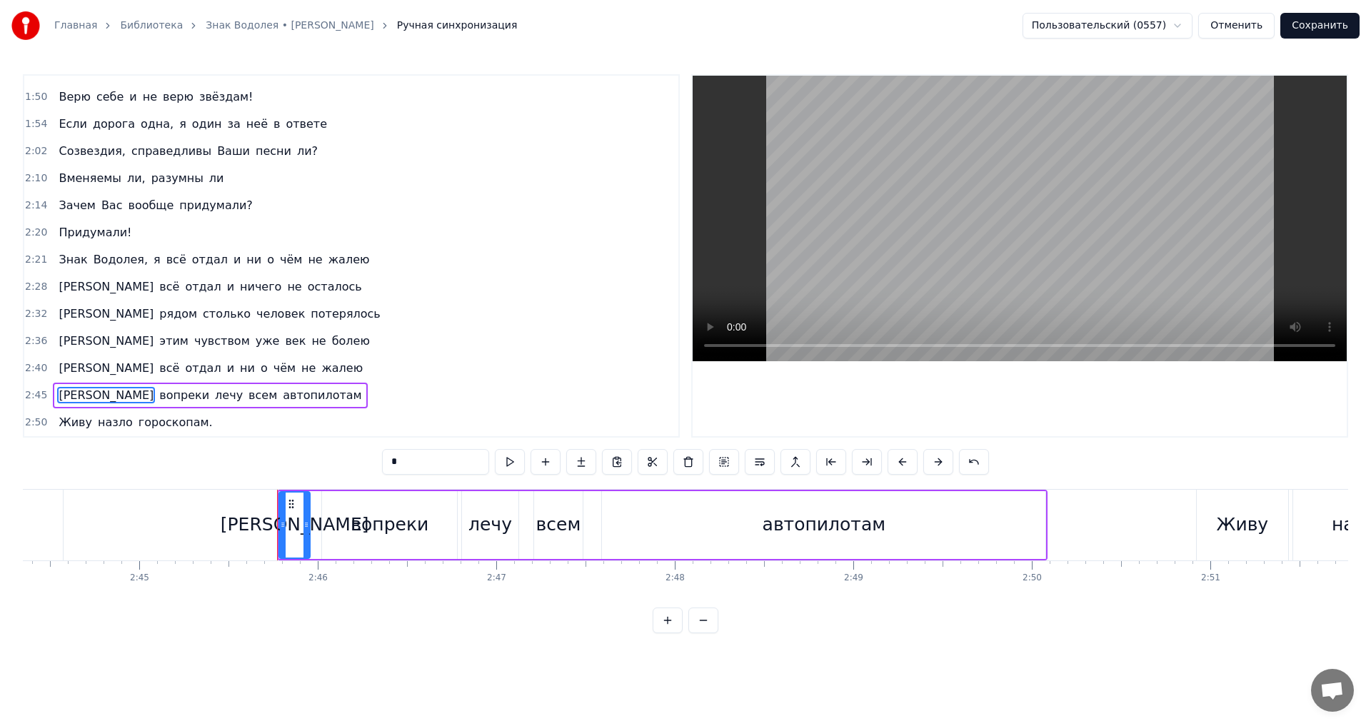
click at [69, 404] on div "И вопреки лечу всем автопилотам" at bounding box center [210, 396] width 314 height 26
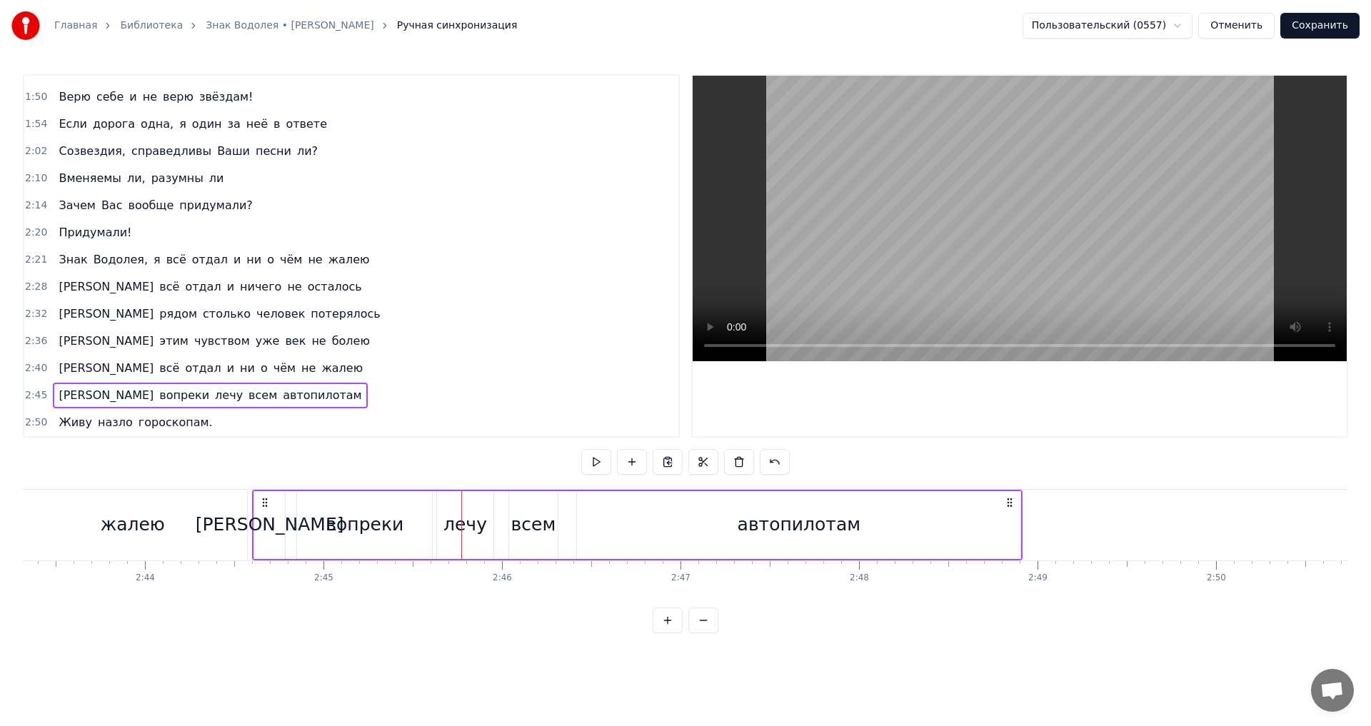
scroll to position [0, 29120]
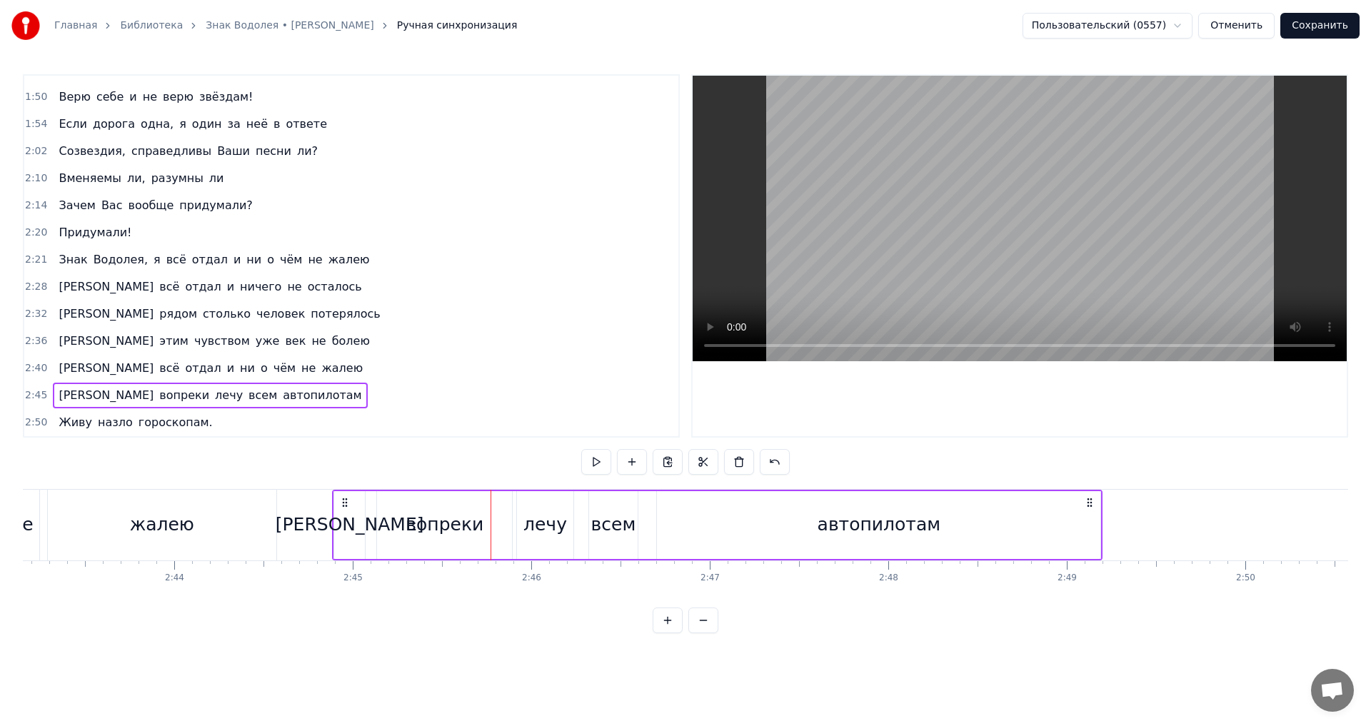
drag, startPoint x: 289, startPoint y: 507, endPoint x: 344, endPoint y: 505, distance: 55.0
click at [344, 505] on icon at bounding box center [344, 502] width 11 height 11
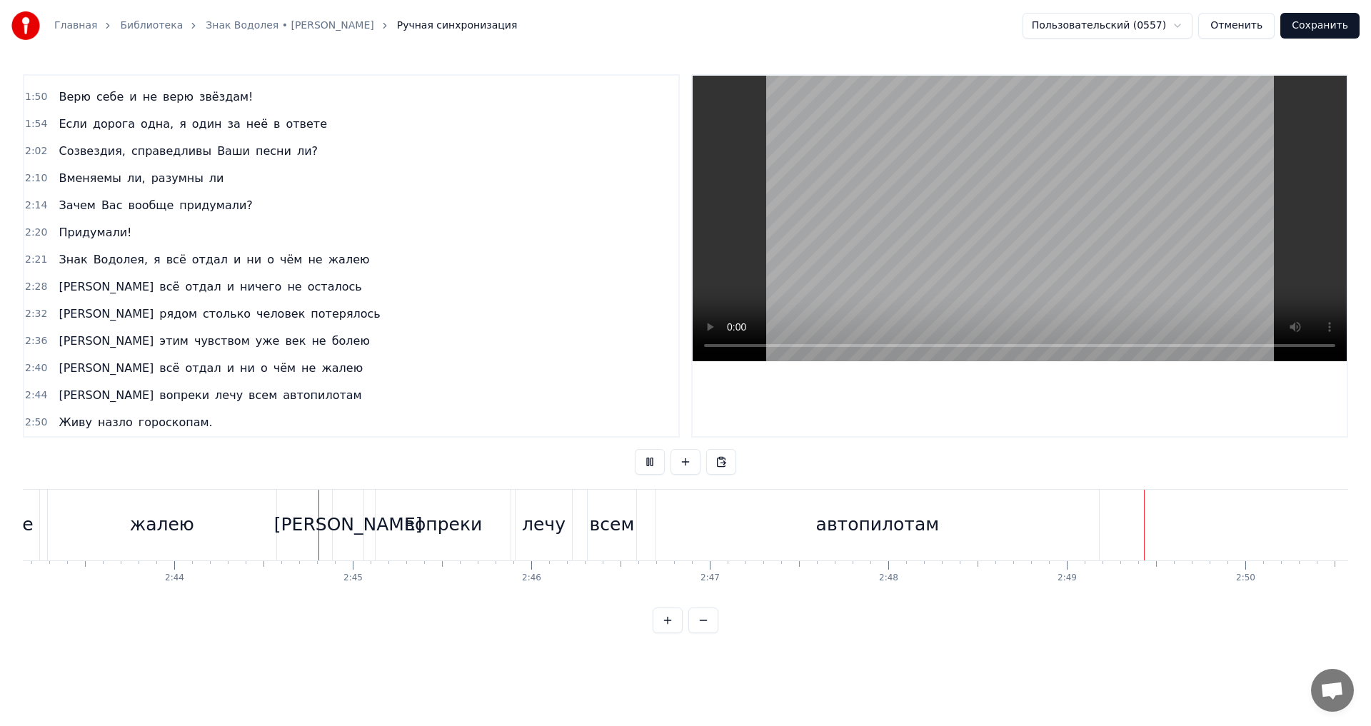
click at [89, 433] on div "Живу назло гороскопам." at bounding box center [135, 423] width 165 height 26
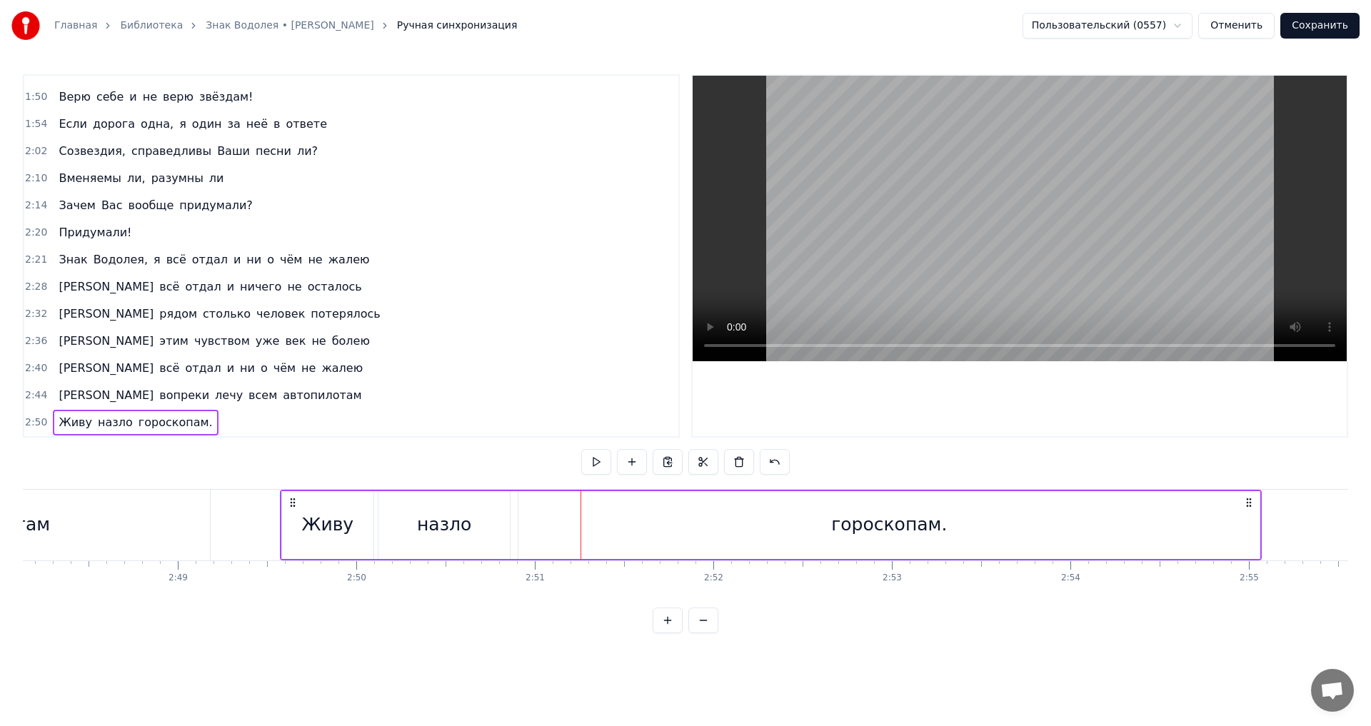
scroll to position [0, 30007]
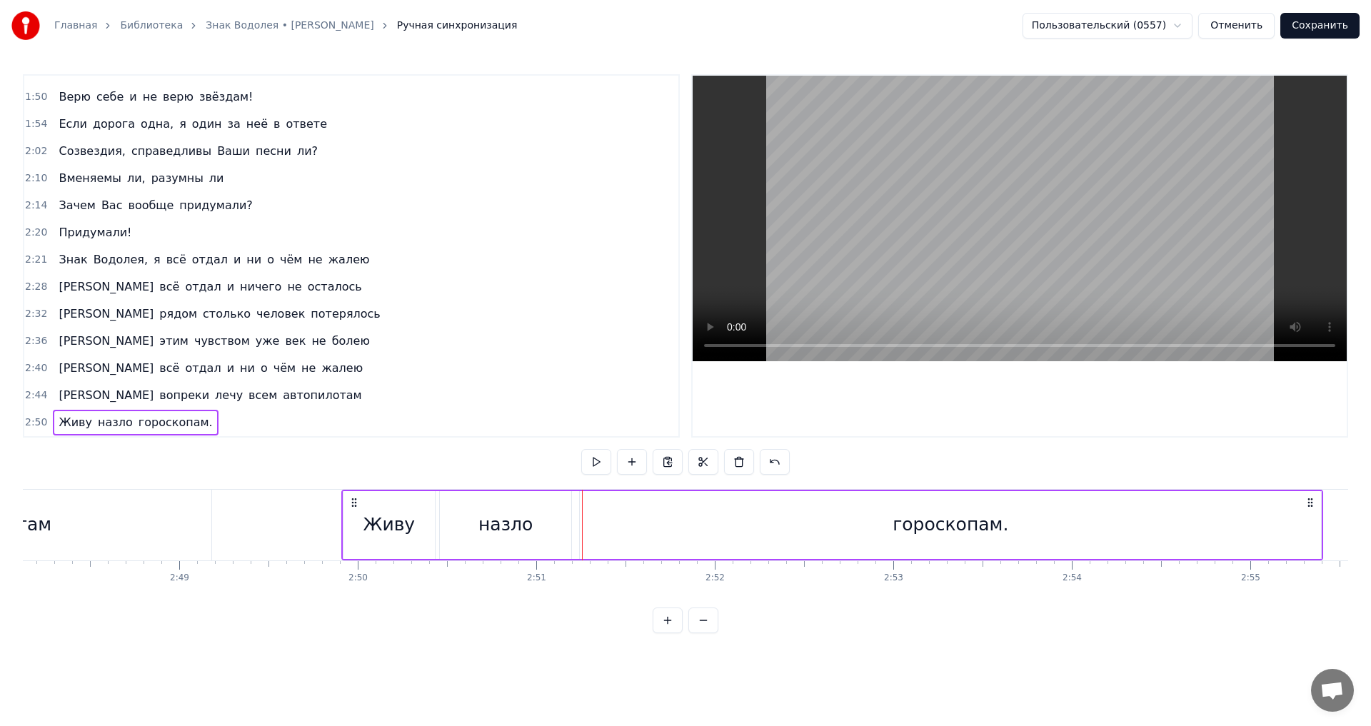
drag, startPoint x: 214, startPoint y: 502, endPoint x: 354, endPoint y: 507, distance: 140.0
click at [354, 507] on icon at bounding box center [353, 502] width 11 height 11
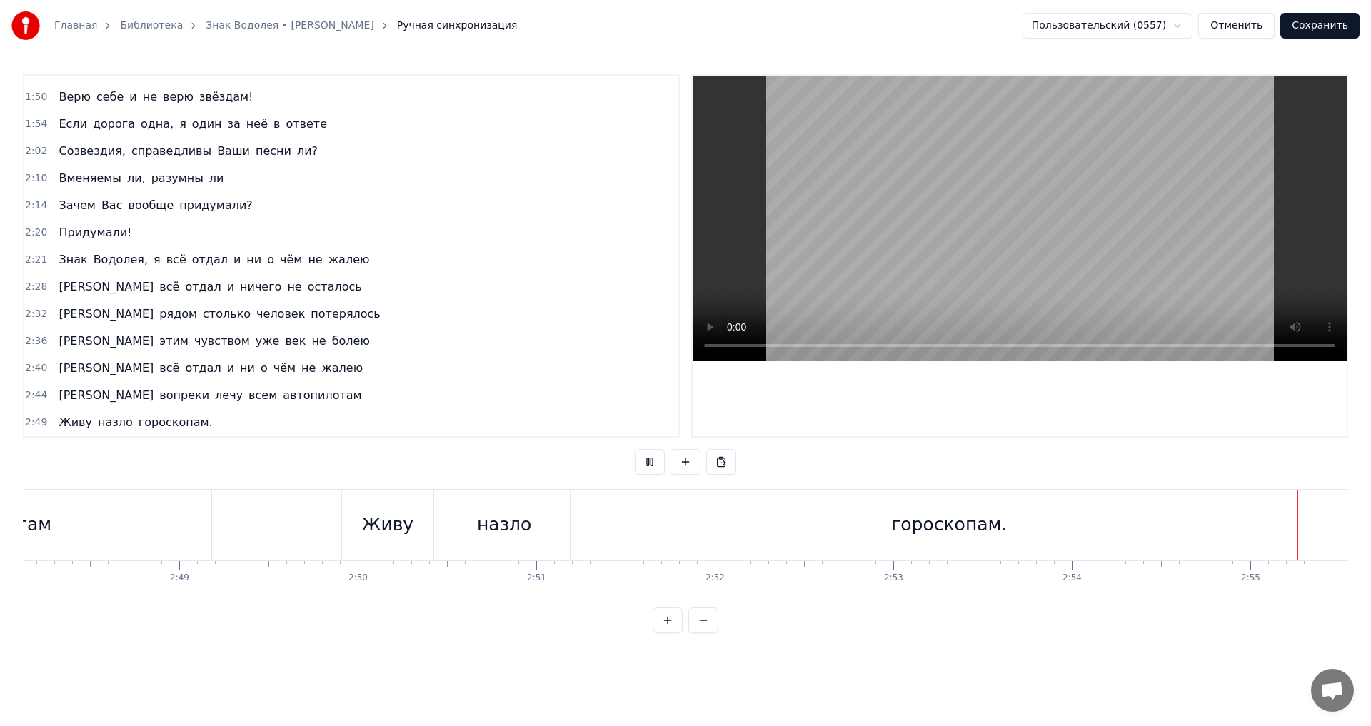
scroll to position [0, 31210]
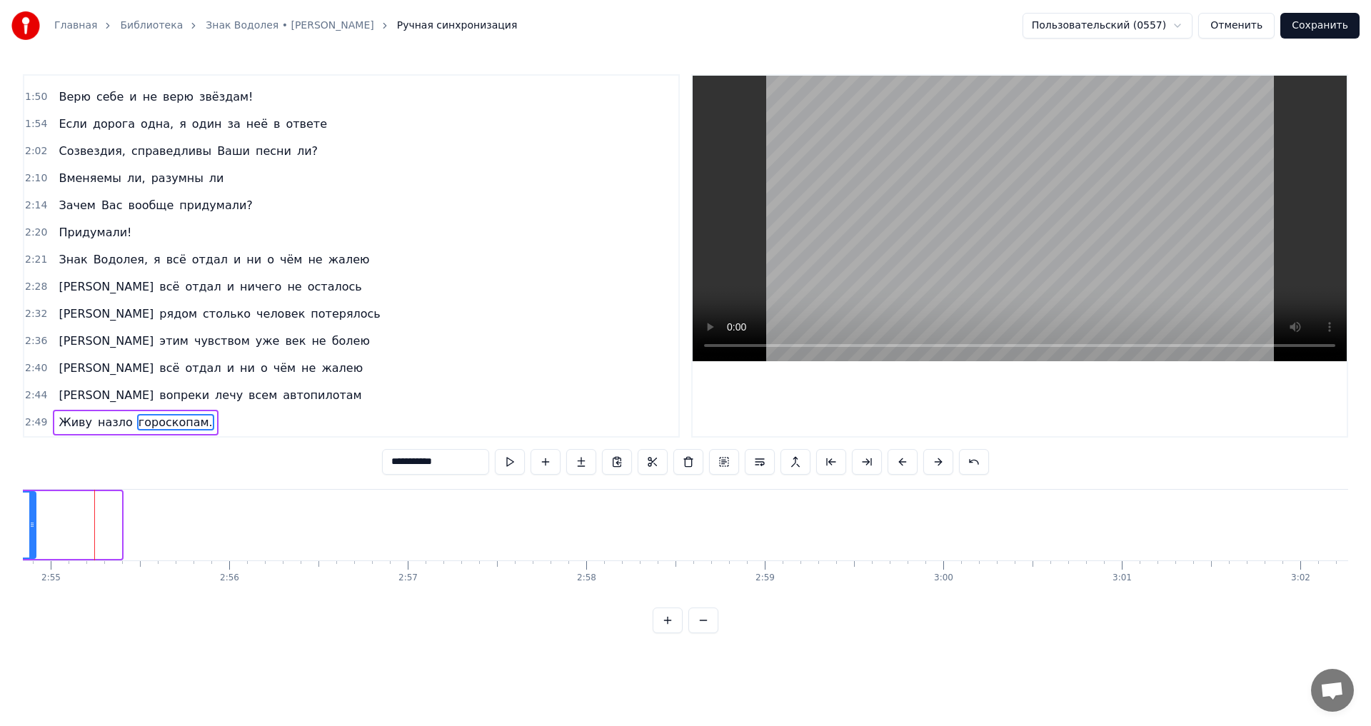
drag, startPoint x: 119, startPoint y: 525, endPoint x: 33, endPoint y: 528, distance: 85.7
click at [33, 528] on icon at bounding box center [32, 524] width 6 height 11
drag, startPoint x: 98, startPoint y: 525, endPoint x: 58, endPoint y: 518, distance: 40.6
click at [61, 518] on div at bounding box center [64, 525] width 6 height 65
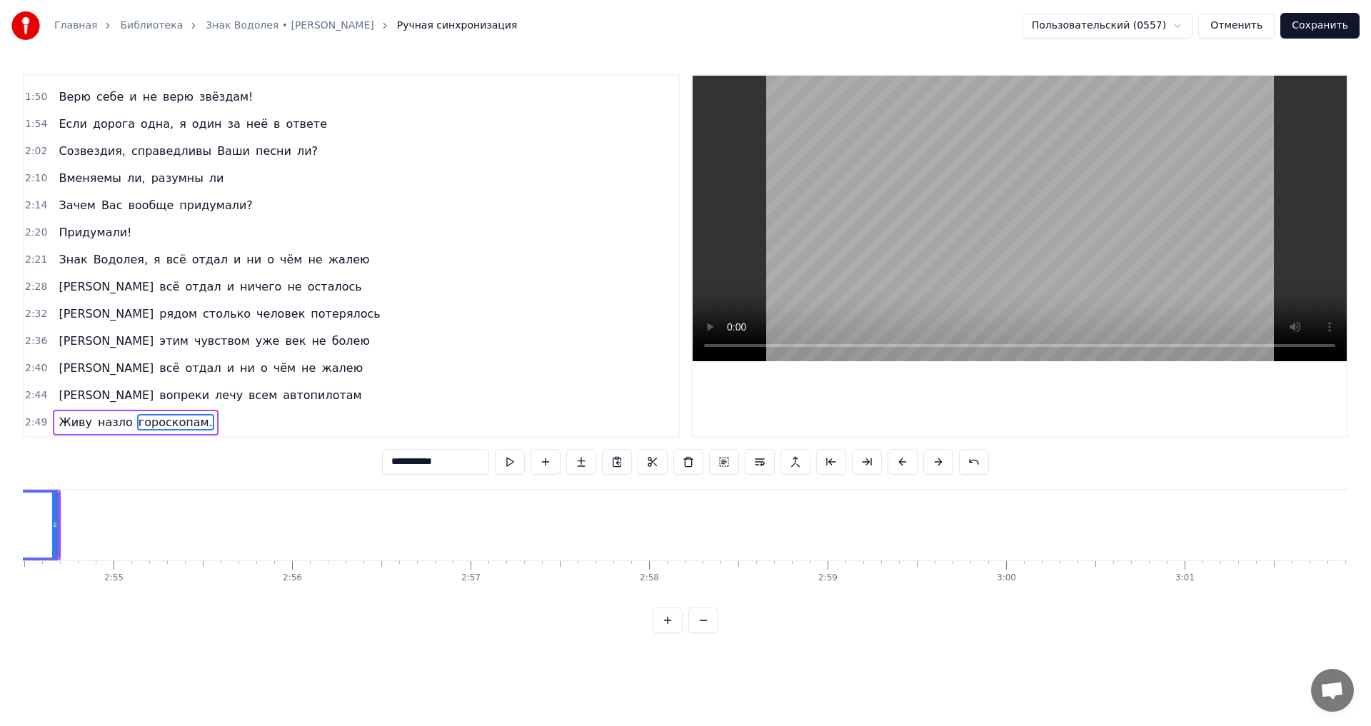
scroll to position [0, 31106]
click at [39, 469] on div "0:05 Мне обещали, что всё наладится 0:09 [PERSON_NAME] сумеет с обидой справить…" at bounding box center [685, 353] width 1325 height 559
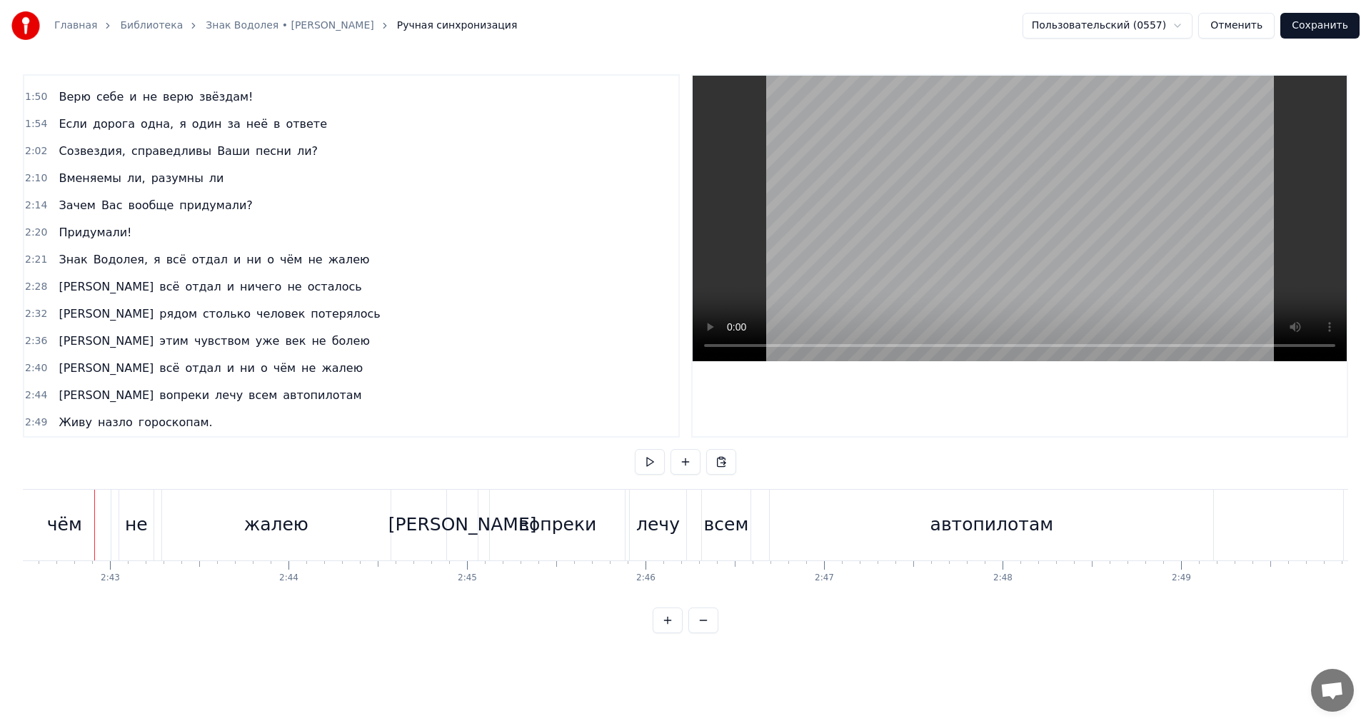
scroll to position [0, 28827]
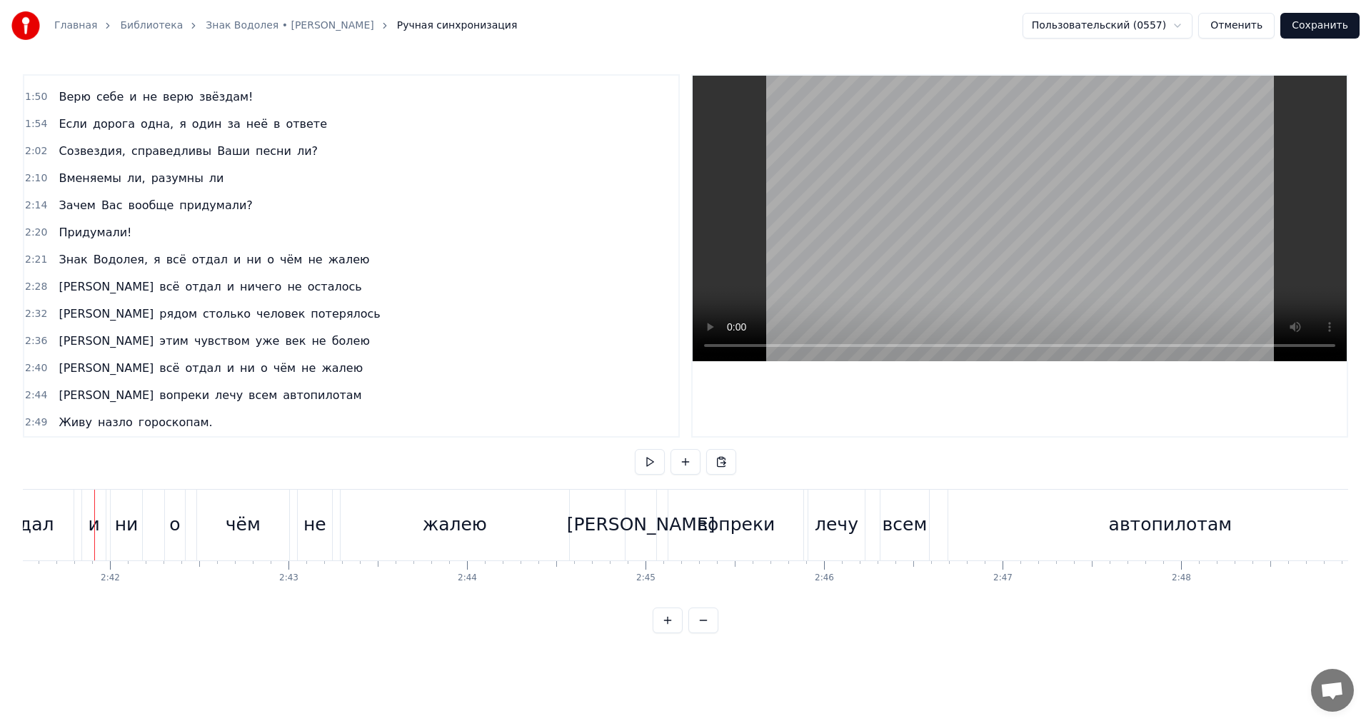
click at [99, 424] on span "назло" at bounding box center [115, 422] width 38 height 16
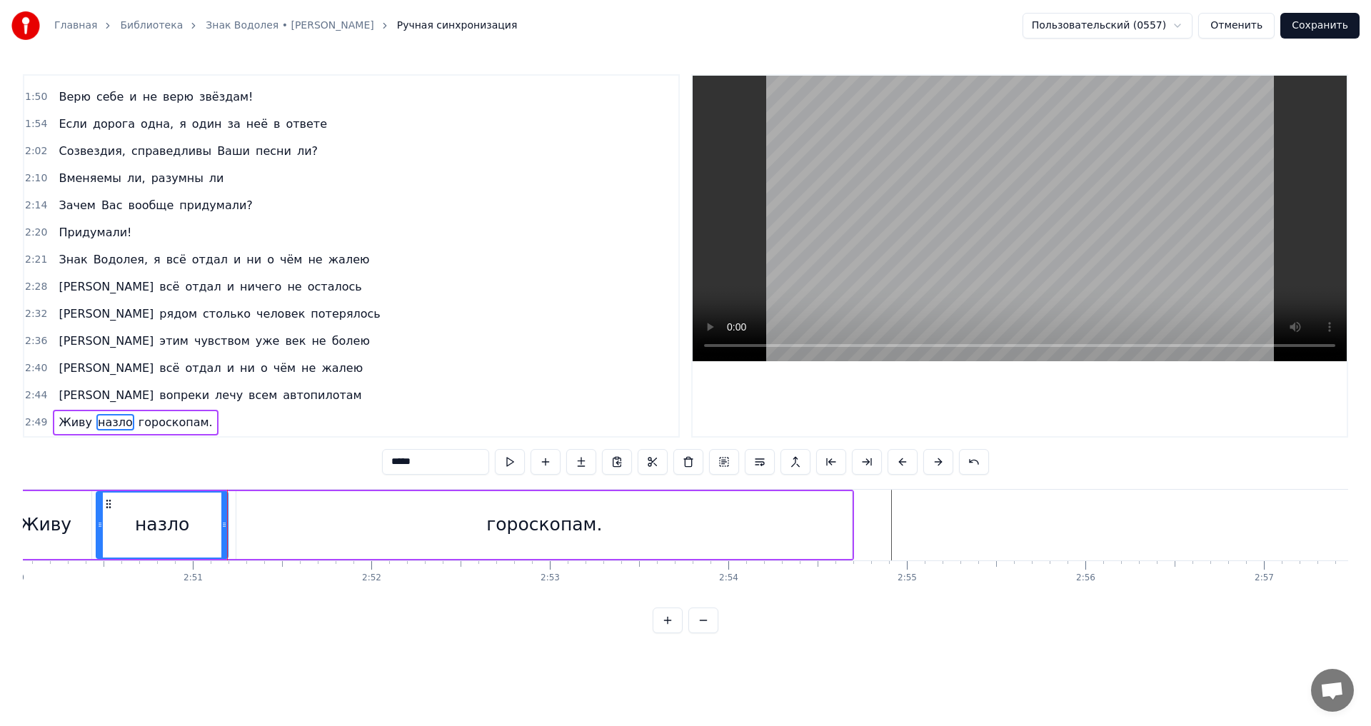
click at [81, 411] on div "Живу назло гороскопам." at bounding box center [135, 423] width 165 height 26
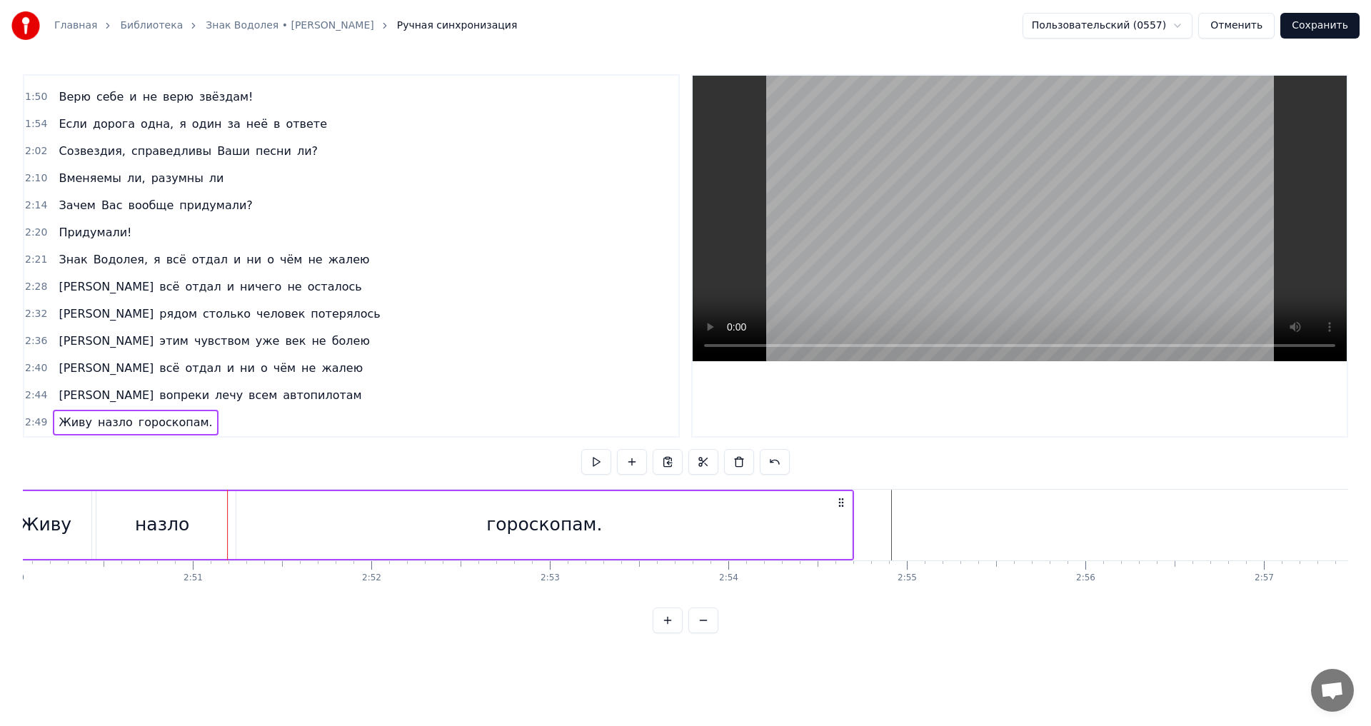
scroll to position [0, 30254]
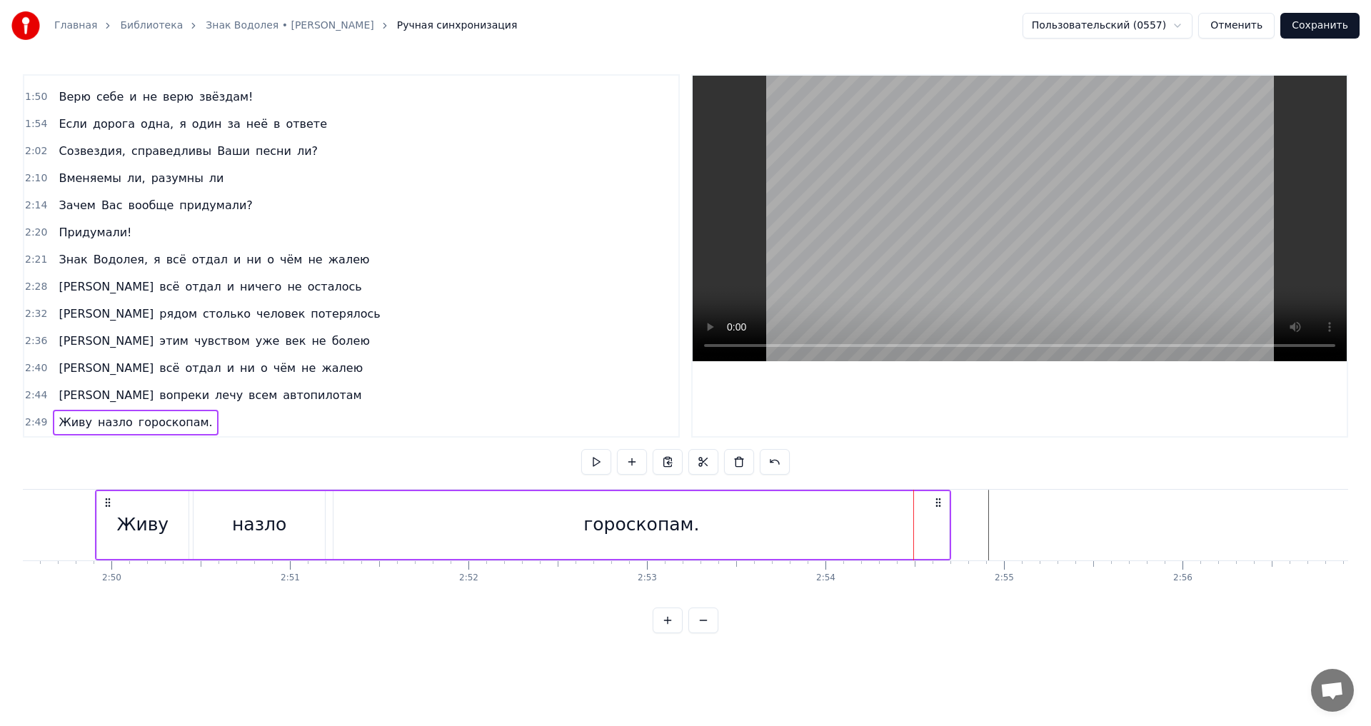
click at [940, 521] on div "гороскопам." at bounding box center [640, 525] width 615 height 68
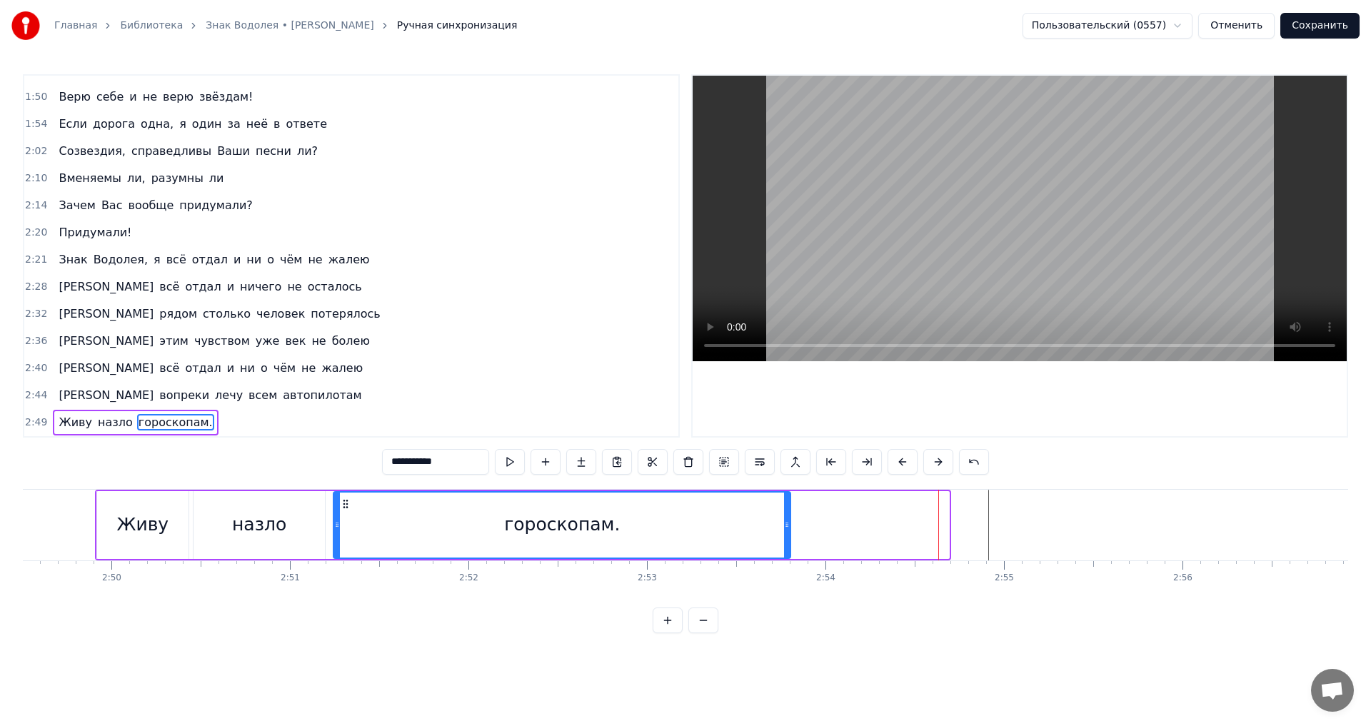
drag, startPoint x: 947, startPoint y: 521, endPoint x: 796, endPoint y: 530, distance: 150.9
click at [790, 530] on div at bounding box center [787, 525] width 6 height 65
click at [638, 517] on div "гороскопам." at bounding box center [565, 525] width 463 height 65
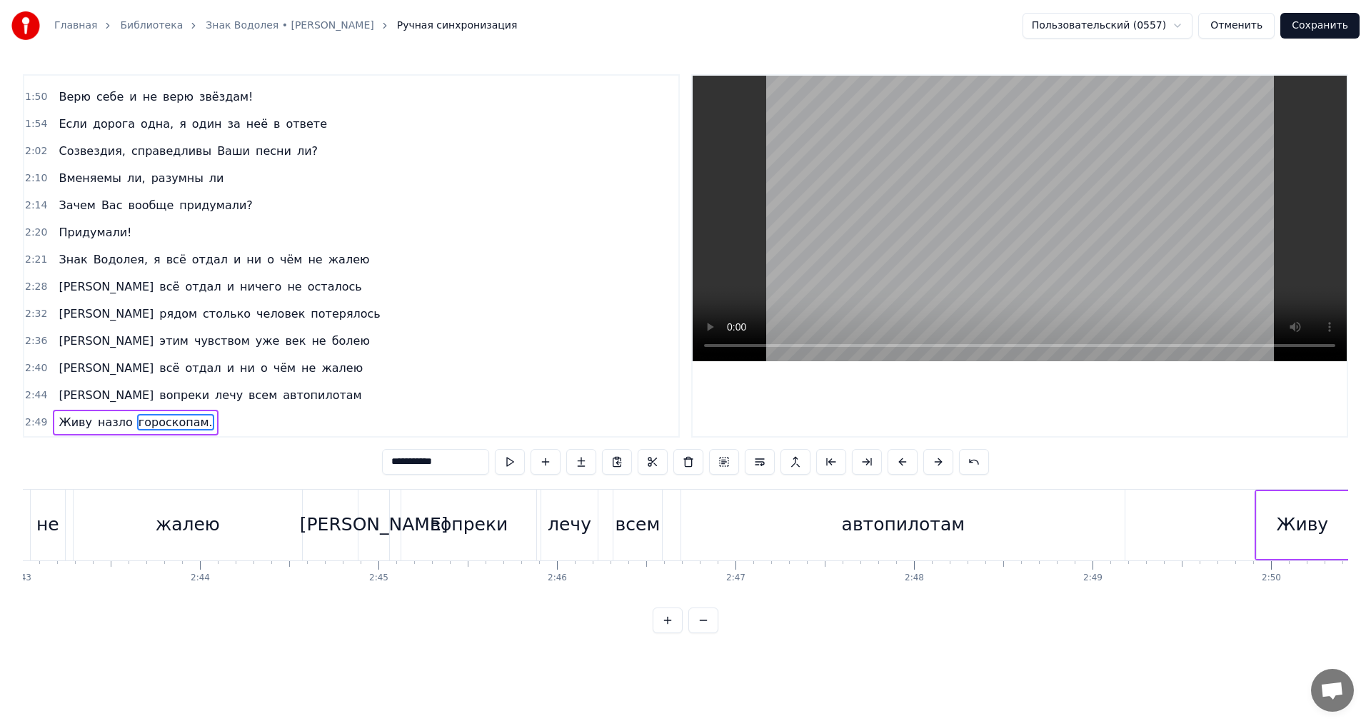
click at [299, 610] on div "0:05 Мне обещали, что всё наладится 0:09 [PERSON_NAME] сумеет с обидой справить…" at bounding box center [685, 353] width 1325 height 559
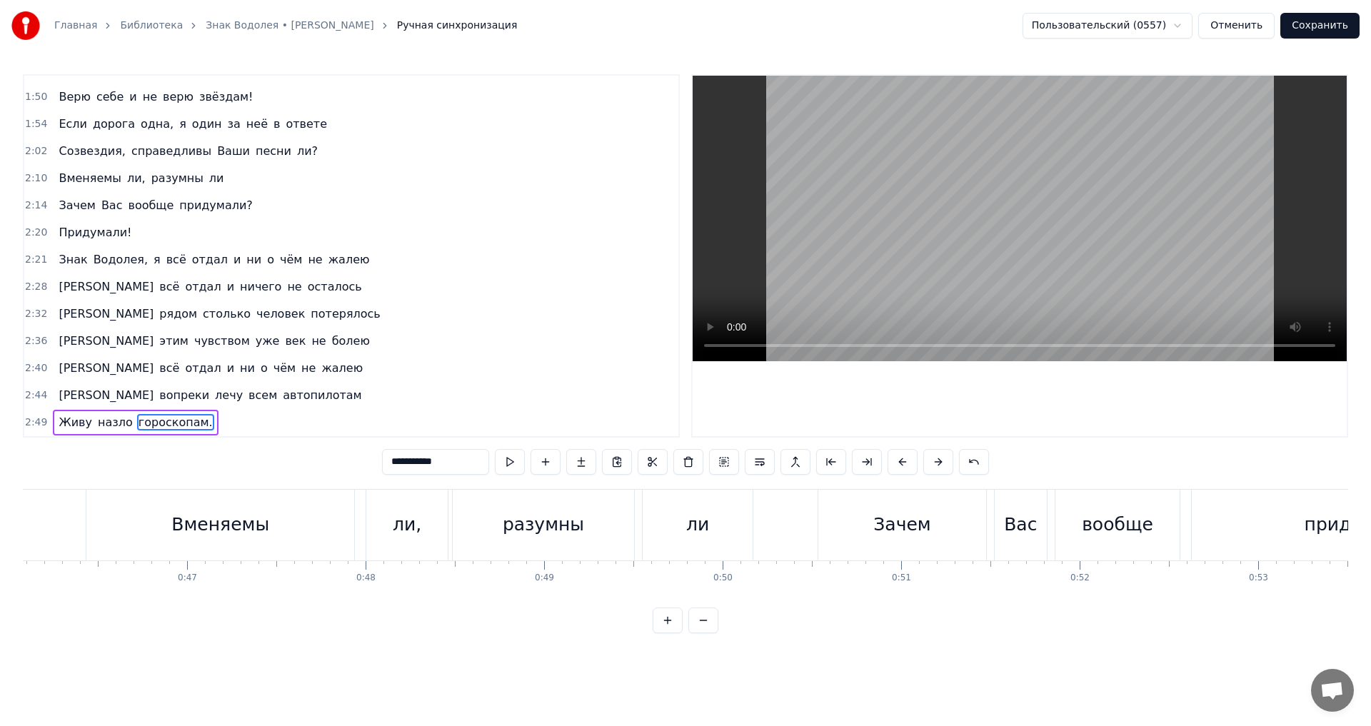
scroll to position [0, 5906]
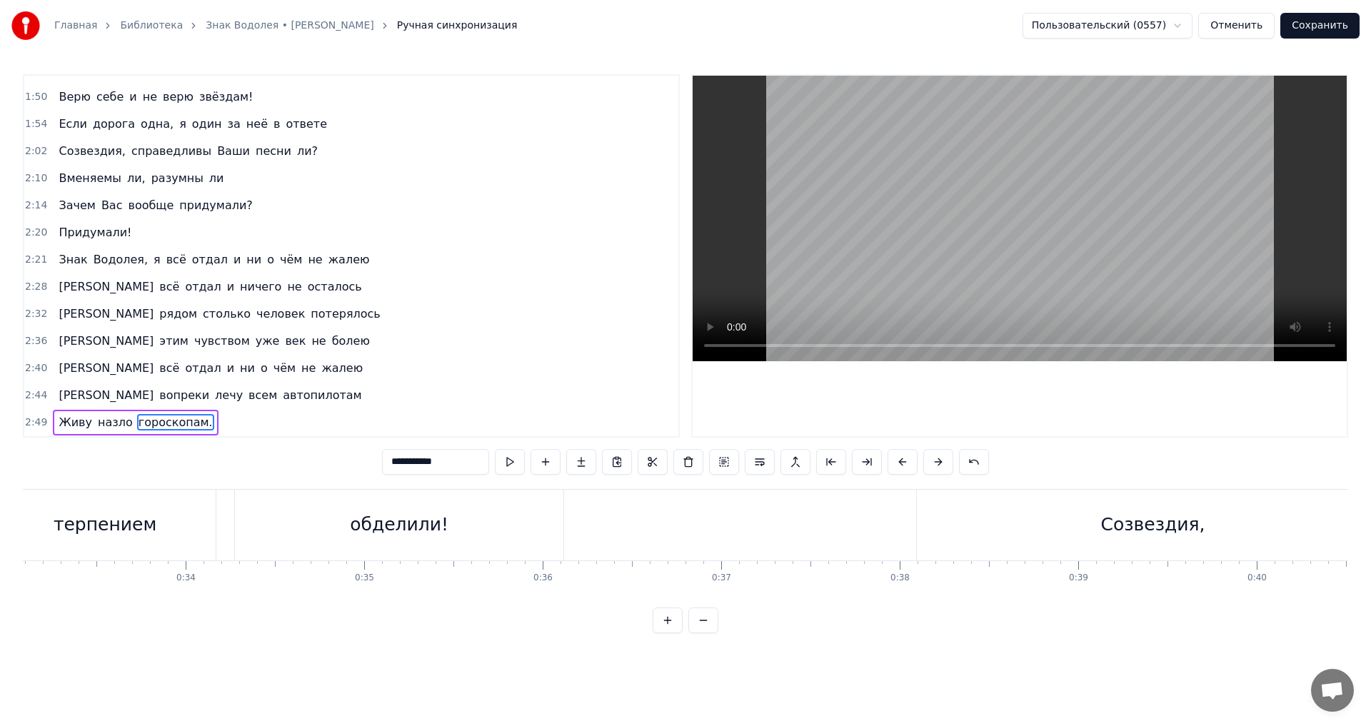
click at [1057, 504] on div "Созвездия," at bounding box center [1153, 525] width 472 height 71
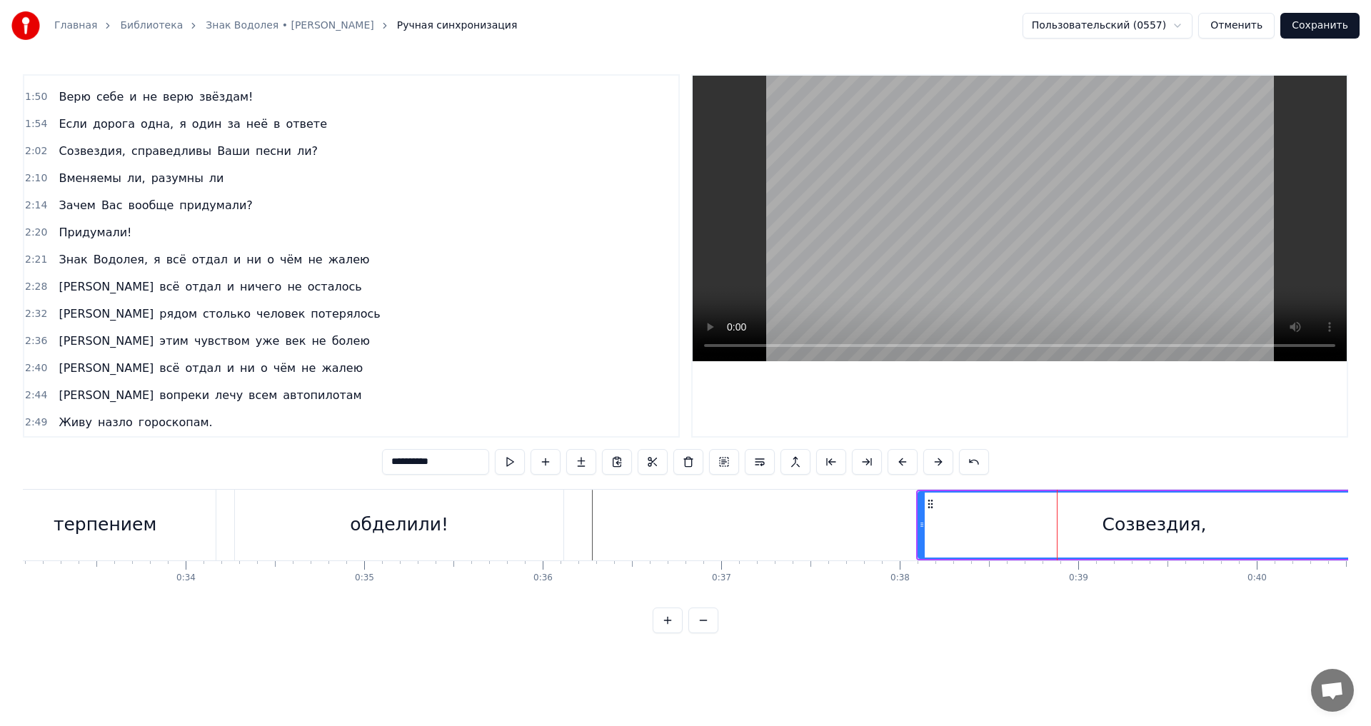
scroll to position [0, 0]
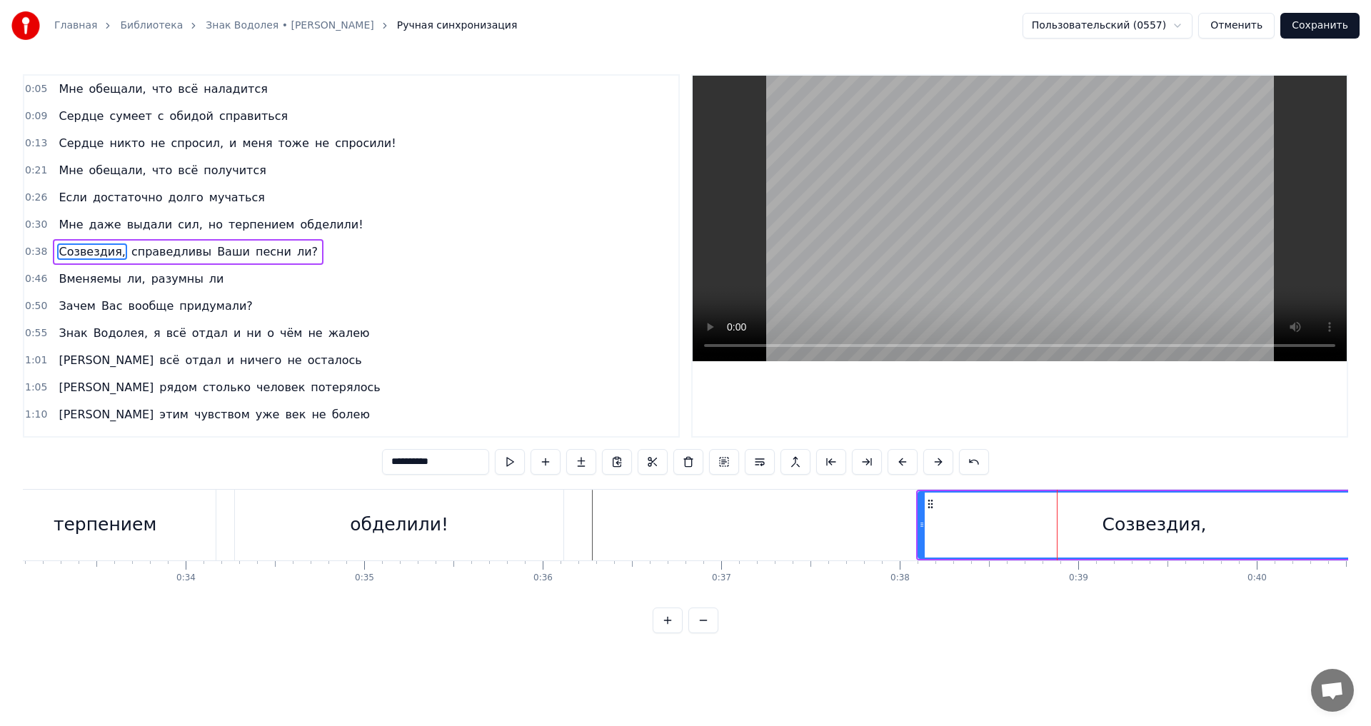
click at [54, 264] on div "Созвездия, справедливы Ваши песни ли?" at bounding box center [188, 252] width 271 height 26
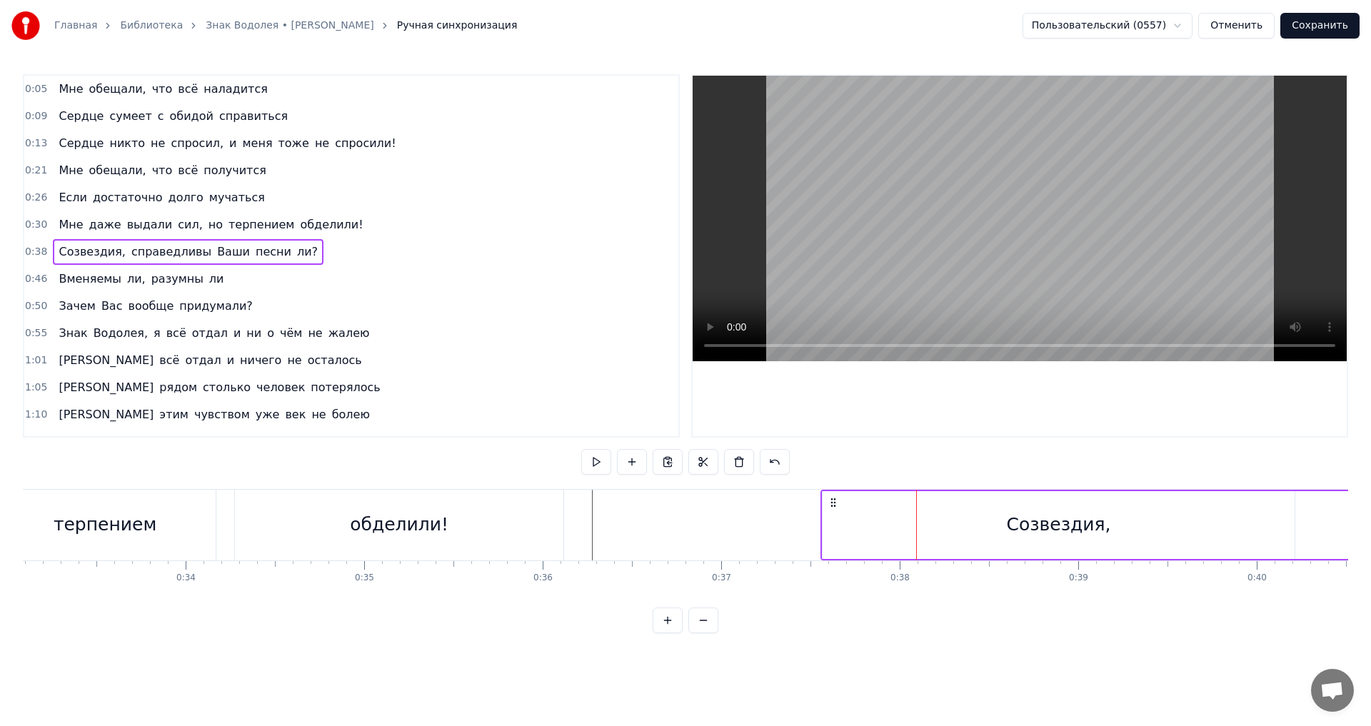
drag, startPoint x: 927, startPoint y: 505, endPoint x: 832, endPoint y: 513, distance: 95.3
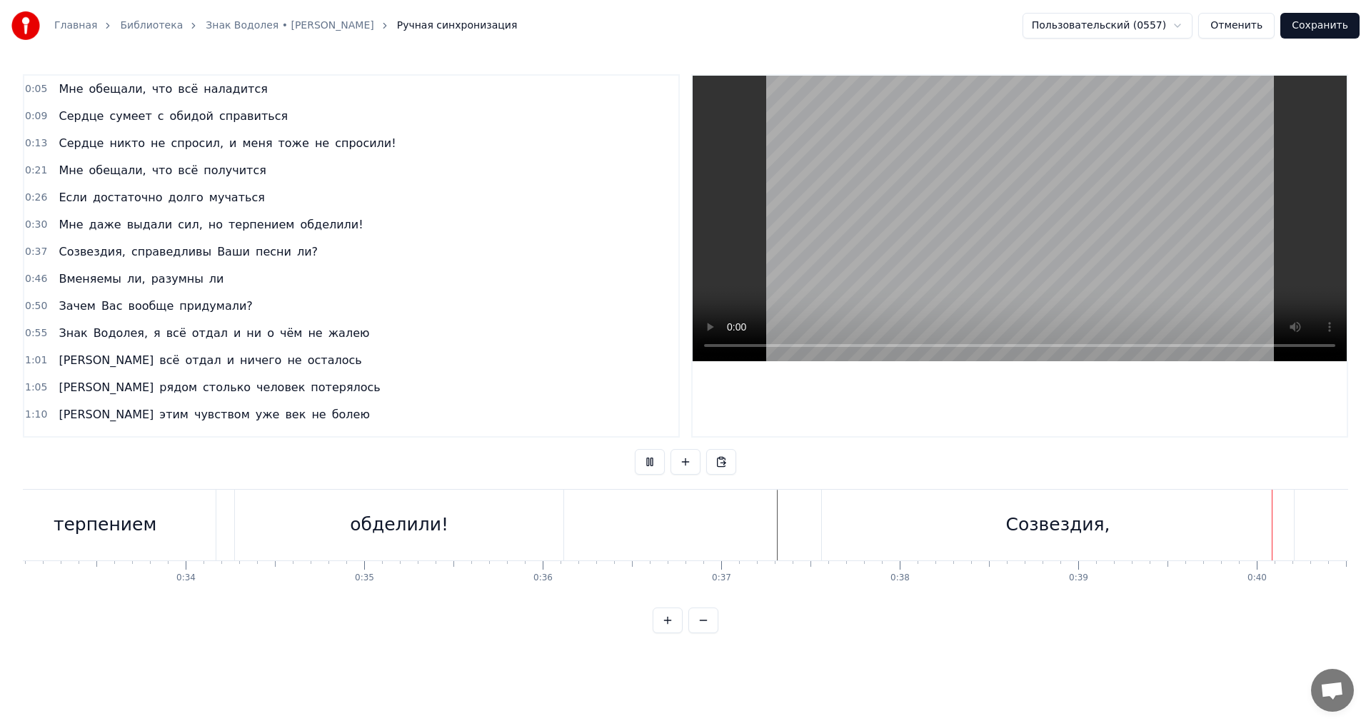
scroll to position [0, 7097]
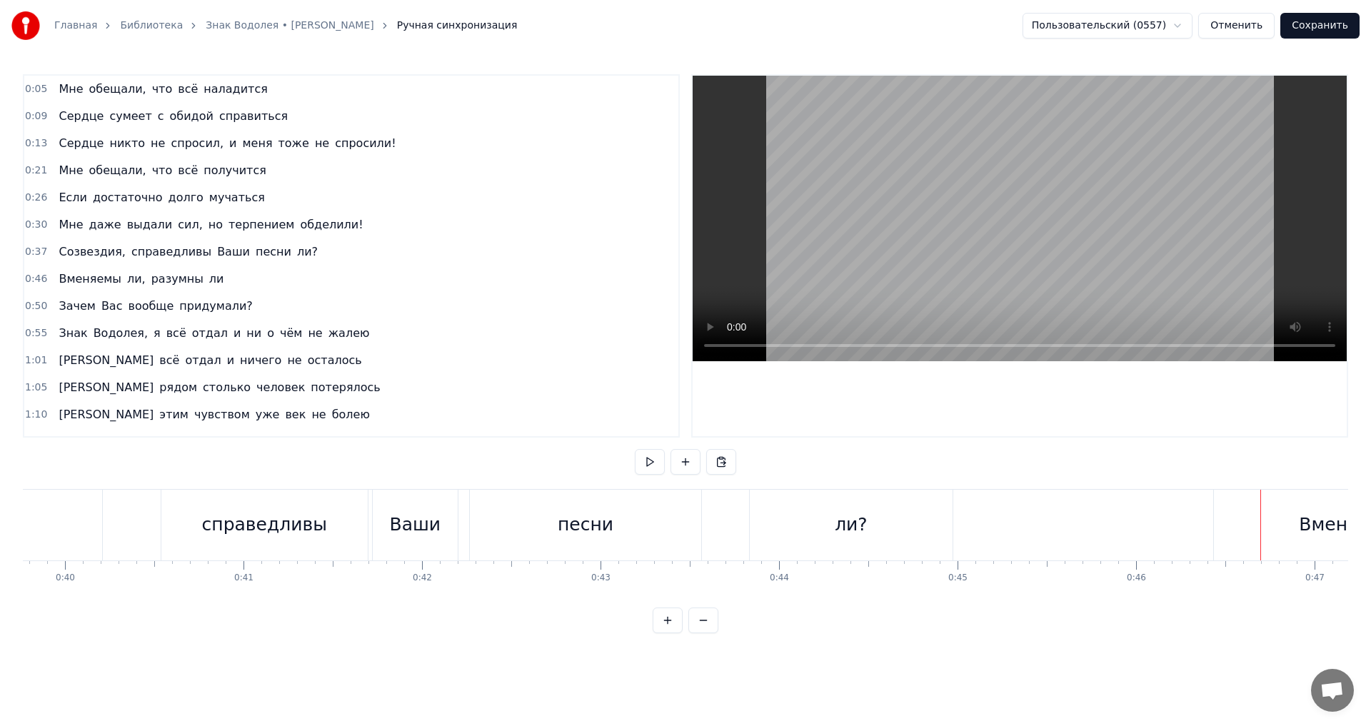
click at [1240, 513] on div "Вменяемы" at bounding box center [1348, 525] width 268 height 71
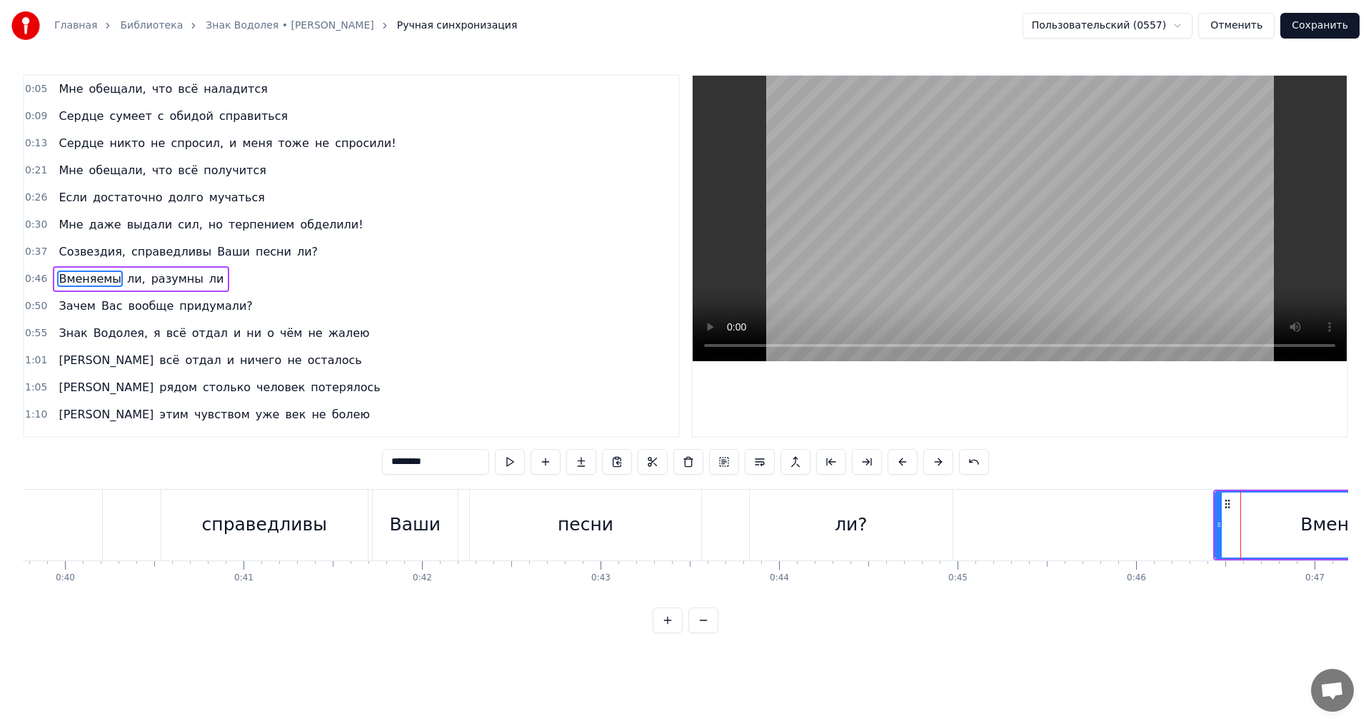
scroll to position [23, 0]
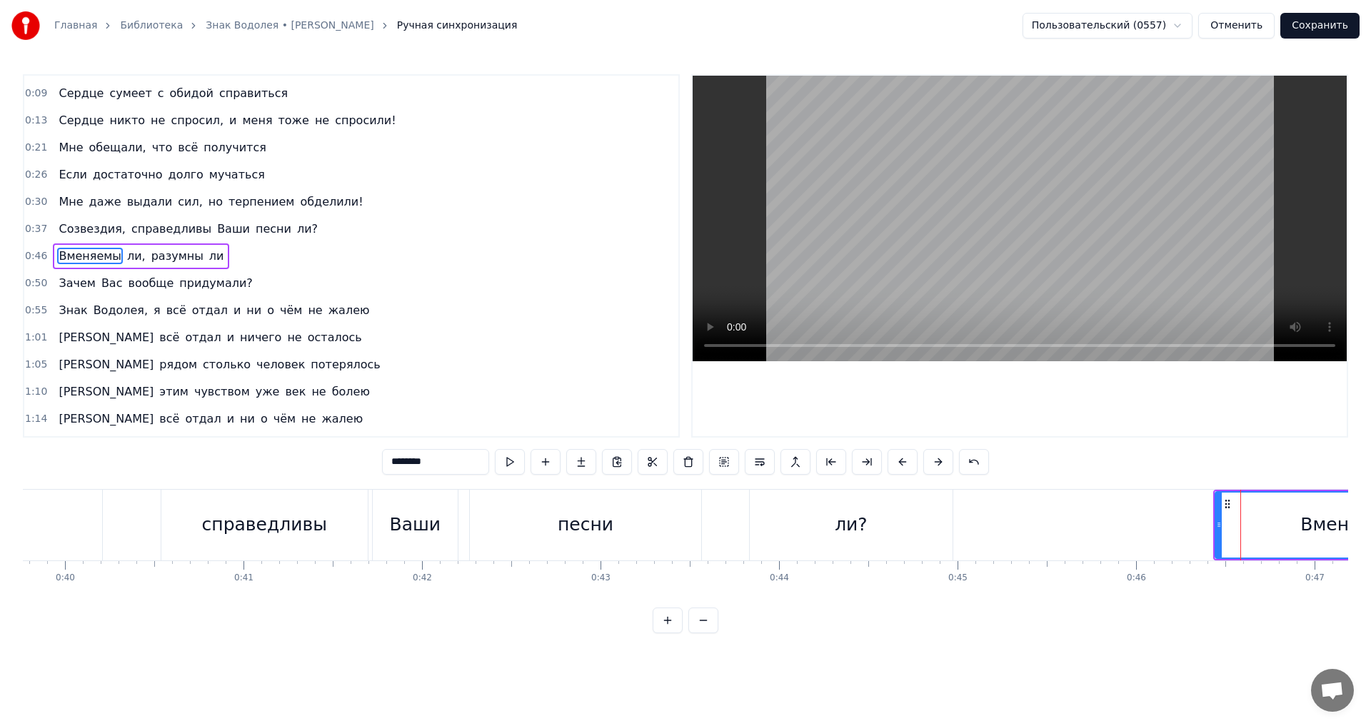
click at [1227, 488] on div "0:05 Мне обещали, что всё наладится 0:09 [PERSON_NAME] сумеет с обидой справить…" at bounding box center [685, 353] width 1325 height 559
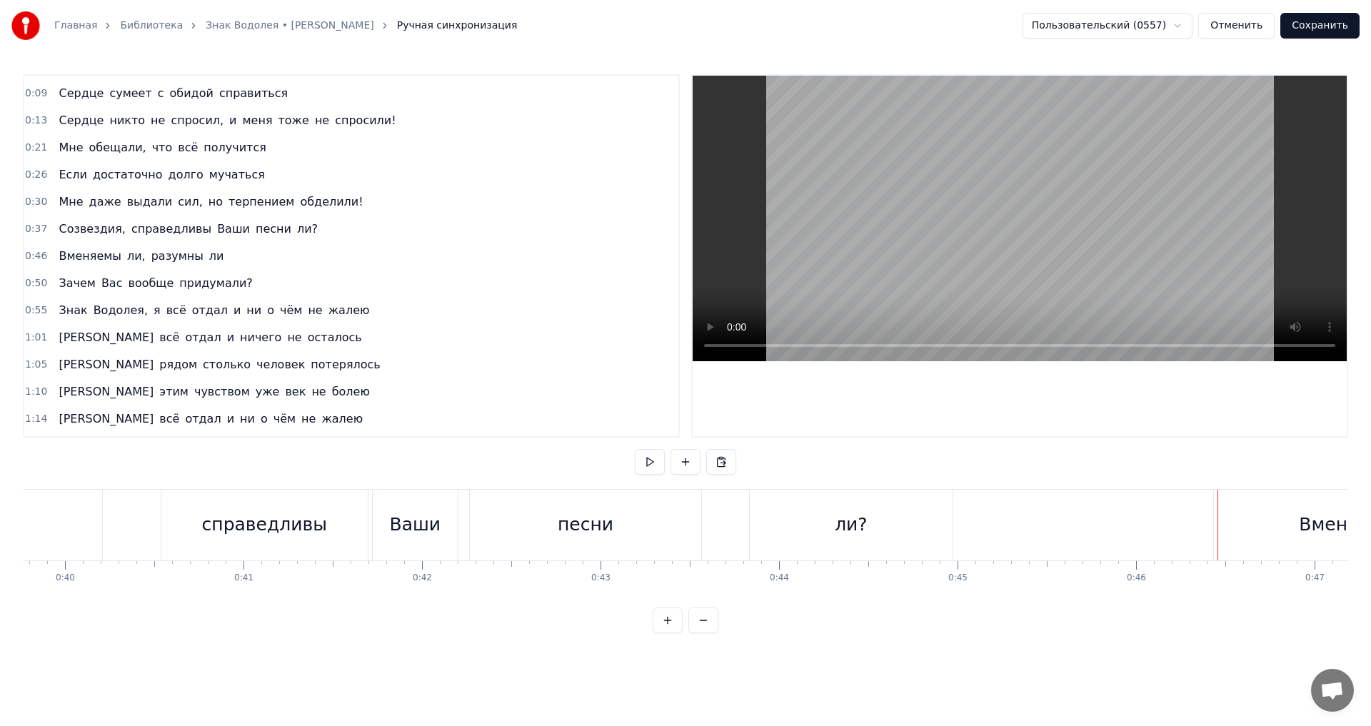
click at [1215, 497] on div "Вменяемы" at bounding box center [1348, 525] width 268 height 71
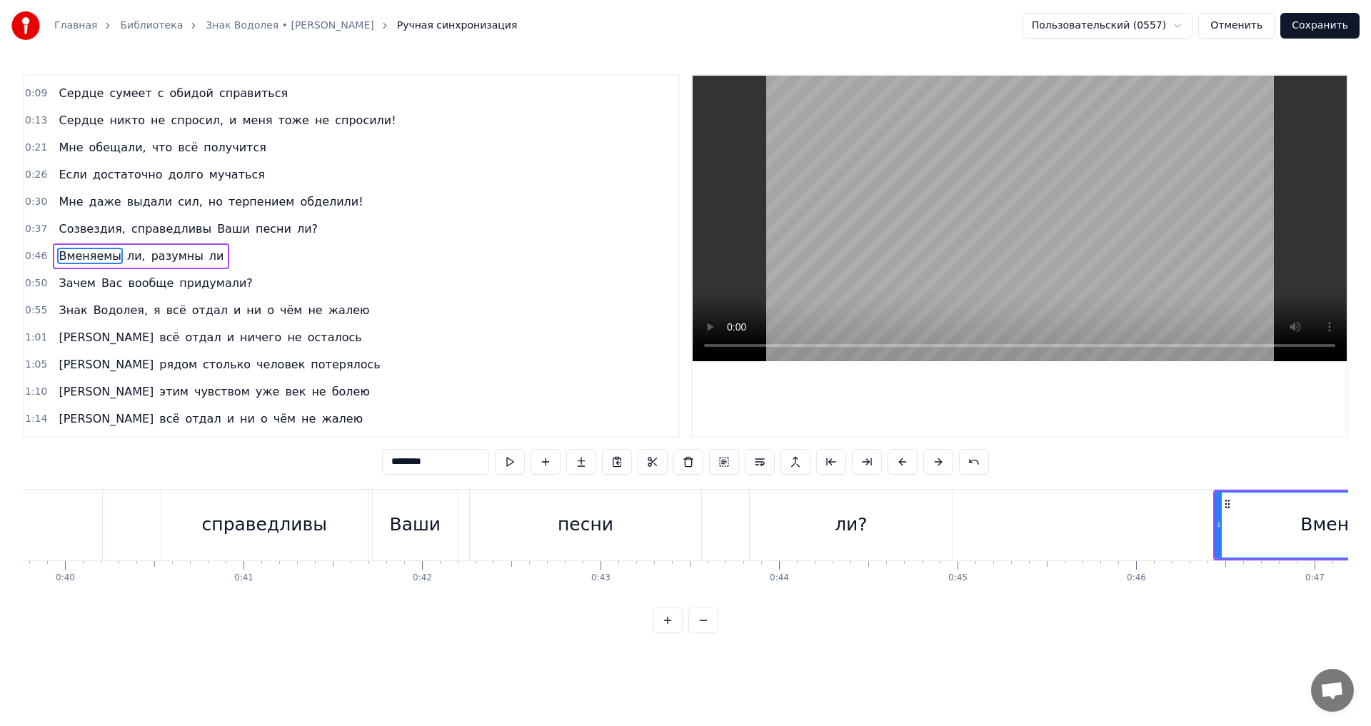
click at [81, 271] on div "Зачем Вас вообще придумали?" at bounding box center [155, 284] width 205 height 26
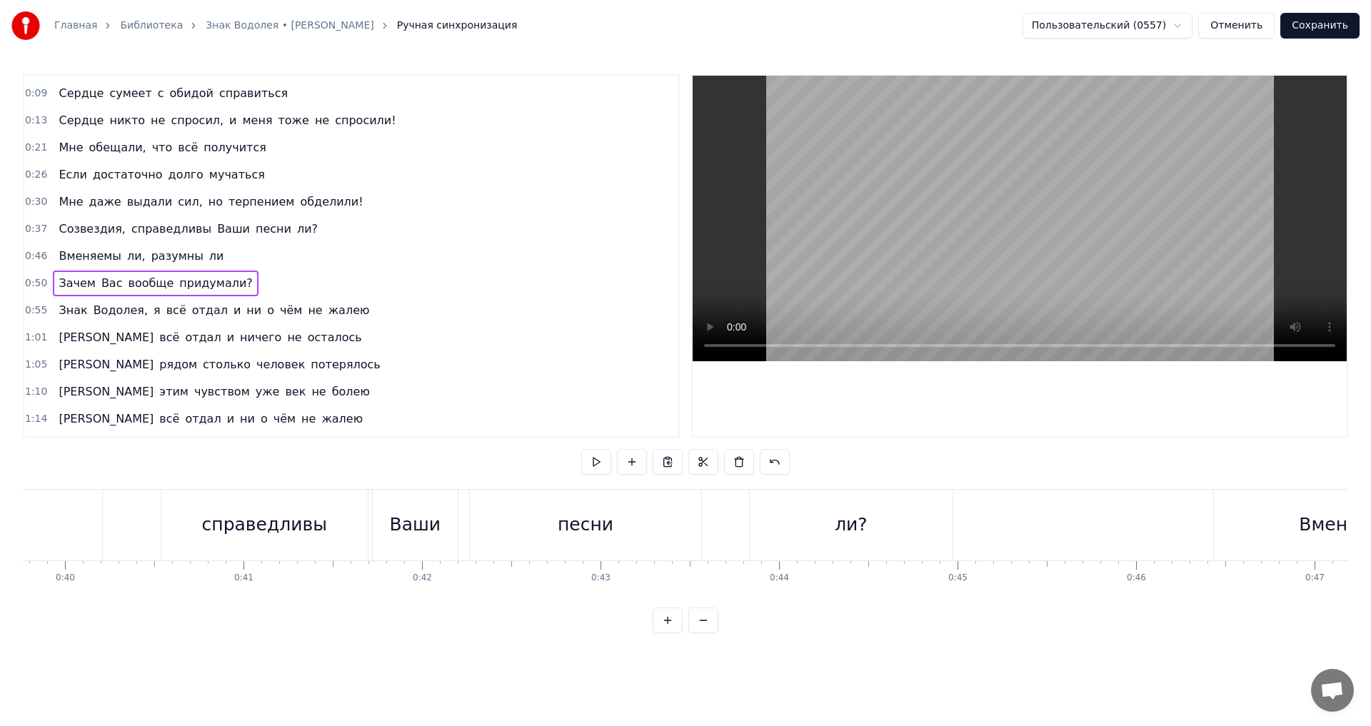
scroll to position [0, 8948]
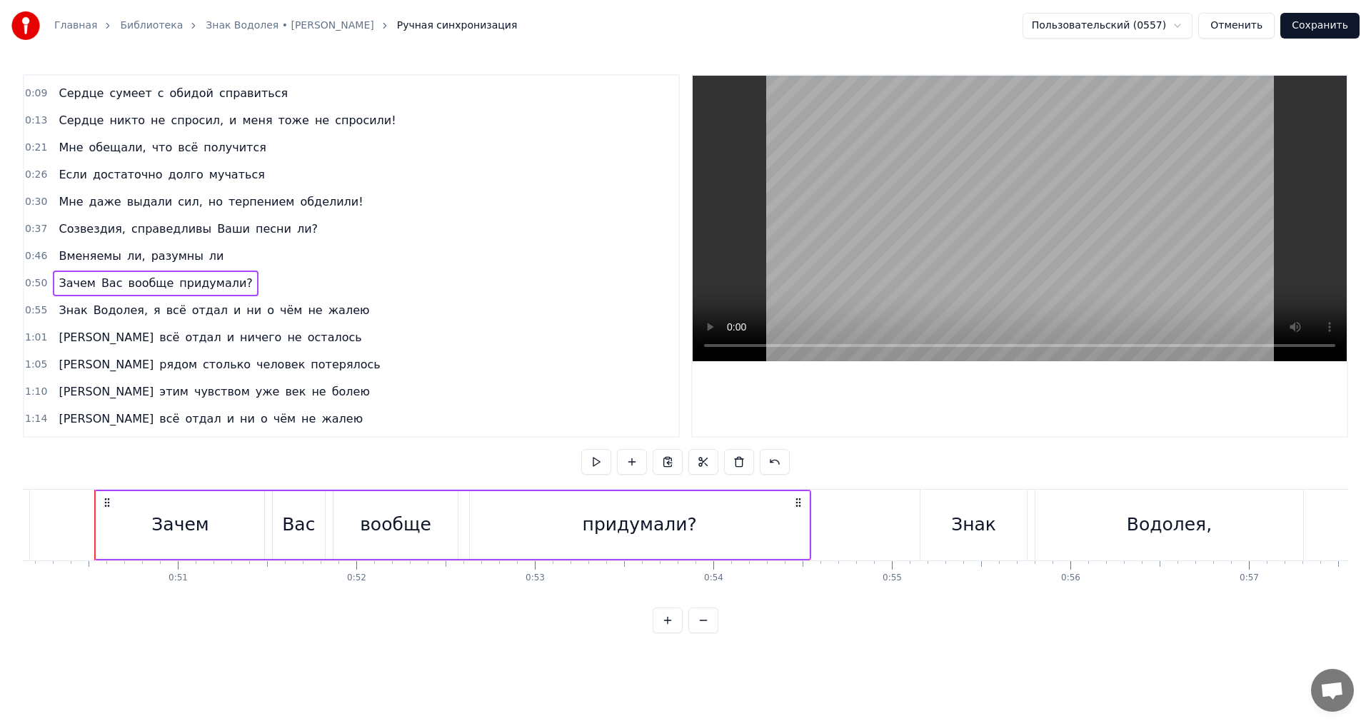
click at [102, 271] on div "Зачем Вас вообще придумали?" at bounding box center [155, 284] width 205 height 26
click at [108, 270] on div "0:50 Зачем Вас вообще придумали?" at bounding box center [351, 283] width 654 height 27
click at [120, 267] on div "Вменяемы ли, разумны ли" at bounding box center [141, 256] width 176 height 26
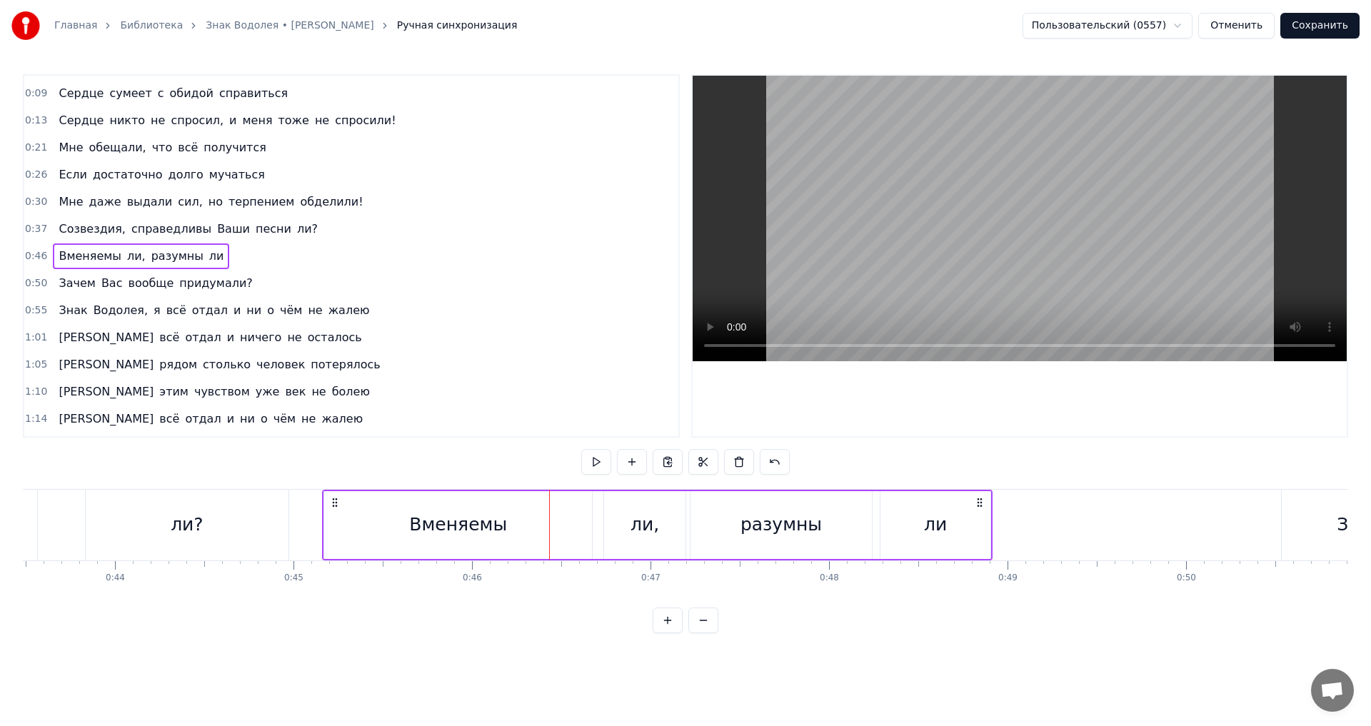
scroll to position [0, 7760]
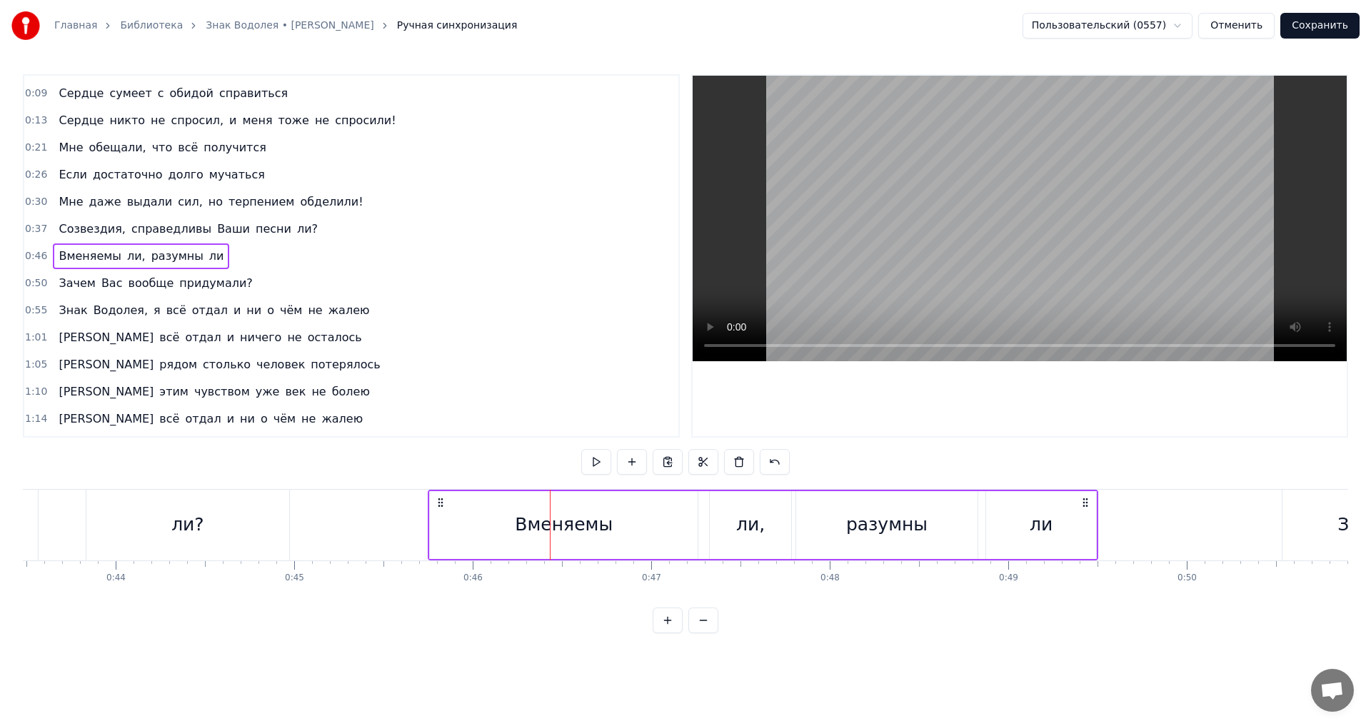
drag, startPoint x: 109, startPoint y: 503, endPoint x: 442, endPoint y: 479, distance: 334.2
click at [442, 479] on div "0:05 Мне обещали, что всё наладится 0:09 [PERSON_NAME] сумеет с обидой справить…" at bounding box center [685, 353] width 1325 height 559
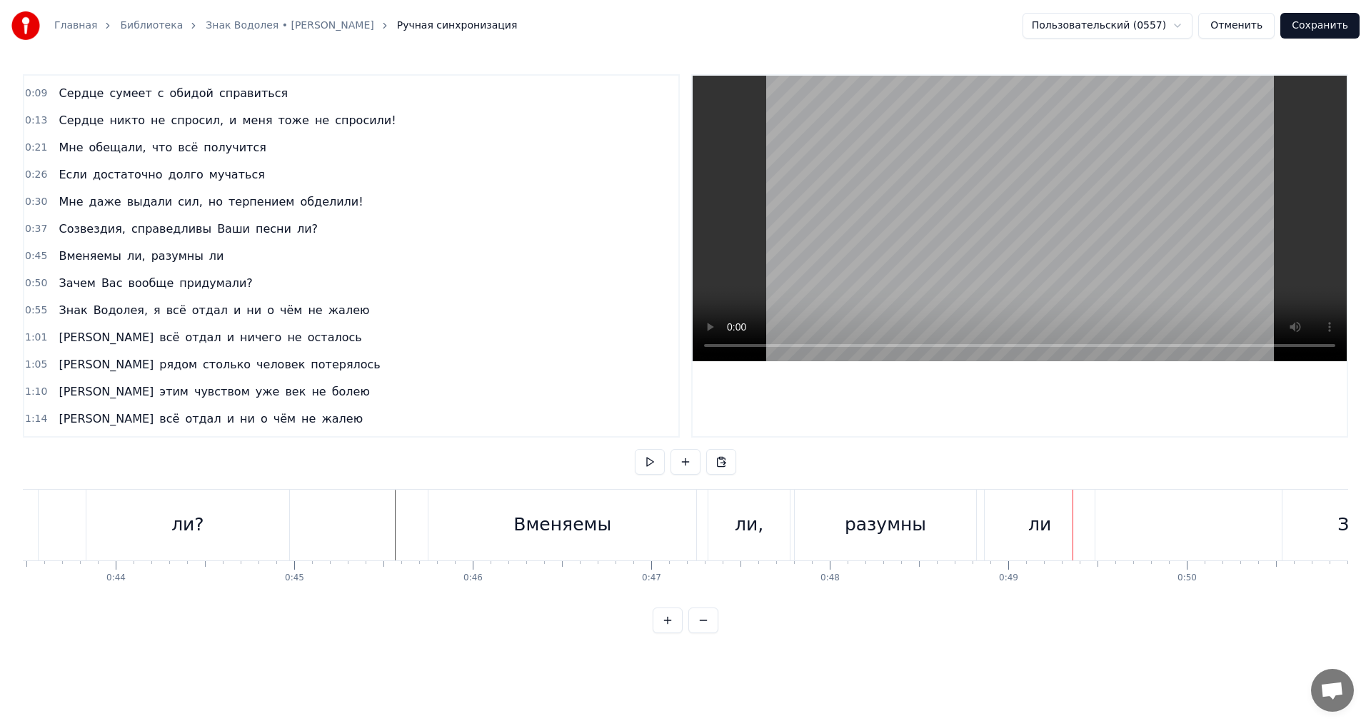
click at [64, 273] on div "Зачем Вас вообще придумали?" at bounding box center [155, 284] width 205 height 26
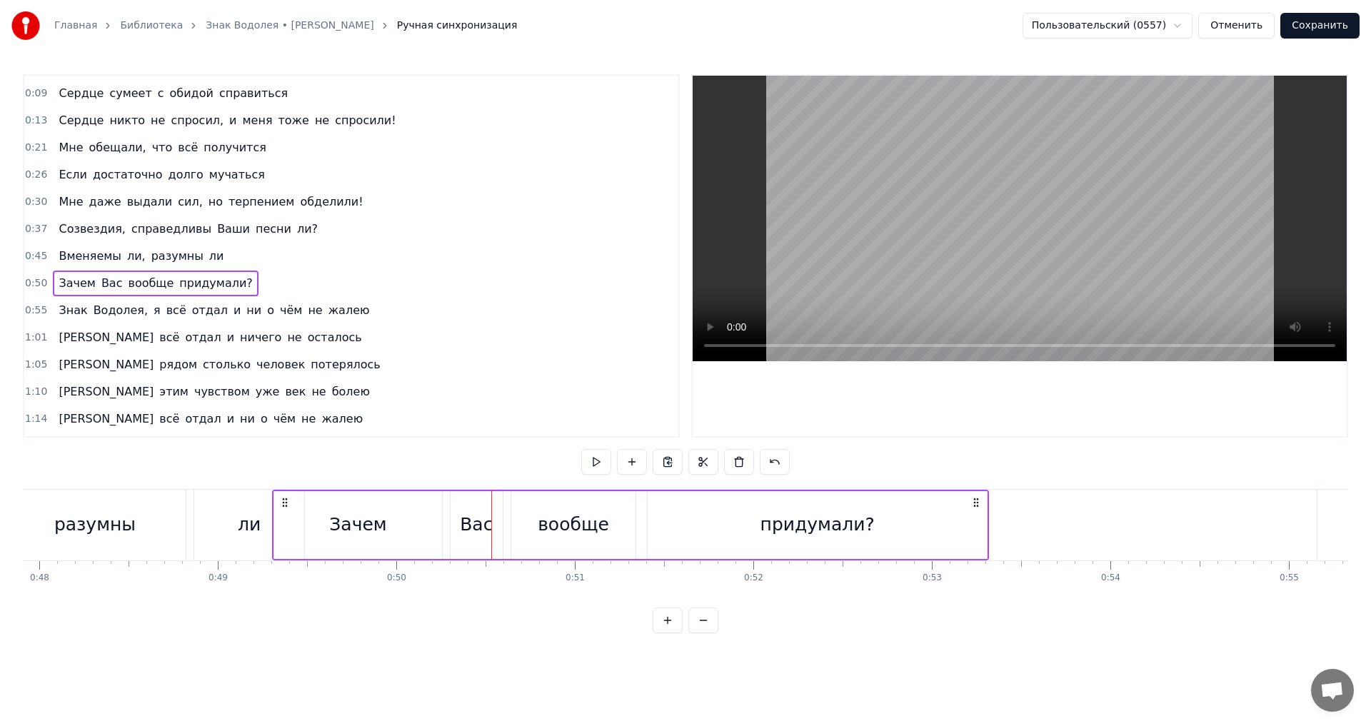
scroll to position [0, 8547]
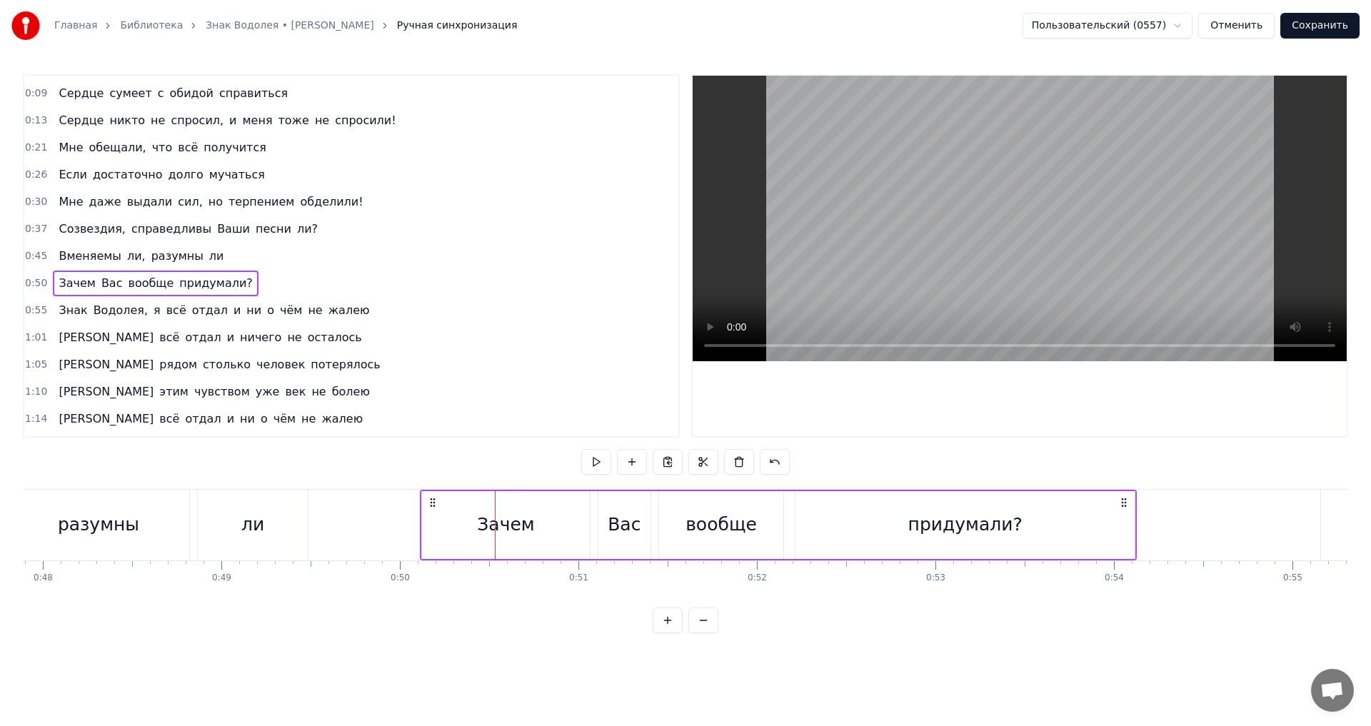
drag, startPoint x: 508, startPoint y: 500, endPoint x: 433, endPoint y: 500, distance: 75.7
click at [433, 500] on icon at bounding box center [431, 502] width 11 height 11
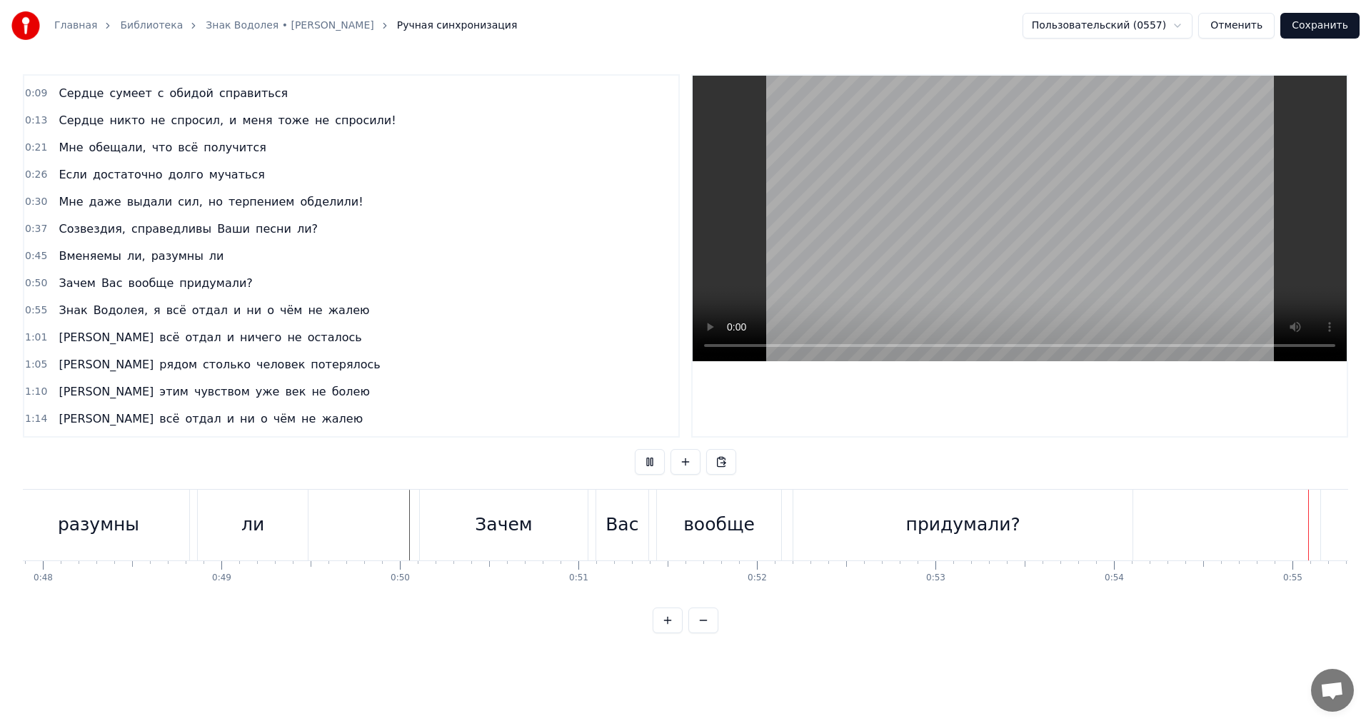
scroll to position [0, 9753]
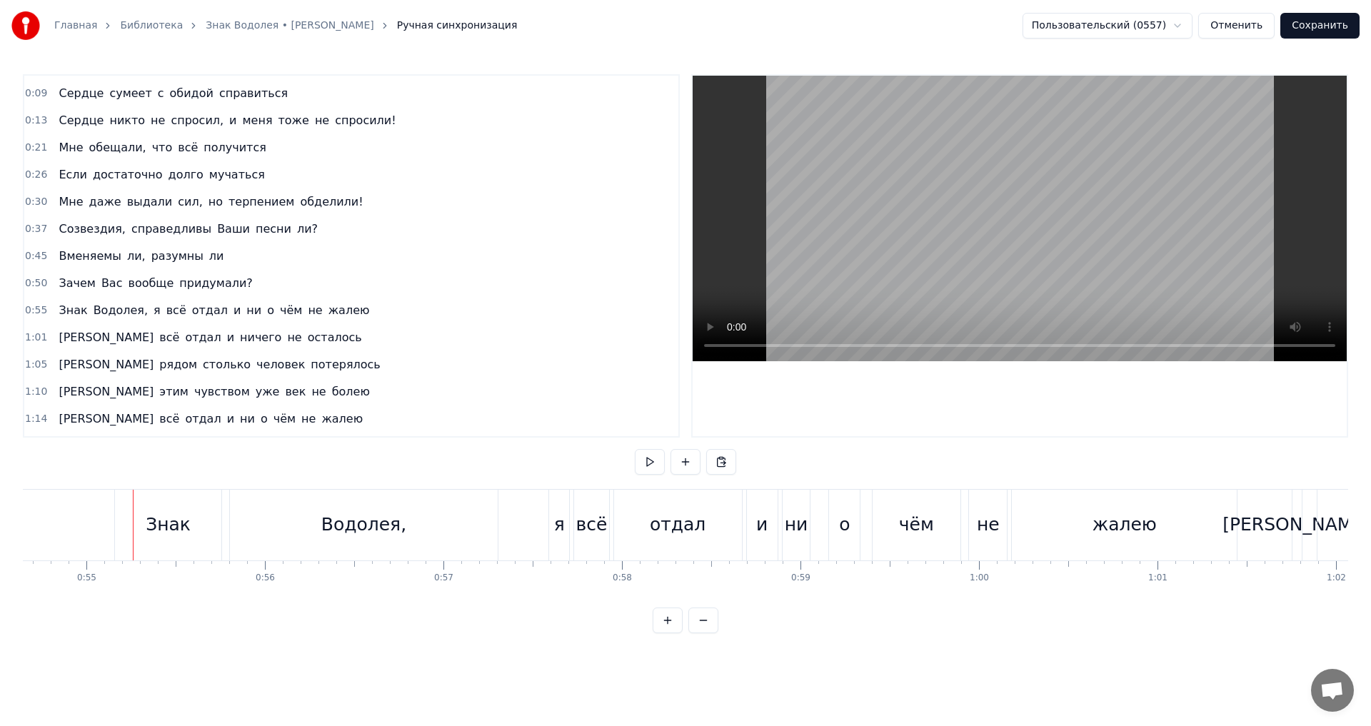
click at [73, 303] on span "Знак" at bounding box center [72, 310] width 31 height 16
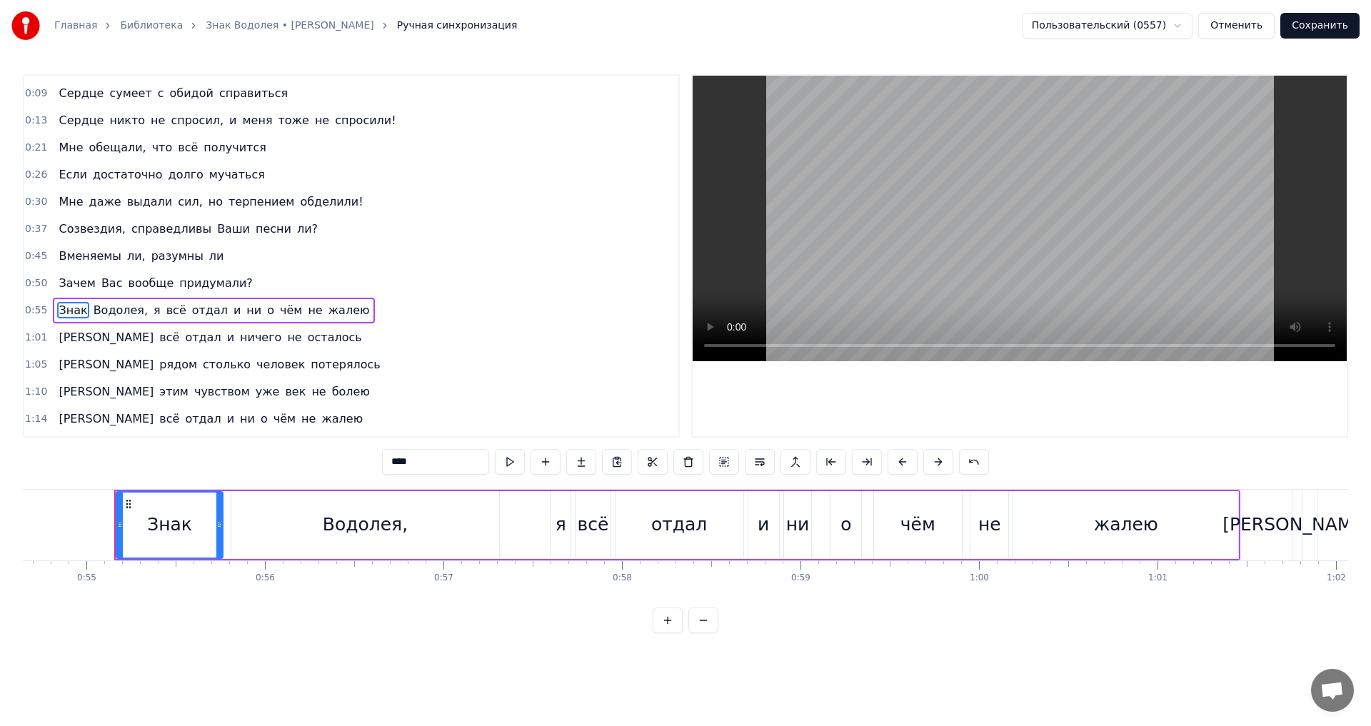
scroll to position [77, 0]
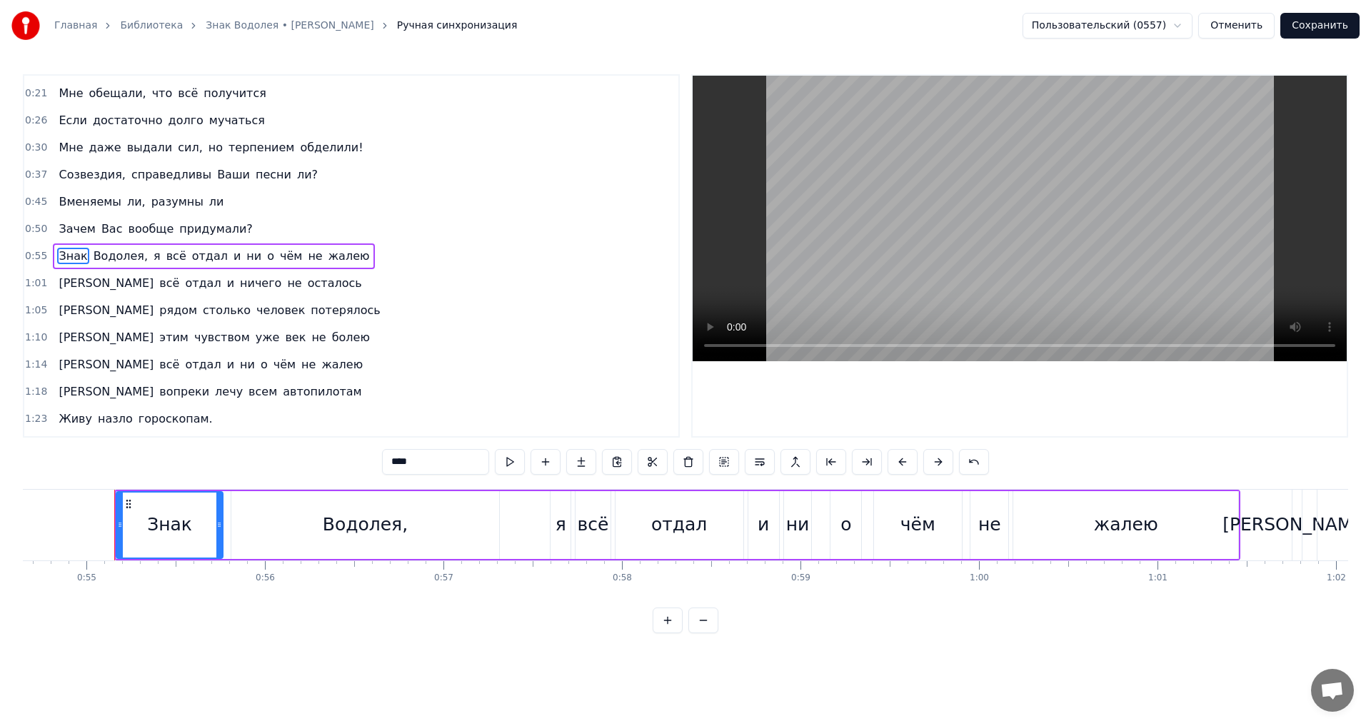
click at [168, 247] on div "Знак Водолея, я всё отдал и ни о чём не жалею" at bounding box center [214, 256] width 322 height 26
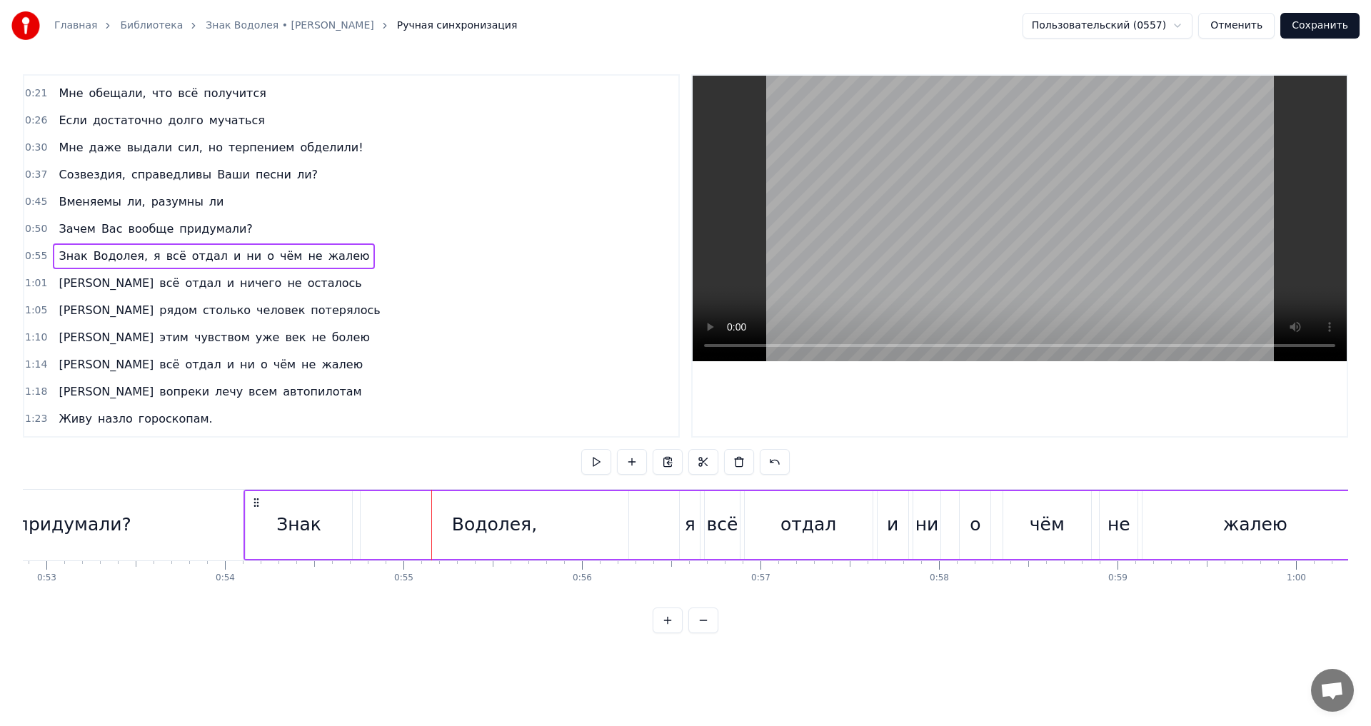
scroll to position [0, 9422]
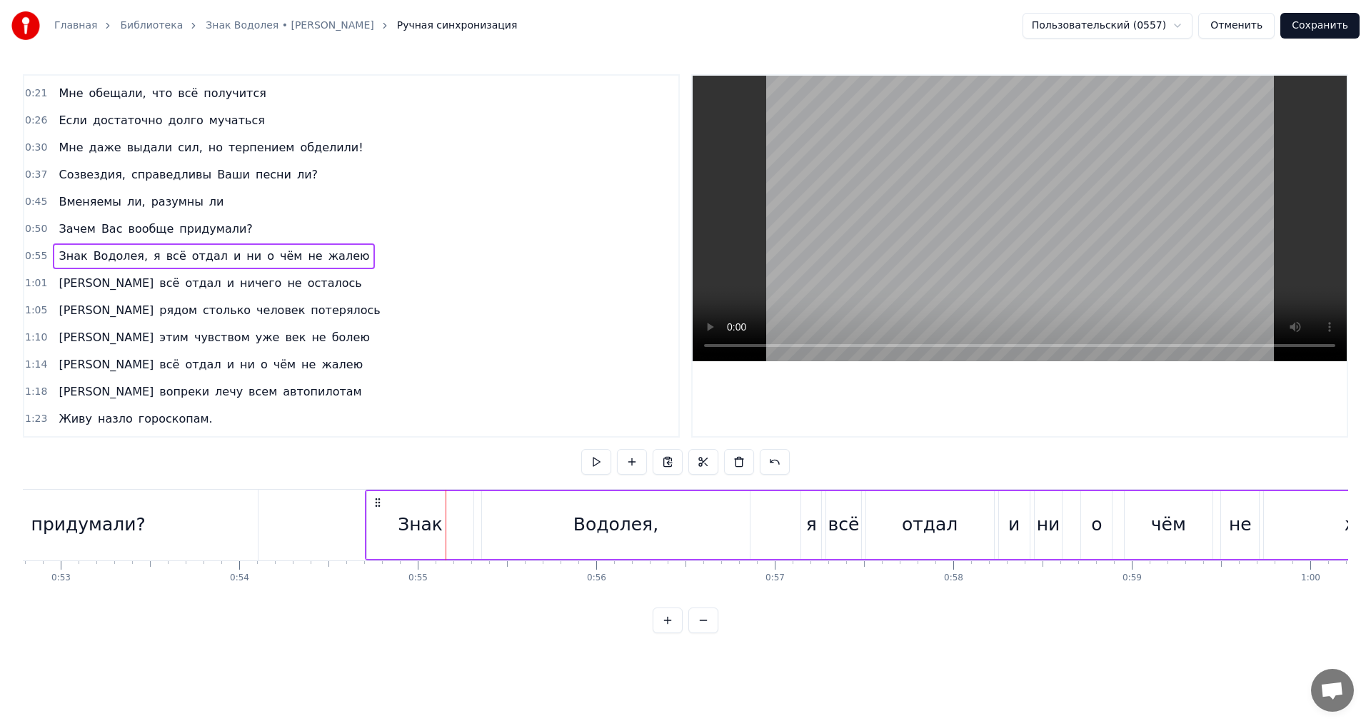
drag, startPoint x: 130, startPoint y: 503, endPoint x: 380, endPoint y: 505, distance: 249.9
click at [380, 505] on icon at bounding box center [377, 502] width 11 height 11
click at [69, 272] on div "Я всё отдал и ничего не осталось" at bounding box center [210, 284] width 314 height 26
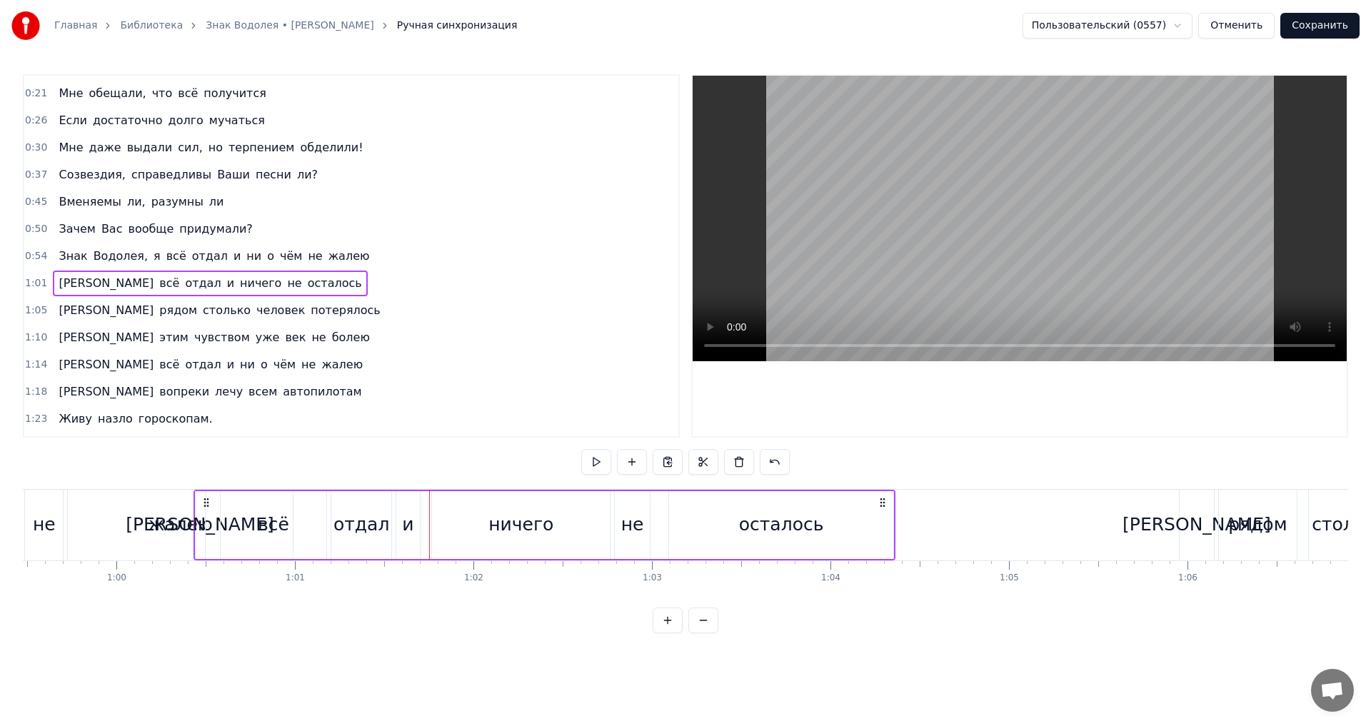
scroll to position [0, 10610]
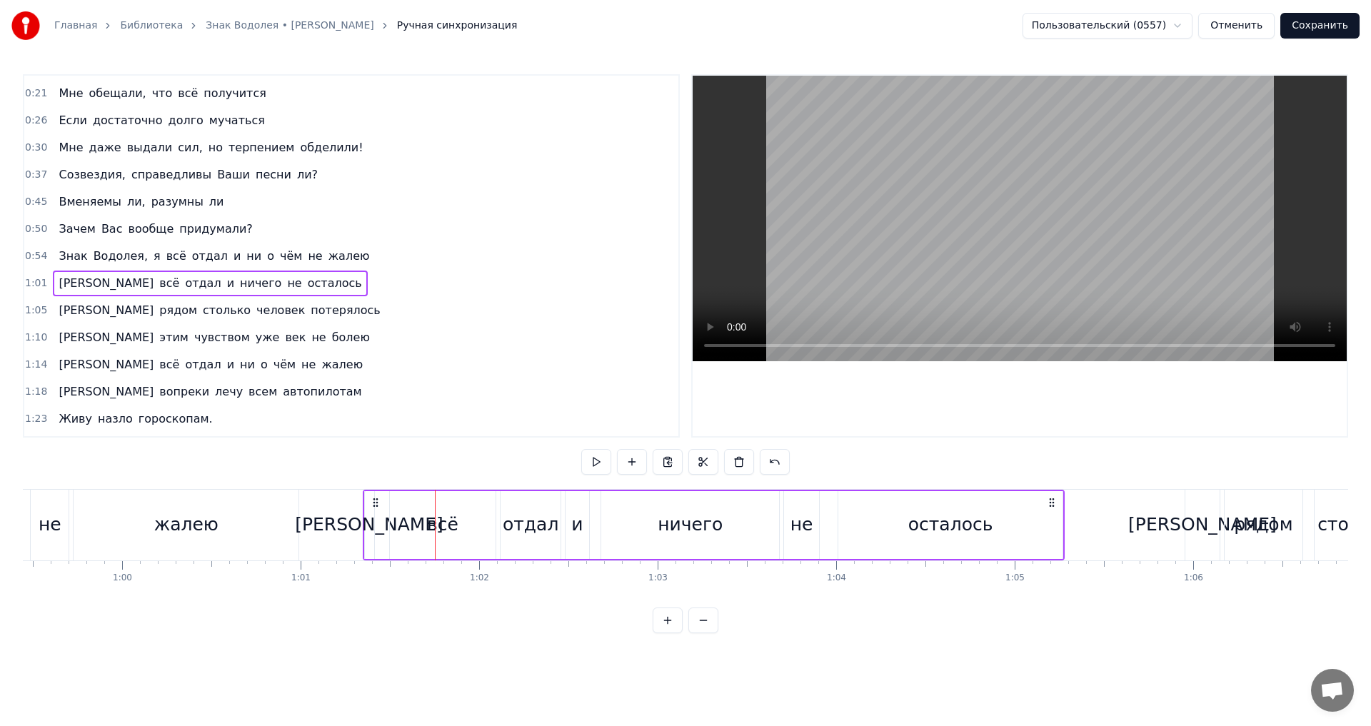
drag, startPoint x: 108, startPoint y: 503, endPoint x: 376, endPoint y: 482, distance: 268.6
click at [376, 482] on div "0:05 Мне обещали, что всё наладится 0:09 [PERSON_NAME] сумеет с обидой справить…" at bounding box center [685, 353] width 1325 height 559
click at [75, 320] on div "А рядом столько человек потерялось" at bounding box center [219, 311] width 333 height 26
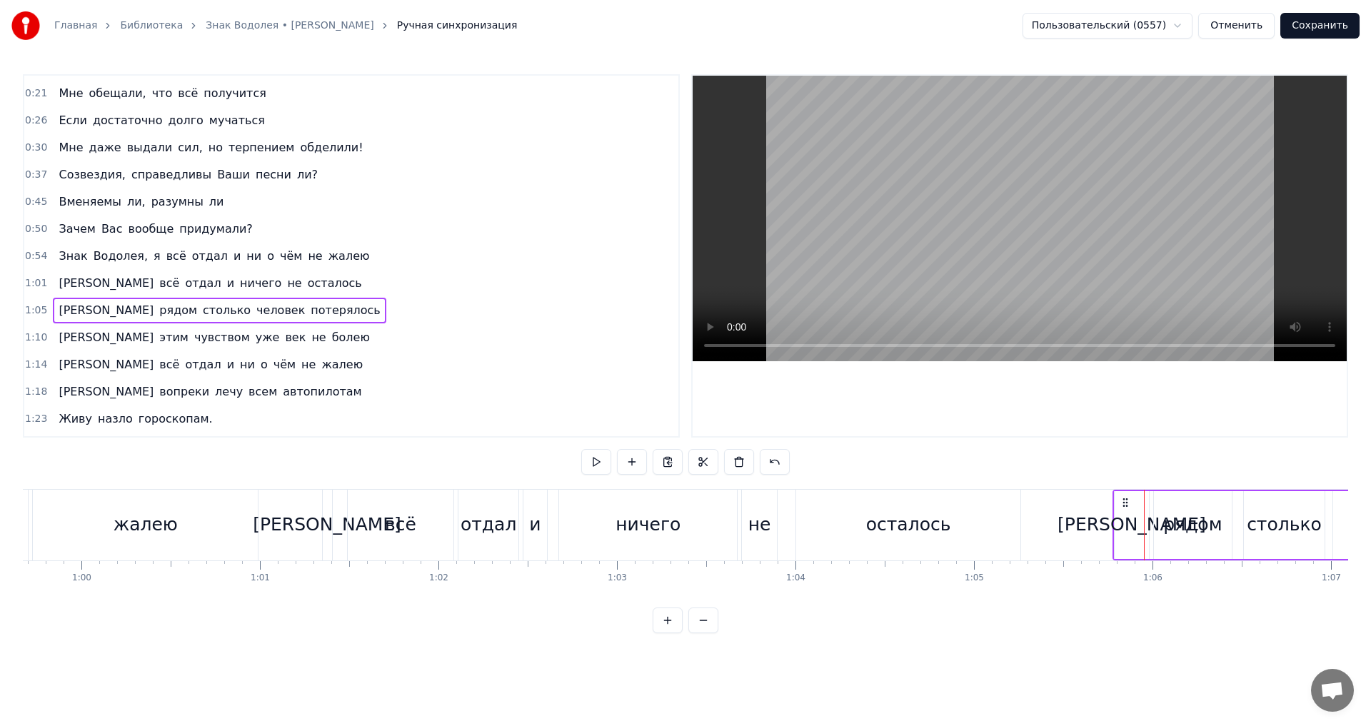
scroll to position [0, 10663]
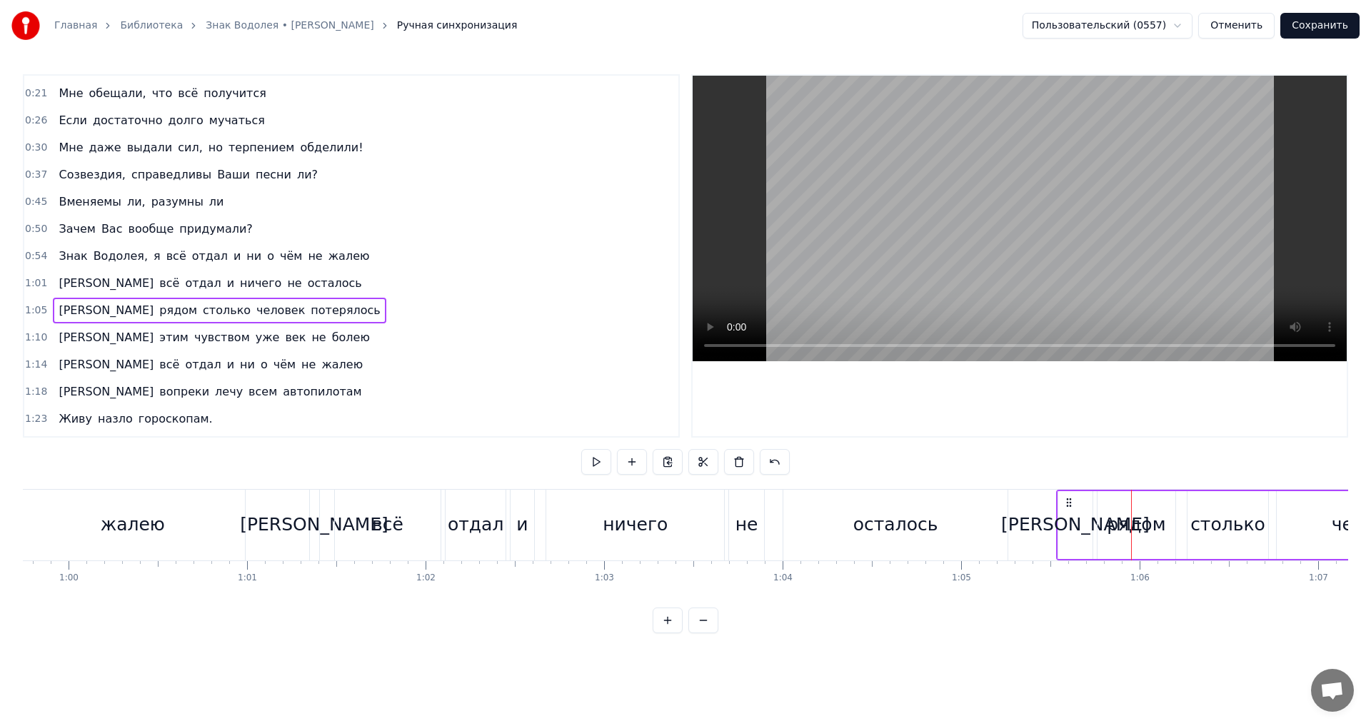
drag, startPoint x: 1196, startPoint y: 503, endPoint x: 1067, endPoint y: 512, distance: 128.8
click at [69, 327] on div "Я этим чувством уже век не болею" at bounding box center [214, 338] width 322 height 26
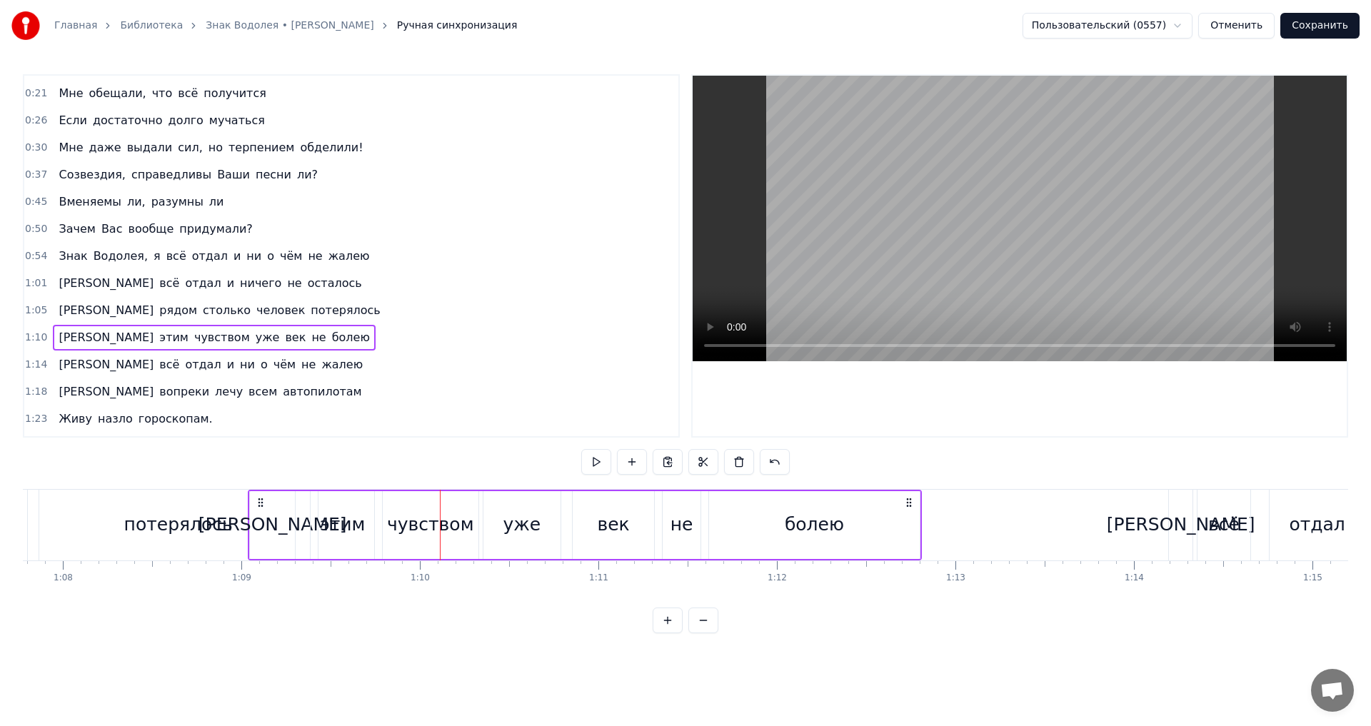
scroll to position [0, 12093]
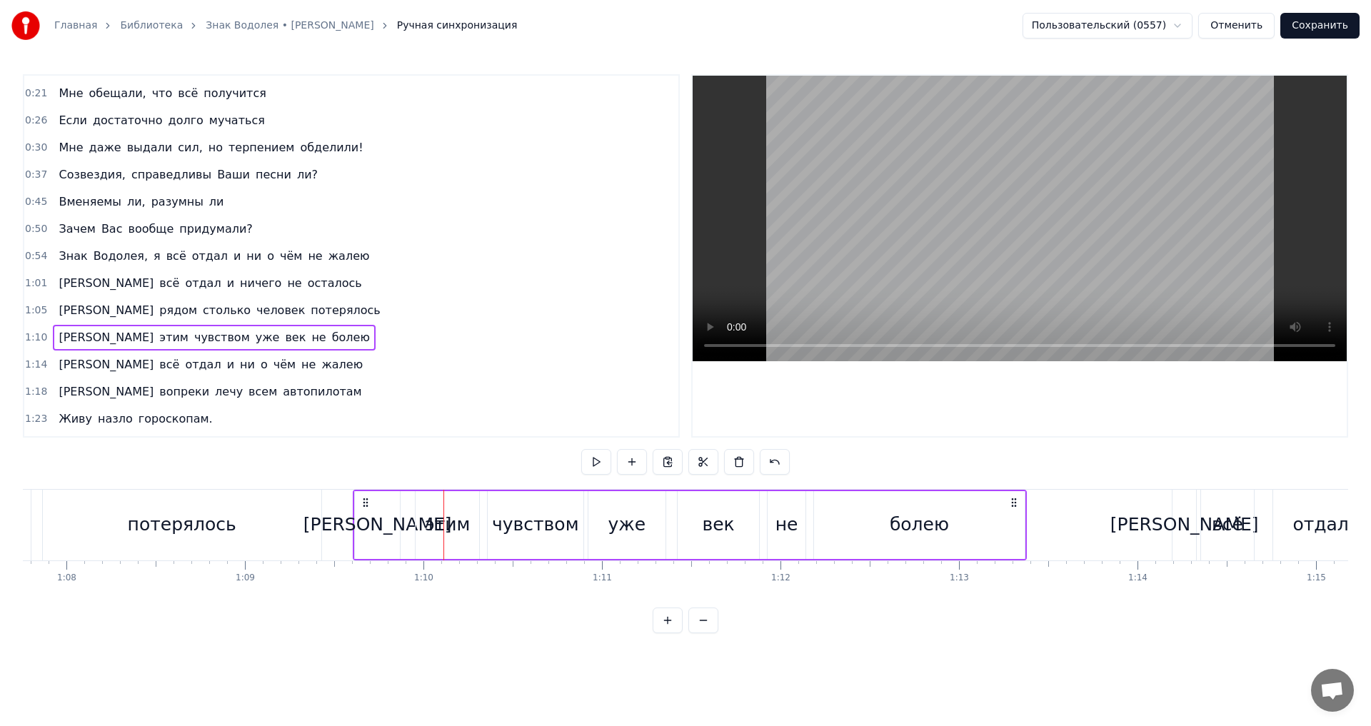
drag, startPoint x: 107, startPoint y: 501, endPoint x: 366, endPoint y: 463, distance: 262.0
click at [366, 463] on div "0:05 Мне обещали, что всё наладится 0:09 [PERSON_NAME] сумеет с обидой справить…" at bounding box center [685, 353] width 1325 height 559
click at [158, 358] on span "всё" at bounding box center [169, 364] width 23 height 16
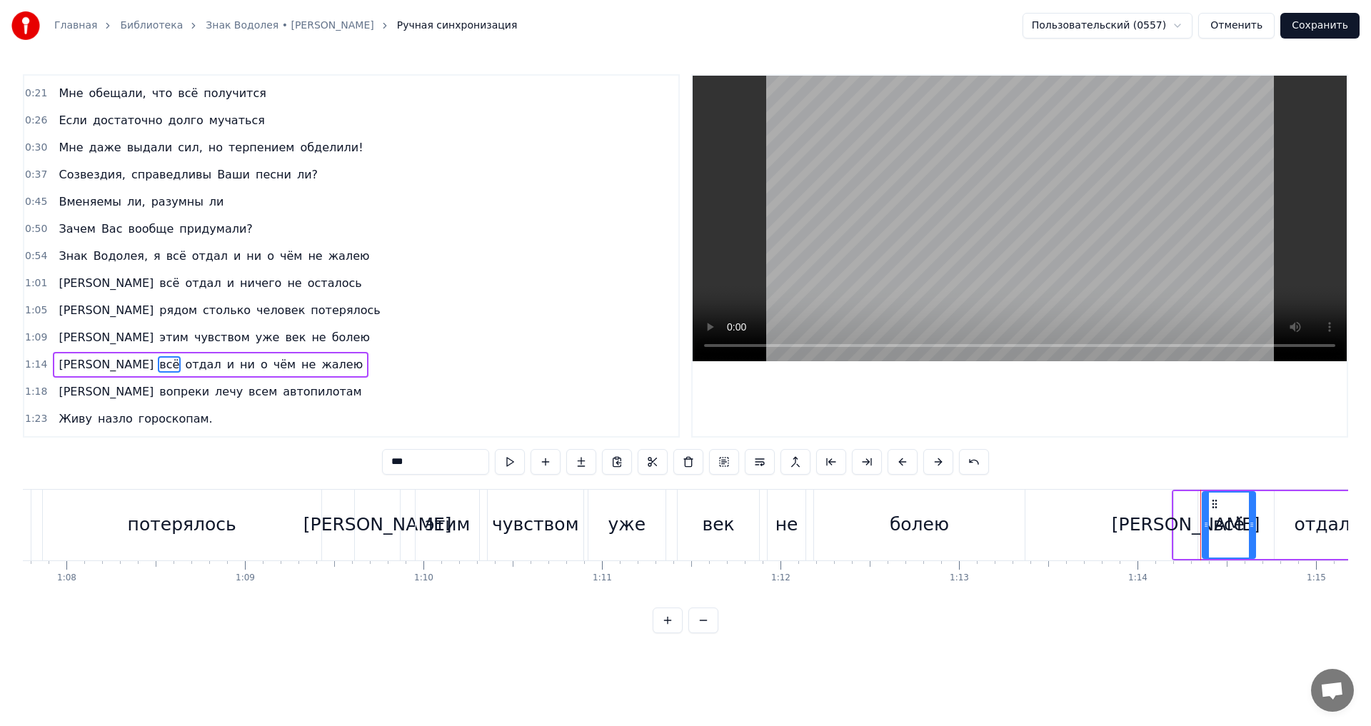
scroll to position [186, 0]
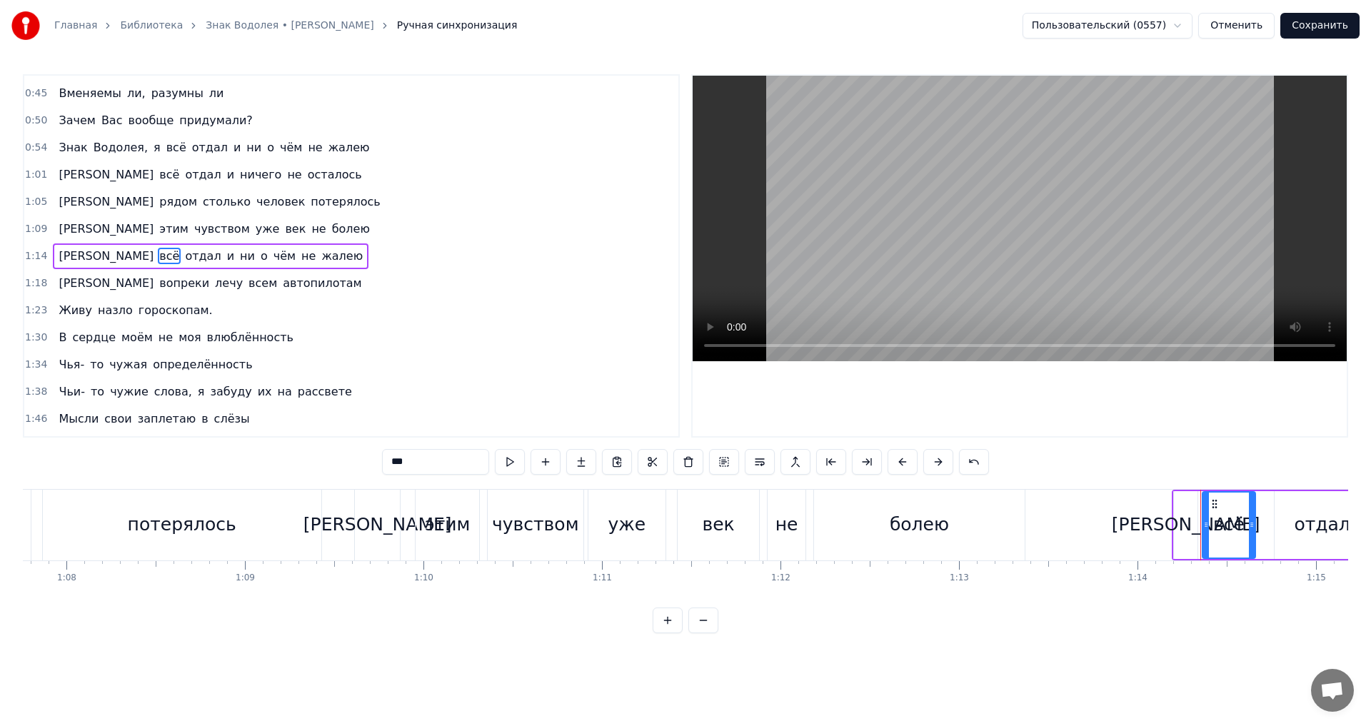
click at [106, 267] on div "Я всё отдал и ни о чём не жалею" at bounding box center [211, 256] width 316 height 26
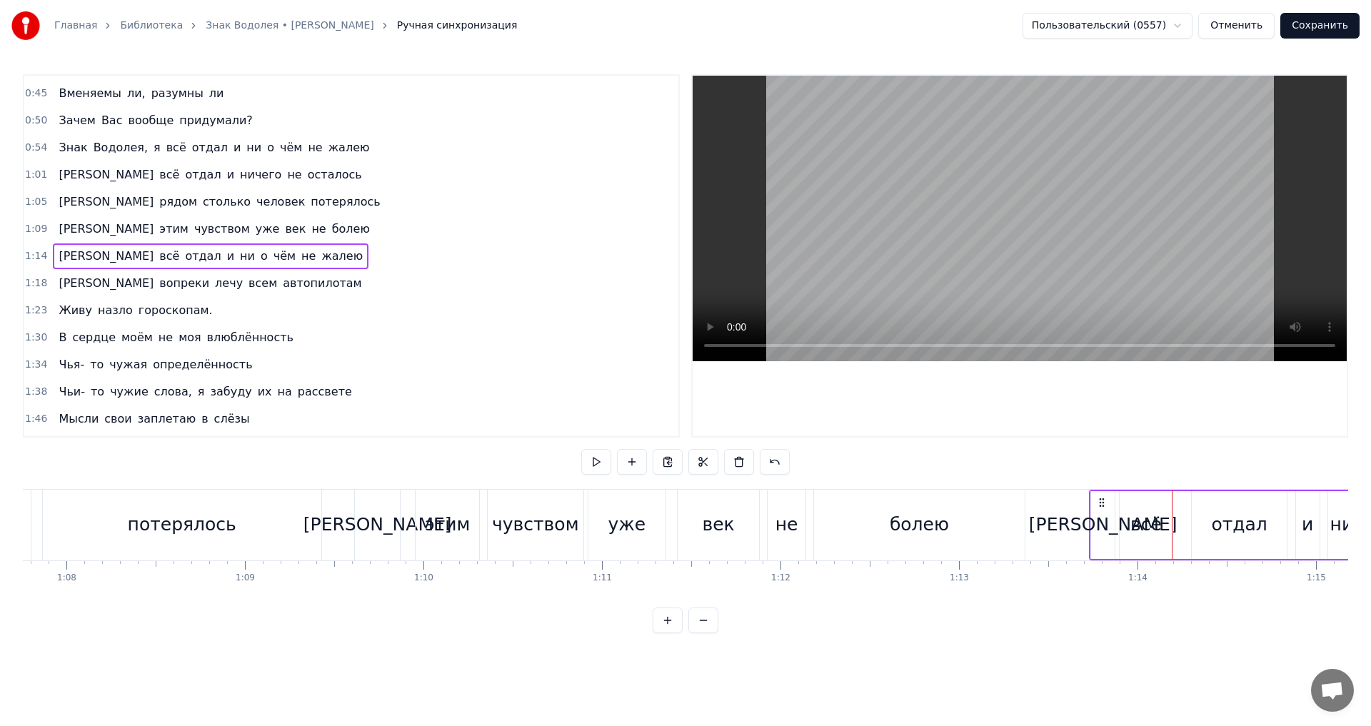
drag, startPoint x: 1182, startPoint y: 501, endPoint x: 1094, endPoint y: 501, distance: 87.1
click at [1096, 501] on icon at bounding box center [1101, 502] width 11 height 11
click at [119, 273] on div "И вопреки лечу всем автопилотам" at bounding box center [210, 284] width 314 height 26
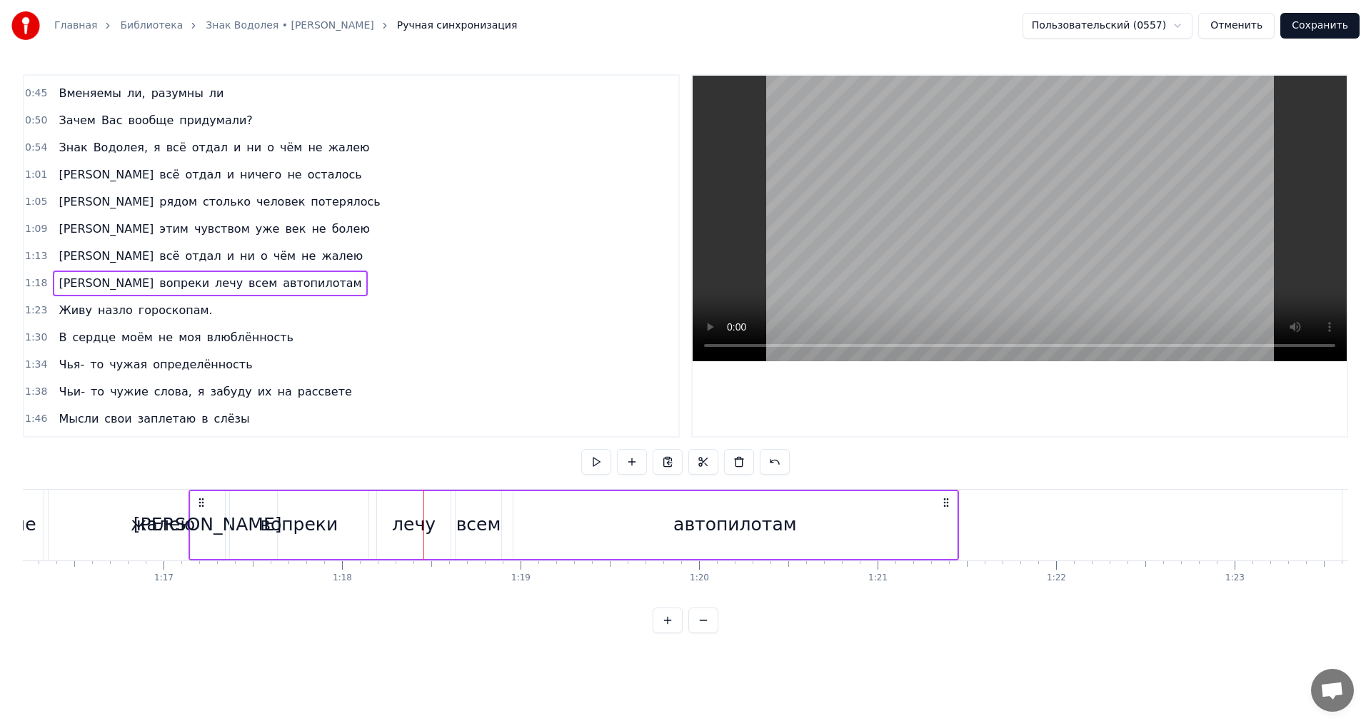
scroll to position [0, 13588]
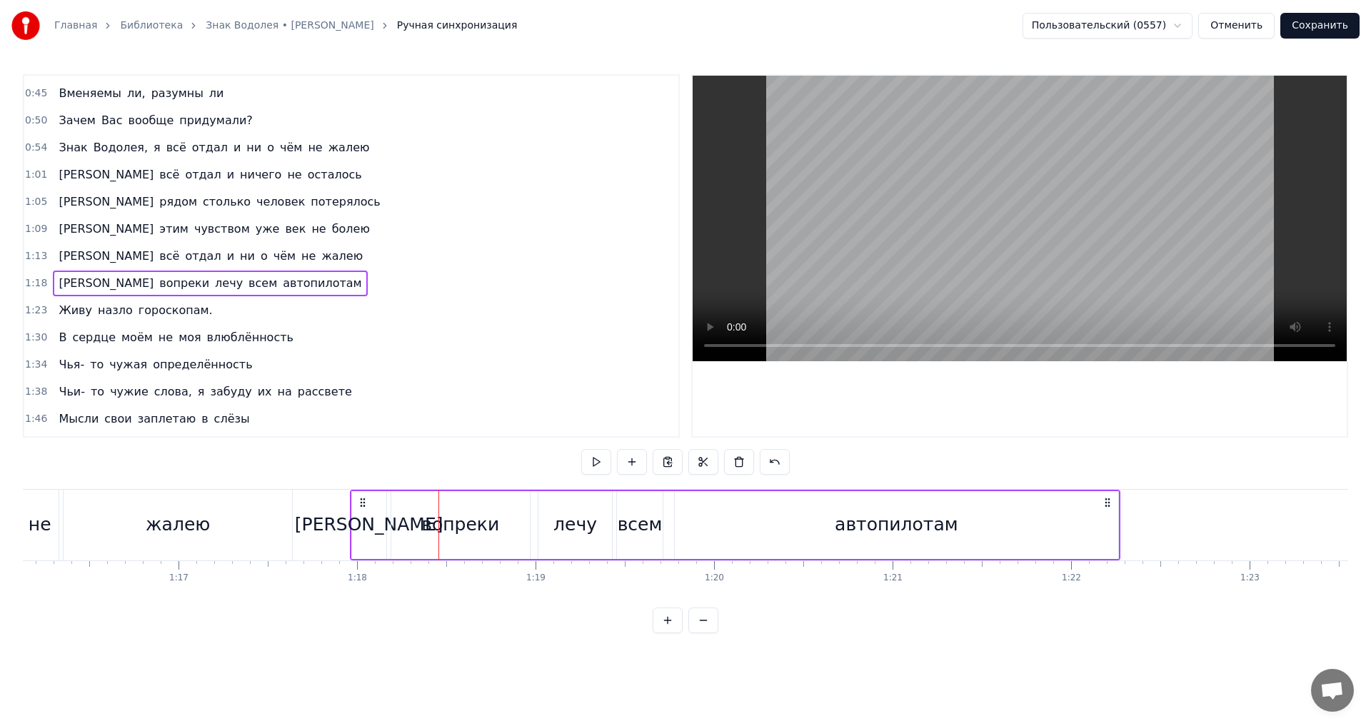
drag, startPoint x: 110, startPoint y: 500, endPoint x: 365, endPoint y: 493, distance: 255.0
click at [365, 493] on div "И вопреки лечу всем автопилотам" at bounding box center [735, 525] width 770 height 71
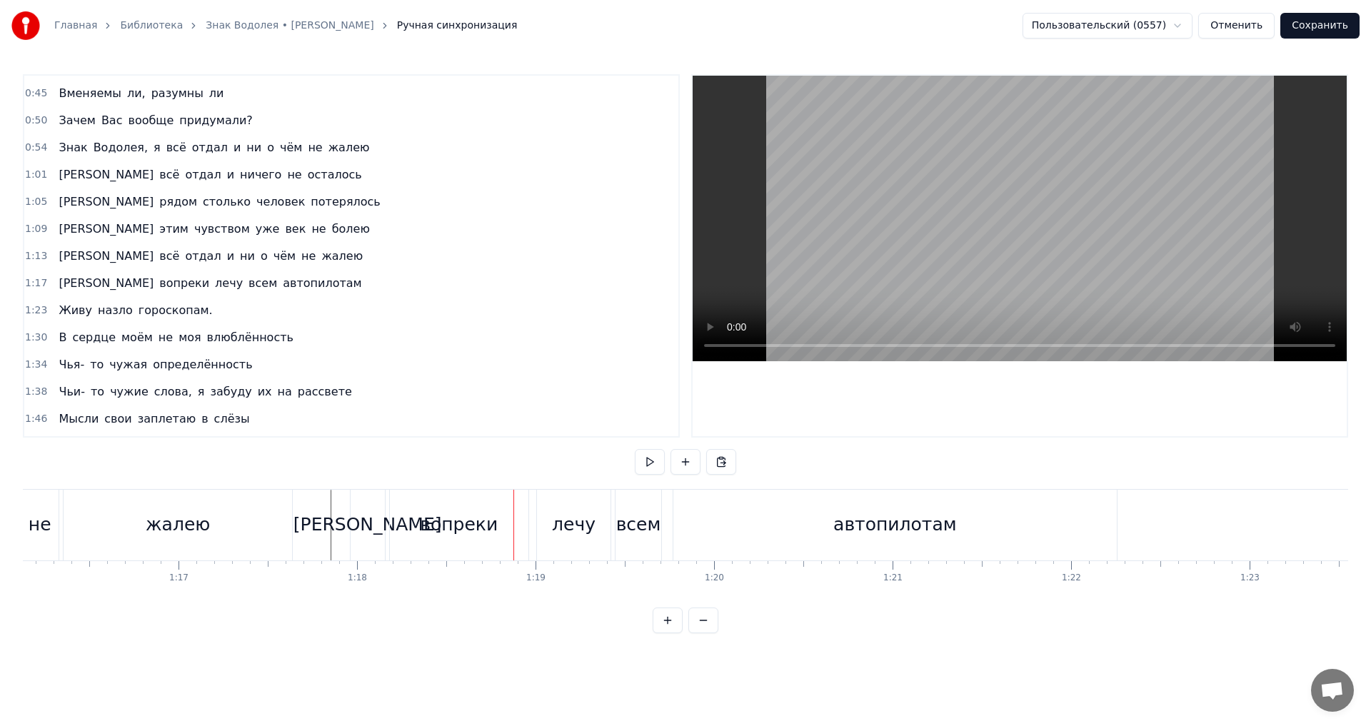
click at [109, 320] on div "Живу назло гороскопам." at bounding box center [135, 311] width 165 height 26
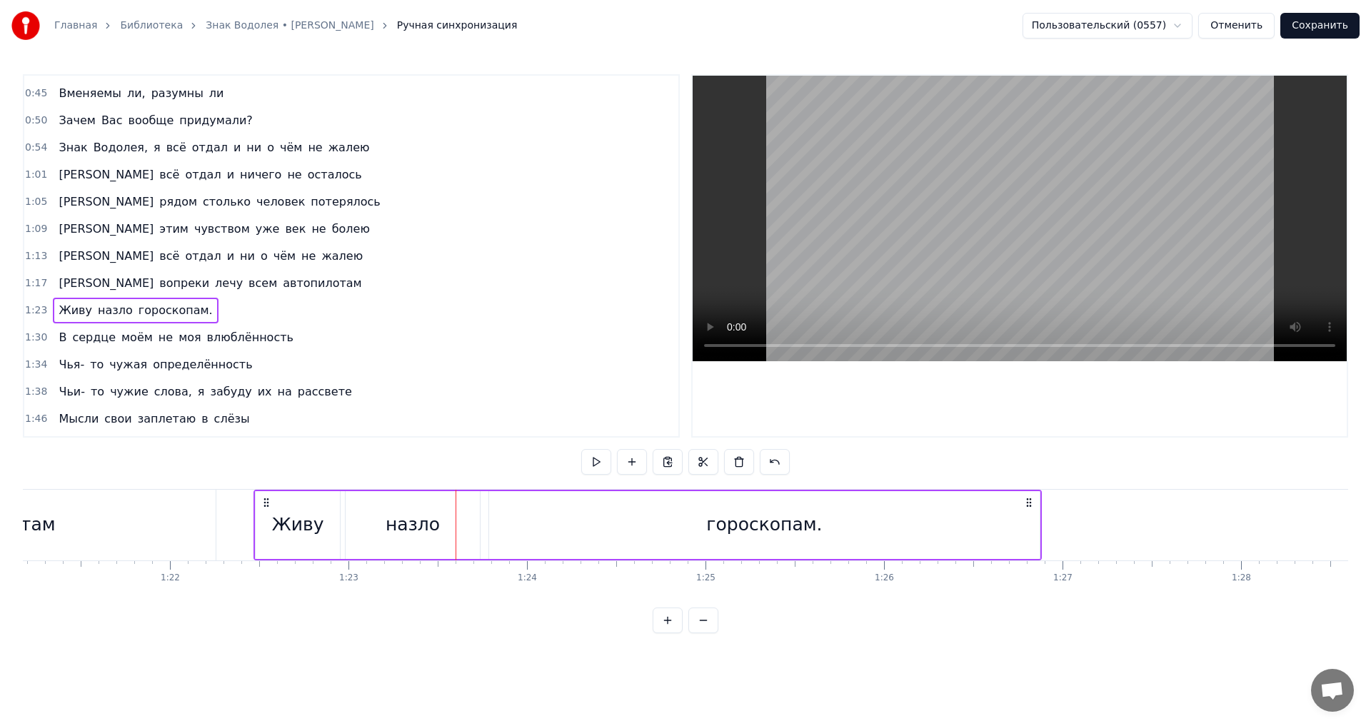
scroll to position [0, 14485]
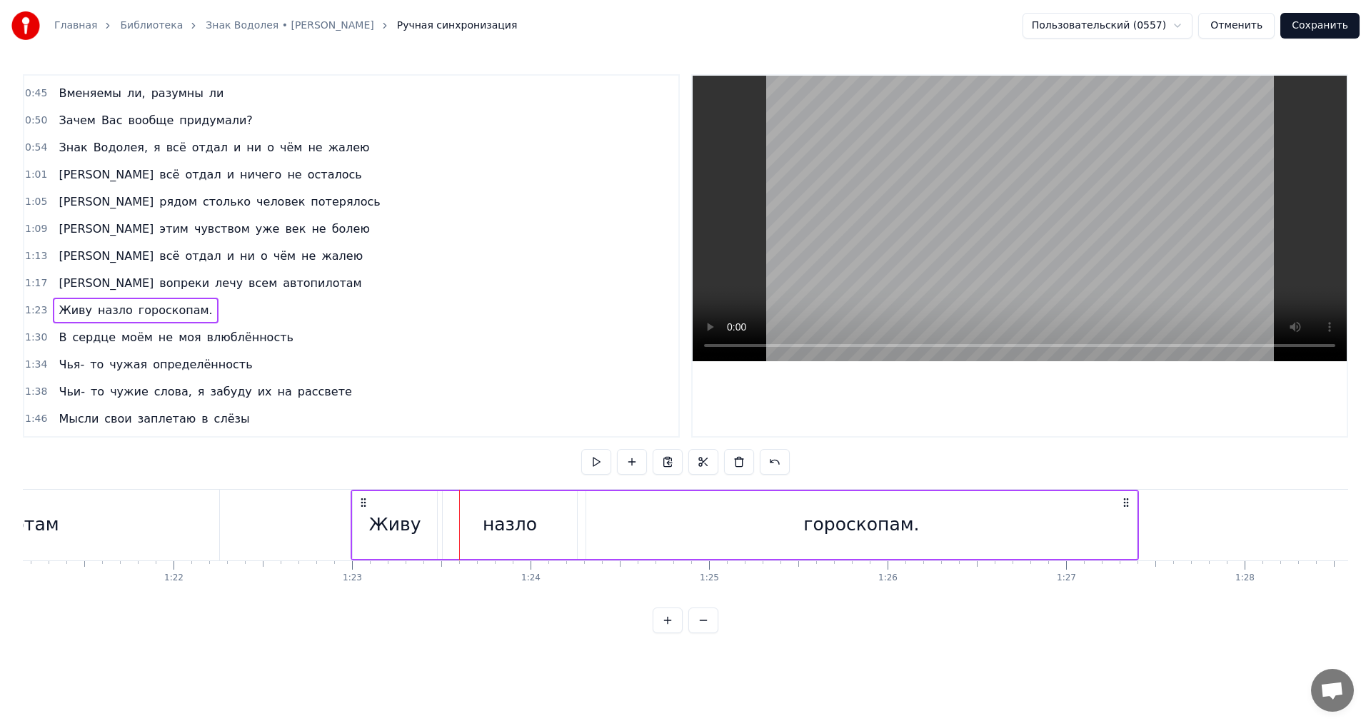
drag, startPoint x: 109, startPoint y: 501, endPoint x: 365, endPoint y: 501, distance: 256.3
click at [365, 501] on icon at bounding box center [363, 502] width 11 height 11
click at [79, 347] on div "В сердце моём не моя влюблённость" at bounding box center [176, 338] width 246 height 26
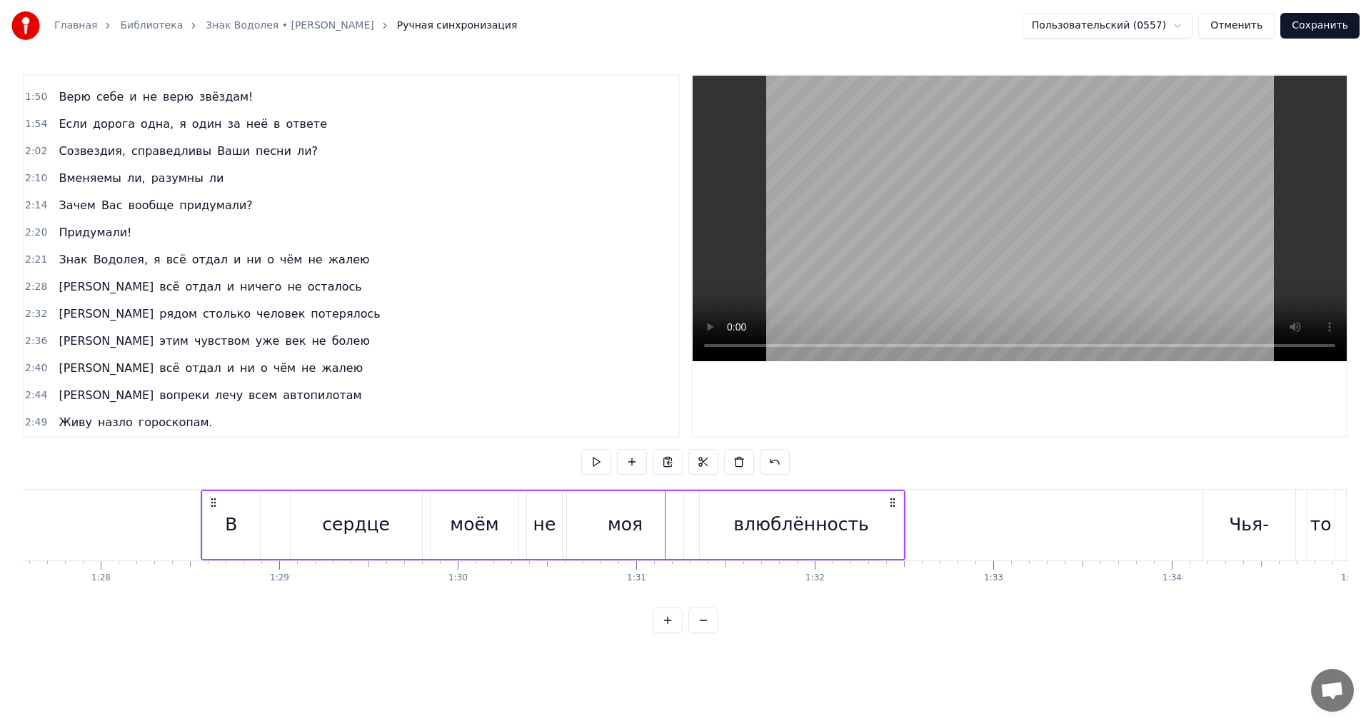
scroll to position [0, 15611]
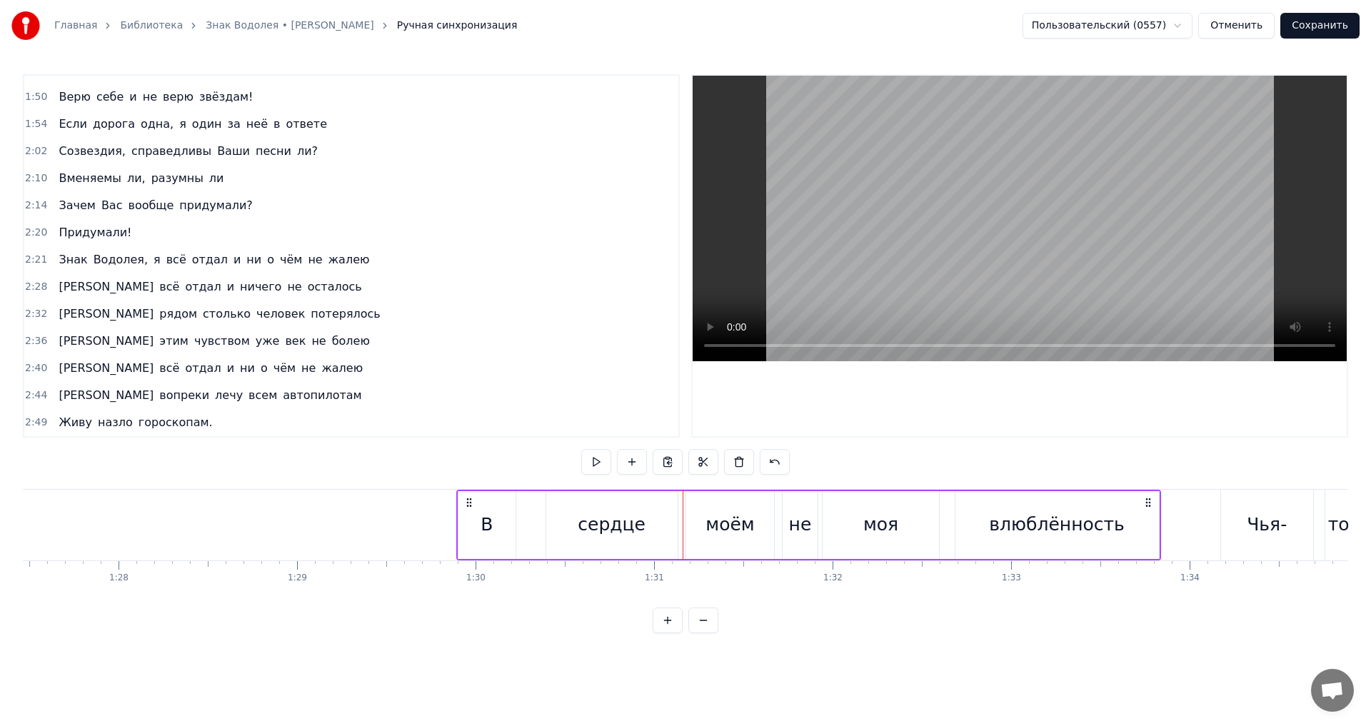
drag, startPoint x: 105, startPoint y: 503, endPoint x: 451, endPoint y: 486, distance: 346.6
click at [465, 486] on div "0:05 Мне обещали, что всё наладится 0:09 [PERSON_NAME] сумеет с обидой справить…" at bounding box center [685, 353] width 1325 height 559
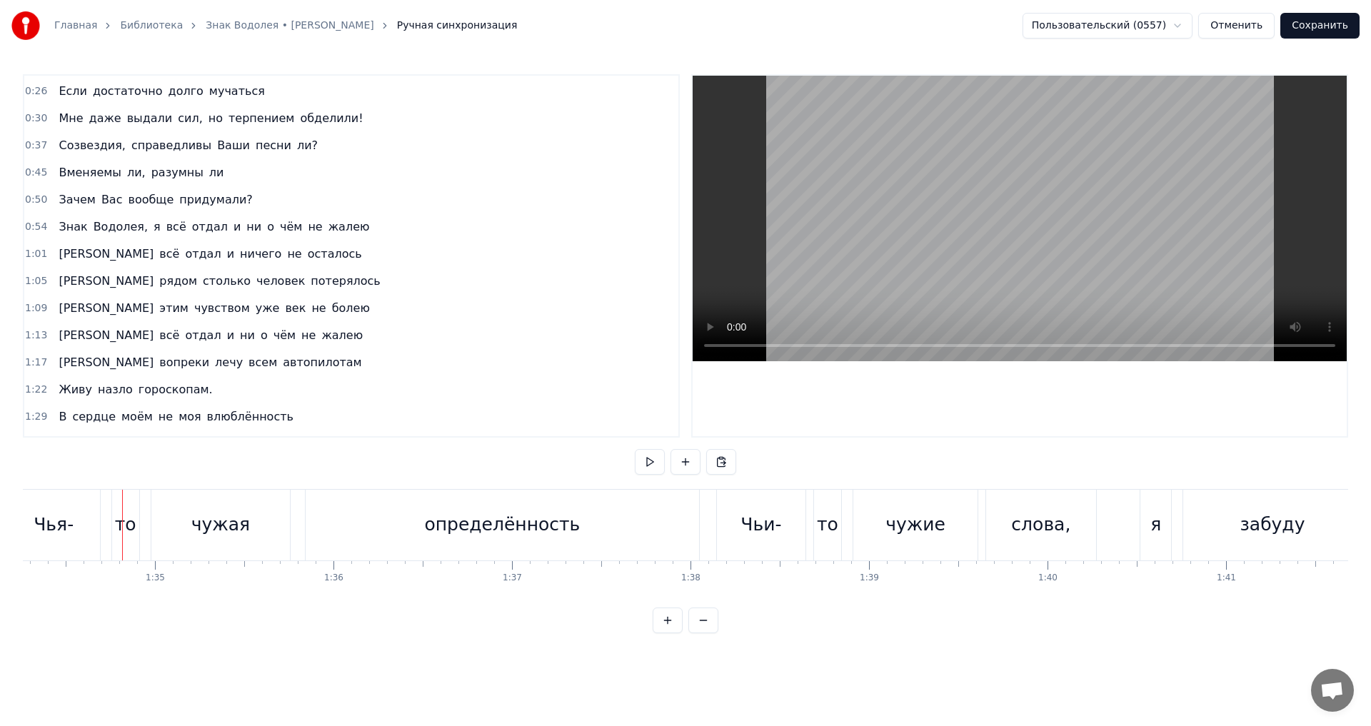
scroll to position [0, 0]
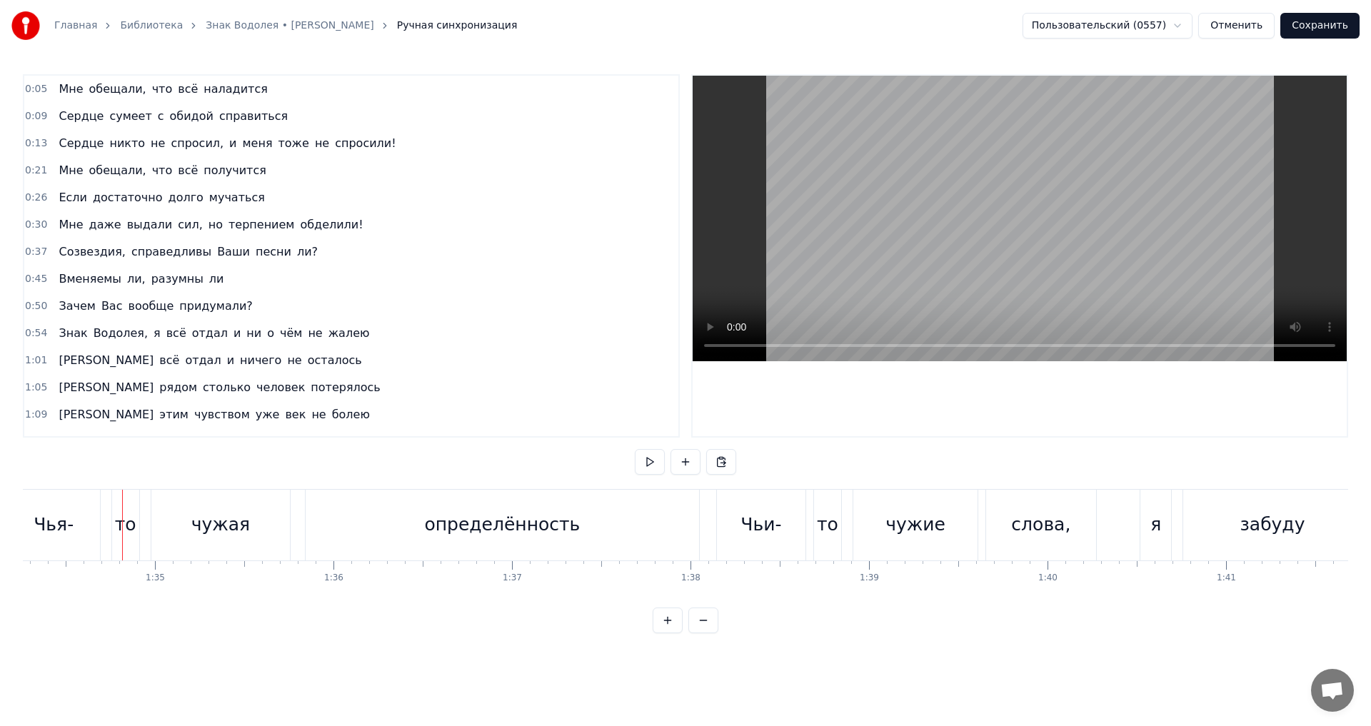
click at [64, 99] on div "Мне обещали, что всё наладится" at bounding box center [163, 89] width 220 height 26
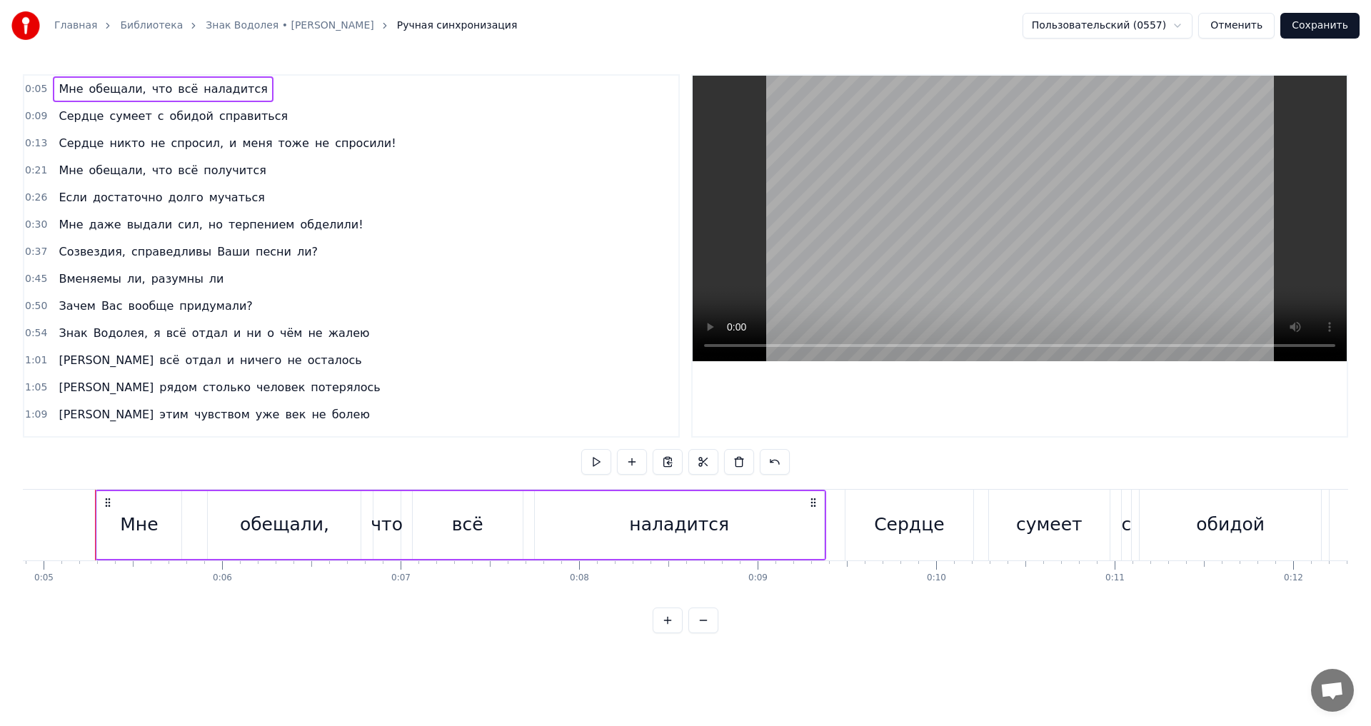
click at [63, 488] on div "0:05 Мне обещали, что всё наладится 0:09 [PERSON_NAME] сумеет с обидой справить…" at bounding box center [685, 353] width 1325 height 559
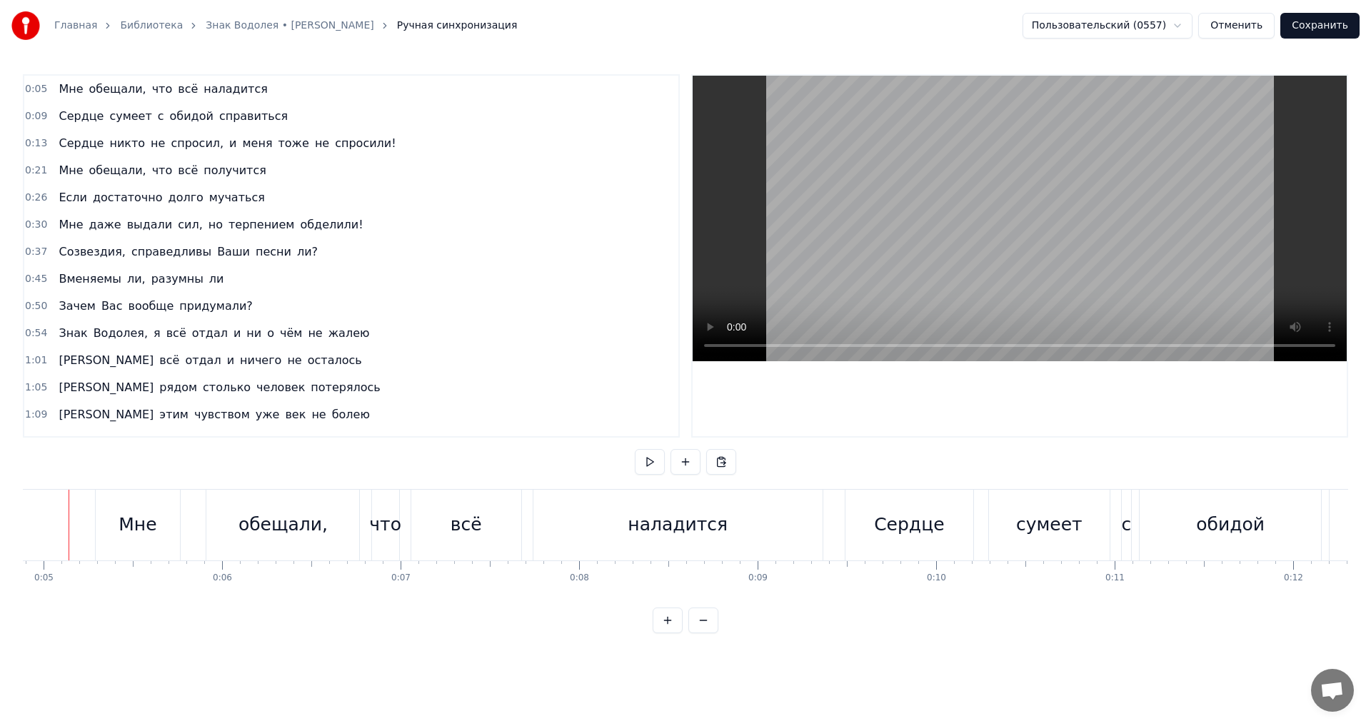
scroll to position [0, 846]
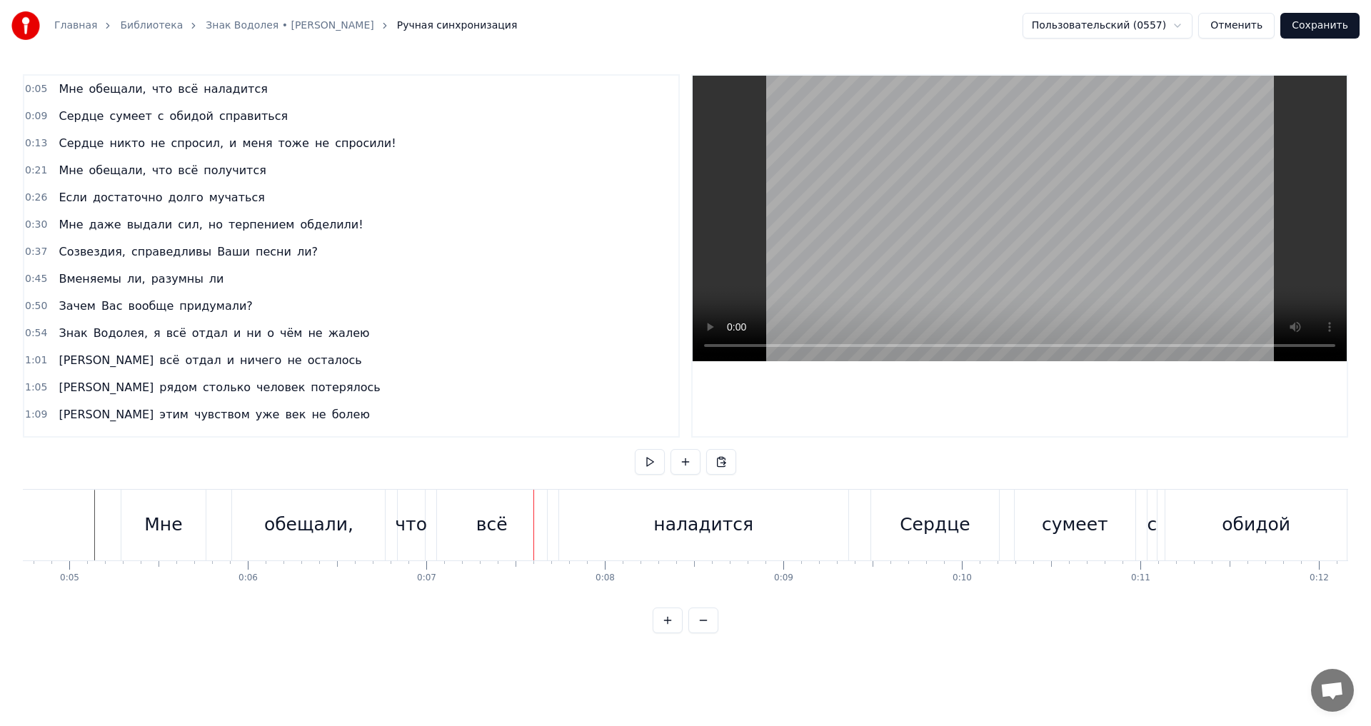
click at [72, 98] on div "Мне обещали, что всё наладится" at bounding box center [163, 89] width 220 height 26
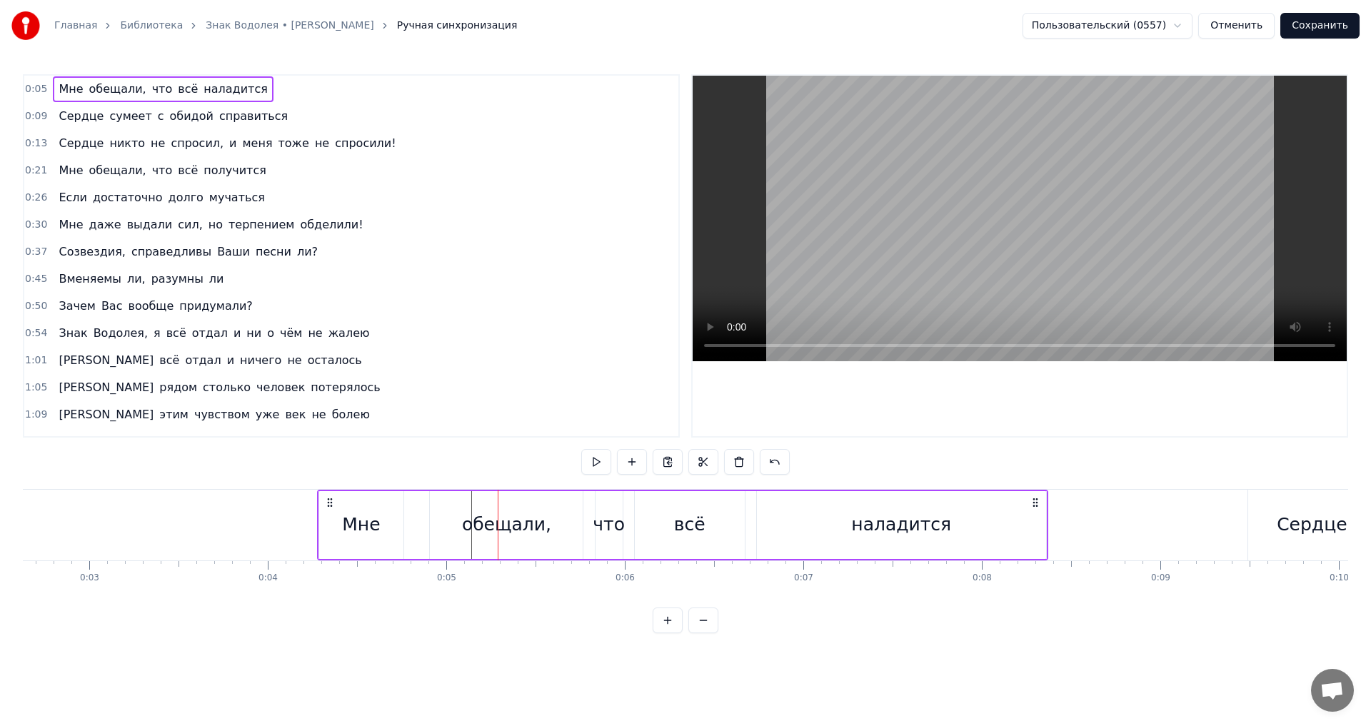
scroll to position [0, 463]
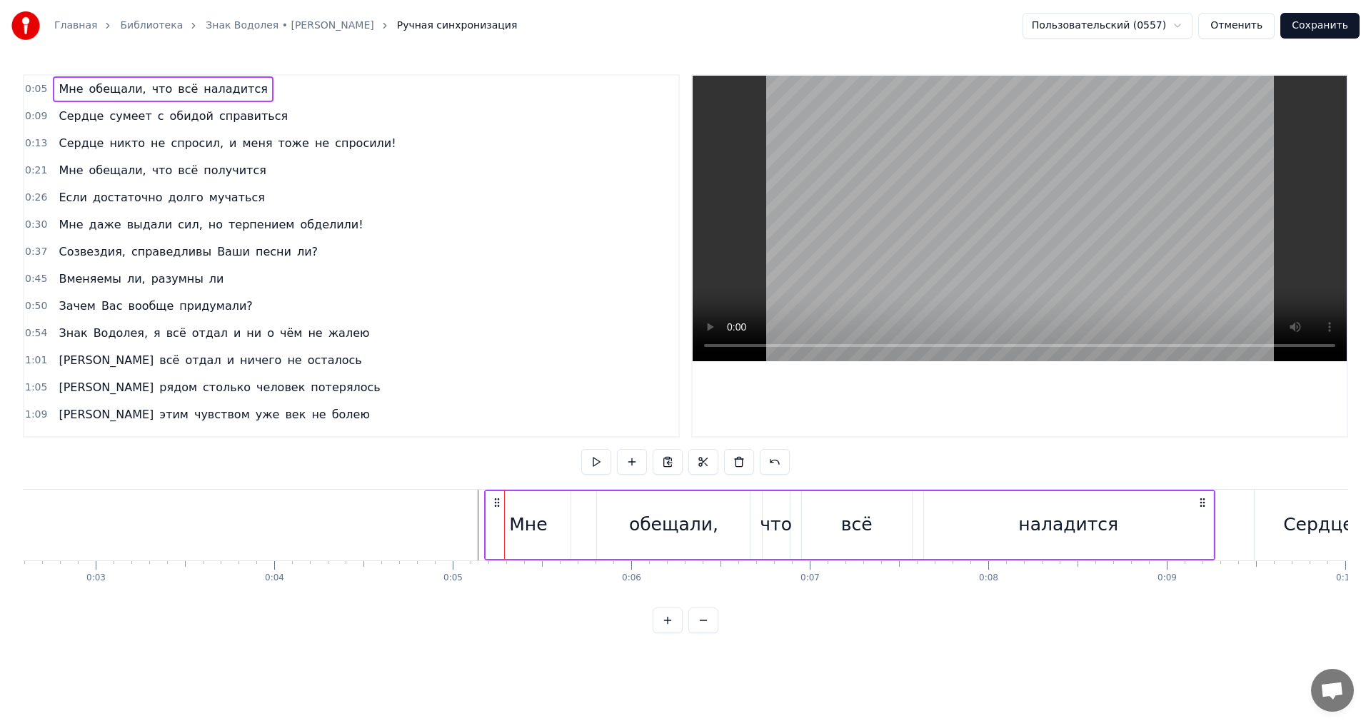
drag, startPoint x: 134, startPoint y: 498, endPoint x: 478, endPoint y: 499, distance: 344.8
click at [491, 499] on icon at bounding box center [496, 502] width 11 height 11
click at [68, 125] on div "Сердце сумеет с обидой справиться" at bounding box center [173, 117] width 241 height 26
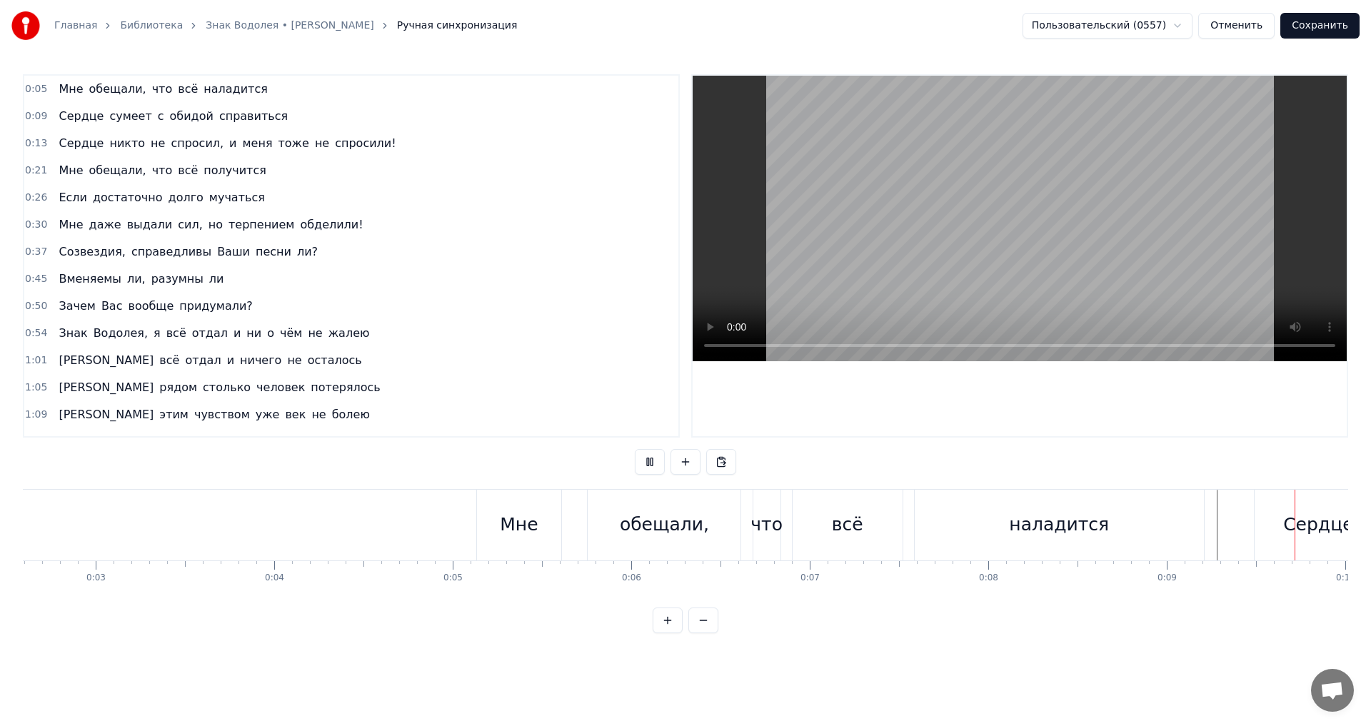
scroll to position [0, 1673]
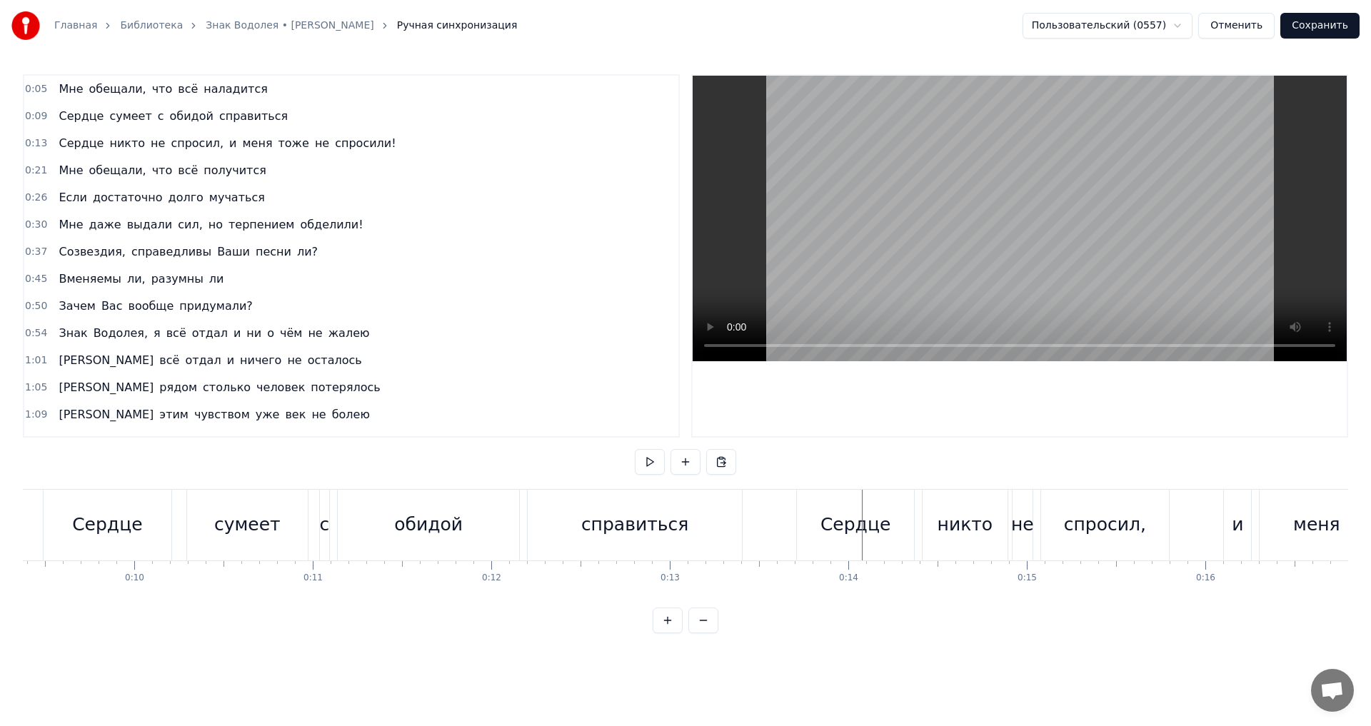
click at [53, 152] on div "Сердце никто не спросил, и меня тоже не спросили!" at bounding box center [227, 144] width 348 height 26
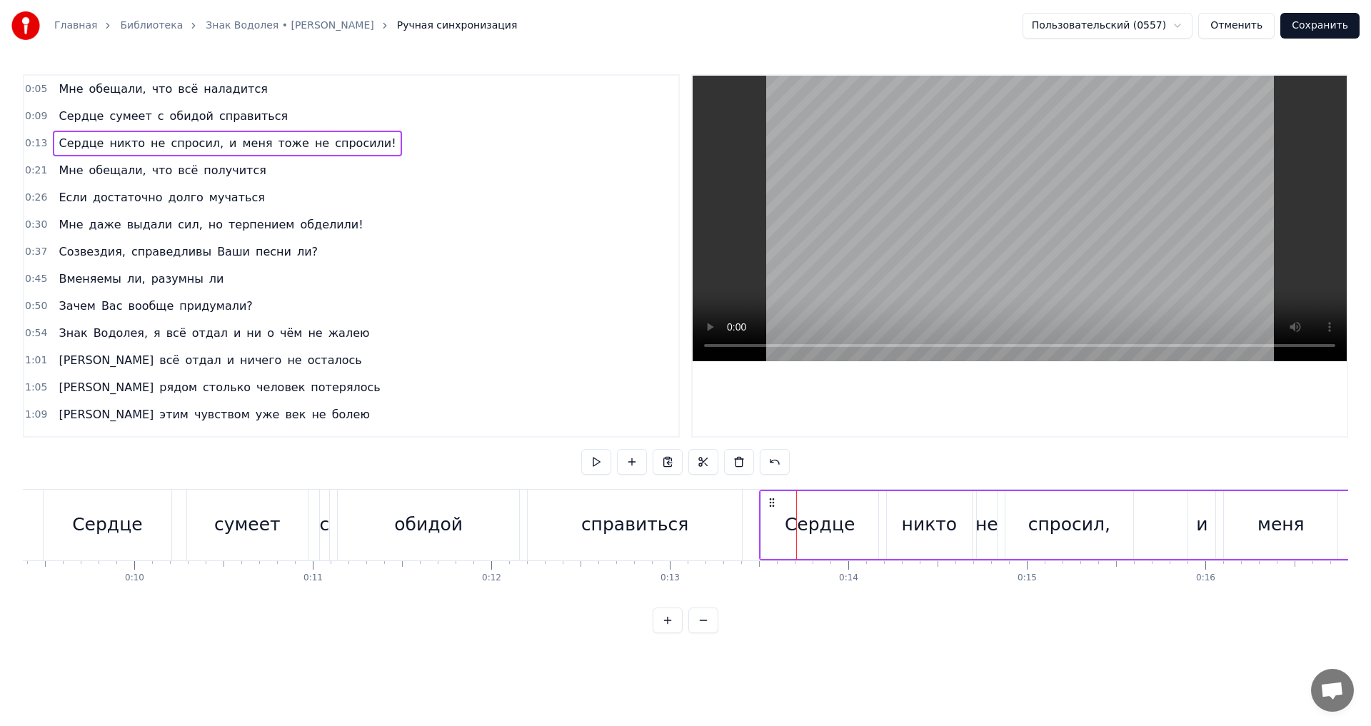
drag, startPoint x: 807, startPoint y: 503, endPoint x: 770, endPoint y: 504, distance: 37.1
click at [770, 504] on icon at bounding box center [771, 502] width 11 height 11
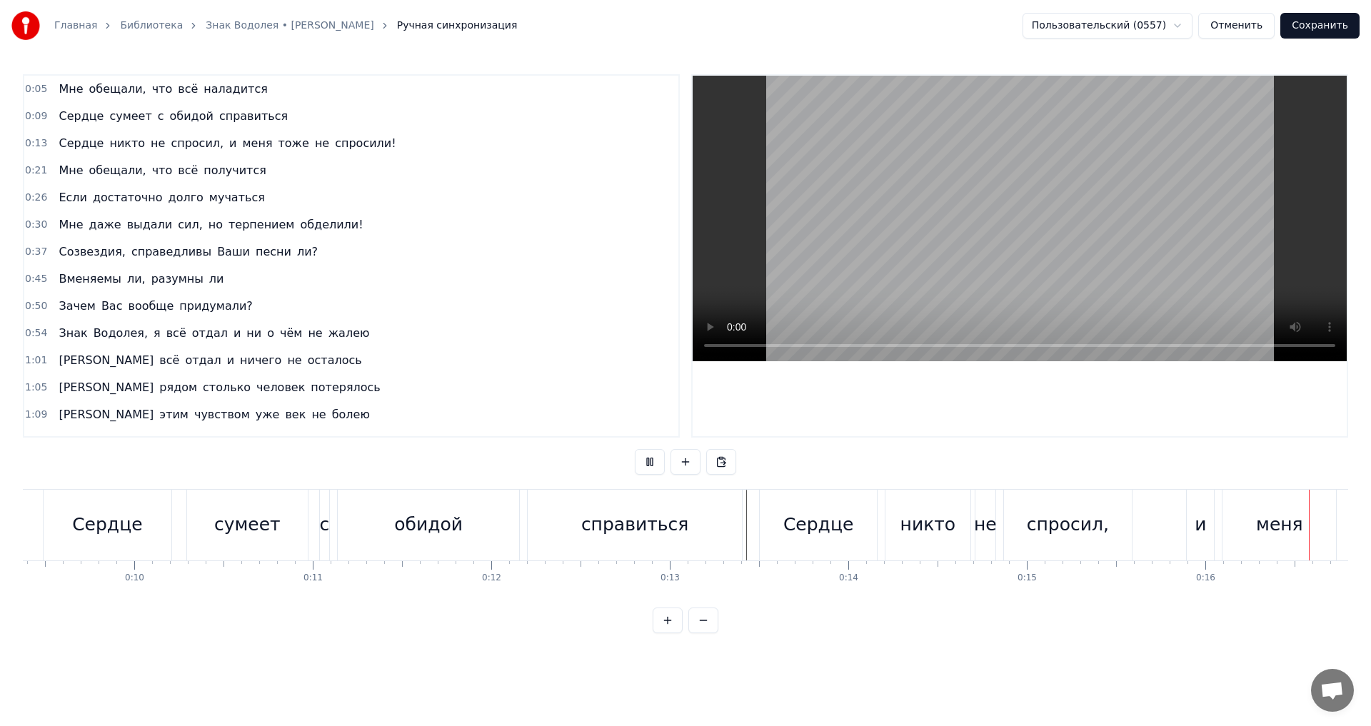
scroll to position [0, 2884]
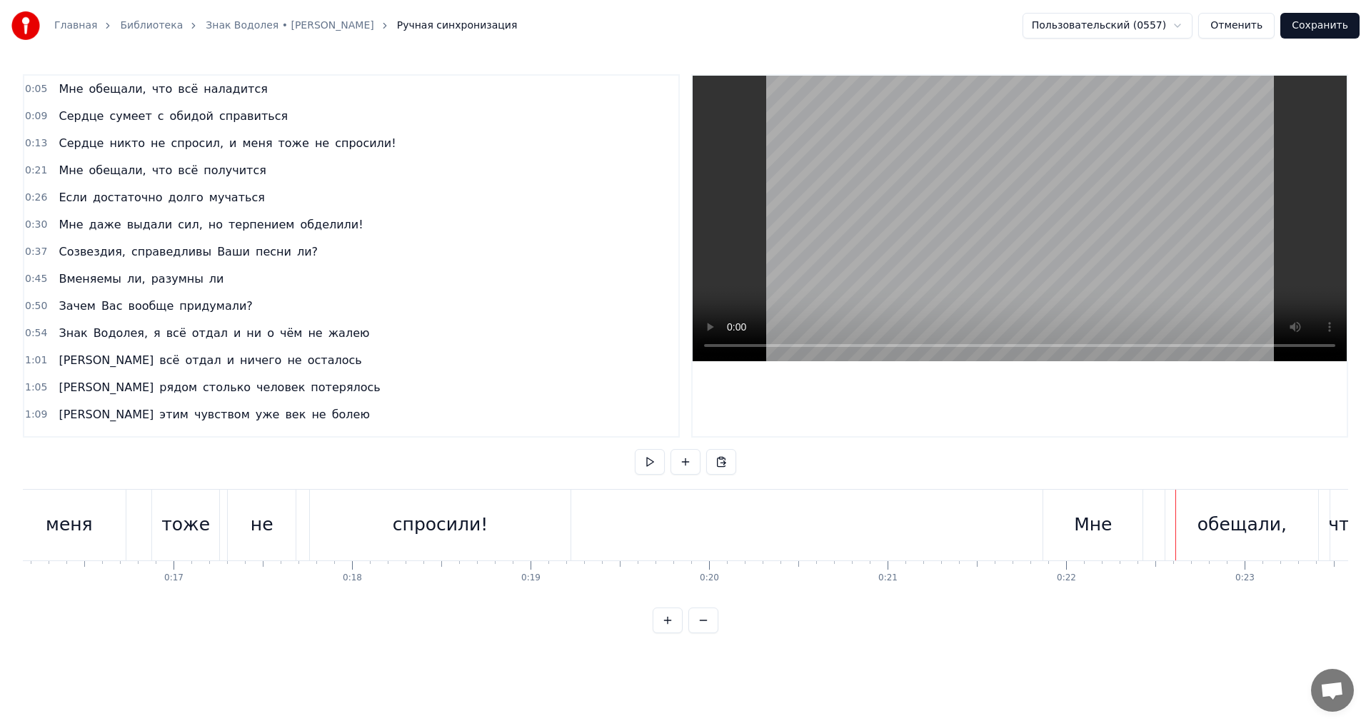
click at [57, 178] on span "Мне" at bounding box center [70, 170] width 27 height 16
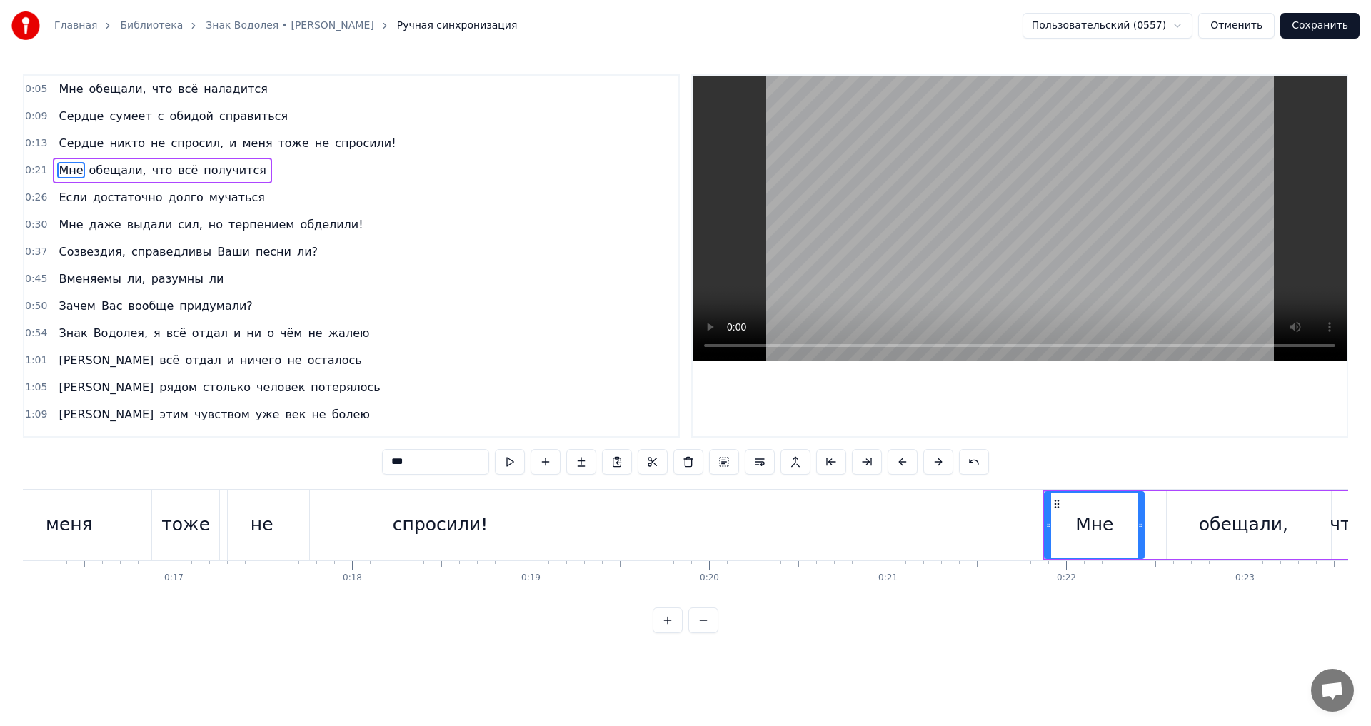
click at [61, 182] on div "Мне обещали, что всё получится" at bounding box center [162, 171] width 218 height 26
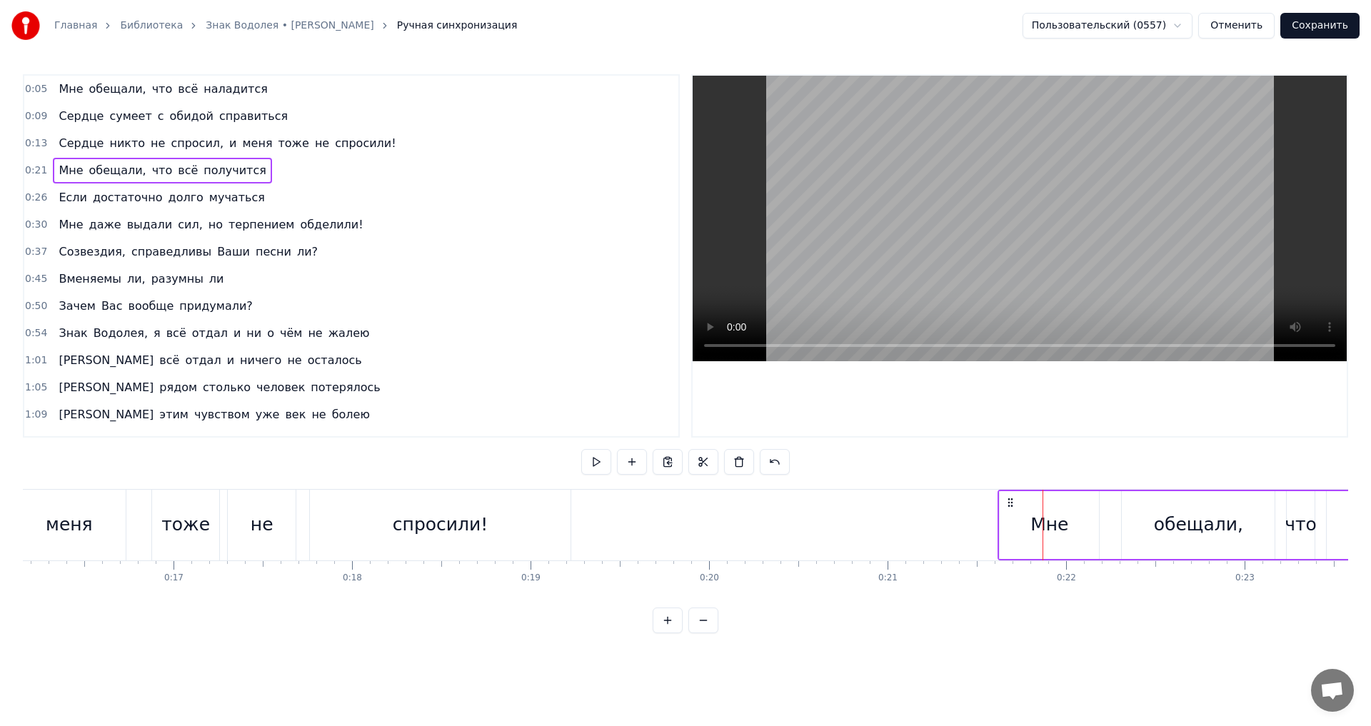
drag, startPoint x: 1054, startPoint y: 499, endPoint x: 1009, endPoint y: 499, distance: 45.7
click at [1009, 499] on circle at bounding box center [1009, 498] width 1 height 1
click at [106, 208] on div "Если достаточно долго мучаться" at bounding box center [161, 198] width 217 height 26
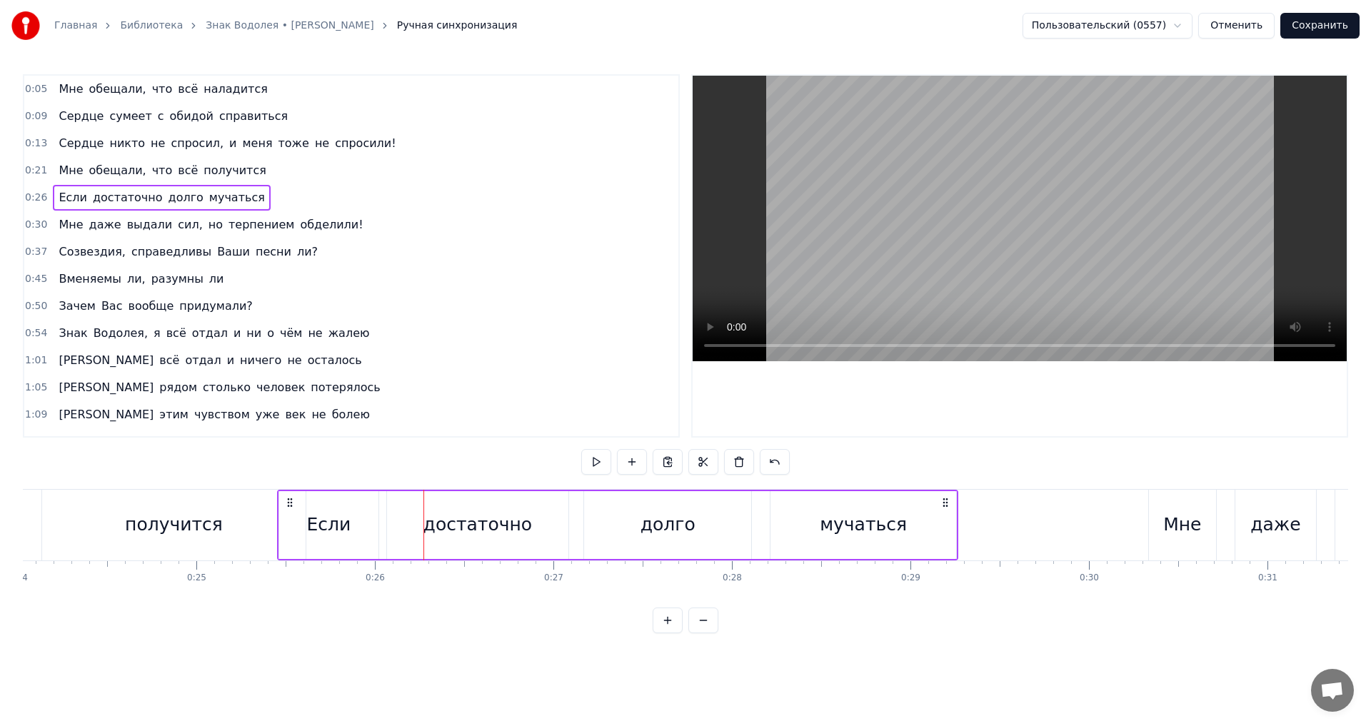
scroll to position [0, 4268]
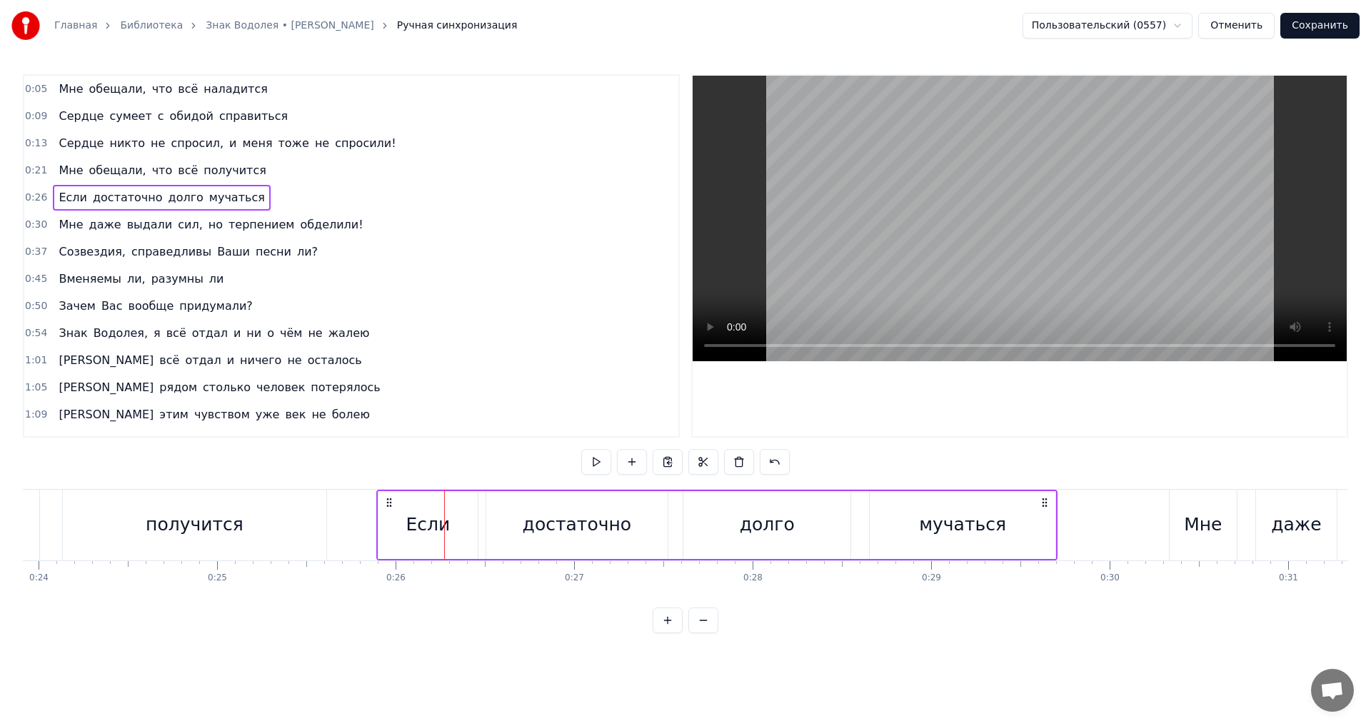
drag, startPoint x: 106, startPoint y: 500, endPoint x: 388, endPoint y: 505, distance: 281.3
click at [388, 505] on icon at bounding box center [388, 502] width 11 height 11
click at [144, 233] on div "Мне даже выдали сил, но терпением обделили!" at bounding box center [211, 225] width 316 height 26
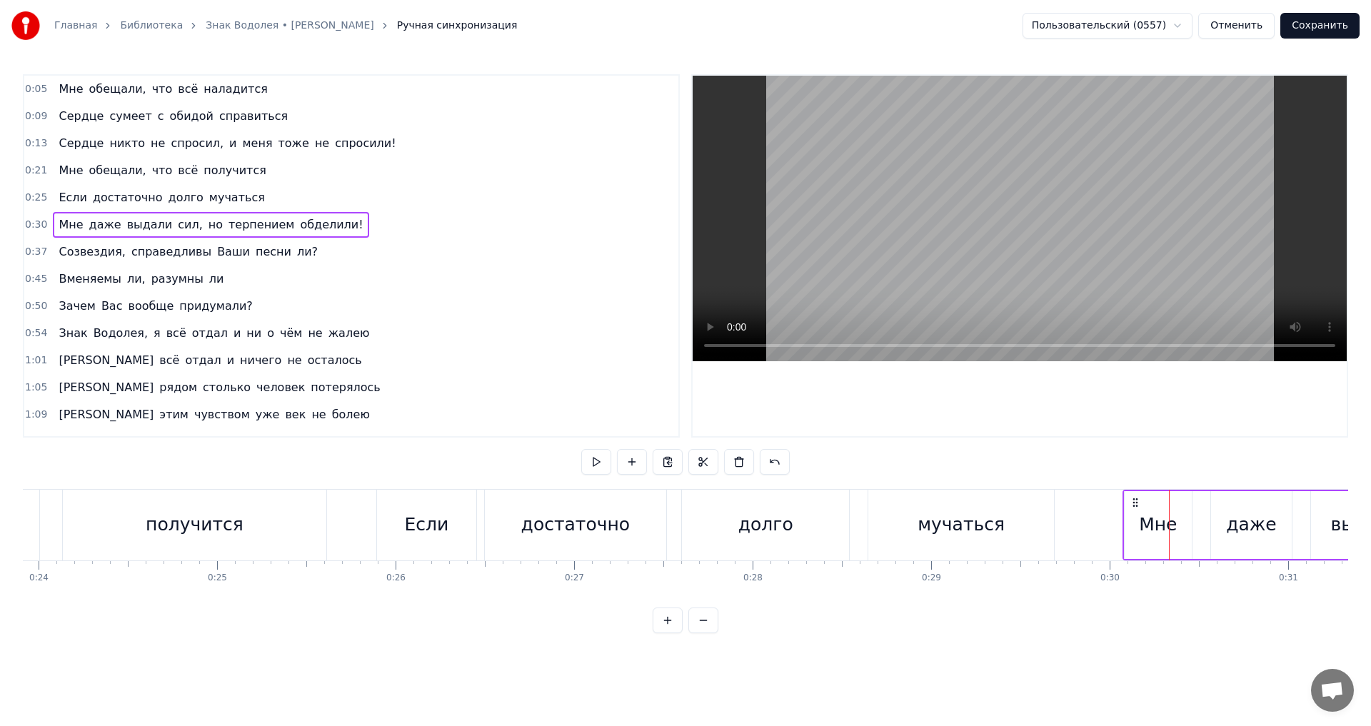
drag, startPoint x: 1182, startPoint y: 498, endPoint x: 1135, endPoint y: 503, distance: 46.6
click at [1135, 503] on icon at bounding box center [1134, 502] width 11 height 11
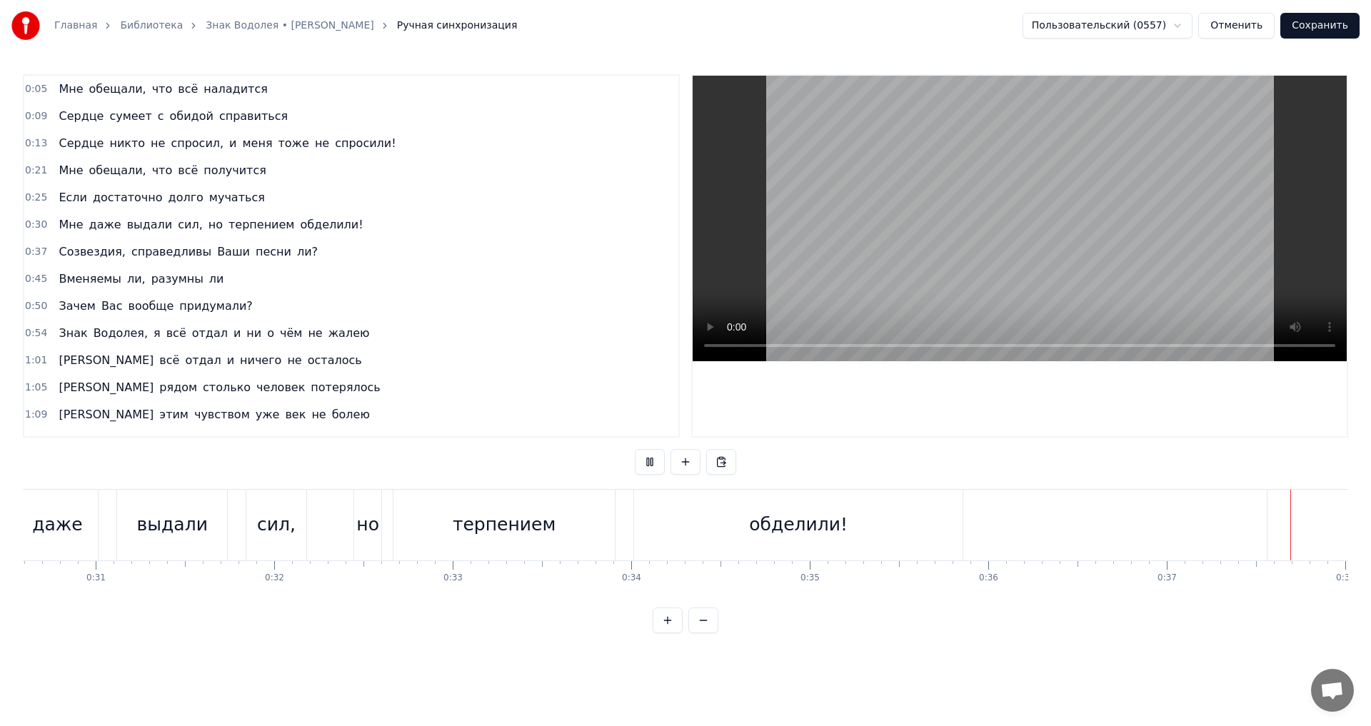
scroll to position [0, 6645]
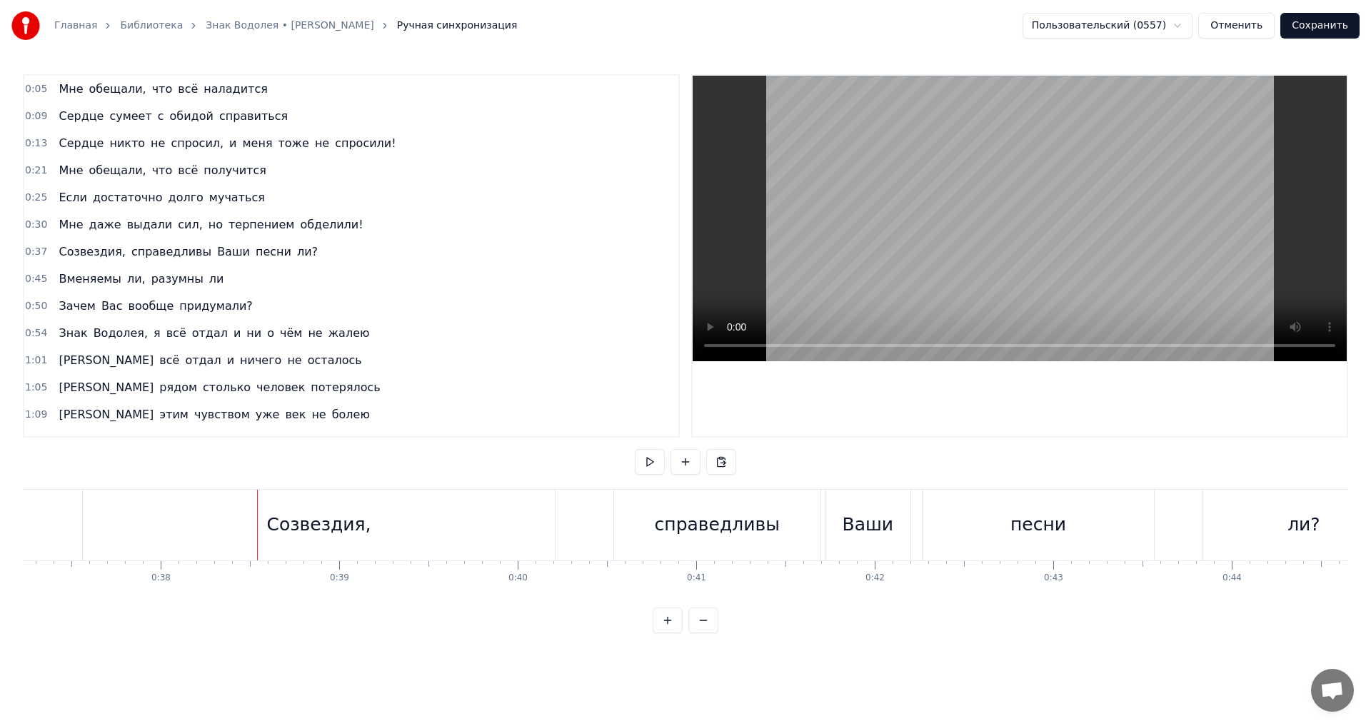
click at [1331, 20] on button "Сохранить" at bounding box center [1319, 26] width 79 height 26
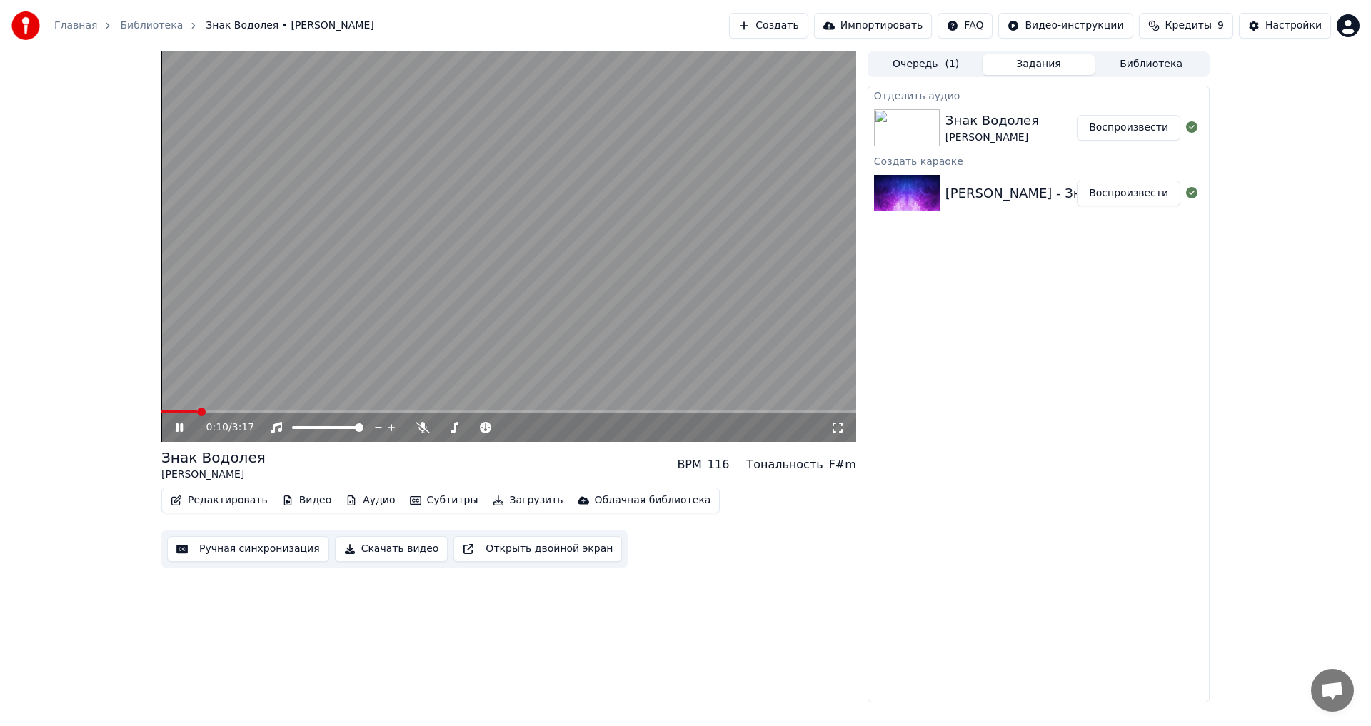
click at [468, 276] on video at bounding box center [508, 246] width 695 height 391
click at [397, 554] on button "Скачать видео" at bounding box center [392, 549] width 114 height 26
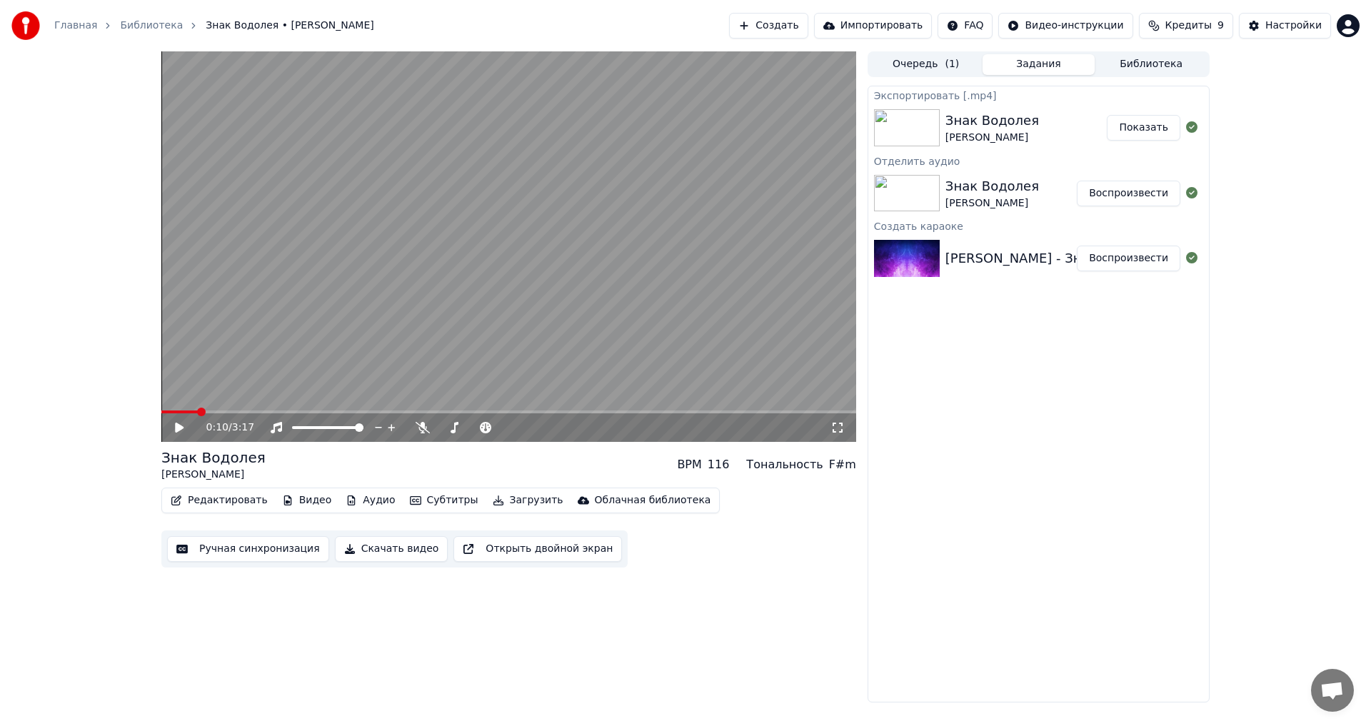
click at [807, 14] on button "Создать" at bounding box center [768, 26] width 79 height 26
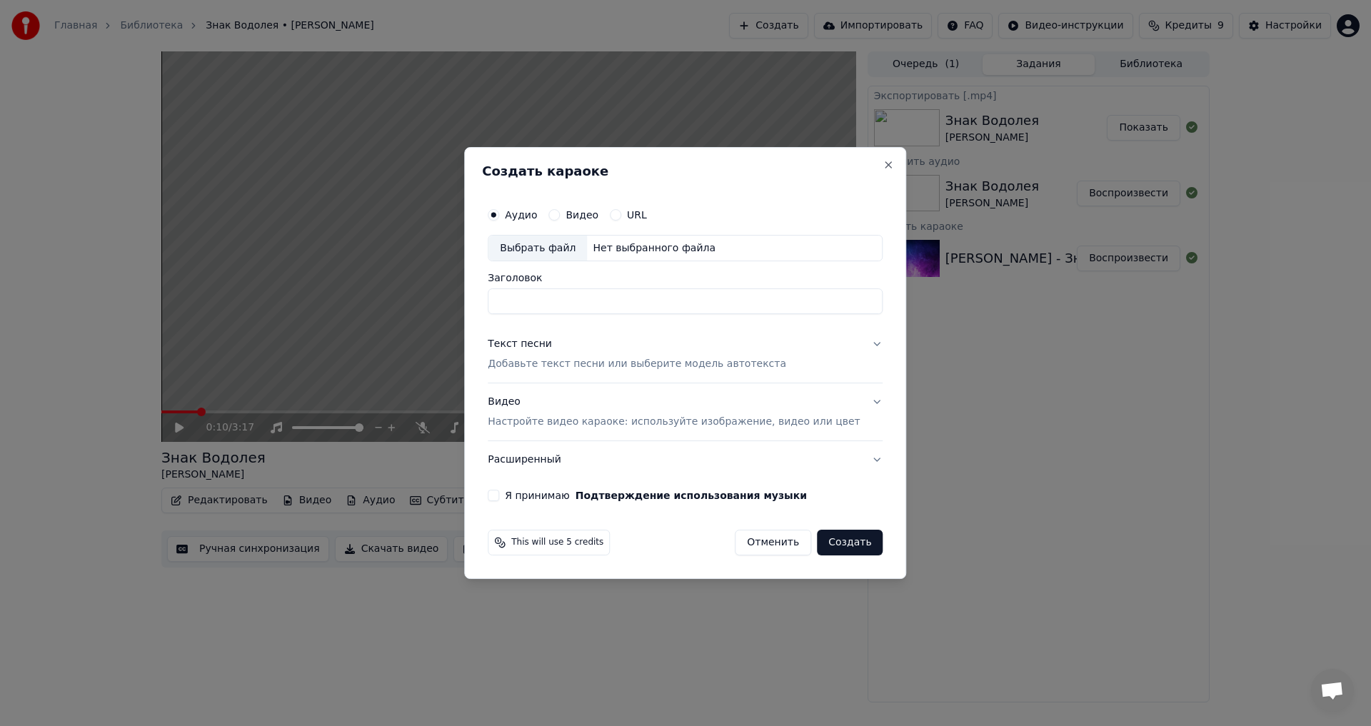
click at [576, 238] on div "Выбрать файл" at bounding box center [537, 249] width 99 height 26
type input "**********"
click at [601, 364] on p "Добавьте текст песни или выберите модель автотекста" at bounding box center [637, 365] width 298 height 14
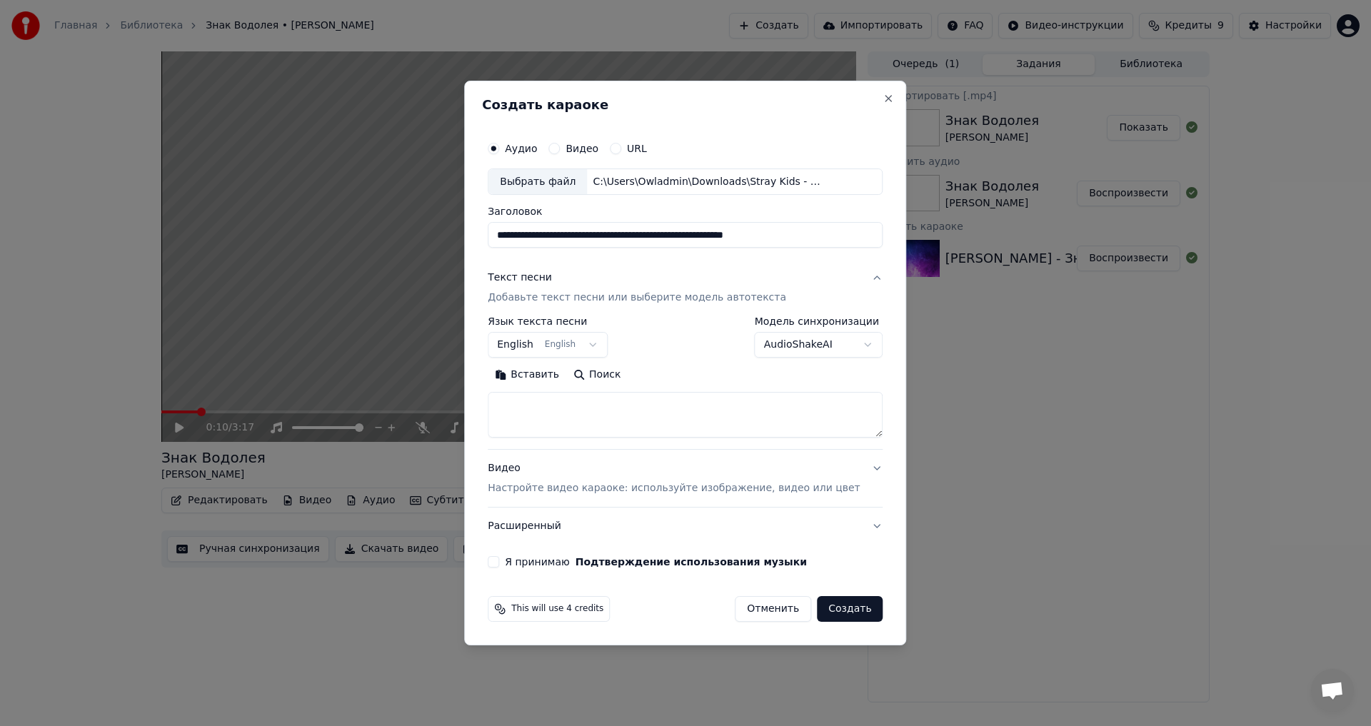
click at [565, 409] on textarea at bounding box center [685, 416] width 395 height 46
paste textarea "**********"
type textarea "**********"
click at [558, 482] on p "Настройте видео караоке: используйте изображение, видео или цвет" at bounding box center [674, 488] width 372 height 14
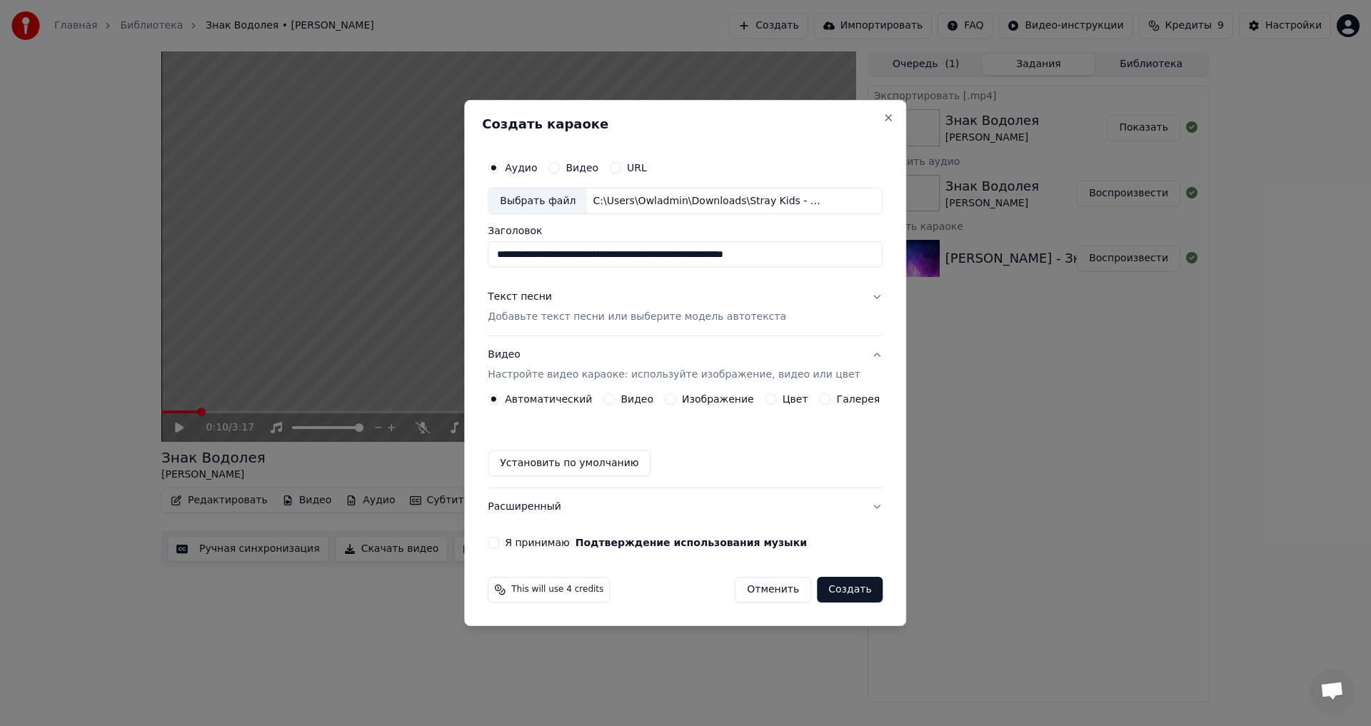
click at [735, 402] on label "Изображение" at bounding box center [718, 399] width 72 height 10
click at [676, 402] on button "Изображение" at bounding box center [670, 398] width 11 height 11
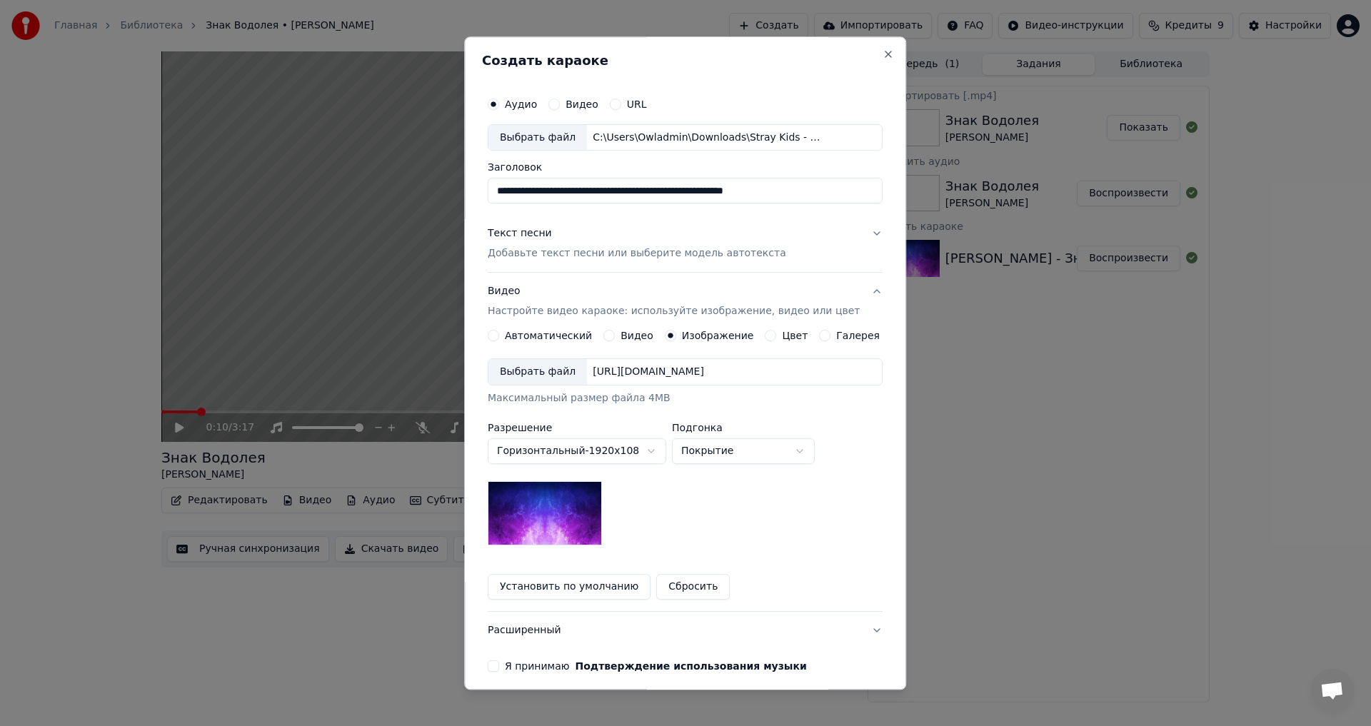
click at [559, 387] on div "Выбрать файл [URL][DOMAIN_NAME] Максимальный размер файла 4MB" at bounding box center [685, 382] width 395 height 47
click at [543, 371] on div "Выбрать файл" at bounding box center [537, 373] width 99 height 26
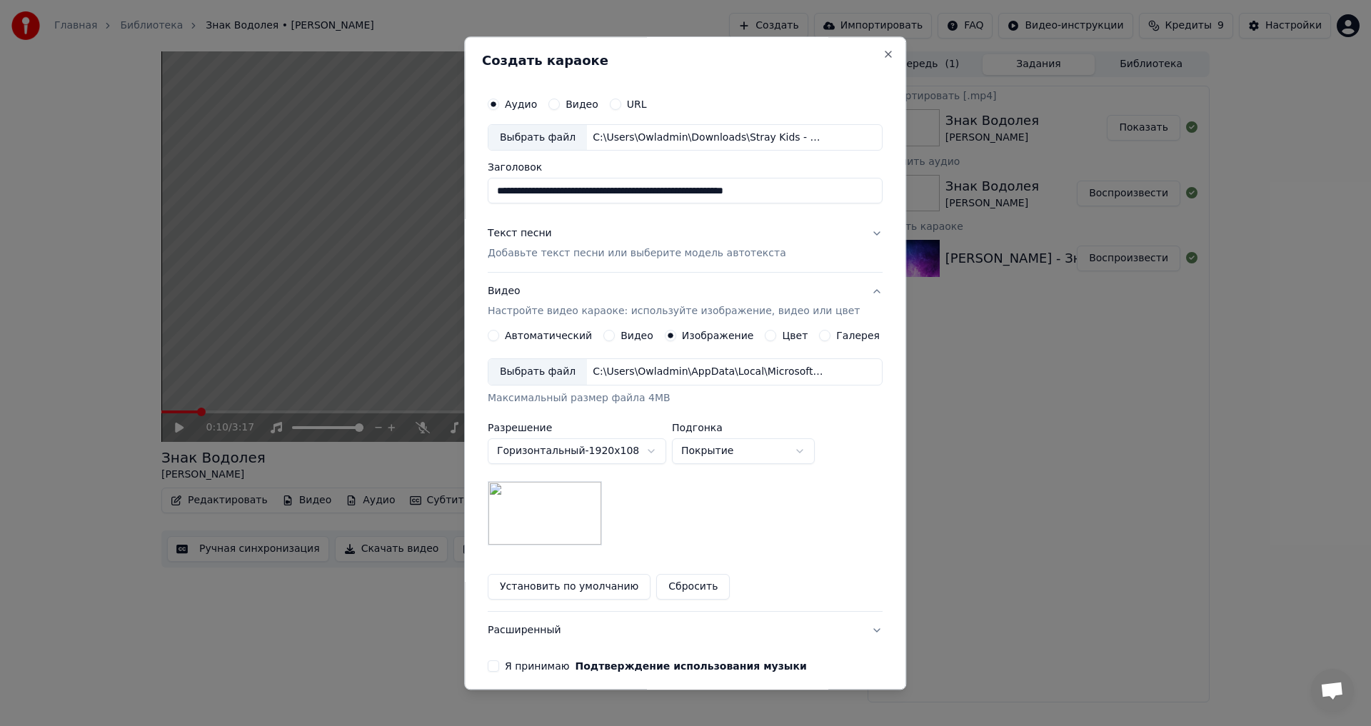
scroll to position [60, 0]
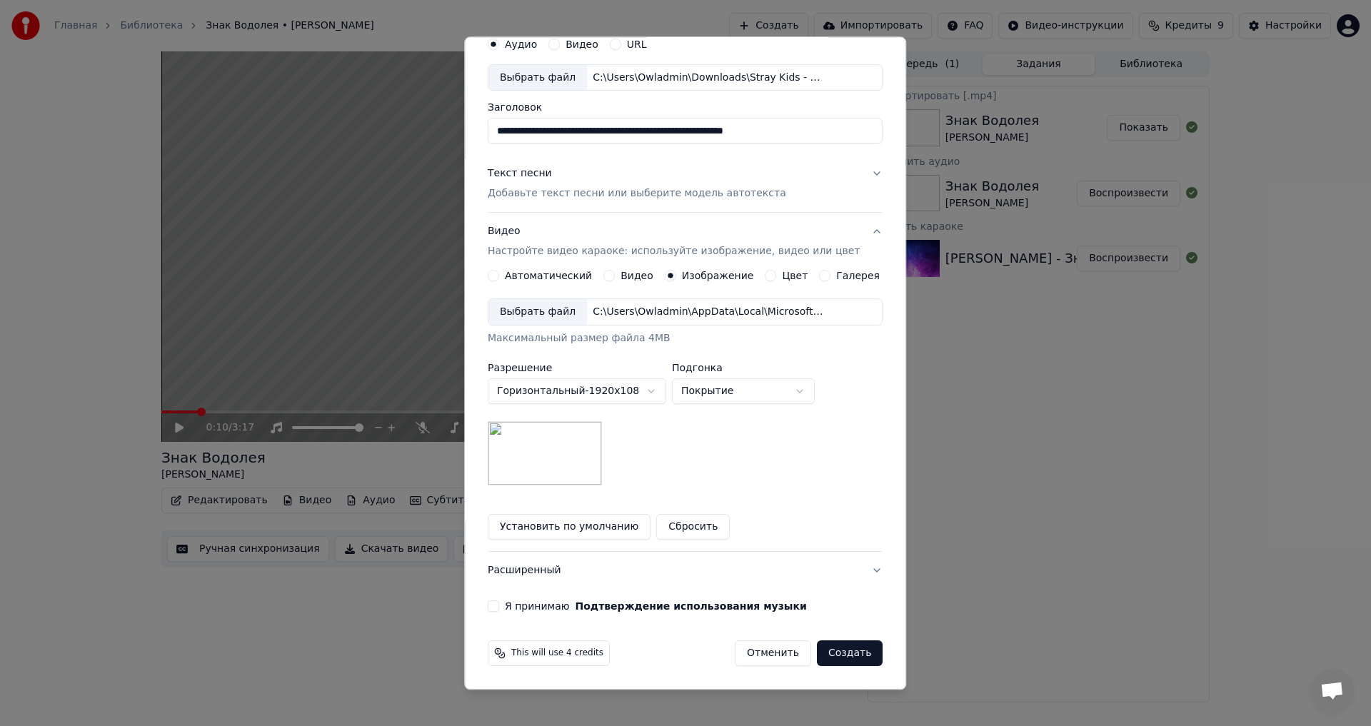
click at [550, 604] on label "Я принимаю Подтверждение использования музыки" at bounding box center [656, 607] width 302 height 10
click at [499, 604] on button "Я принимаю Подтверждение использования музыки" at bounding box center [493, 606] width 11 height 11
click at [825, 658] on button "Создать" at bounding box center [850, 654] width 66 height 26
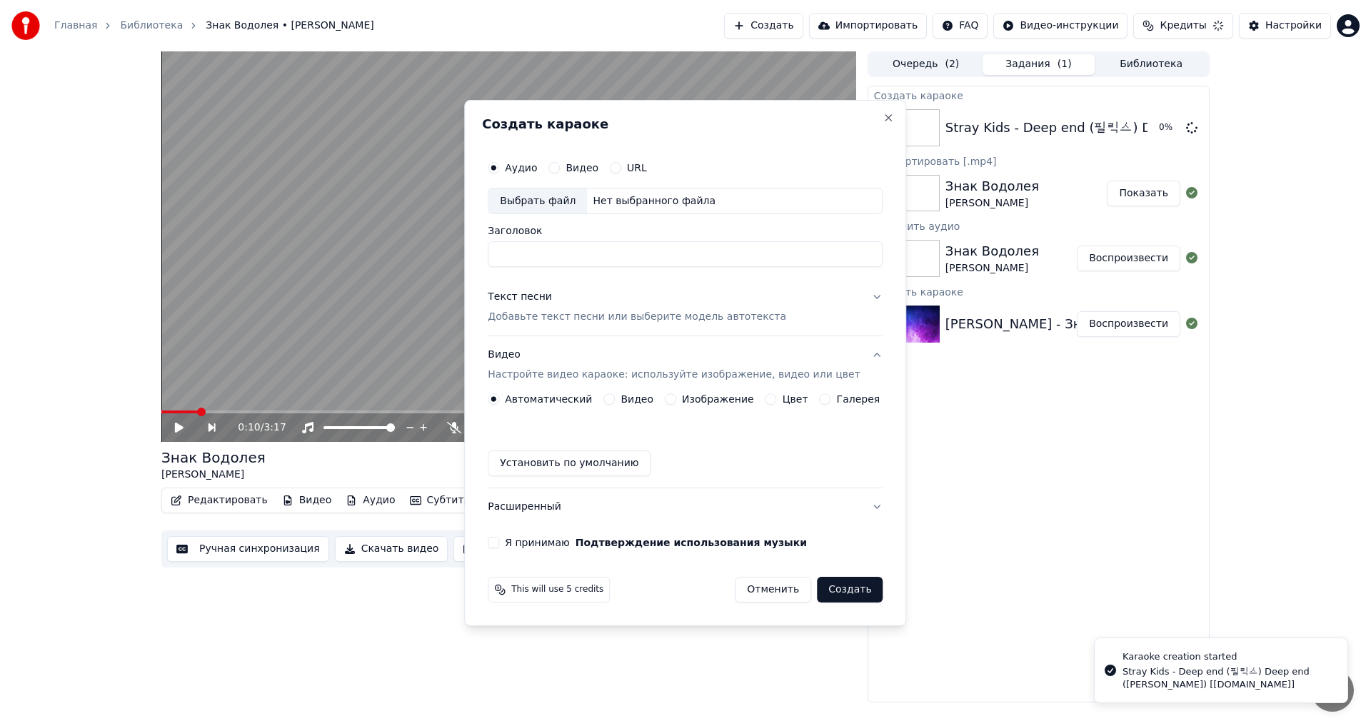
scroll to position [0, 0]
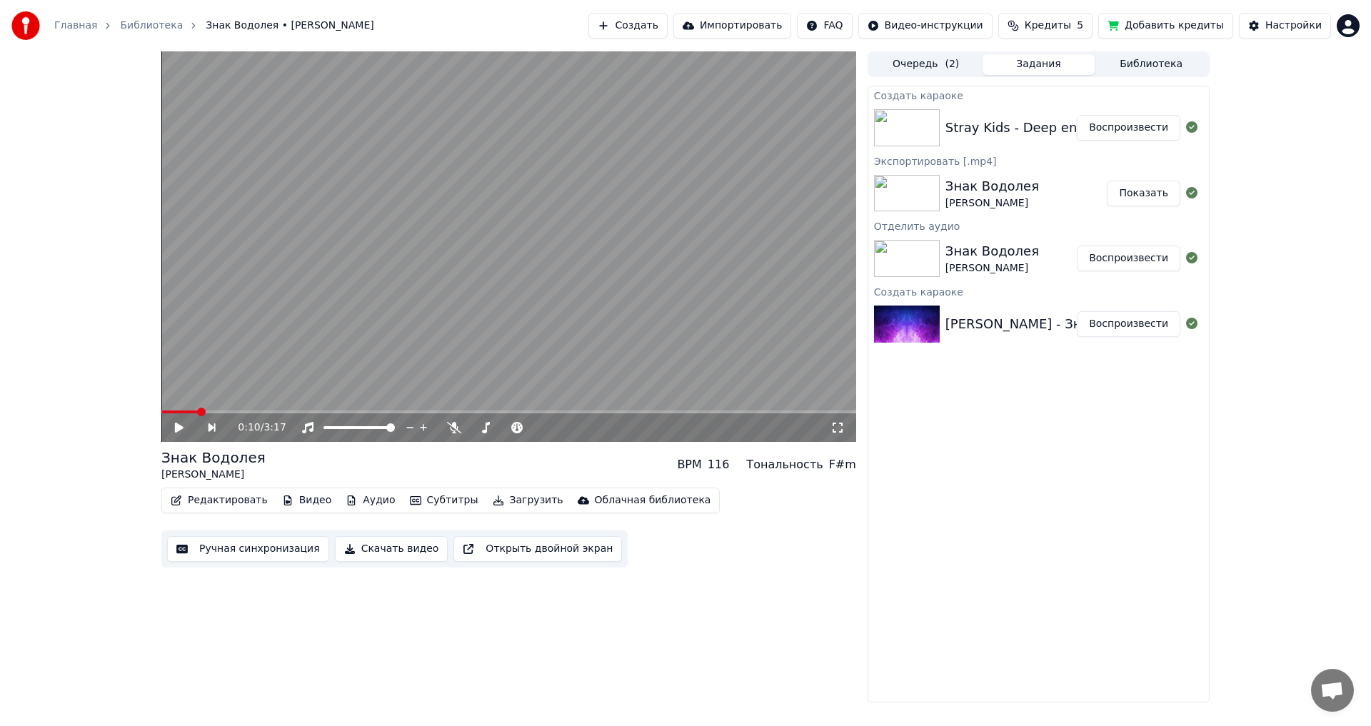
click at [1168, 129] on button "Воспроизвести" at bounding box center [1129, 128] width 104 height 26
click at [483, 374] on video at bounding box center [508, 246] width 695 height 391
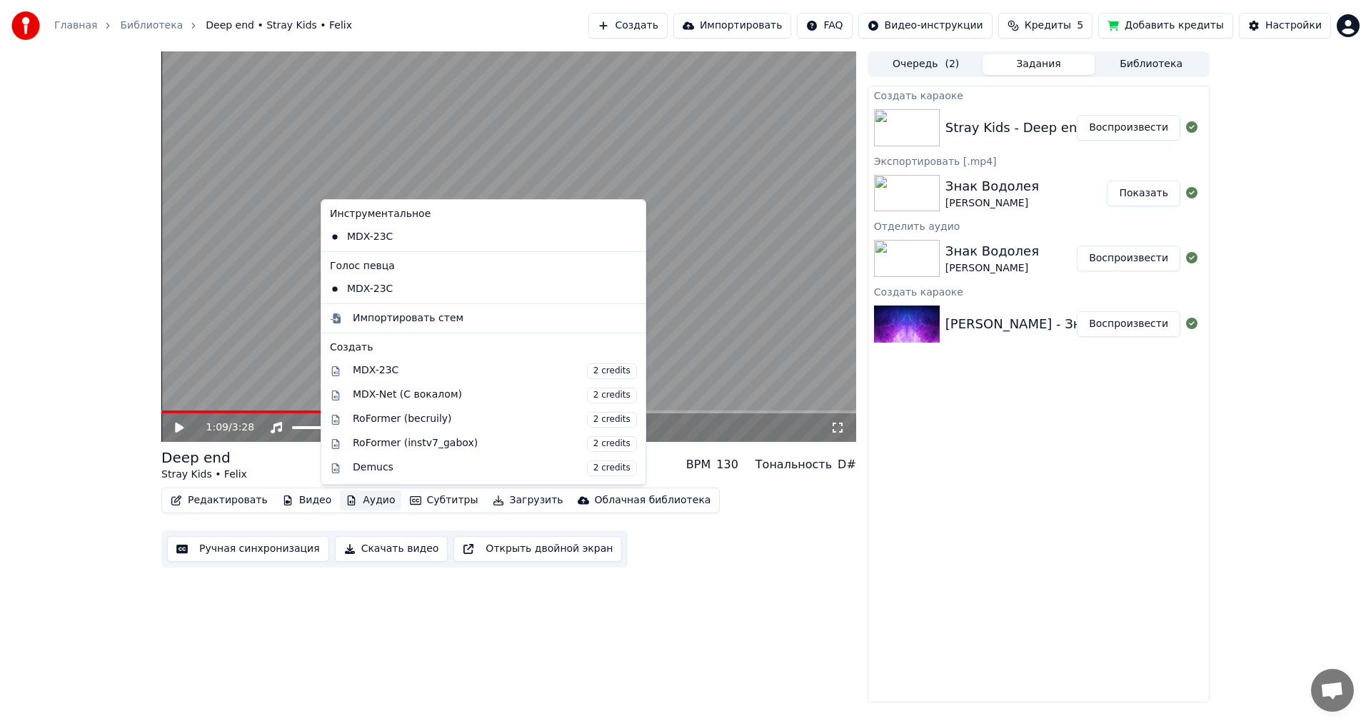
click at [346, 498] on button "Аудио" at bounding box center [370, 500] width 61 height 20
click at [587, 421] on span "2 credits" at bounding box center [612, 420] width 50 height 16
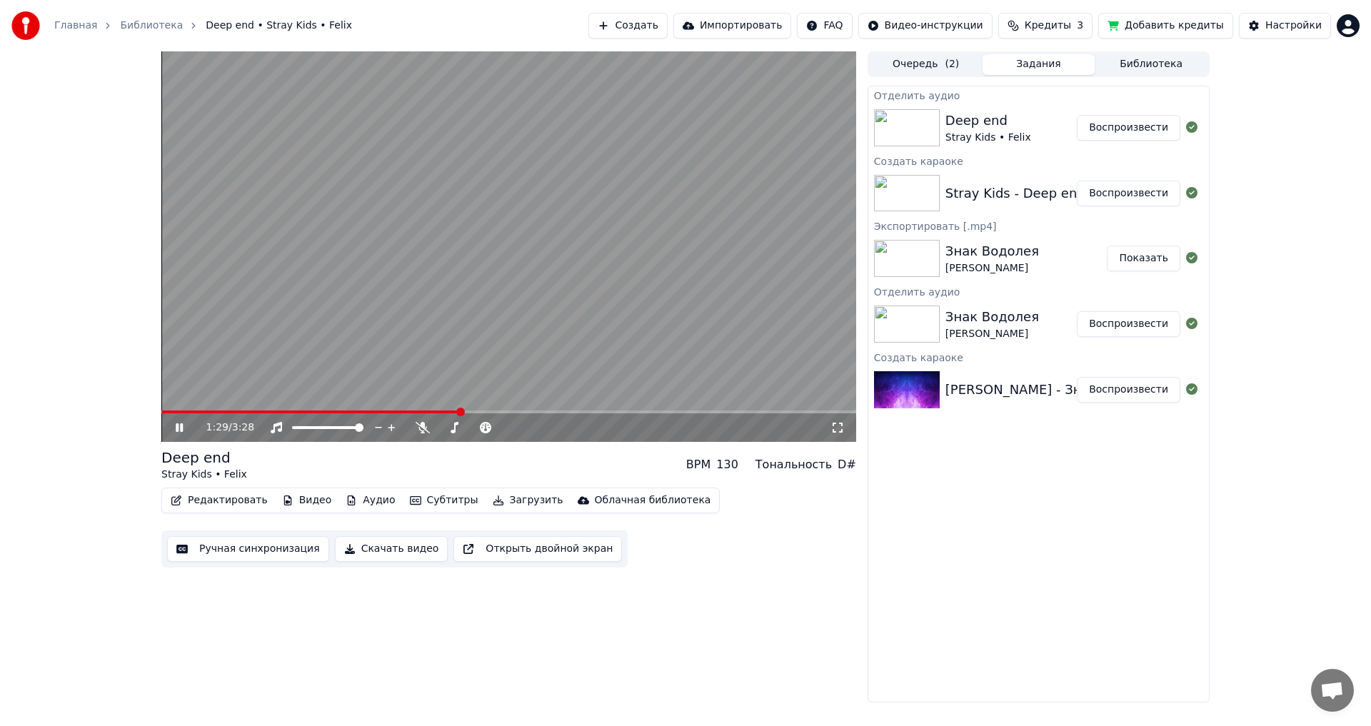
click at [327, 412] on span at bounding box center [310, 412] width 299 height 3
click at [277, 412] on span at bounding box center [246, 412] width 171 height 3
click at [256, 411] on span at bounding box center [220, 412] width 119 height 3
click at [425, 428] on icon at bounding box center [423, 427] width 14 height 11
click at [315, 414] on div "0:59 / 3:28" at bounding box center [508, 427] width 695 height 29
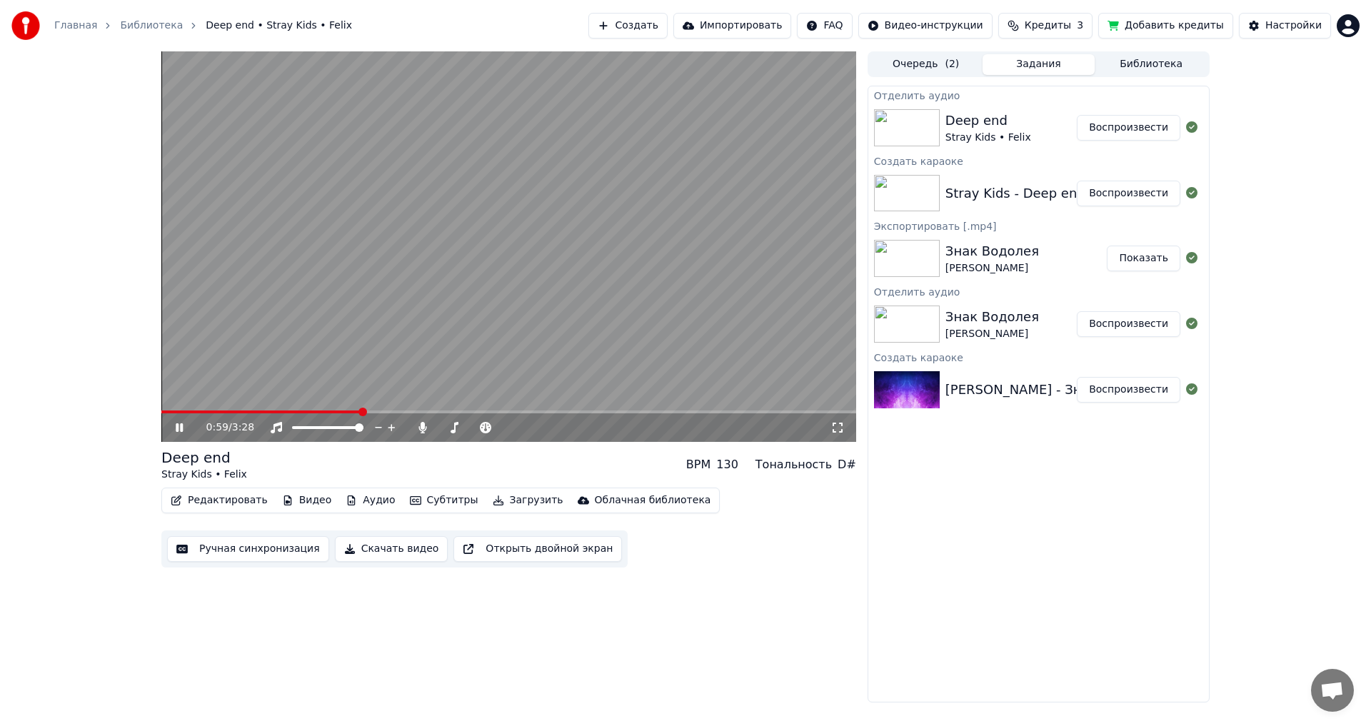
click at [311, 408] on video at bounding box center [508, 246] width 695 height 391
click at [310, 413] on span at bounding box center [261, 412] width 200 height 3
click at [318, 332] on video at bounding box center [508, 246] width 695 height 391
click at [520, 297] on video at bounding box center [508, 246] width 695 height 391
click at [349, 503] on button "Аудио" at bounding box center [370, 500] width 61 height 20
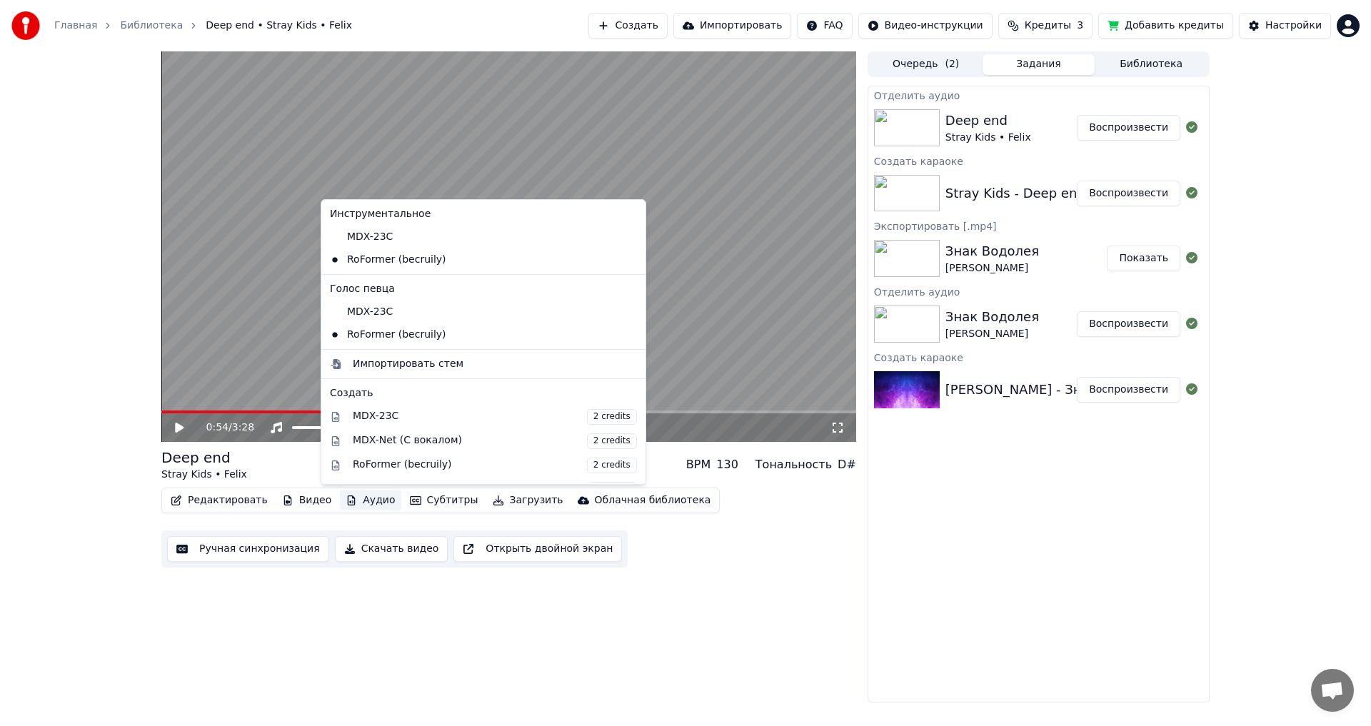
scroll to position [191, 0]
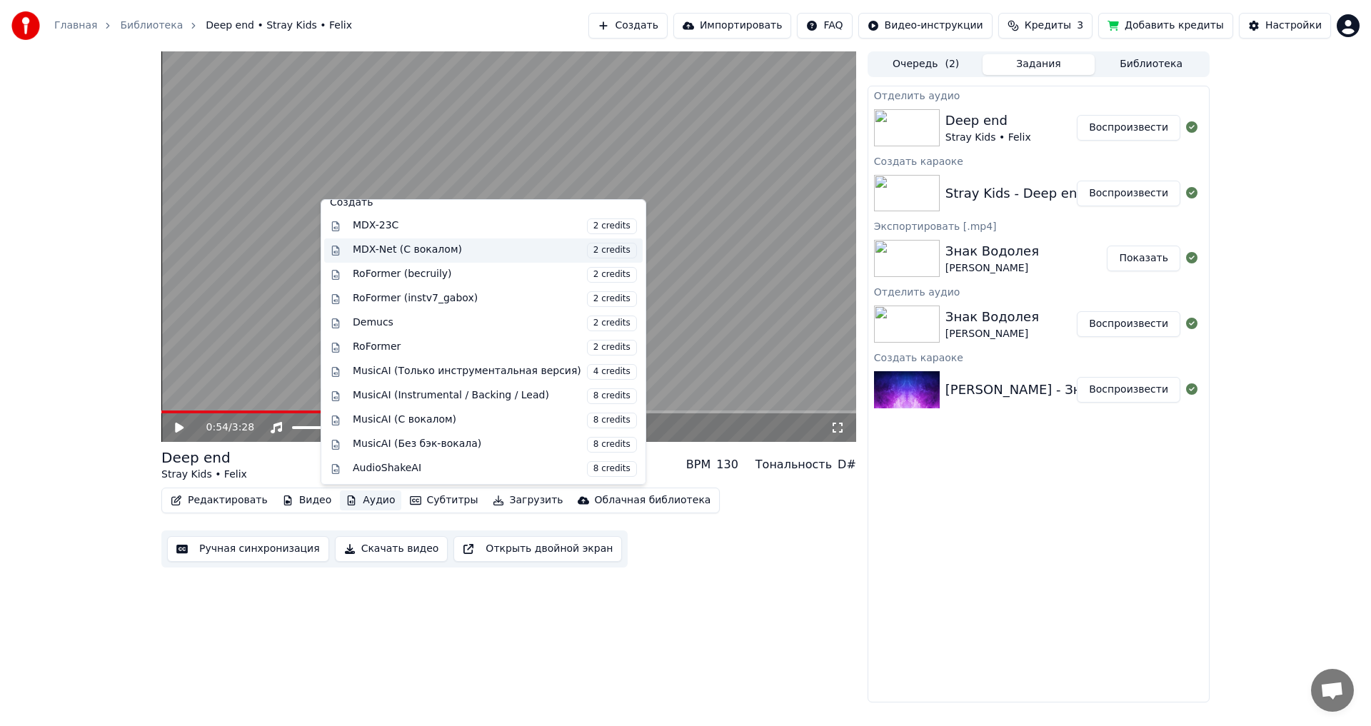
click at [453, 255] on div "MDX-Net (С вокалом) 2 credits" at bounding box center [495, 251] width 284 height 16
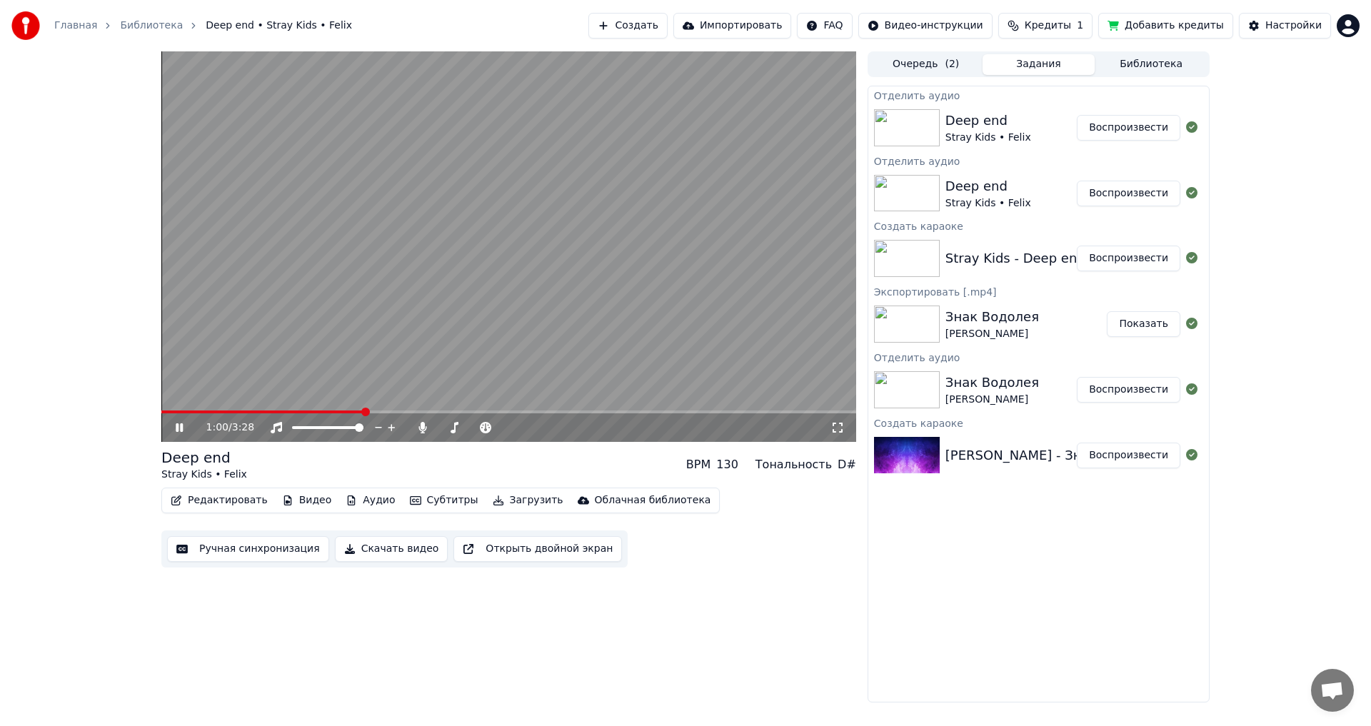
click at [494, 261] on video at bounding box center [508, 246] width 695 height 391
click at [241, 411] on span at bounding box center [201, 412] width 80 height 3
click at [176, 409] on video at bounding box center [508, 246] width 695 height 391
click at [175, 411] on span at bounding box center [168, 412] width 14 height 3
click at [168, 411] on span at bounding box center [168, 412] width 14 height 3
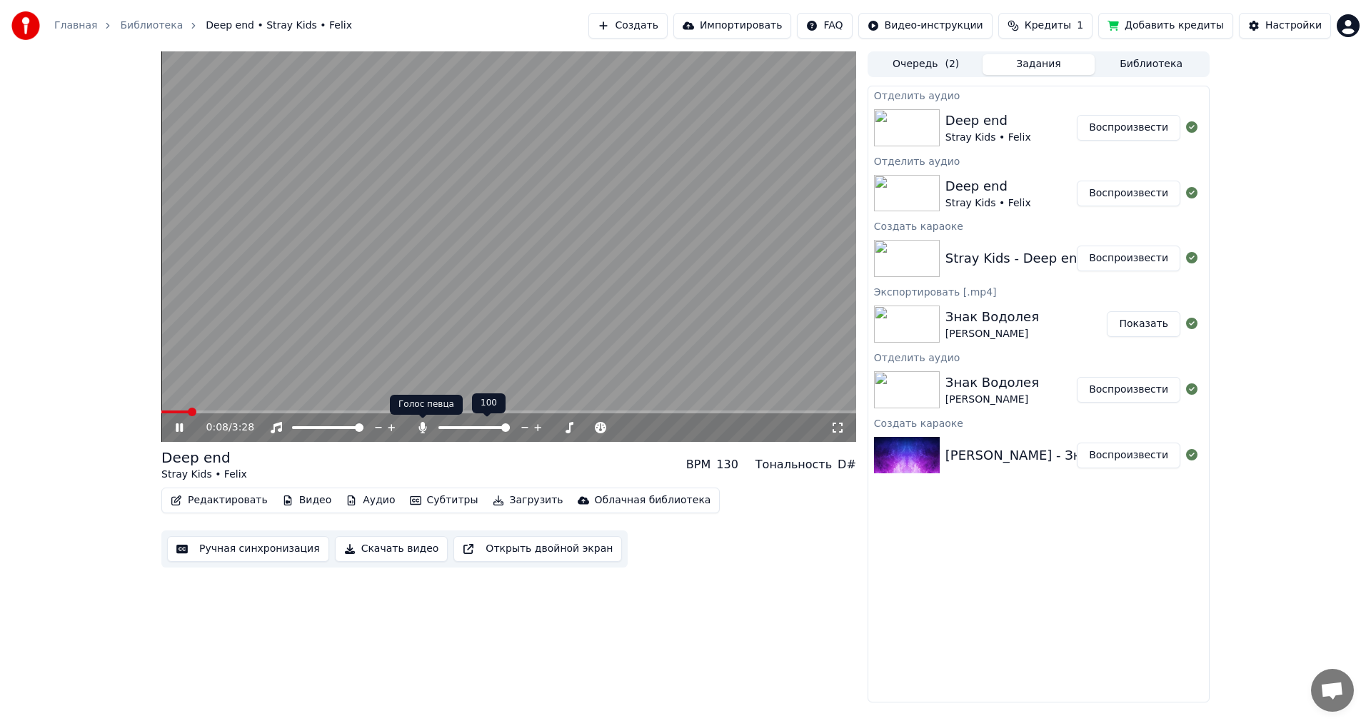
click at [422, 429] on icon at bounding box center [422, 427] width 8 height 11
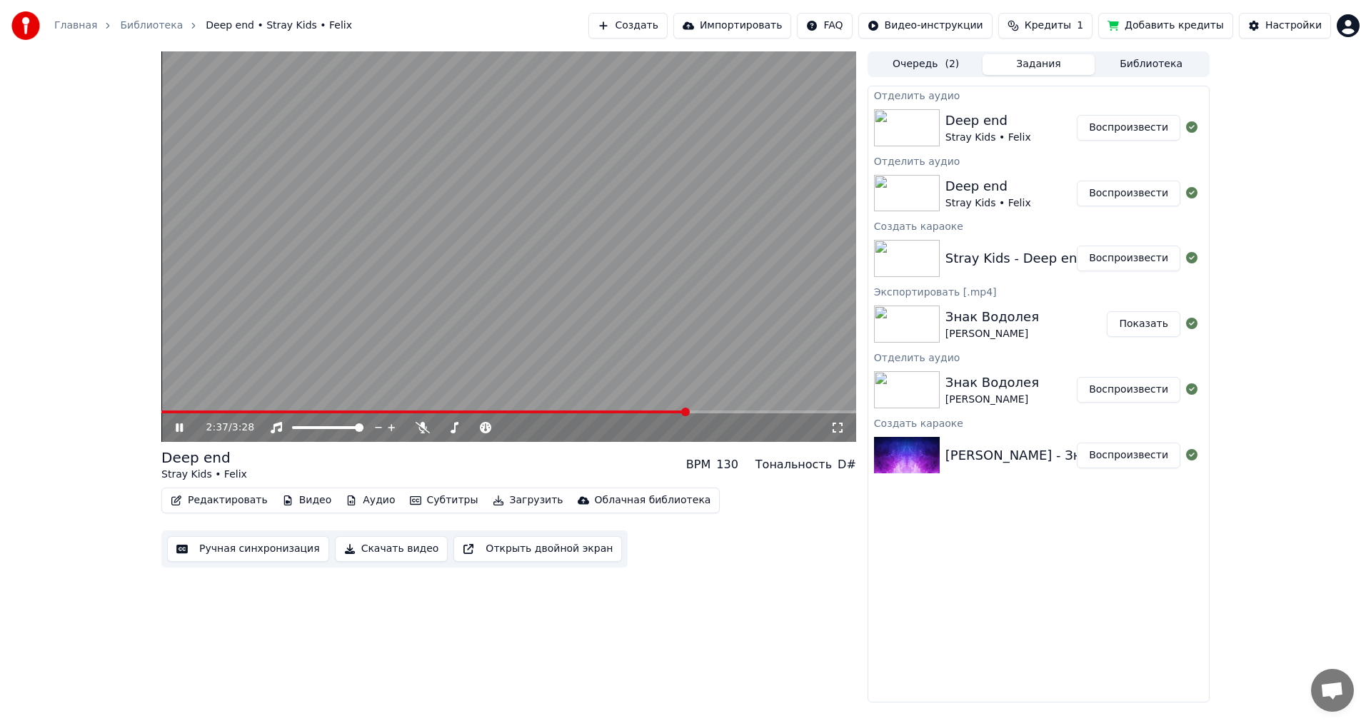
click at [736, 411] on span at bounding box center [508, 412] width 695 height 3
click at [756, 411] on span at bounding box center [508, 412] width 695 height 3
click at [780, 411] on span at bounding box center [508, 412] width 695 height 3
click at [356, 547] on button "Скачать видео" at bounding box center [392, 549] width 114 height 26
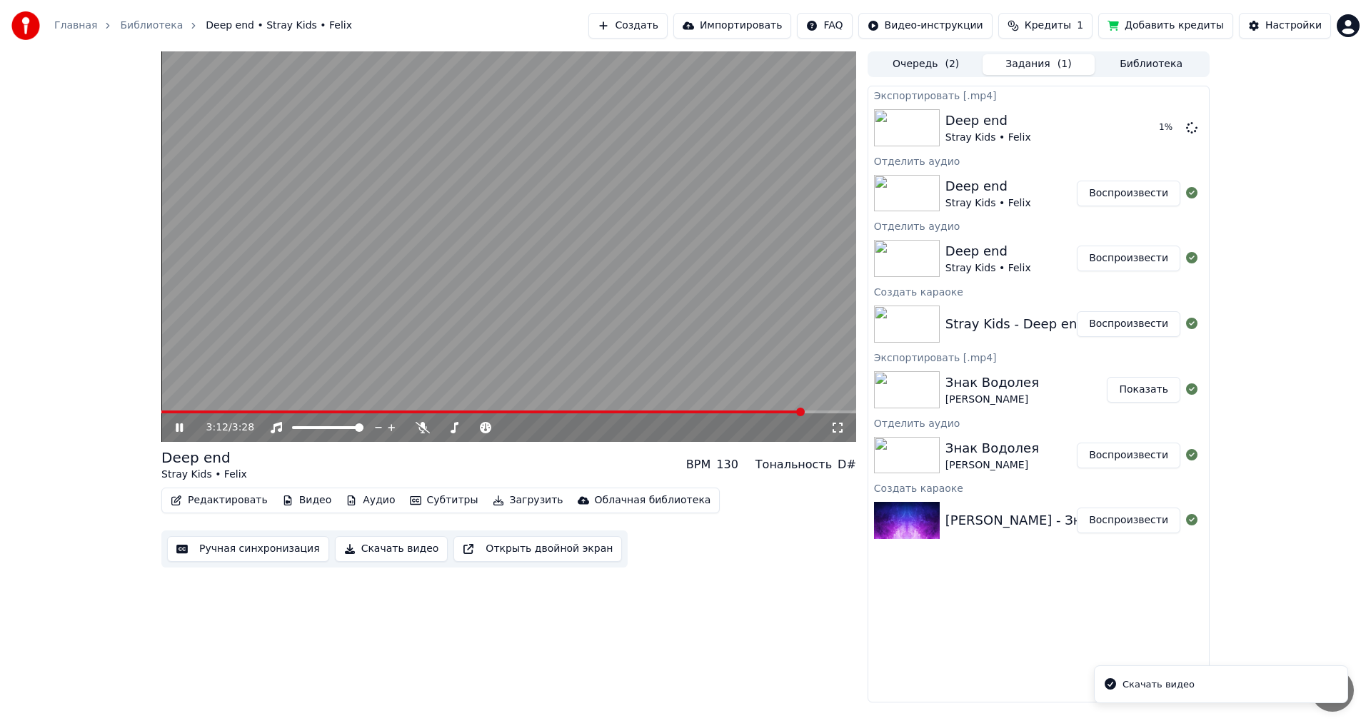
click at [373, 286] on video at bounding box center [508, 246] width 695 height 391
click at [1339, 31] on html "Главная Библиотека Deep end • Stray Kids • Felix Создать Импортировать FAQ Виде…" at bounding box center [685, 363] width 1371 height 726
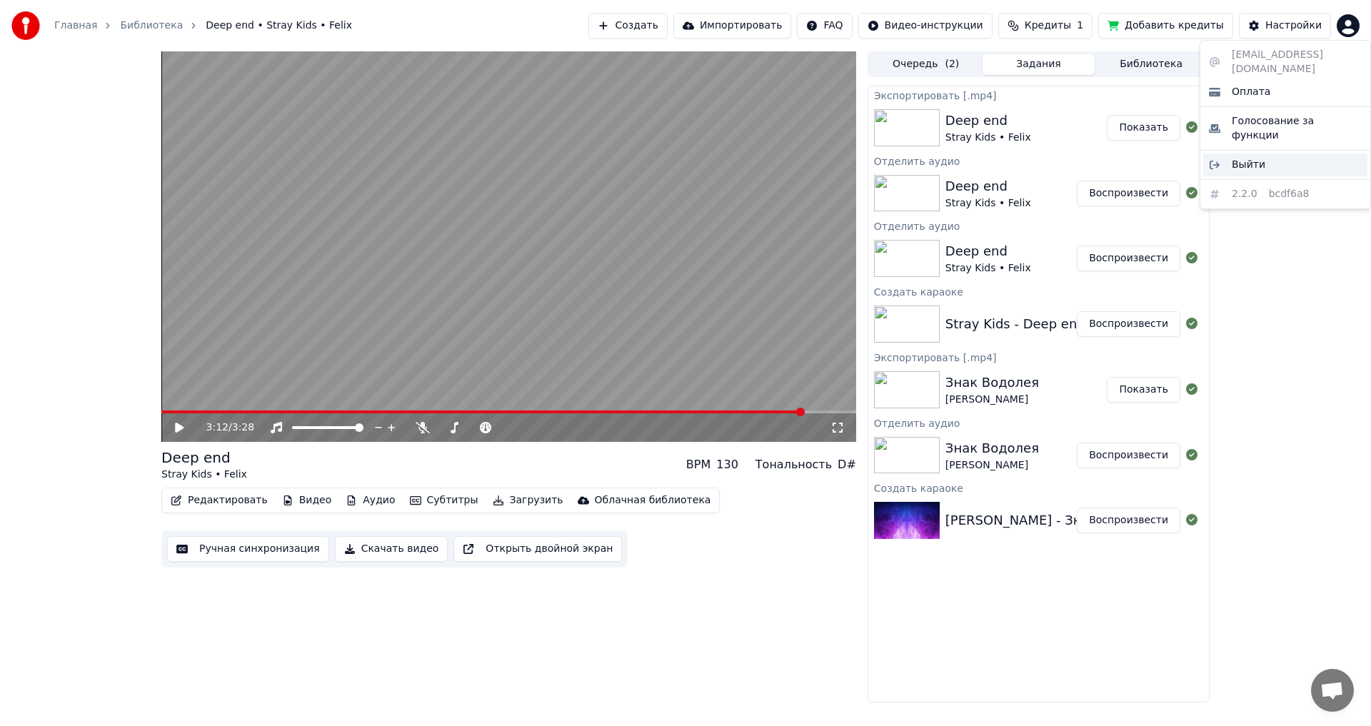
click at [1267, 153] on div "Выйти" at bounding box center [1285, 164] width 164 height 23
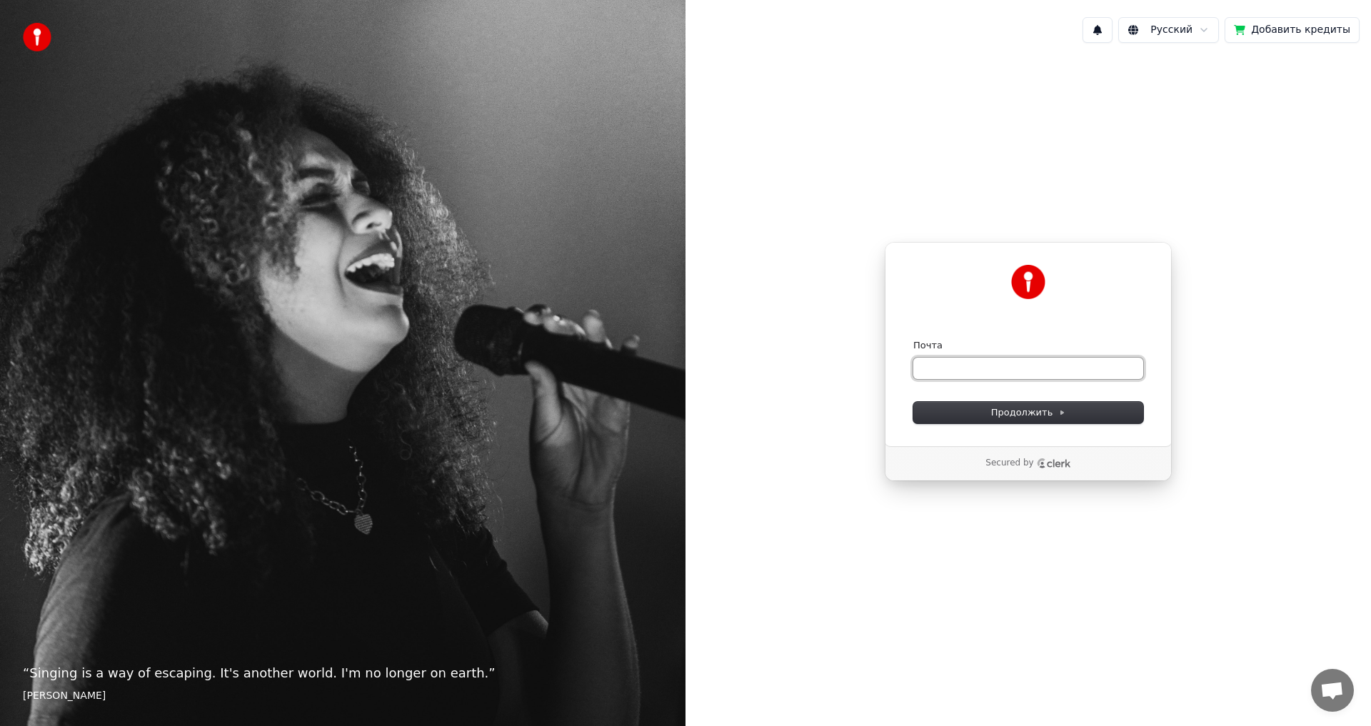
click at [955, 368] on input "Почта" at bounding box center [1028, 368] width 230 height 21
paste input "**********"
click at [967, 406] on button "Продолжить" at bounding box center [1028, 412] width 230 height 21
type input "**********"
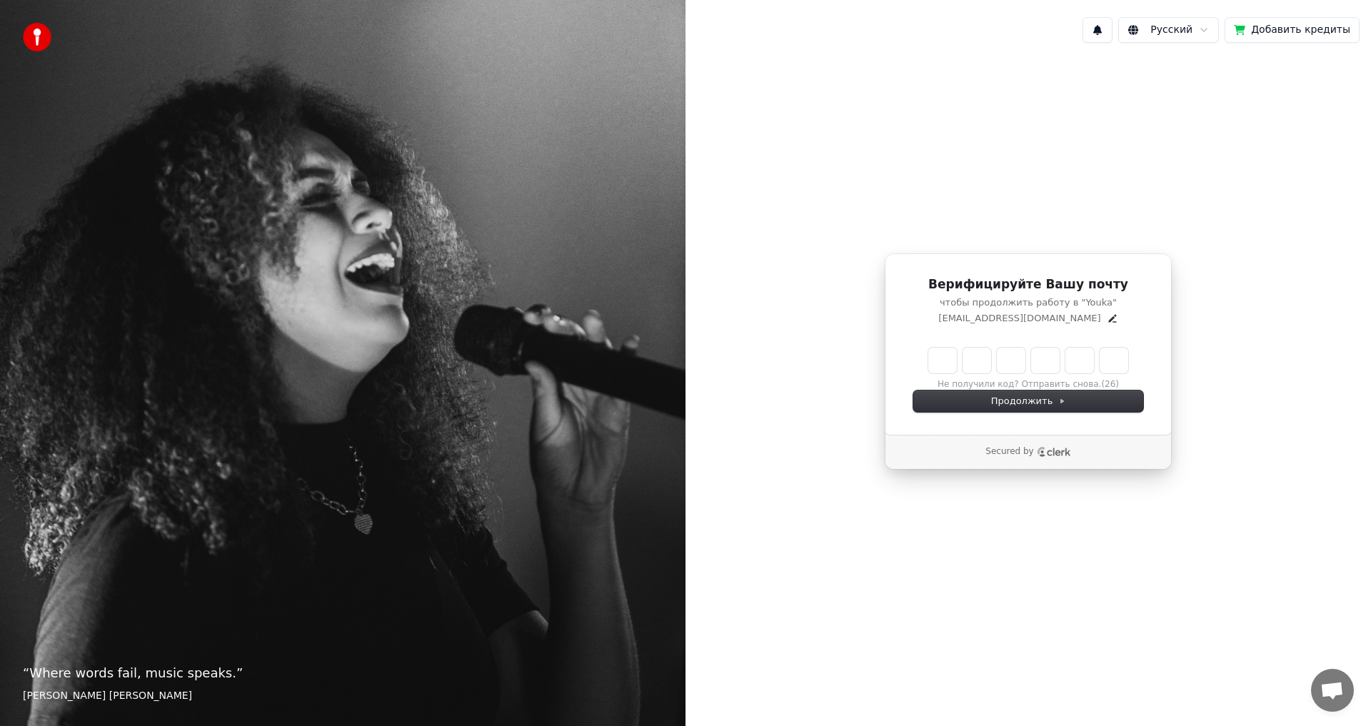
click at [951, 349] on input "Enter verification code" at bounding box center [1028, 361] width 200 height 26
paste input "******"
type input "******"
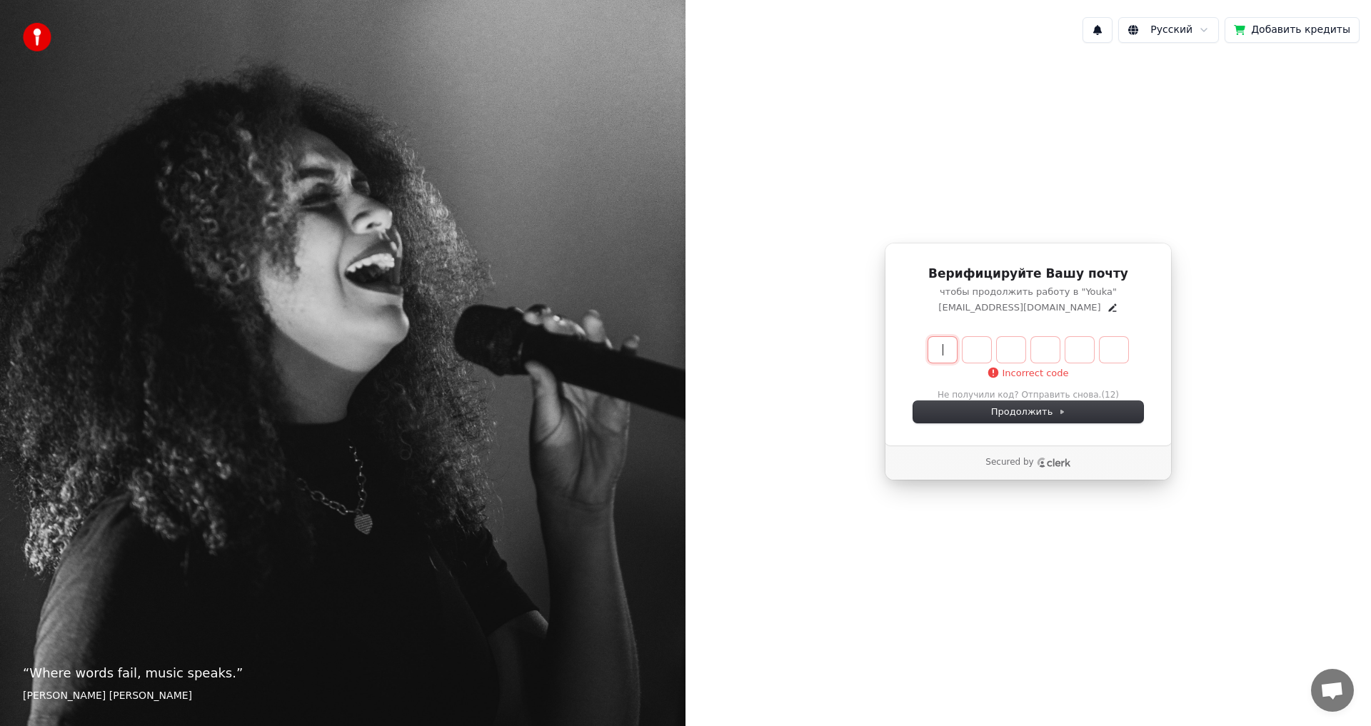
paste input "******"
type input "******"
